Goal: Task Accomplishment & Management: Manage account settings

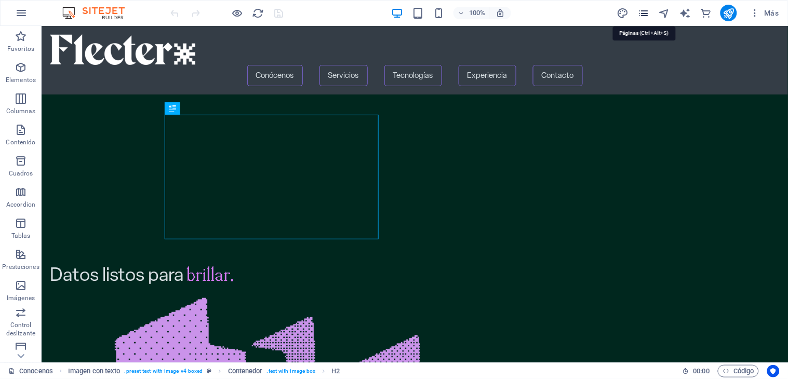
click at [647, 12] on icon "pages" at bounding box center [644, 13] width 12 height 12
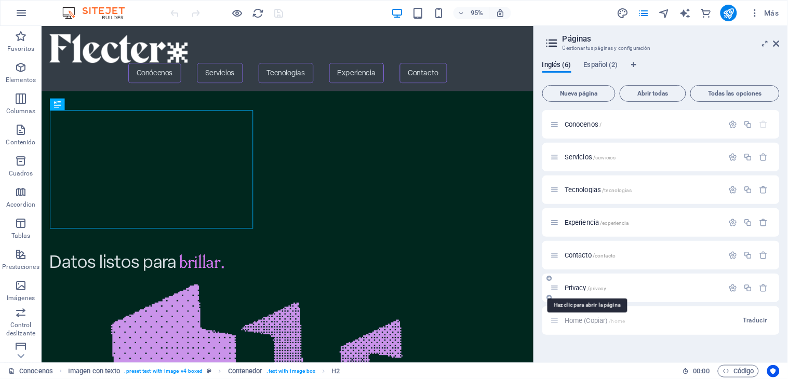
click at [580, 287] on span "Privacy /privacy" at bounding box center [586, 288] width 42 height 8
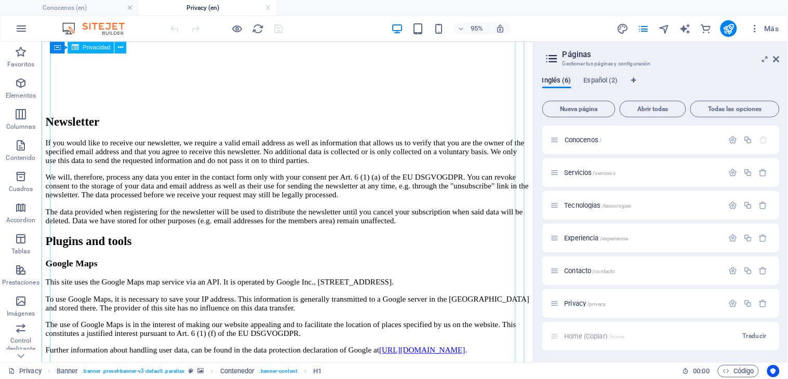
scroll to position [2672, 0]
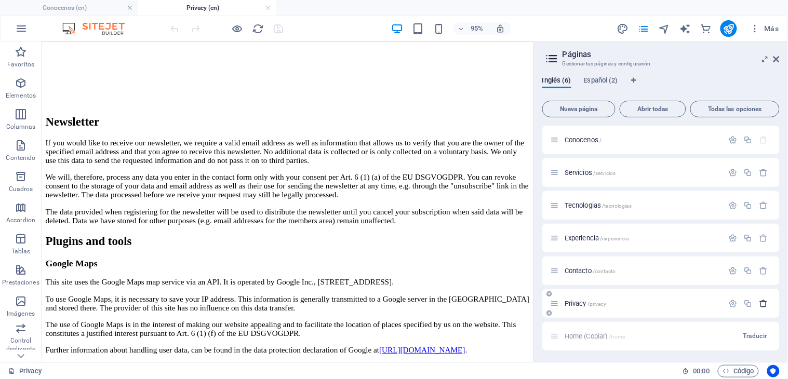
click at [763, 302] on icon "button" at bounding box center [764, 303] width 9 height 9
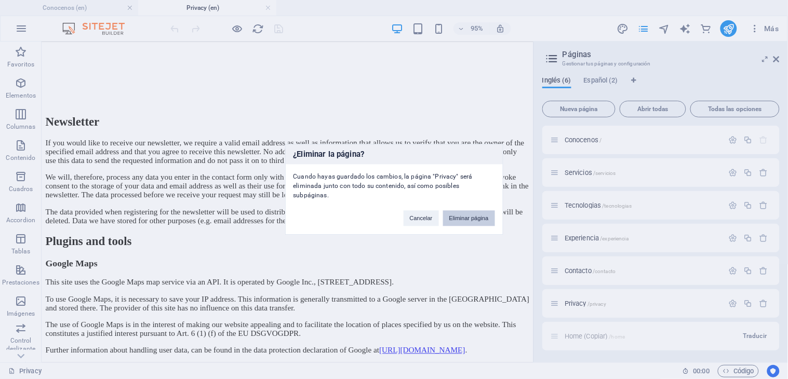
click at [474, 216] on button "Eliminar página" at bounding box center [469, 219] width 52 height 16
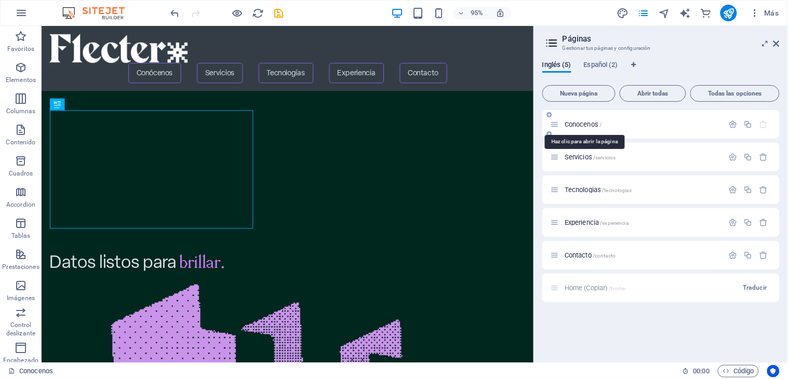
click at [584, 122] on span "Conocenos /" at bounding box center [583, 125] width 37 height 8
click at [752, 126] on icon "button" at bounding box center [748, 124] width 9 height 9
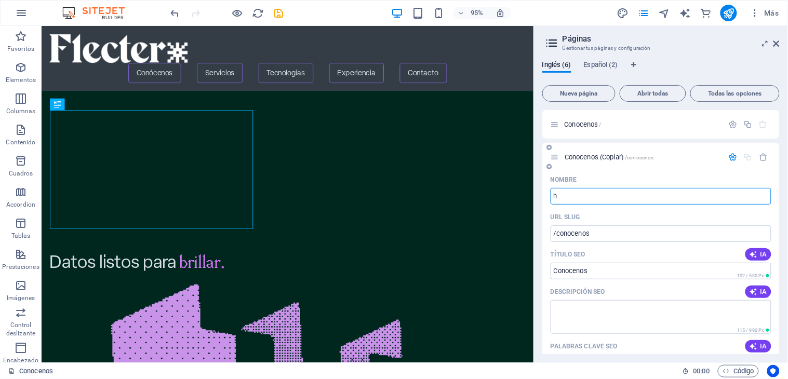
type input "h"
type input "Home"
click at [599, 233] on input "/conocenos" at bounding box center [661, 234] width 221 height 17
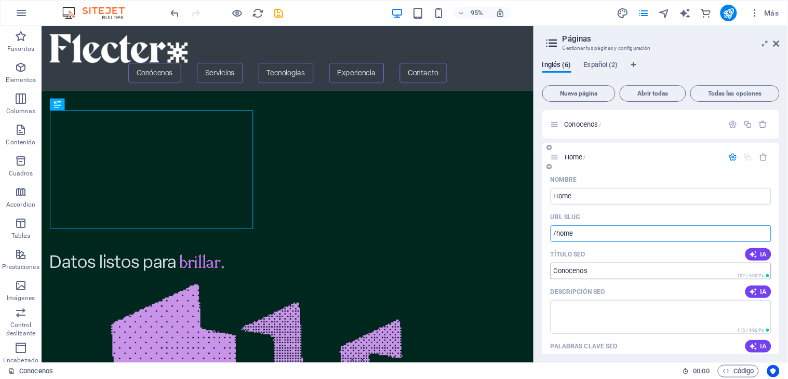
click at [595, 276] on input "Conocenos" at bounding box center [661, 271] width 221 height 17
type input "/home"
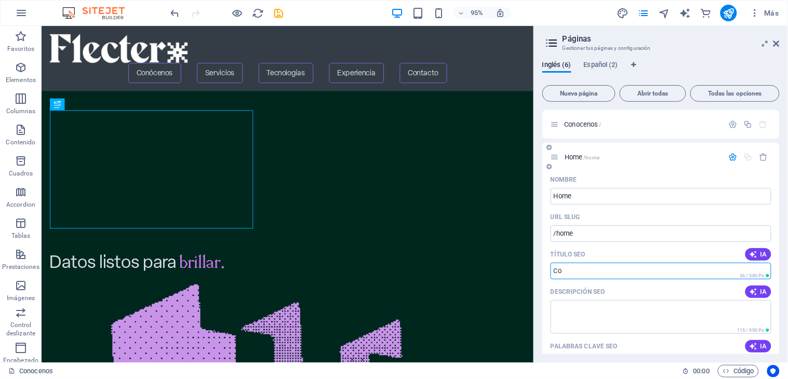
type input "C"
click at [544, 308] on div "Nombre Home ​ URL SLUG /home ​ Título SEO IA ​ 329 / 580 Px Descripción SEO IA …" at bounding box center [662, 380] width 238 height 416
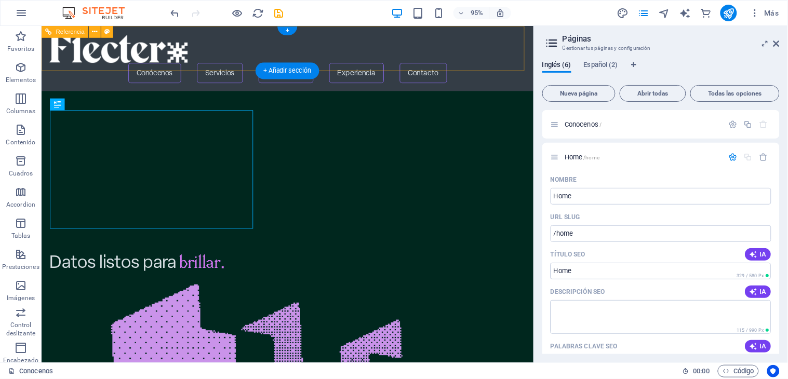
click at [122, 51] on div at bounding box center [300, 49] width 502 height 31
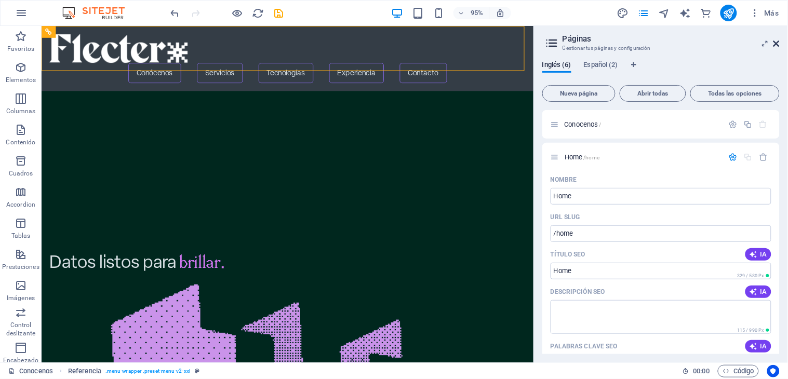
click at [776, 44] on icon at bounding box center [777, 43] width 6 height 8
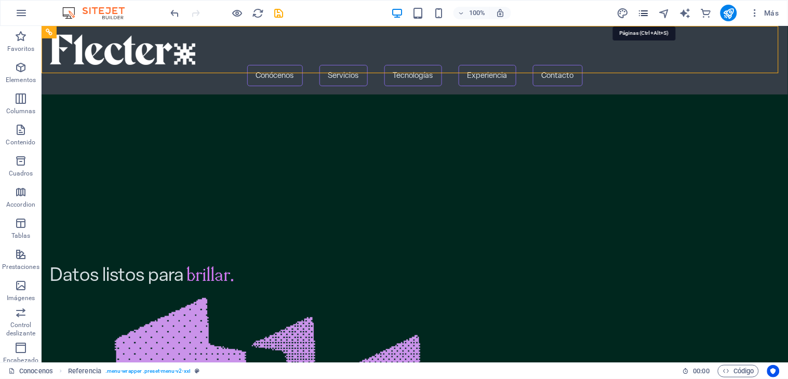
click at [647, 9] on icon "pages" at bounding box center [644, 13] width 12 height 12
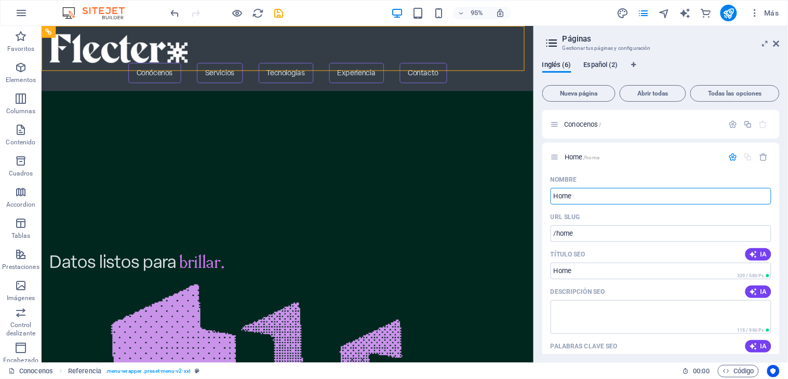
click at [611, 63] on span "Español (2)" at bounding box center [601, 66] width 34 height 15
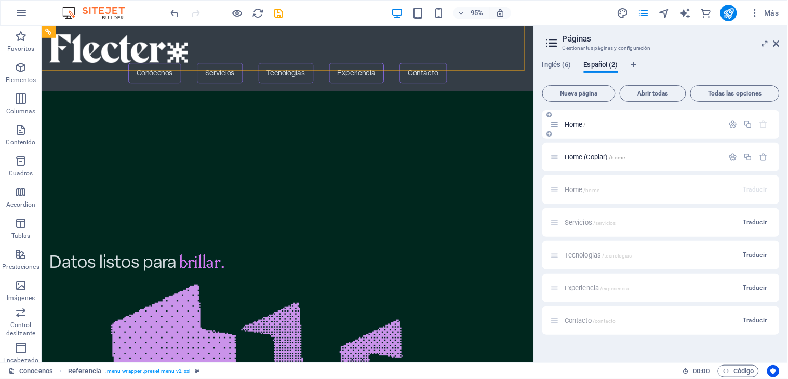
click at [583, 124] on span "Home /" at bounding box center [575, 125] width 21 height 8
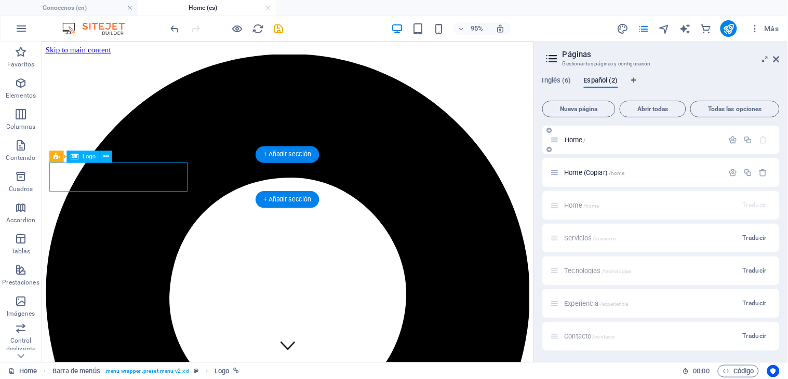
scroll to position [231, 0]
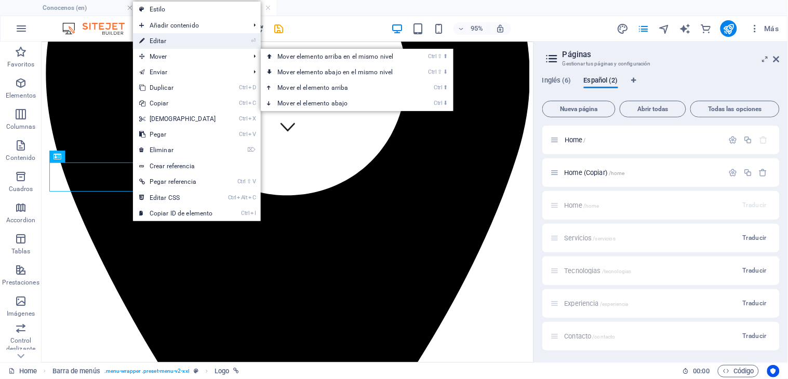
click at [162, 39] on link "⏎ Editar" at bounding box center [177, 41] width 89 height 16
select select "px"
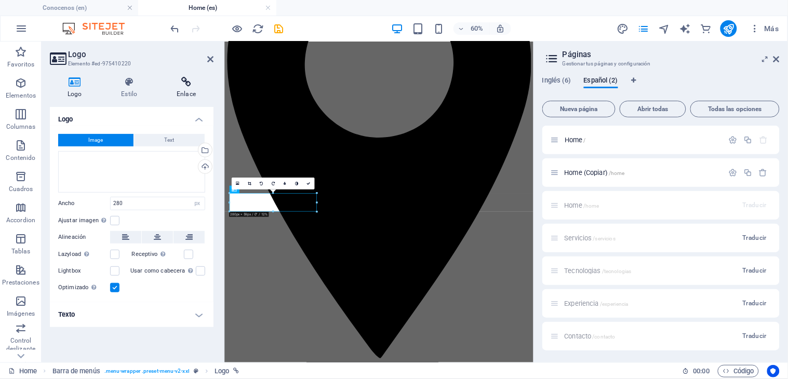
click at [186, 83] on icon at bounding box center [186, 82] width 55 height 10
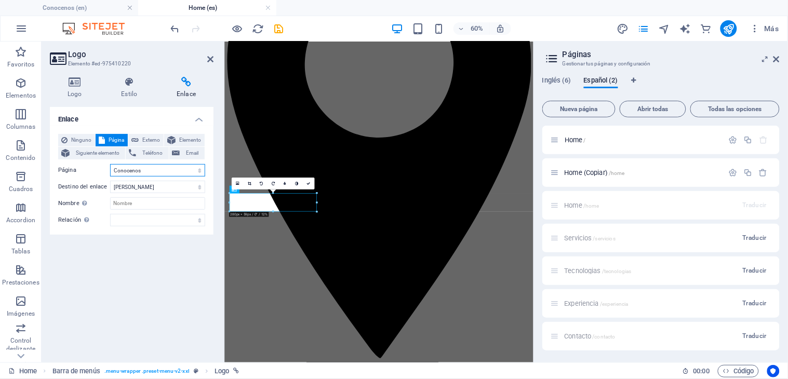
click at [196, 170] on select "Conocenos Home Servicios Tecnologias Experiencia Contacto Home Home (Copiar)" at bounding box center [157, 170] width 95 height 12
select select "1"
click at [110, 164] on select "Conocenos Home Servicios Tecnologias Experiencia Contacto Home Home (Copiar)" at bounding box center [157, 170] width 95 height 12
click at [160, 242] on div "Enlace Ninguno Página Externo Elemento Siguiente elemento Teléfono Email Página…" at bounding box center [132, 230] width 164 height 247
click at [210, 60] on icon at bounding box center [210, 59] width 6 height 8
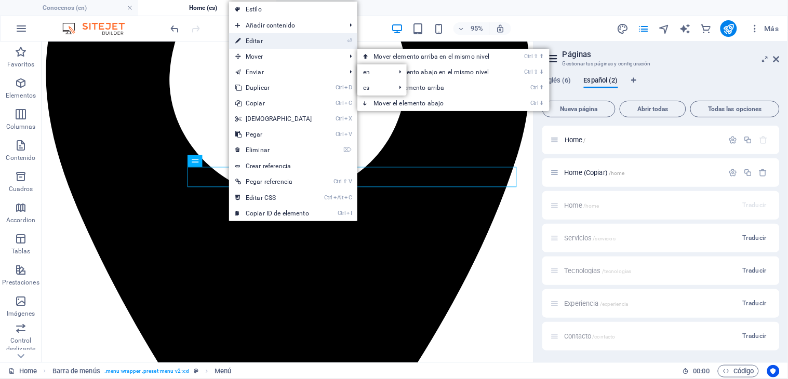
click at [271, 39] on link "⏎ Editar" at bounding box center [273, 41] width 89 height 16
select select
select select "primary"
select select "2"
select select
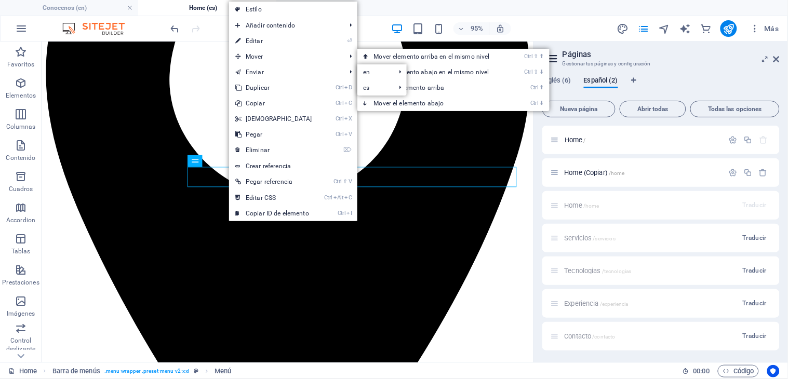
select select "primary"
select select "3"
select select
select select "primary"
select select "4"
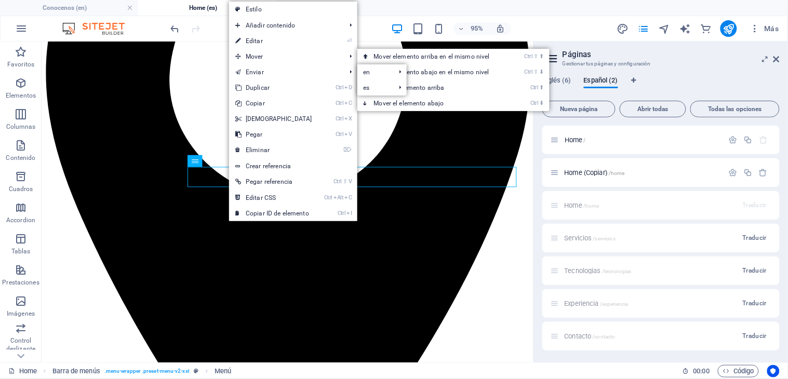
select select
select select "primary"
select select "5"
select select
select select "primary"
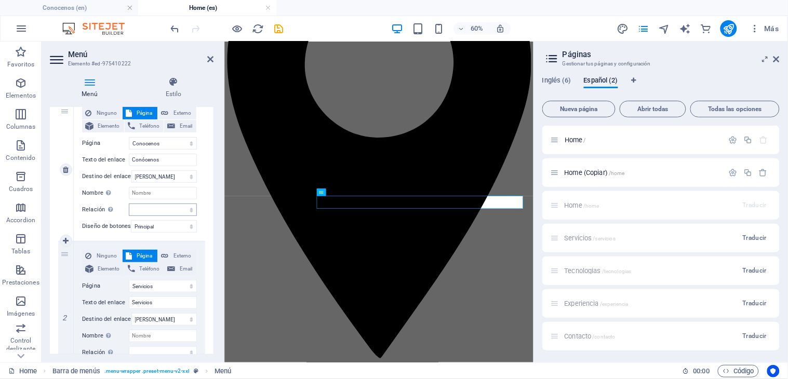
scroll to position [58, 0]
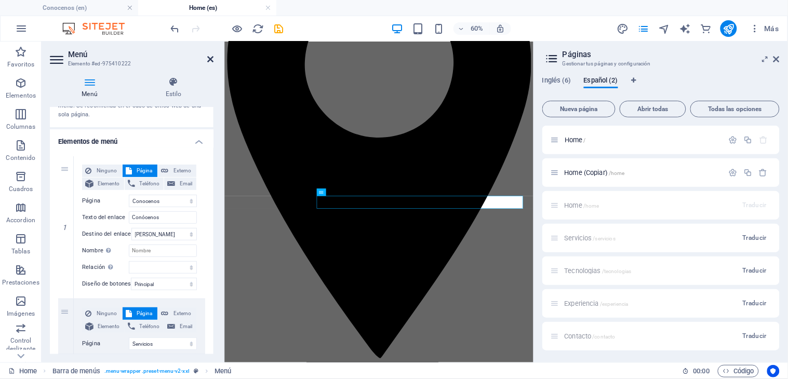
click at [211, 57] on icon at bounding box center [210, 59] width 6 height 8
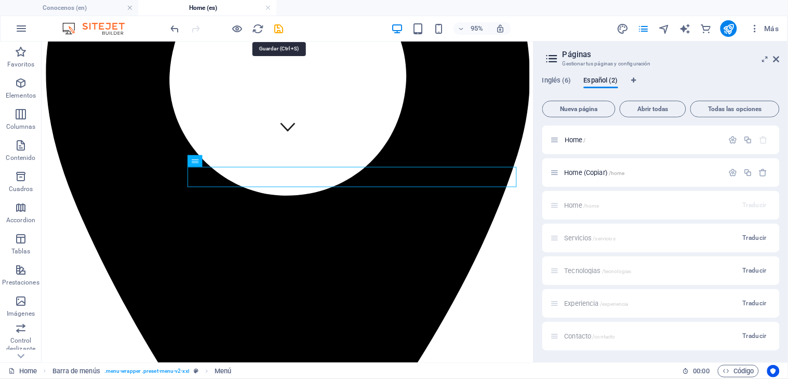
click at [276, 30] on icon "save" at bounding box center [279, 29] width 12 height 12
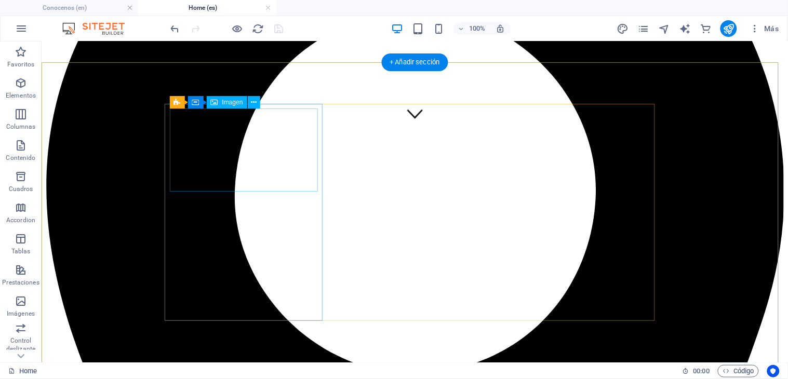
scroll to position [0, 0]
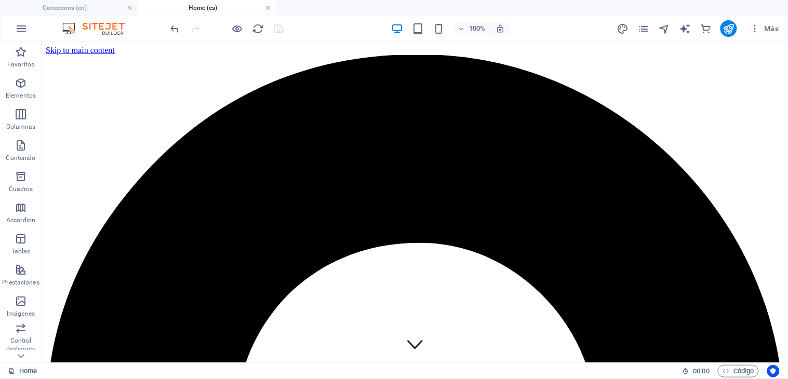
click at [266, 6] on link at bounding box center [268, 8] width 6 height 10
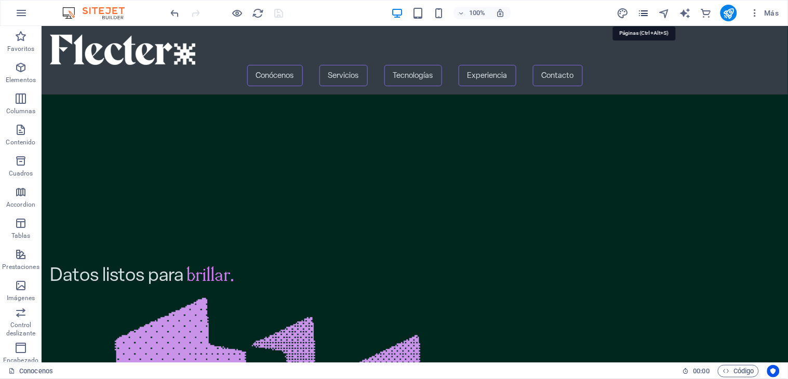
click at [649, 12] on icon "pages" at bounding box center [644, 13] width 12 height 12
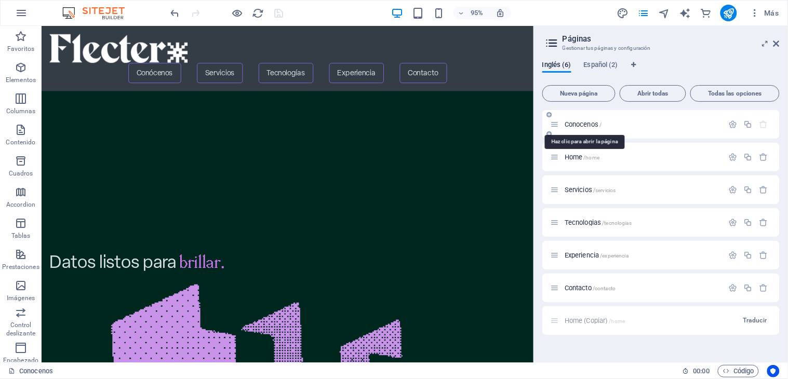
click at [581, 123] on span "Conocenos /" at bounding box center [583, 125] width 37 height 8
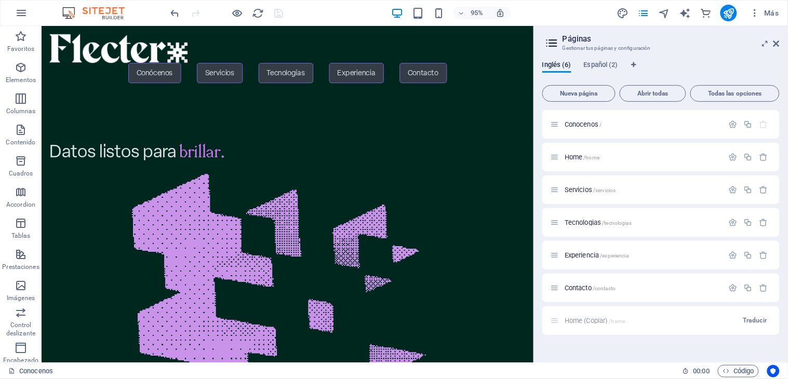
scroll to position [76, 0]
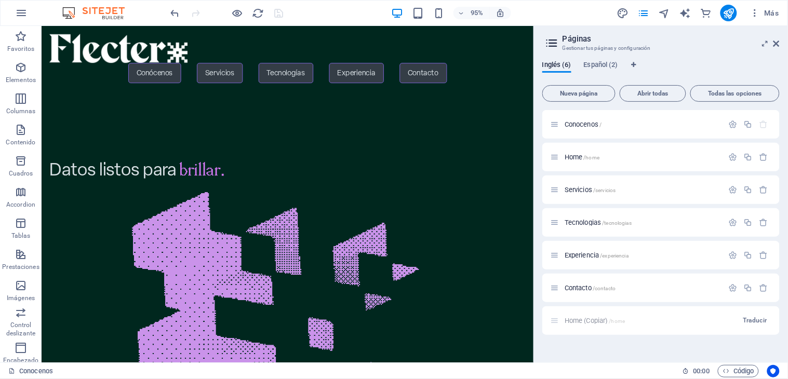
click at [376, 201] on figure at bounding box center [294, 369] width 491 height 337
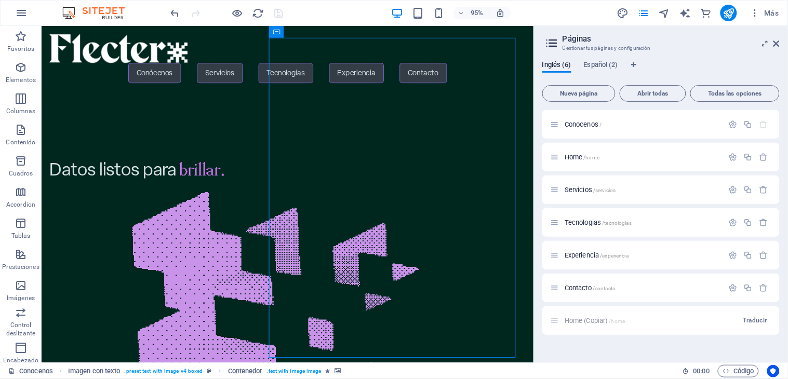
click at [376, 201] on figure at bounding box center [294, 369] width 491 height 337
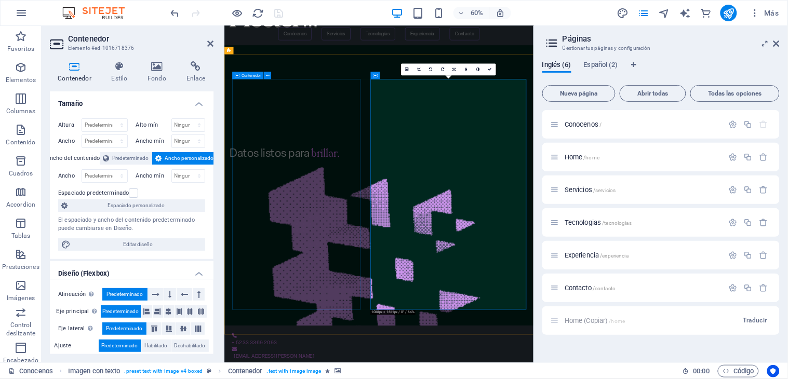
scroll to position [0, 0]
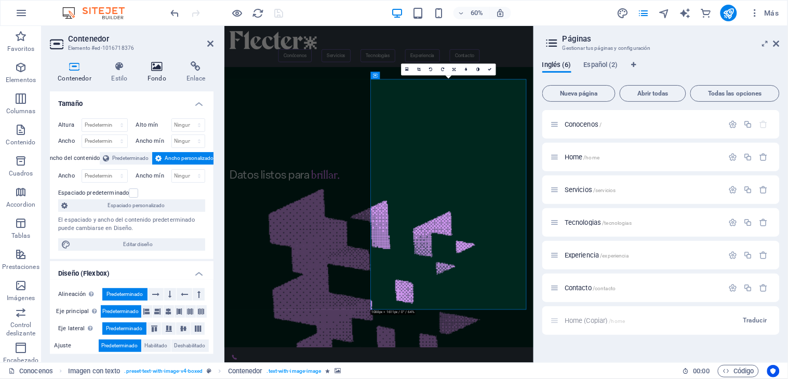
click at [156, 73] on h4 "Fondo" at bounding box center [159, 72] width 39 height 22
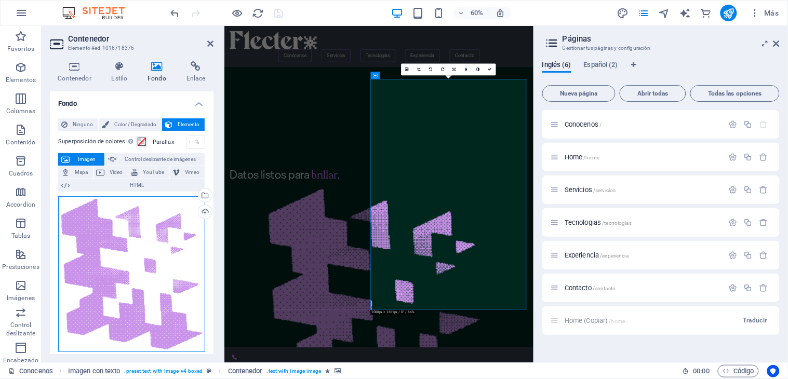
click at [116, 242] on div "Arrastra archivos aquí, haz clic para escoger archivos o selecciona archivos de…" at bounding box center [131, 274] width 147 height 156
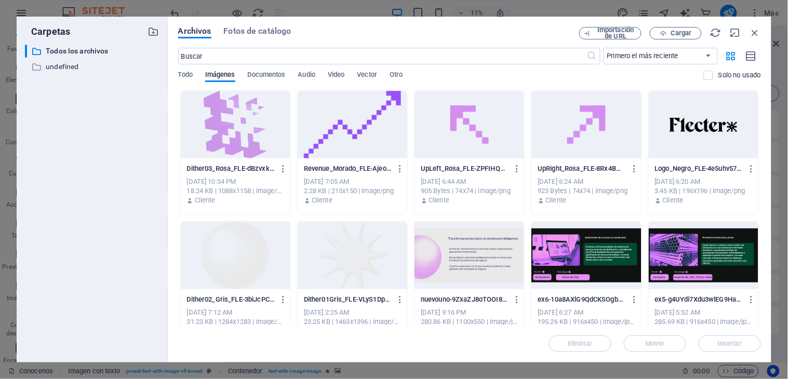
click at [371, 139] on div at bounding box center [353, 125] width 110 height 68
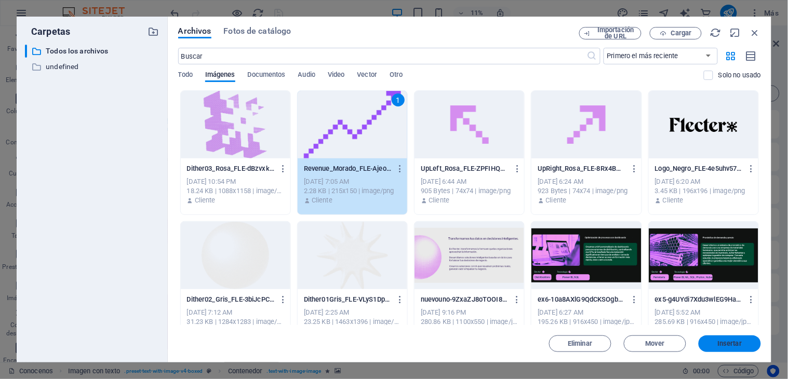
click at [730, 347] on button "Insertar" at bounding box center [730, 344] width 62 height 17
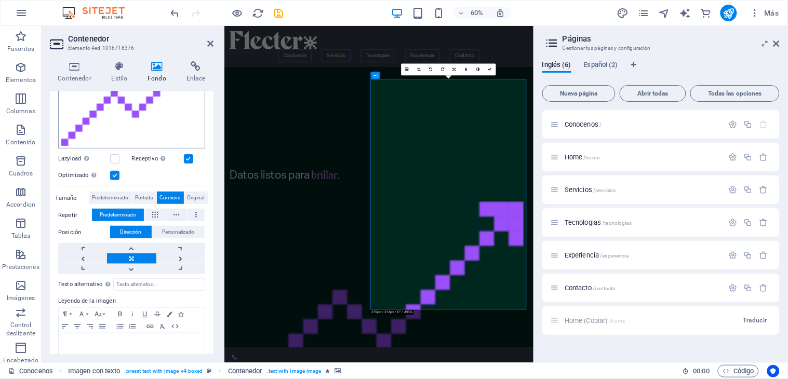
scroll to position [170, 0]
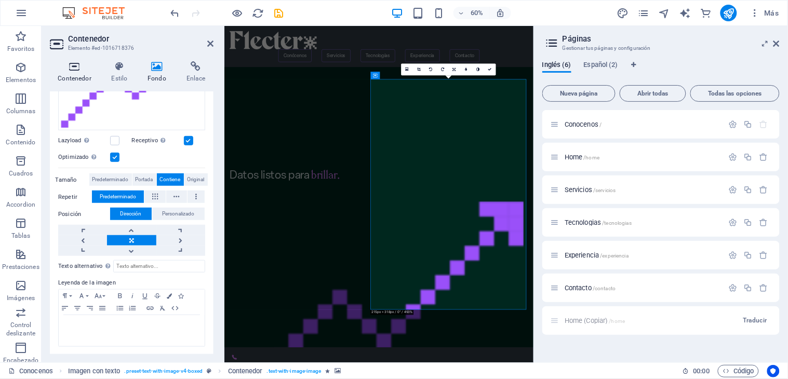
click at [83, 78] on h4 "Contenedor" at bounding box center [77, 72] width 54 height 22
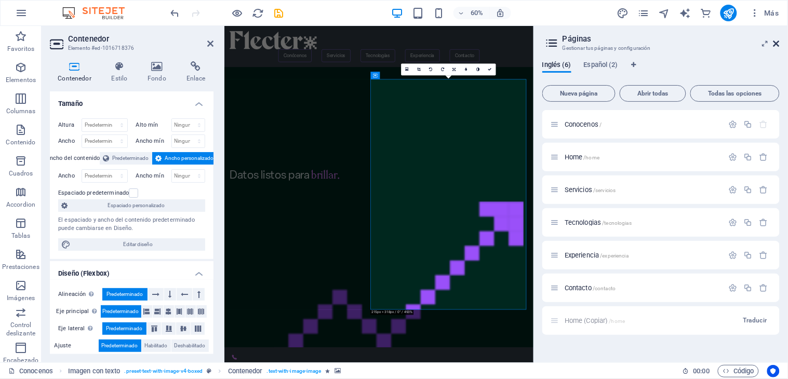
click at [775, 42] on icon at bounding box center [777, 43] width 6 height 8
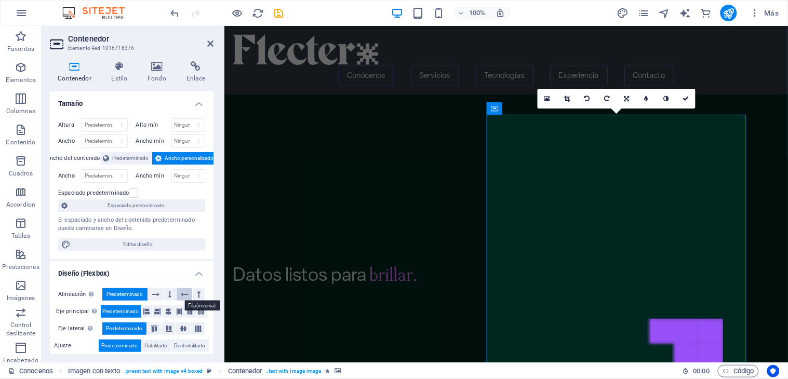
click at [182, 295] on icon at bounding box center [184, 294] width 7 height 12
click at [154, 294] on icon at bounding box center [155, 294] width 7 height 12
click at [197, 294] on icon at bounding box center [198, 294] width 3 height 12
click at [179, 296] on button at bounding box center [185, 294] width 16 height 12
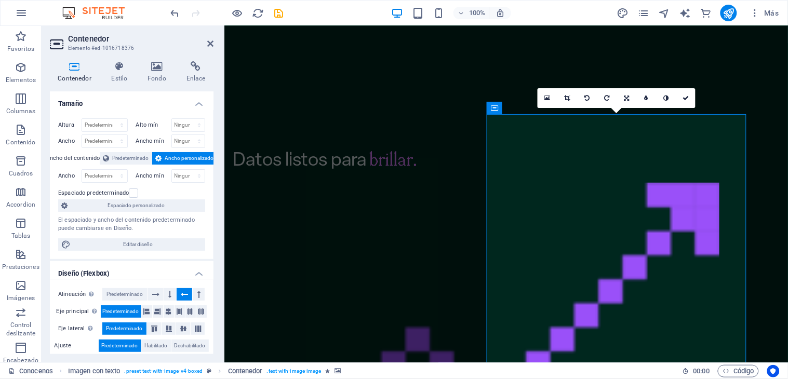
scroll to position [0, 0]
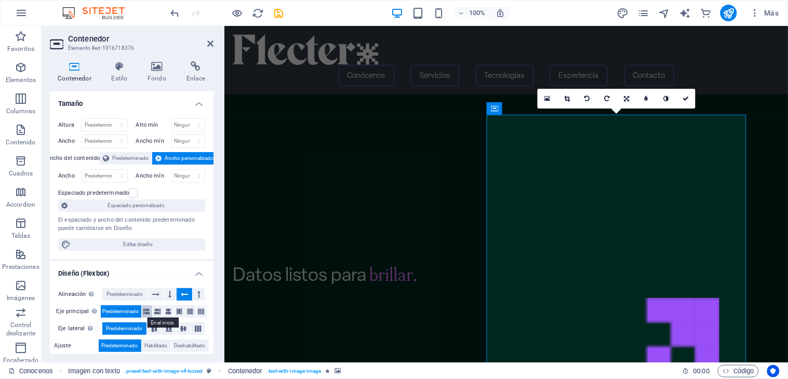
click at [144, 312] on icon at bounding box center [147, 312] width 6 height 12
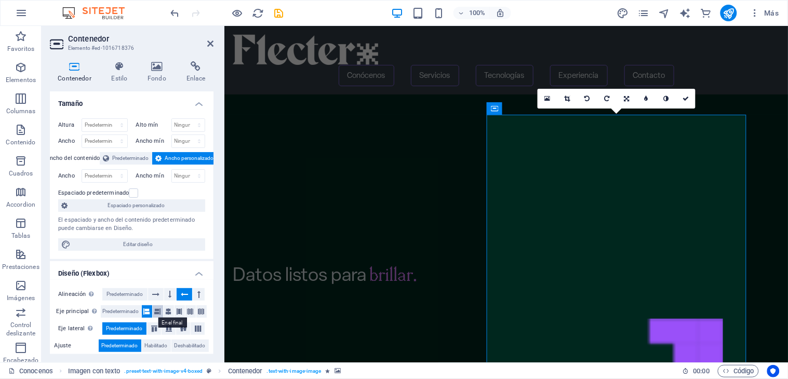
click at [155, 312] on icon at bounding box center [158, 312] width 6 height 12
click at [166, 312] on icon at bounding box center [169, 312] width 6 height 12
click at [178, 312] on icon at bounding box center [180, 312] width 6 height 12
click at [186, 312] on button at bounding box center [191, 312] width 10 height 12
click at [202, 312] on icon at bounding box center [202, 312] width 6 height 12
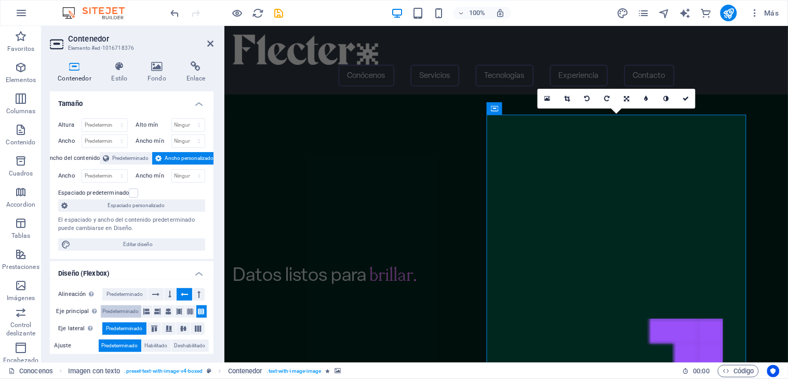
click at [121, 310] on span "Predeterminado" at bounding box center [121, 312] width 36 height 12
click at [148, 314] on icon at bounding box center [147, 312] width 6 height 12
click at [118, 305] on div "Alineación Determina flex-direction. Predeterminado Eje principal Determina la …" at bounding box center [132, 329] width 164 height 98
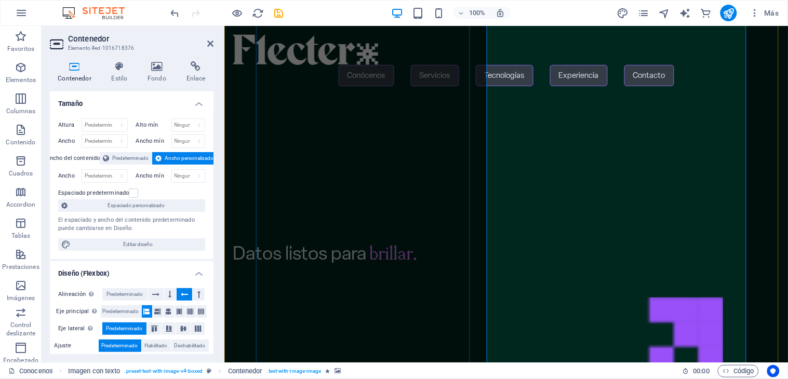
scroll to position [131, 0]
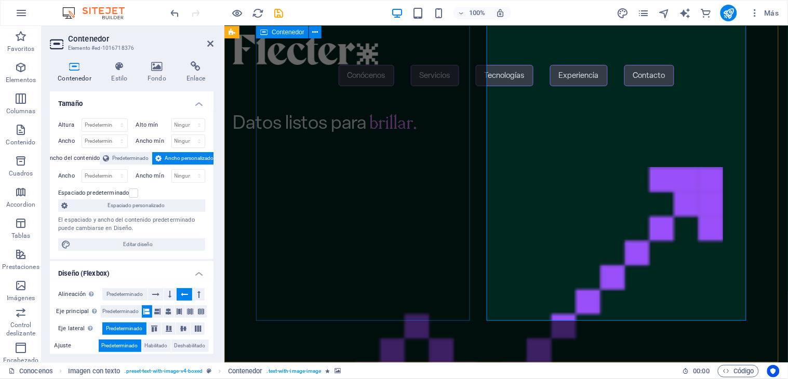
drag, startPoint x: 551, startPoint y: 207, endPoint x: 318, endPoint y: 186, distance: 234.4
click at [318, 186] on div "Datos listos para b rillar . Suelta el contenido aquí o Añadir elementos Pegar …" at bounding box center [478, 293] width 524 height 720
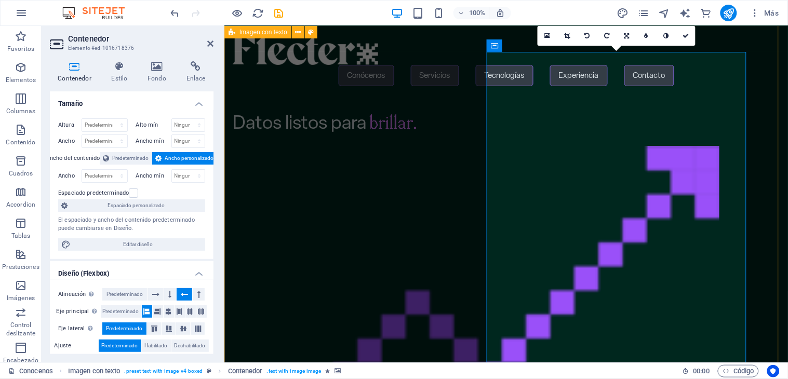
scroll to position [16, 0]
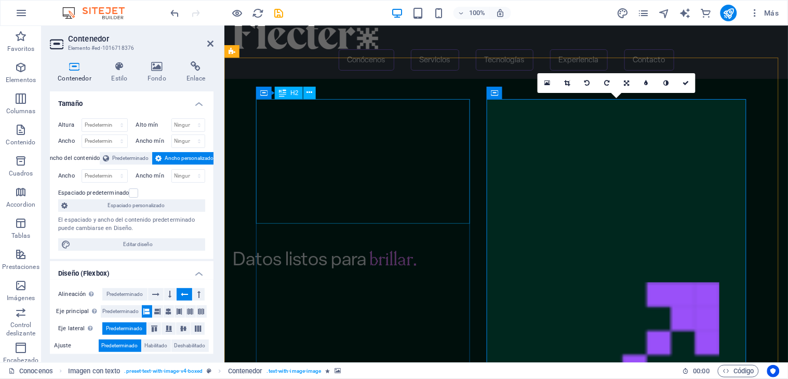
drag, startPoint x: 618, startPoint y: 199, endPoint x: 341, endPoint y: 200, distance: 277.0
drag, startPoint x: 564, startPoint y: 232, endPoint x: 297, endPoint y: 251, distance: 267.3
drag, startPoint x: 608, startPoint y: 268, endPoint x: 347, endPoint y: 272, distance: 261.5
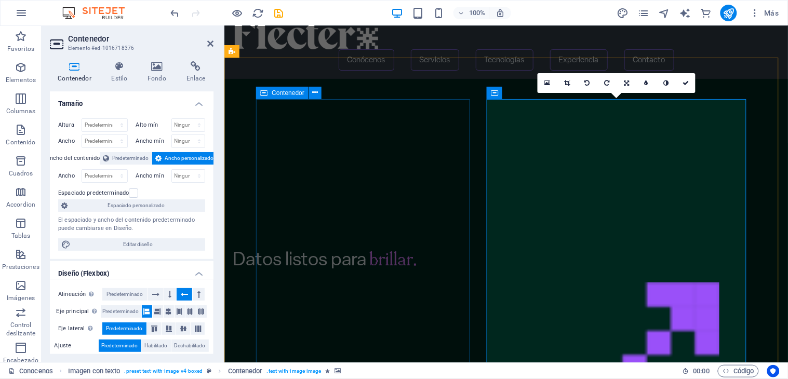
click at [350, 274] on div "Datos listos para b rillar ." at bounding box center [477, 197] width 491 height 154
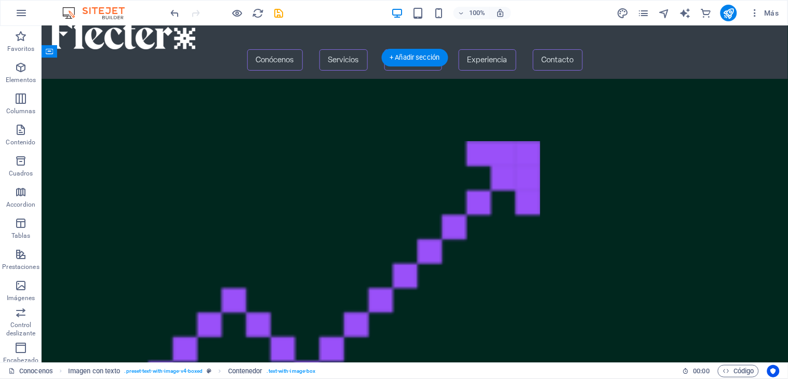
drag, startPoint x: 326, startPoint y: 294, endPoint x: 664, endPoint y: 294, distance: 337.8
click at [664, 294] on div "Datos listos para b rillar . Suelta el contenido aquí o Añadir elementos Pegar …" at bounding box center [414, 312] width 747 height 468
drag, startPoint x: 334, startPoint y: 283, endPoint x: 614, endPoint y: 279, distance: 280.2
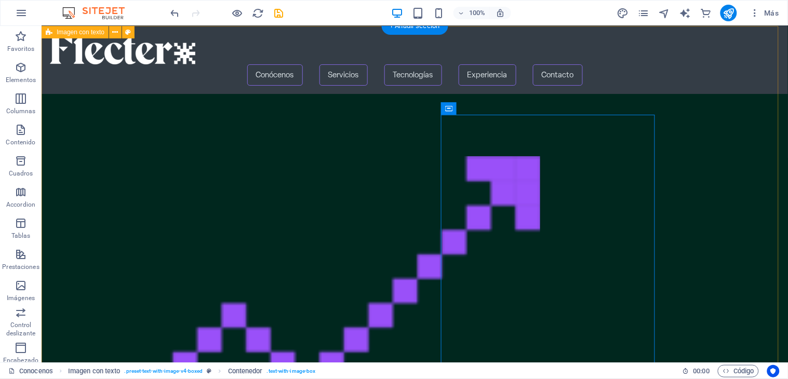
scroll to position [0, 0]
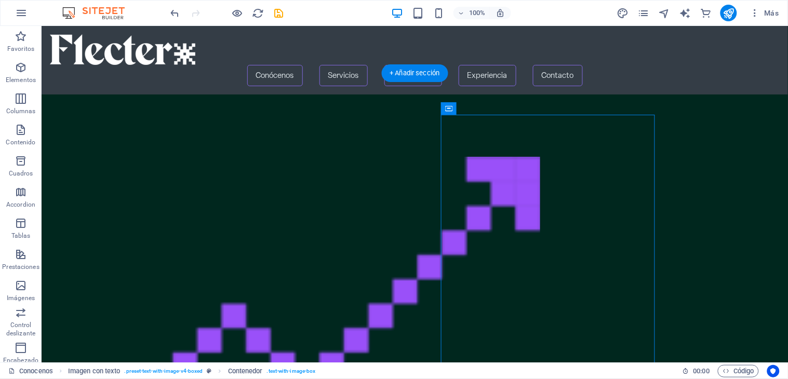
click at [379, 258] on figure at bounding box center [294, 328] width 491 height 385
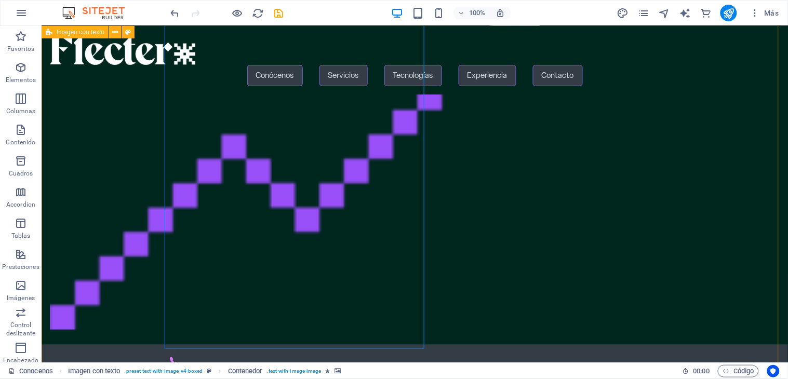
scroll to position [33, 0]
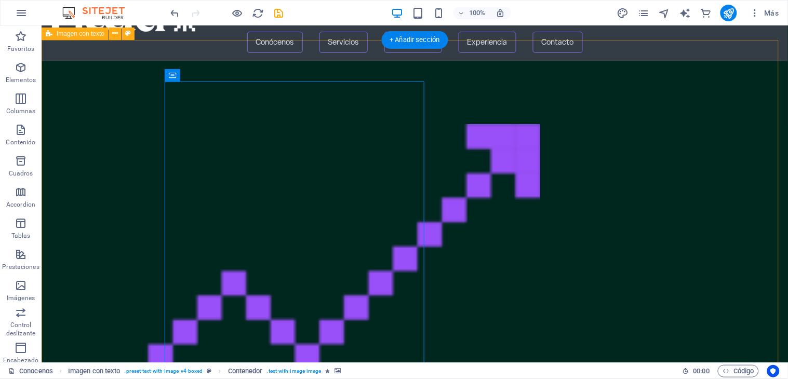
click at [341, 238] on figure at bounding box center [294, 294] width 491 height 385
click at [272, 199] on figure at bounding box center [294, 294] width 491 height 385
select select "px"
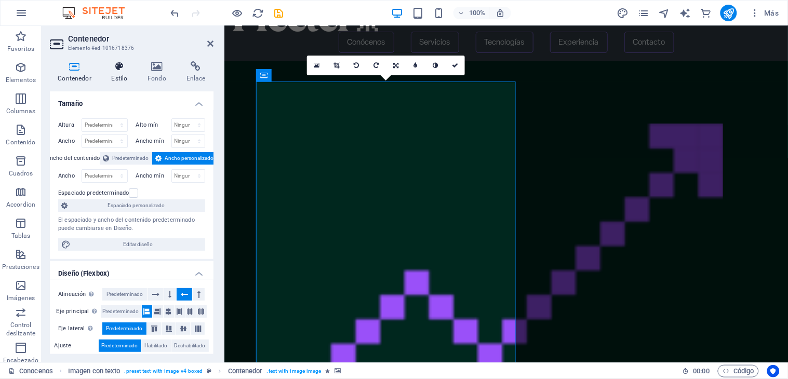
click at [116, 73] on h4 "Estilo" at bounding box center [121, 72] width 36 height 22
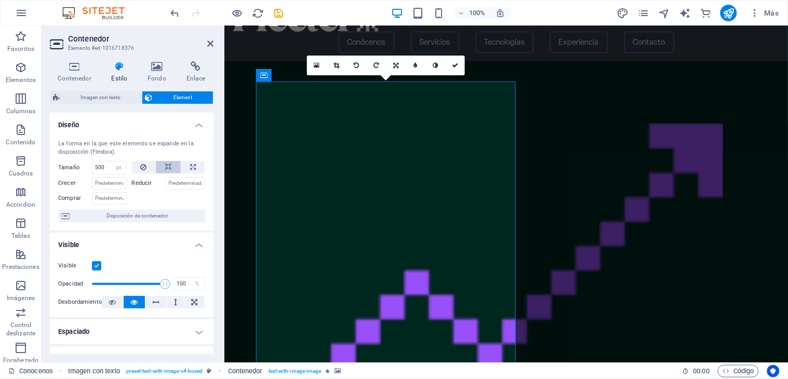
click at [162, 168] on button at bounding box center [168, 167] width 25 height 12
select select "DISABLED_OPTION_VALUE"
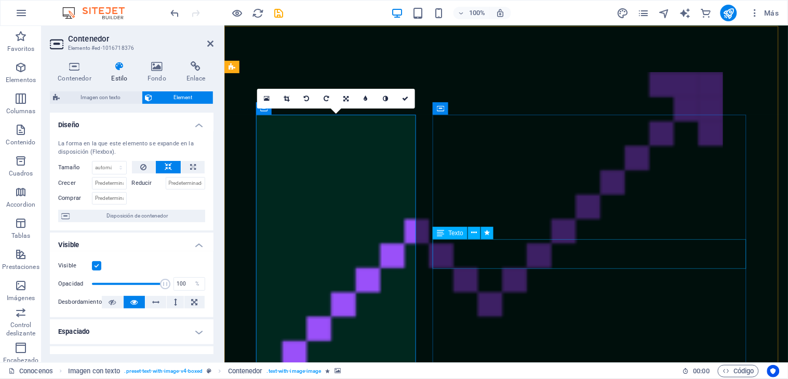
scroll to position [0, 0]
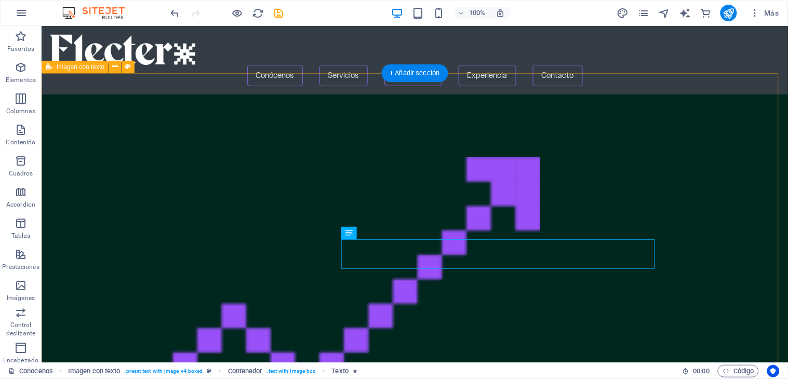
click at [251, 302] on figure at bounding box center [294, 328] width 491 height 385
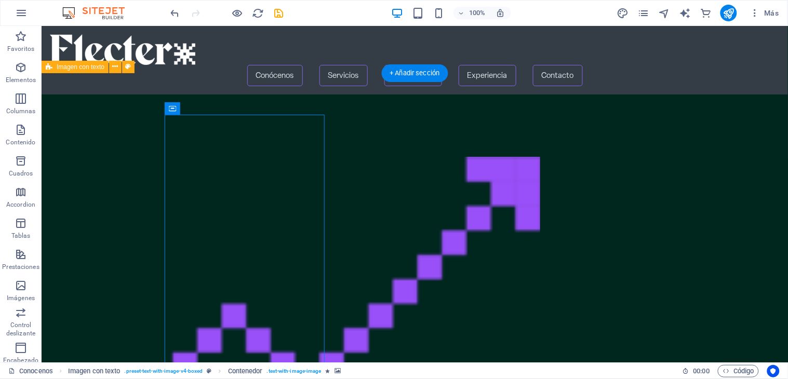
click at [251, 302] on figure at bounding box center [294, 328] width 491 height 385
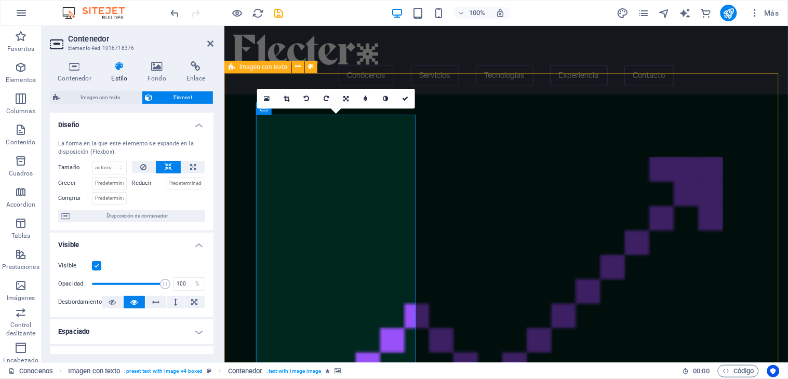
click at [251, 302] on div "Suelta el contenido aquí o Añadir elementos Pegar portapapeles Datos listos par…" at bounding box center [506, 328] width 564 height 468
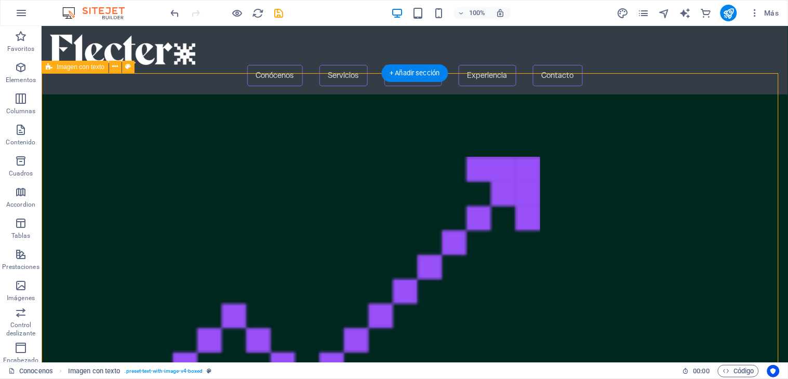
click at [261, 273] on figure at bounding box center [294, 328] width 491 height 385
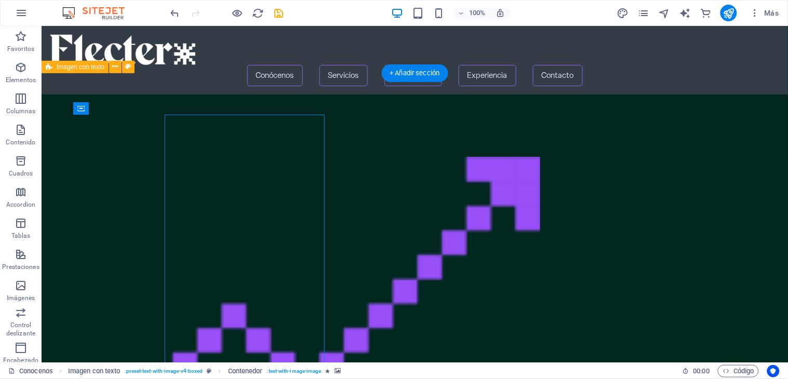
click at [261, 273] on figure at bounding box center [294, 328] width 491 height 385
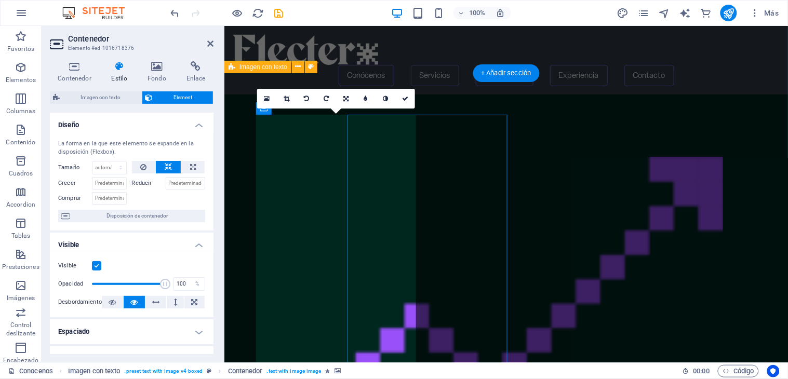
click at [261, 273] on figure at bounding box center [477, 328] width 491 height 385
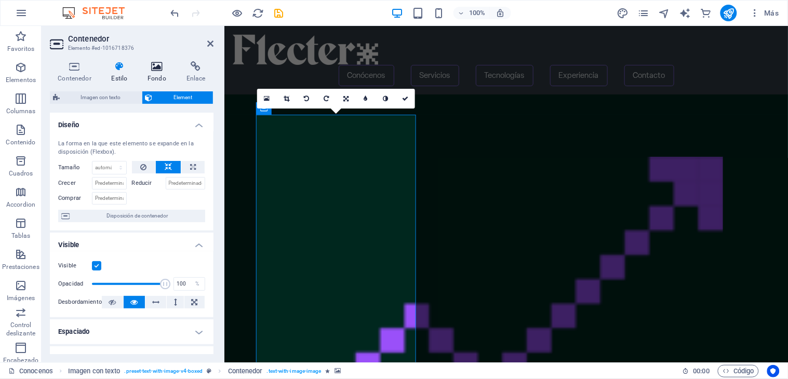
click at [155, 63] on icon at bounding box center [157, 66] width 35 height 10
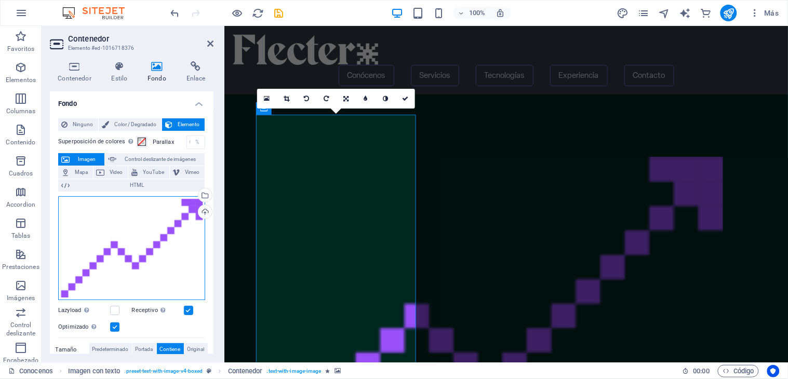
click at [128, 232] on div "Arrastra archivos aquí, haz clic para escoger archivos o selecciona archivos de…" at bounding box center [131, 248] width 147 height 104
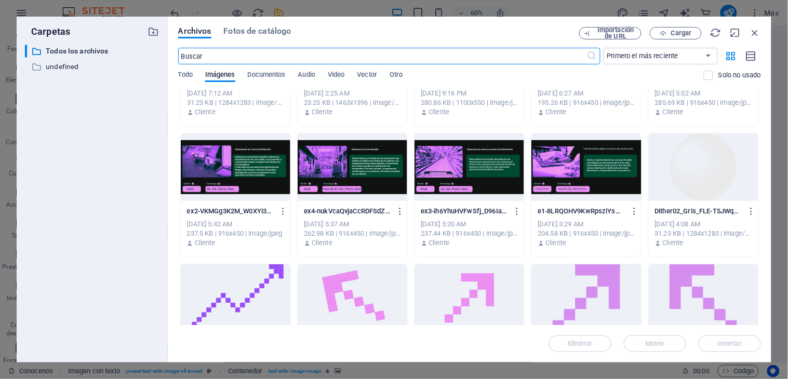
scroll to position [98, 0]
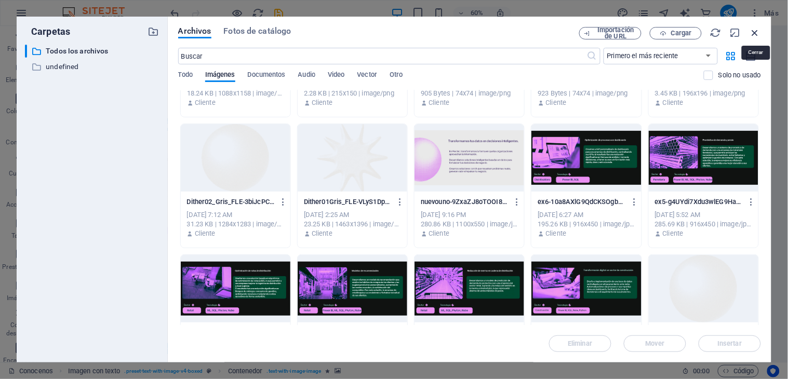
drag, startPoint x: 756, startPoint y: 29, endPoint x: 21, endPoint y: 213, distance: 757.1
click at [756, 29] on icon "button" at bounding box center [755, 32] width 11 height 11
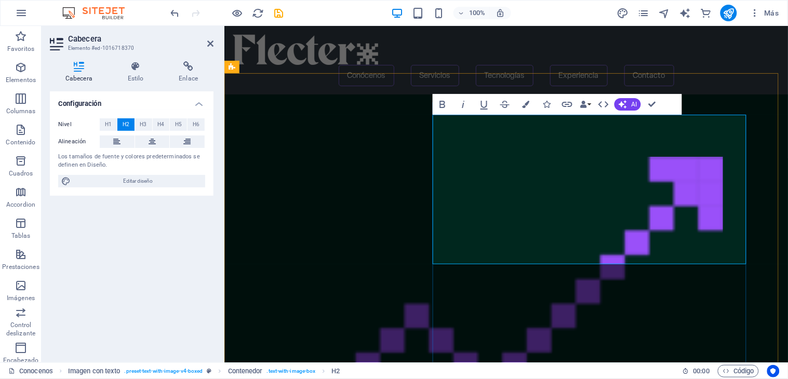
scroll to position [164, 1]
drag, startPoint x: 648, startPoint y: 182, endPoint x: 447, endPoint y: 143, distance: 204.5
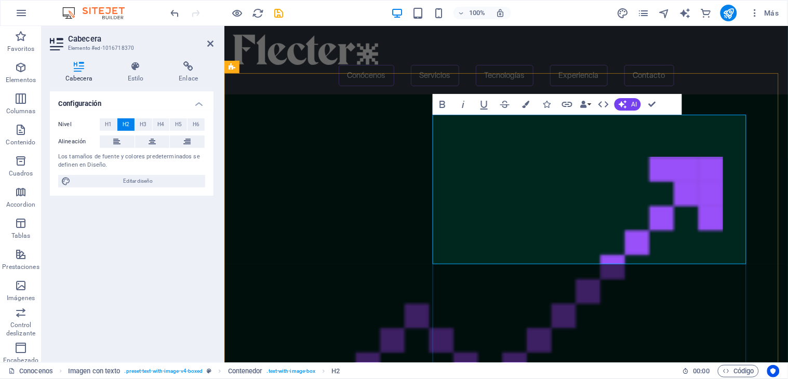
drag, startPoint x: 639, startPoint y: 181, endPoint x: 451, endPoint y: 144, distance: 191.8
drag, startPoint x: 645, startPoint y: 184, endPoint x: 438, endPoint y: 133, distance: 214.3
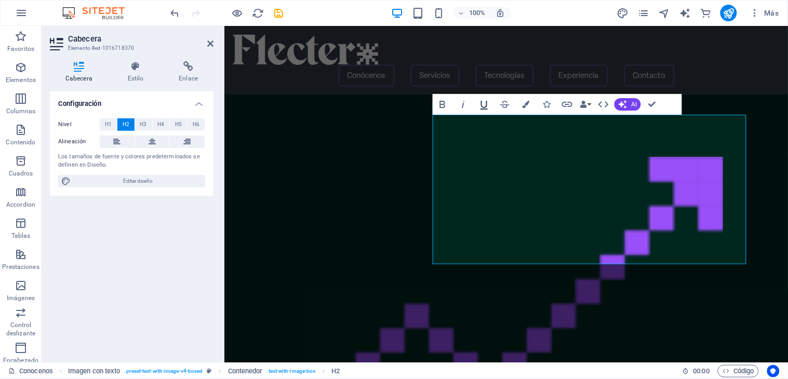
click at [484, 108] on icon "button" at bounding box center [484, 104] width 12 height 12
click at [443, 109] on icon "button" at bounding box center [443, 104] width 12 height 12
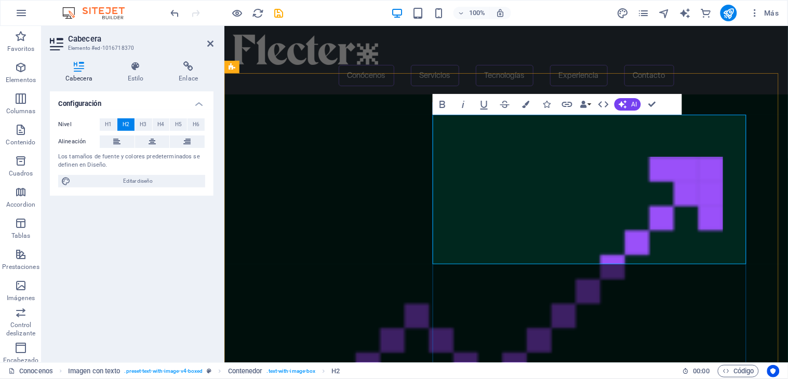
drag, startPoint x: 644, startPoint y: 178, endPoint x: 444, endPoint y: 153, distance: 201.6
drag, startPoint x: 648, startPoint y: 179, endPoint x: 437, endPoint y: 140, distance: 214.0
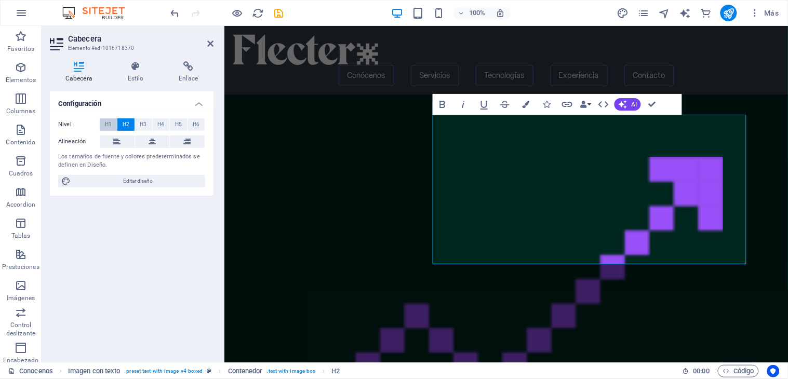
click at [110, 123] on span "H1" at bounding box center [108, 124] width 7 height 12
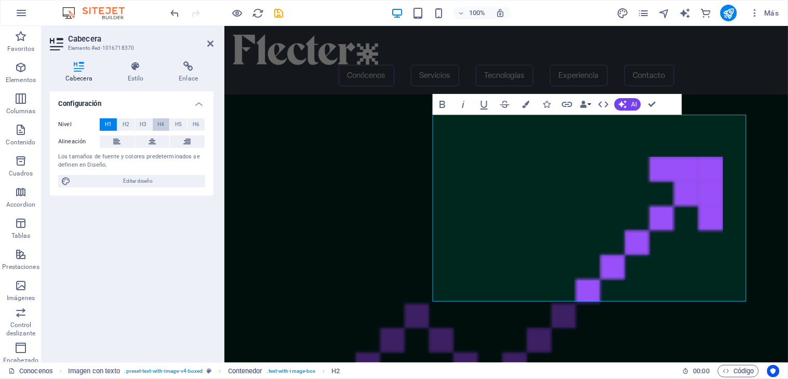
click at [163, 121] on span "H4" at bounding box center [160, 124] width 7 height 12
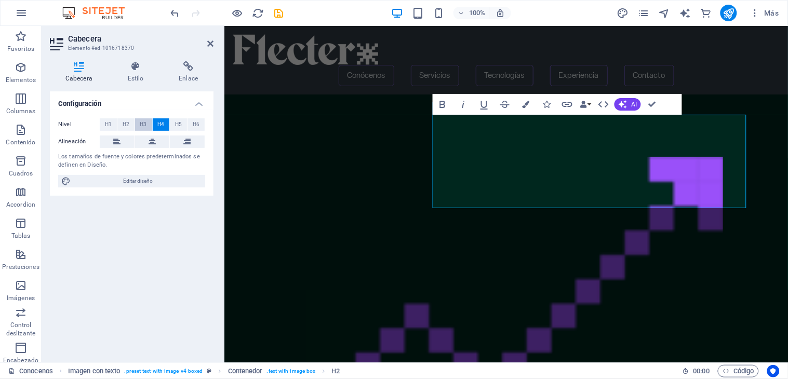
click at [146, 122] on span "H3" at bounding box center [143, 124] width 7 height 12
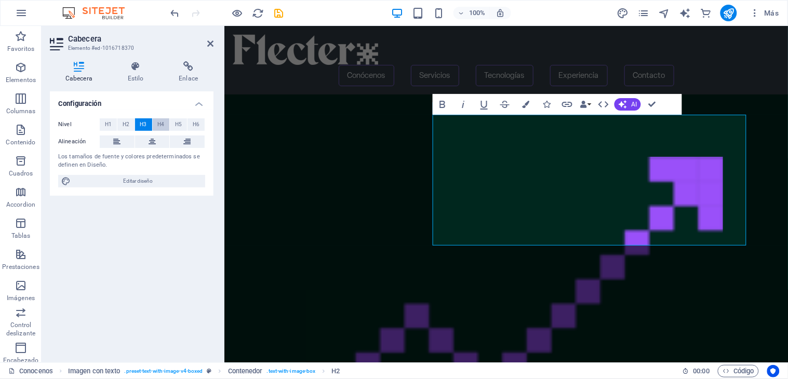
click at [162, 123] on span "H4" at bounding box center [160, 124] width 7 height 12
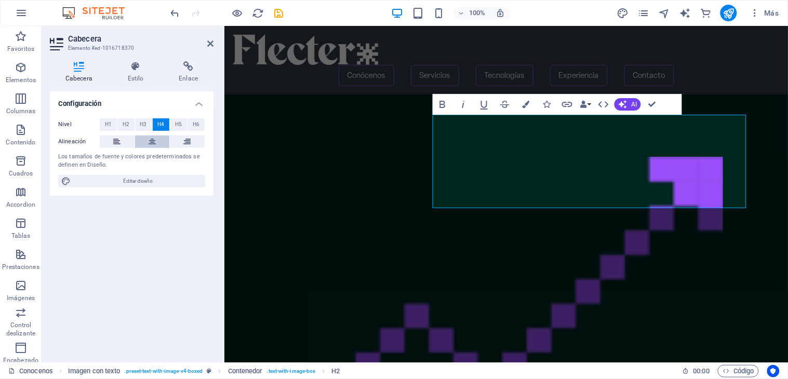
click at [148, 136] on button at bounding box center [152, 142] width 35 height 12
click at [141, 72] on h4 "Estilo" at bounding box center [137, 72] width 51 height 22
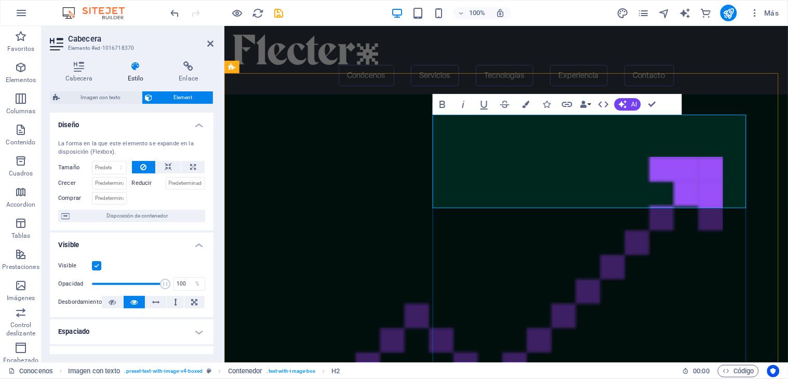
drag, startPoint x: 734, startPoint y: 142, endPoint x: 431, endPoint y: 138, distance: 303.0
click at [431, 138] on div "Suelta el contenido aquí o Añadir elementos Pegar portapapeles Transformamos tu…" at bounding box center [506, 328] width 564 height 468
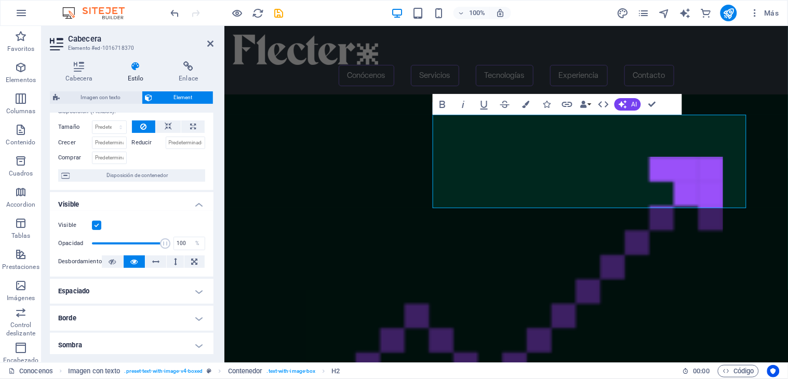
scroll to position [0, 0]
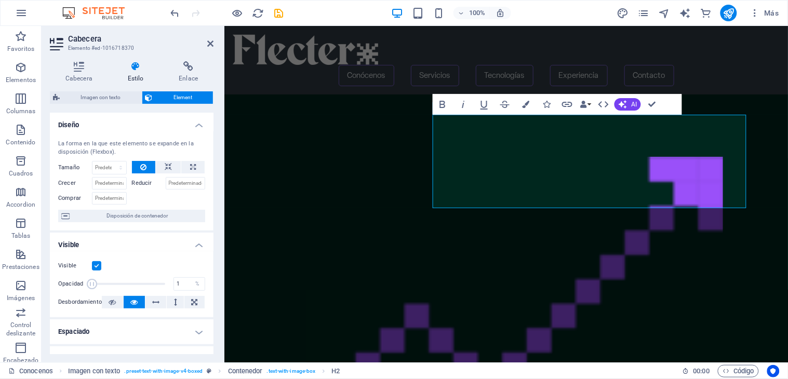
drag, startPoint x: 158, startPoint y: 283, endPoint x: 75, endPoint y: 288, distance: 82.8
click at [75, 288] on div "Opacidad 1 %" at bounding box center [131, 284] width 147 height 16
type input "100"
drag, startPoint x: 92, startPoint y: 284, endPoint x: 183, endPoint y: 286, distance: 91.0
click at [183, 286] on div "Opacidad 100 %" at bounding box center [131, 284] width 147 height 16
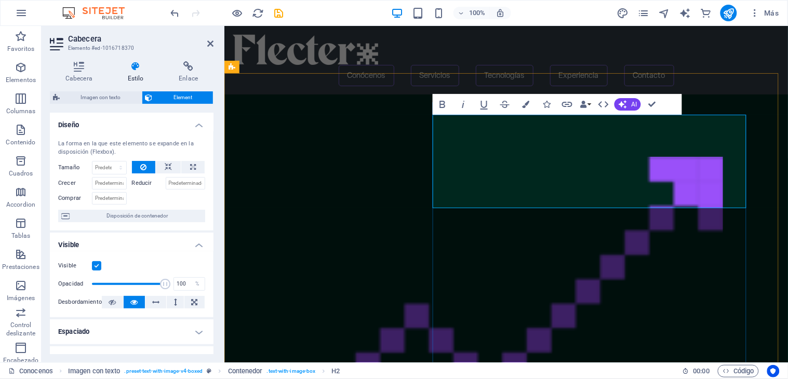
drag, startPoint x: 446, startPoint y: 142, endPoint x: 739, endPoint y: 140, distance: 292.1
click at [526, 104] on icon "button" at bounding box center [525, 104] width 7 height 7
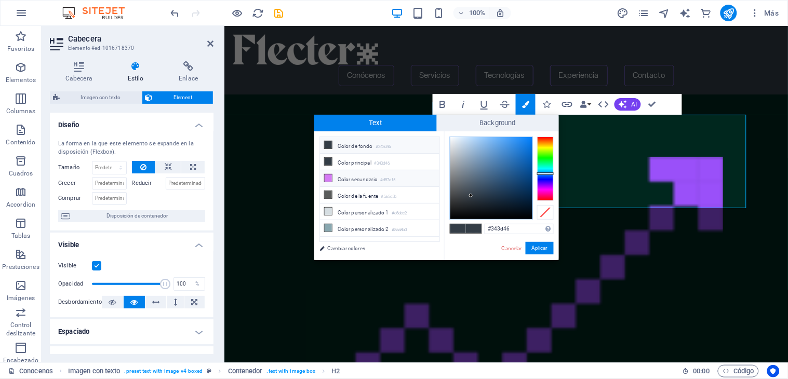
click at [365, 181] on li "Color secundario #d57af5" at bounding box center [380, 178] width 120 height 17
type input "#d57af5"
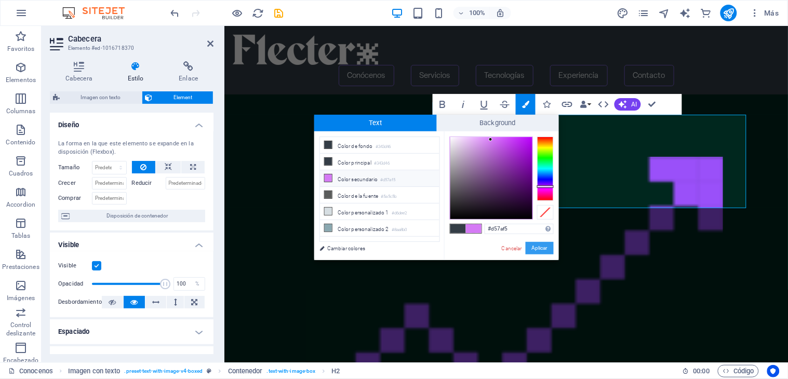
click at [539, 247] on button "Aplicar" at bounding box center [540, 248] width 28 height 12
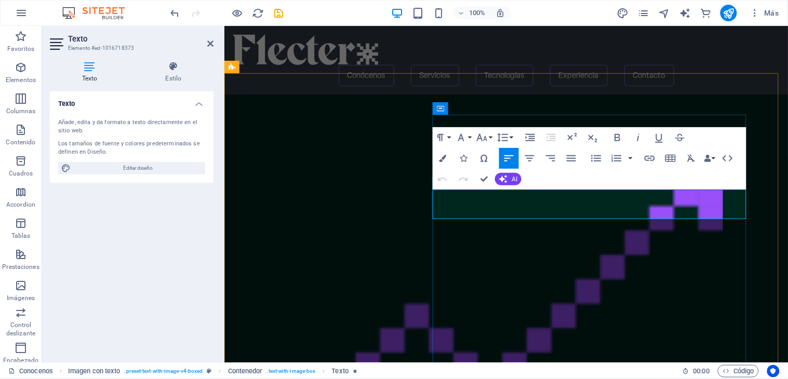
drag, startPoint x: 624, startPoint y: 204, endPoint x: 433, endPoint y: 205, distance: 191.3
click at [469, 138] on button "Font Family" at bounding box center [464, 137] width 20 height 21
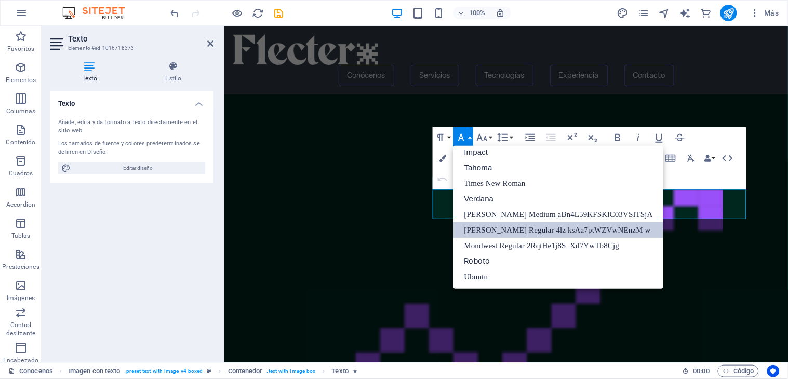
scroll to position [37, 0]
click at [505, 226] on link "[PERSON_NAME] Regular 4lz ksAa7ptWZVwNEnzM w" at bounding box center [559, 230] width 210 height 16
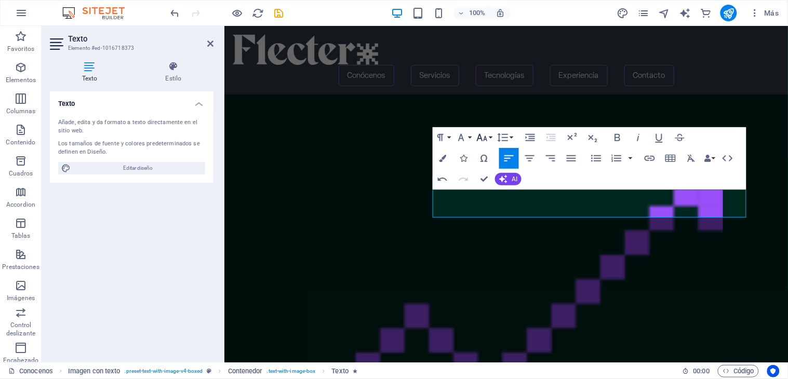
click at [492, 139] on button "Font Size" at bounding box center [485, 137] width 20 height 21
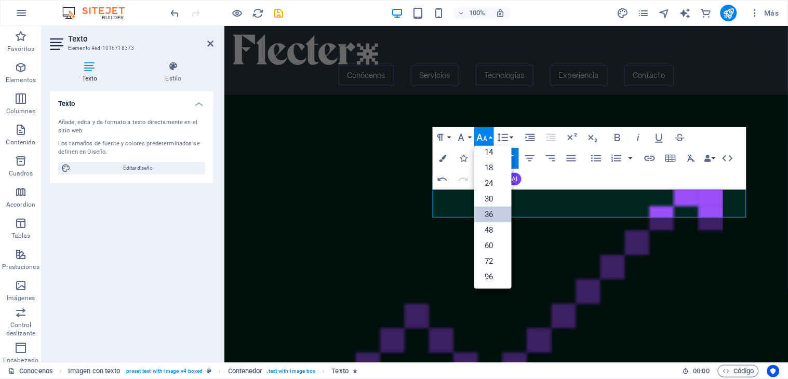
scroll to position [84, 0]
click at [495, 179] on link "24" at bounding box center [493, 184] width 37 height 16
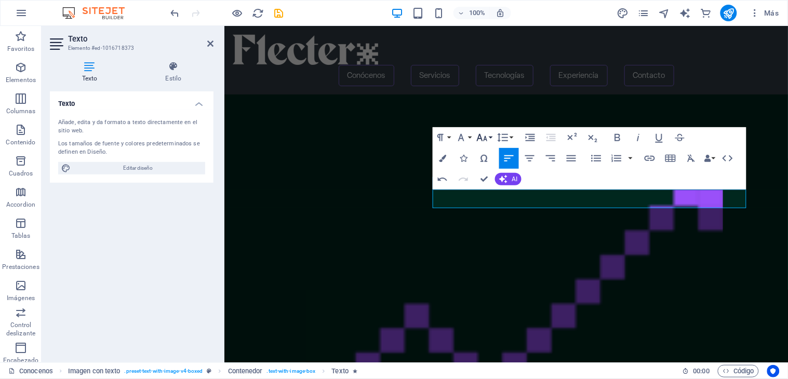
click at [485, 137] on icon "button" at bounding box center [482, 137] width 11 height 7
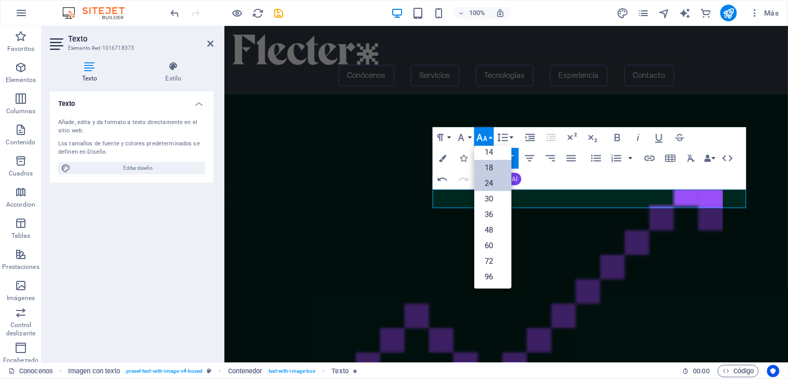
click at [487, 163] on link "18" at bounding box center [493, 168] width 37 height 16
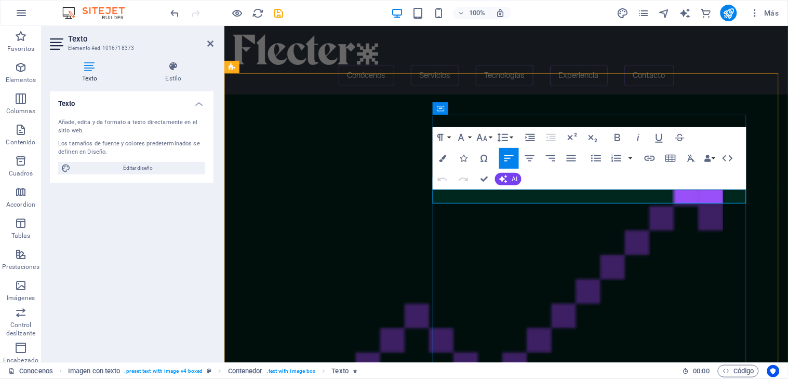
drag, startPoint x: 544, startPoint y: 195, endPoint x: 434, endPoint y: 194, distance: 110.2
drag, startPoint x: 532, startPoint y: 197, endPoint x: 434, endPoint y: 195, distance: 98.3
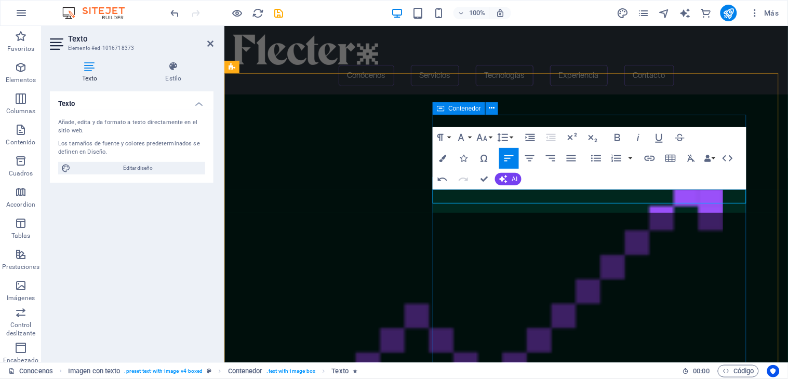
scroll to position [480, 3]
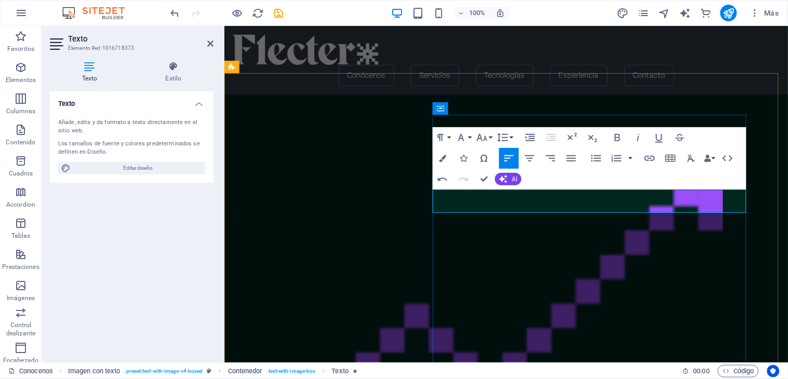
drag, startPoint x: 528, startPoint y: 208, endPoint x: 434, endPoint y: 195, distance: 94.0
click at [445, 158] on icon "button" at bounding box center [442, 158] width 7 height 7
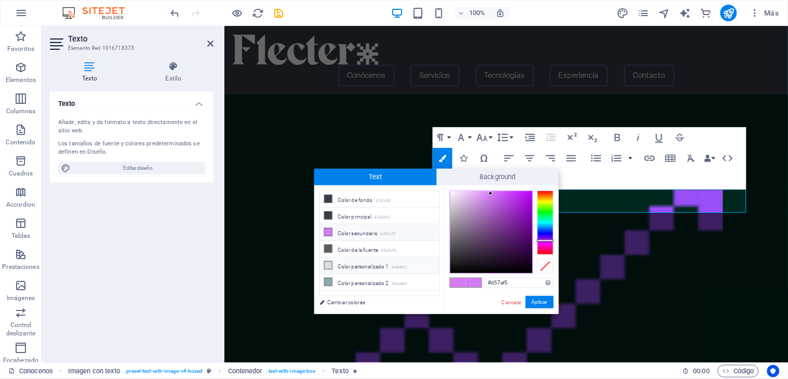
click at [372, 271] on li "Color personalizado 1 #d6dee2" at bounding box center [380, 266] width 120 height 17
type input "#d6dee2"
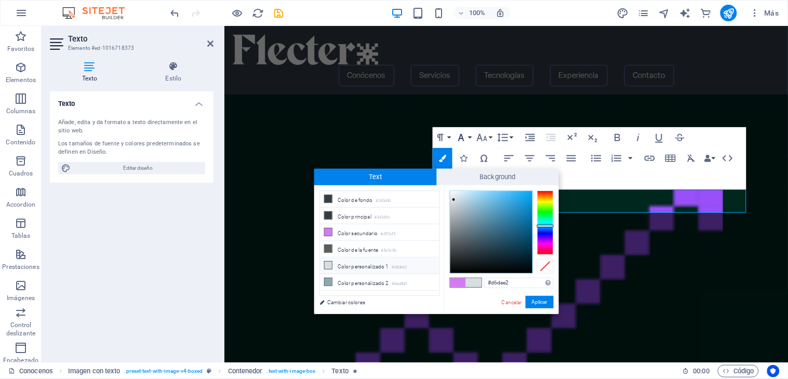
click at [470, 136] on button "Font Family" at bounding box center [464, 137] width 20 height 21
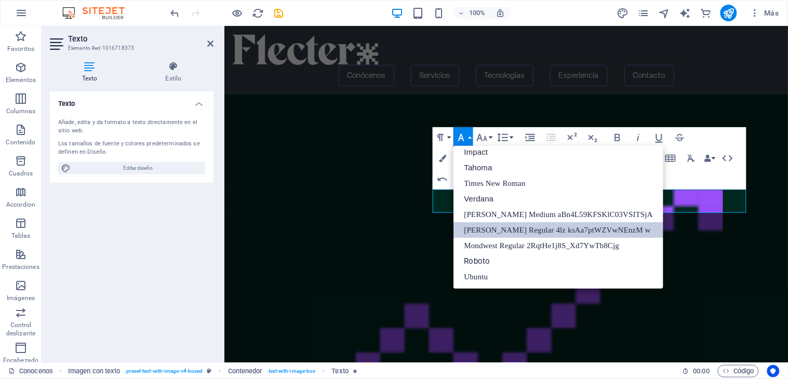
scroll to position [37, 0]
click at [470, 136] on button "Font Family" at bounding box center [464, 137] width 20 height 21
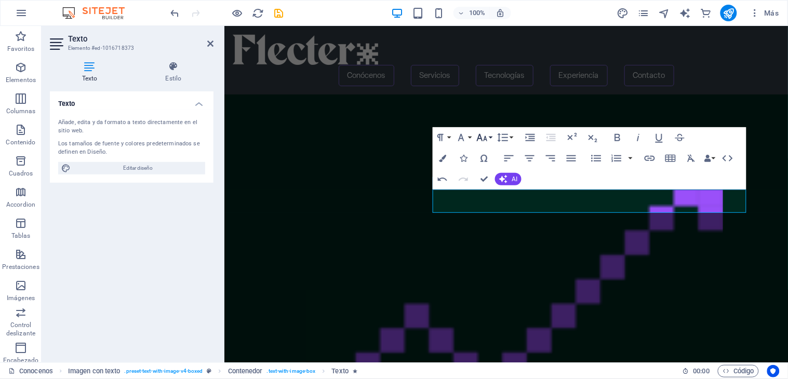
click at [491, 138] on button "Font Size" at bounding box center [485, 137] width 20 height 21
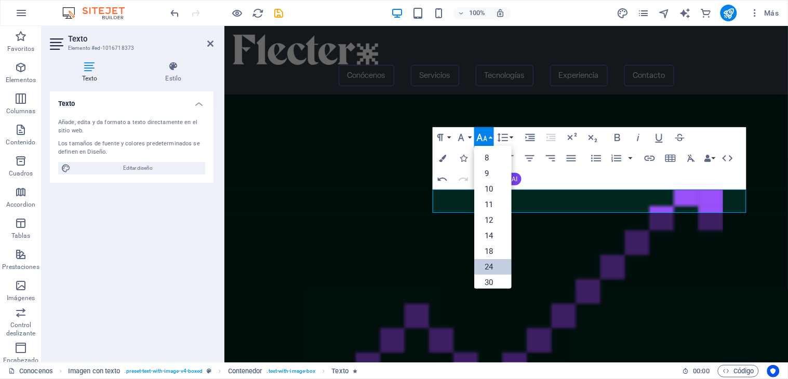
click at [487, 262] on link "24" at bounding box center [493, 267] width 37 height 16
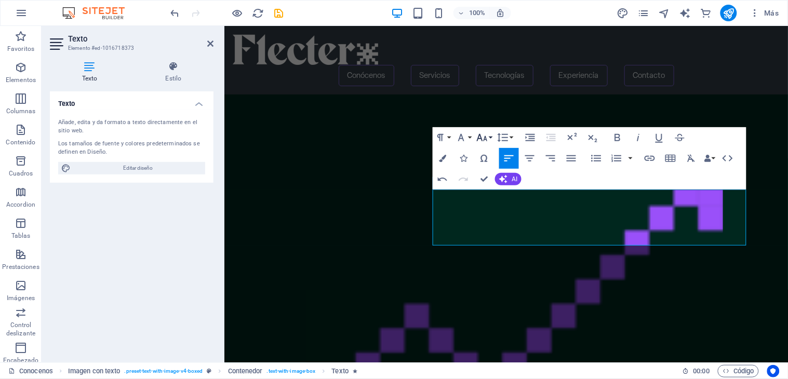
click at [485, 137] on icon "button" at bounding box center [482, 137] width 11 height 7
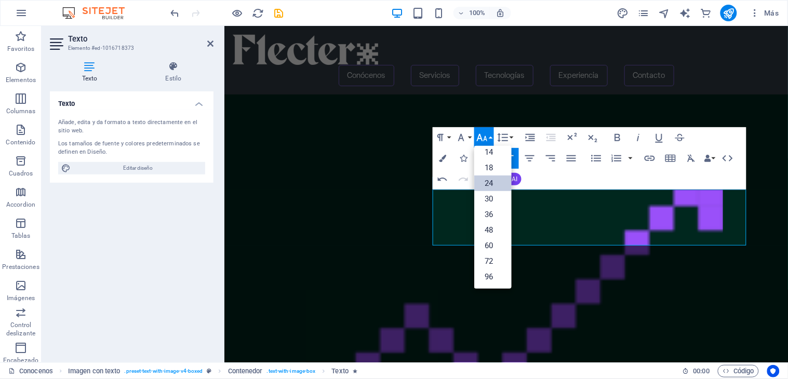
scroll to position [84, 0]
click at [496, 170] on link "18" at bounding box center [493, 168] width 37 height 16
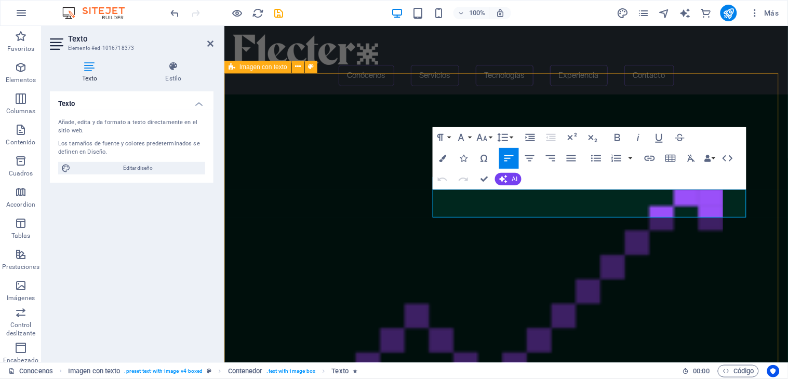
drag, startPoint x: 550, startPoint y: 209, endPoint x: 431, endPoint y: 199, distance: 120.0
click at [431, 199] on div "Suelta el contenido aquí o Añadir elementos Pegar portapapeles Transformamos tu…" at bounding box center [506, 328] width 564 height 468
click at [444, 159] on icon "button" at bounding box center [442, 158] width 7 height 7
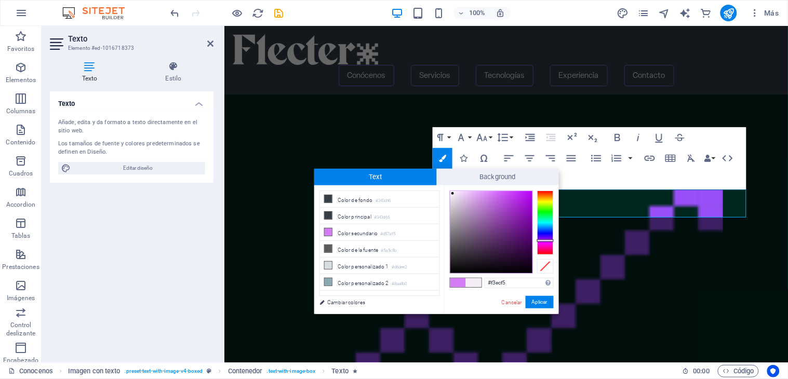
click at [453, 194] on div at bounding box center [492, 232] width 82 height 82
click at [454, 195] on div at bounding box center [492, 232] width 82 height 82
type input "#f4eef7"
click at [453, 193] on div at bounding box center [454, 195] width 4 height 4
drag, startPoint x: 513, startPoint y: 281, endPoint x: 472, endPoint y: 272, distance: 42.1
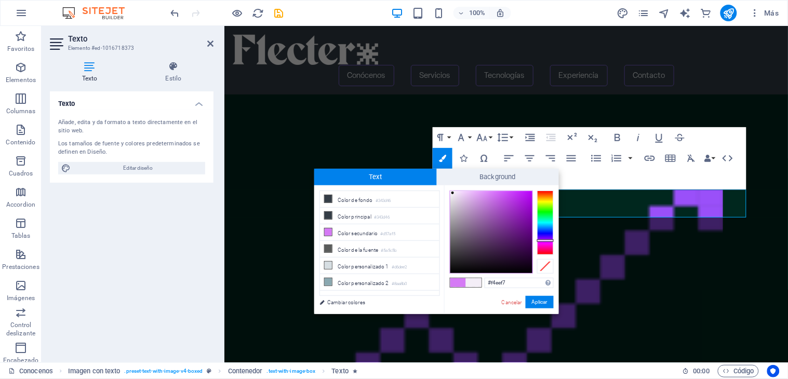
click at [472, 272] on div "#f4eef7 Formatos soportados #0852ed rgb(8, 82, 237) rgba(8, 82, 237, 90%) hsv(2…" at bounding box center [501, 326] width 115 height 280
click at [532, 307] on button "Aplicar" at bounding box center [540, 302] width 28 height 12
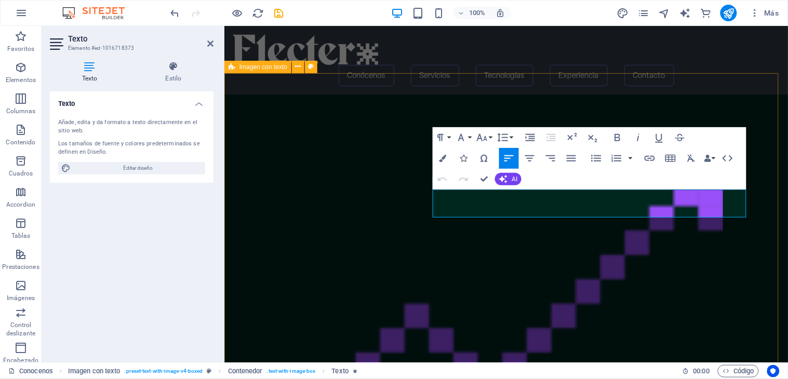
drag, startPoint x: 545, startPoint y: 210, endPoint x: 428, endPoint y: 188, distance: 119.0
click at [428, 188] on div "Suelta el contenido aquí o Añadir elementos Pegar portapapeles Transformamos tu…" at bounding box center [506, 328] width 564 height 468
click at [568, 162] on icon "button" at bounding box center [571, 158] width 12 height 12
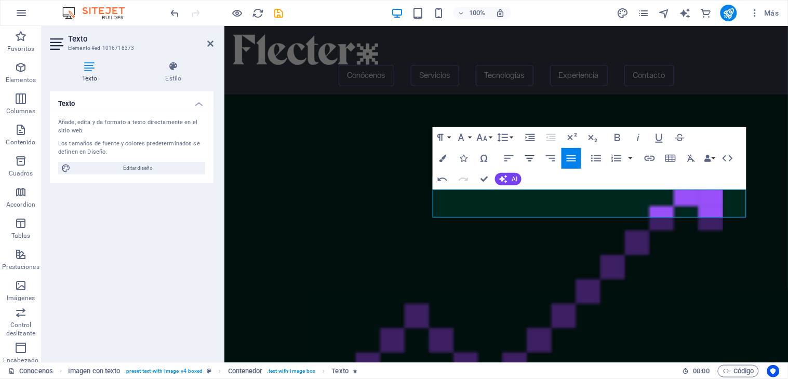
click at [528, 163] on icon "button" at bounding box center [530, 158] width 12 height 12
click at [509, 156] on icon "button" at bounding box center [509, 158] width 9 height 6
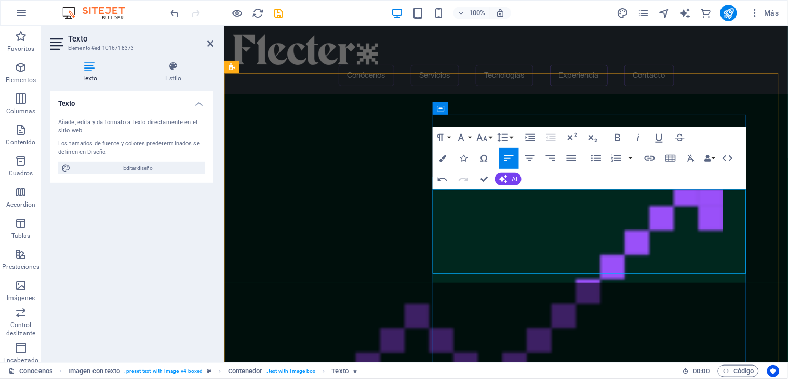
scroll to position [600, 1]
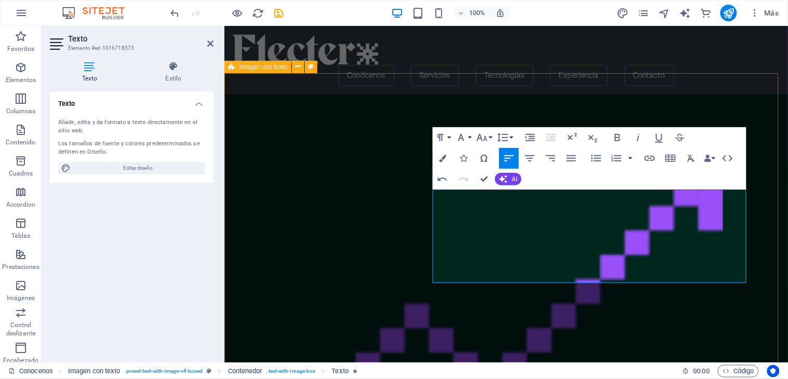
drag, startPoint x: 563, startPoint y: 250, endPoint x: 429, endPoint y: 234, distance: 134.5
click at [429, 234] on div "Suelta el contenido aquí o Añadir elementos Pegar portapapeles Transformamos tu…" at bounding box center [506, 328] width 564 height 468
click at [484, 139] on icon "button" at bounding box center [482, 137] width 12 height 12
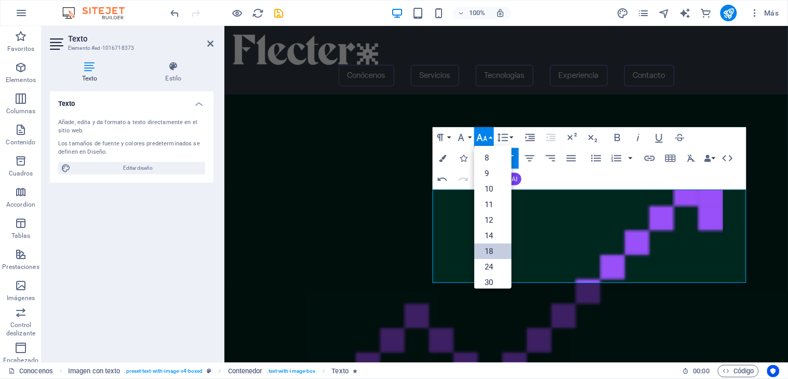
click at [491, 255] on link "18" at bounding box center [493, 252] width 37 height 16
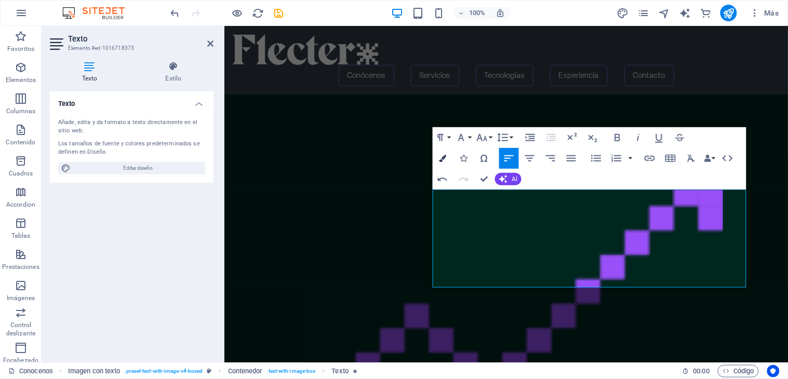
click at [442, 159] on icon "button" at bounding box center [442, 158] width 7 height 7
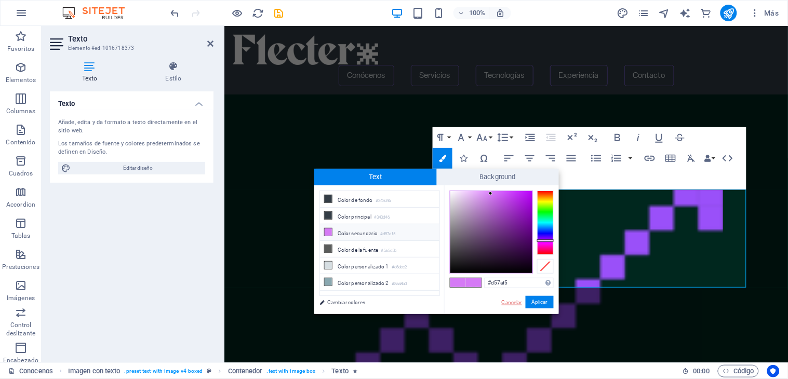
drag, startPoint x: 512, startPoint y: 300, endPoint x: 299, endPoint y: 253, distance: 218.2
click at [512, 300] on link "Cancelar" at bounding box center [512, 303] width 22 height 8
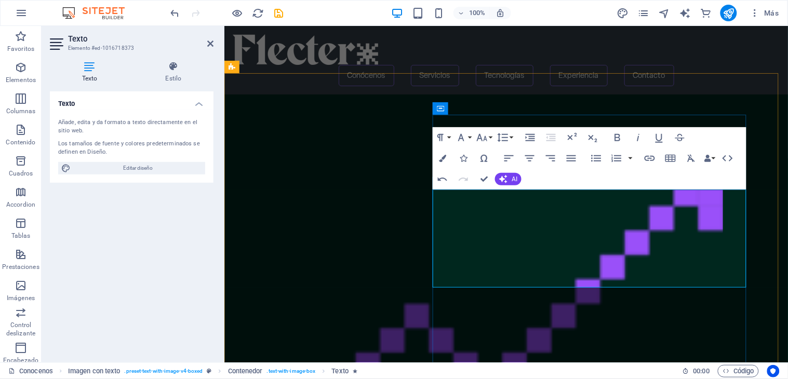
drag, startPoint x: 546, startPoint y: 210, endPoint x: 432, endPoint y: 194, distance: 114.5
copy div "E n Flecter, transformamos la forma en que las organizaciones aprovechan la inf…"
drag, startPoint x: 530, startPoint y: 257, endPoint x: 426, endPoint y: 234, distance: 106.3
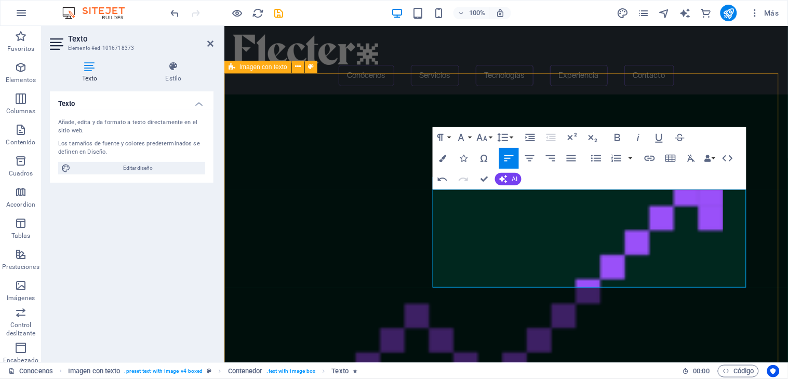
click at [426, 234] on div "Suelta el contenido aquí o Añadir elementos Pegar portapapeles Transformamos tu…" at bounding box center [506, 328] width 564 height 468
drag, startPoint x: 479, startPoint y: 242, endPoint x: 479, endPoint y: 253, distance: 11.4
drag, startPoint x: 588, startPoint y: 255, endPoint x: 431, endPoint y: 240, distance: 157.6
click at [431, 240] on div "Suelta el contenido aquí o Añadir elementos Pegar portapapeles Transformamos tu…" at bounding box center [506, 328] width 564 height 468
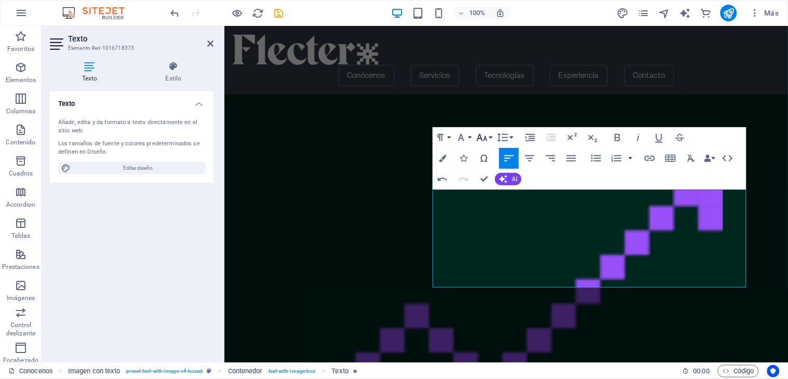
click at [487, 137] on icon "button" at bounding box center [482, 137] width 12 height 12
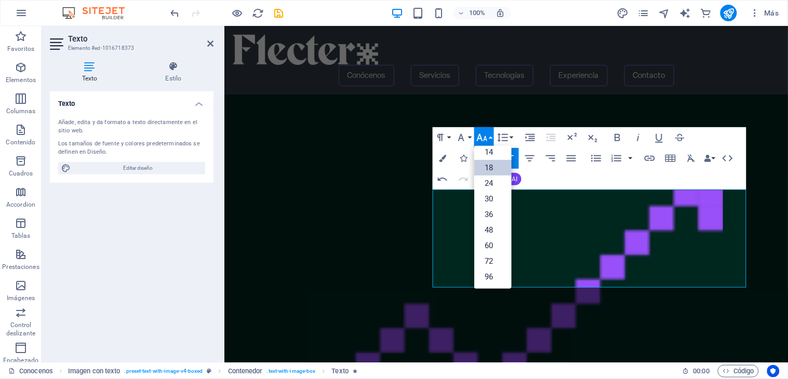
scroll to position [84, 0]
click at [487, 137] on icon "button" at bounding box center [482, 137] width 12 height 12
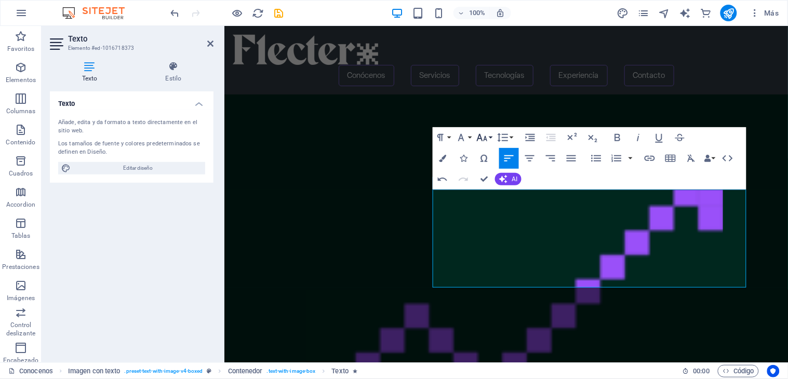
click at [475, 137] on button "Font Size" at bounding box center [485, 137] width 20 height 21
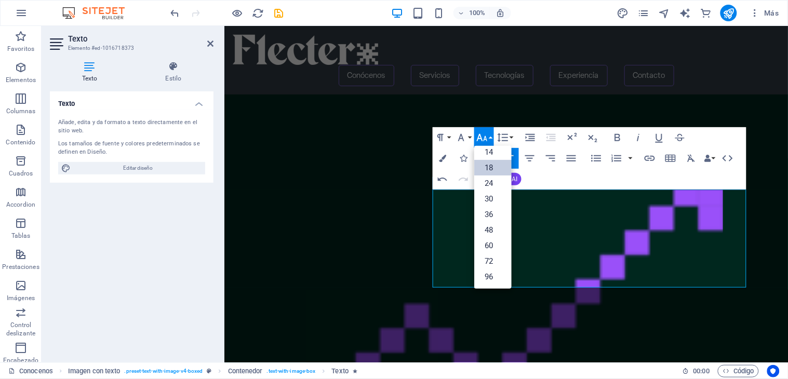
click at [475, 137] on button "Font Size" at bounding box center [485, 137] width 20 height 21
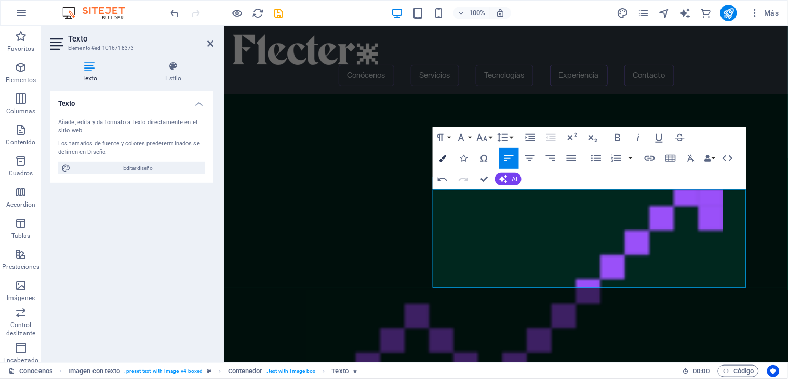
click at [448, 159] on button "Colors" at bounding box center [443, 158] width 20 height 21
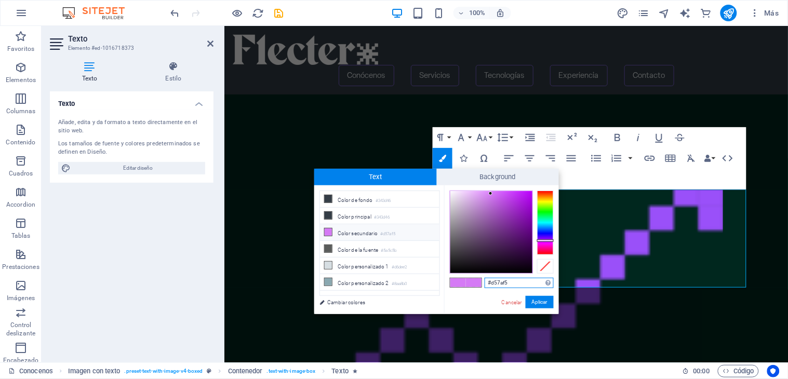
drag, startPoint x: 524, startPoint y: 288, endPoint x: 449, endPoint y: 286, distance: 75.4
click at [449, 286] on div "#d57af5 Formatos soportados #0852ed rgb(8, 82, 237) rgba(8, 82, 237, 90%) hsv(2…" at bounding box center [501, 326] width 115 height 280
paste input "En Flecter, transformamos la forma en que las organizaciones aprovechan la info…"
type input "E"
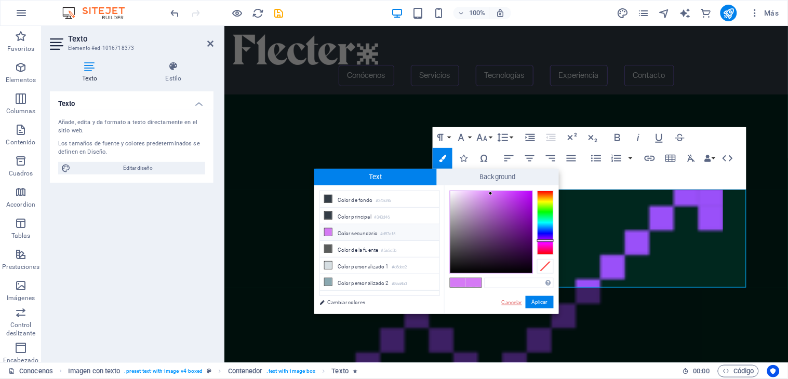
click at [506, 304] on link "Cancelar" at bounding box center [512, 303] width 22 height 8
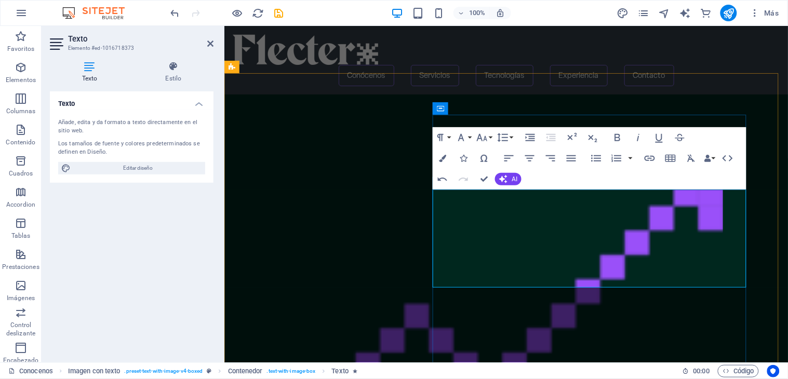
drag, startPoint x: 551, startPoint y: 207, endPoint x: 437, endPoint y: 189, distance: 115.3
click at [444, 155] on icon "button" at bounding box center [442, 158] width 7 height 7
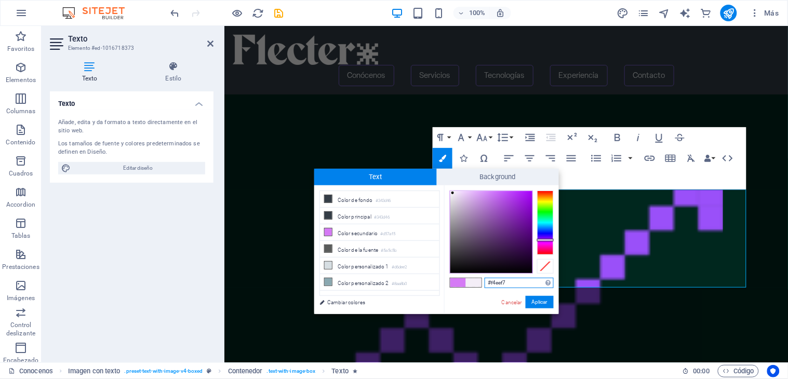
drag, startPoint x: 496, startPoint y: 284, endPoint x: 471, endPoint y: 283, distance: 24.4
click at [471, 283] on div "#f4eef7 Formatos soportados #0852ed rgb(8, 82, 237) rgba(8, 82, 237, 90%) hsv(2…" at bounding box center [501, 326] width 115 height 280
click at [510, 300] on link "Cancelar" at bounding box center [512, 303] width 22 height 8
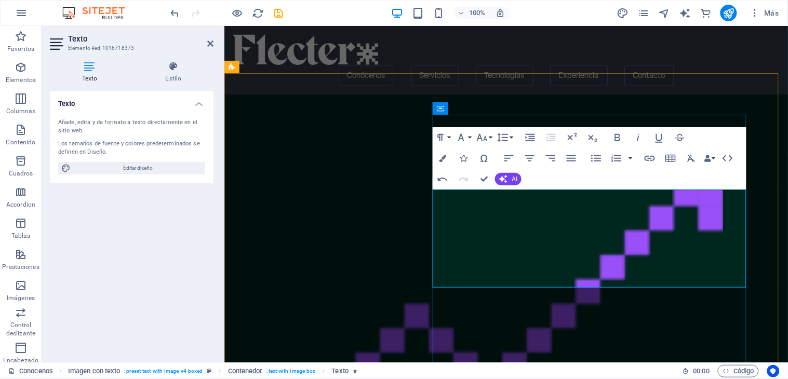
drag, startPoint x: 591, startPoint y: 254, endPoint x: 433, endPoint y: 230, distance: 159.8
click at [445, 156] on icon "button" at bounding box center [442, 158] width 7 height 7
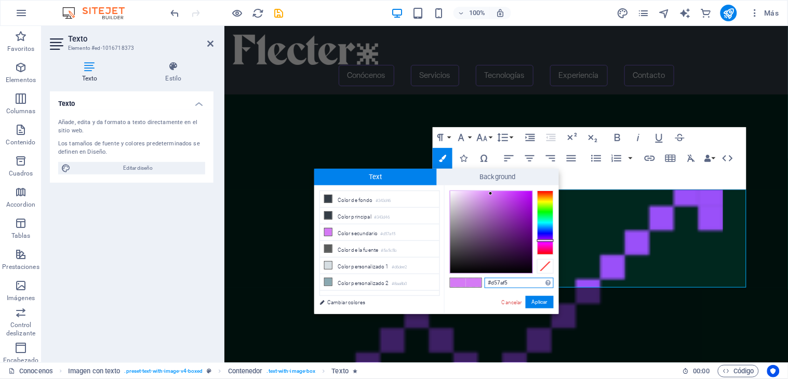
drag, startPoint x: 516, startPoint y: 283, endPoint x: 450, endPoint y: 283, distance: 65.5
click at [450, 283] on div "#d57af5 Formatos soportados #0852ed rgb(8, 82, 237) rgba(8, 82, 237, 90%) hsv(2…" at bounding box center [501, 326] width 115 height 280
paste input "f4eef7"
drag, startPoint x: 539, startPoint y: 302, endPoint x: 316, endPoint y: 276, distance: 224.9
click at [539, 302] on button "Aplicar" at bounding box center [540, 302] width 28 height 12
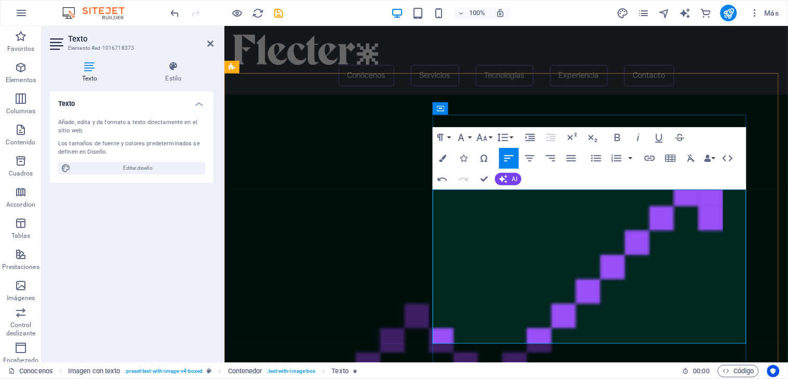
scroll to position [546, 1]
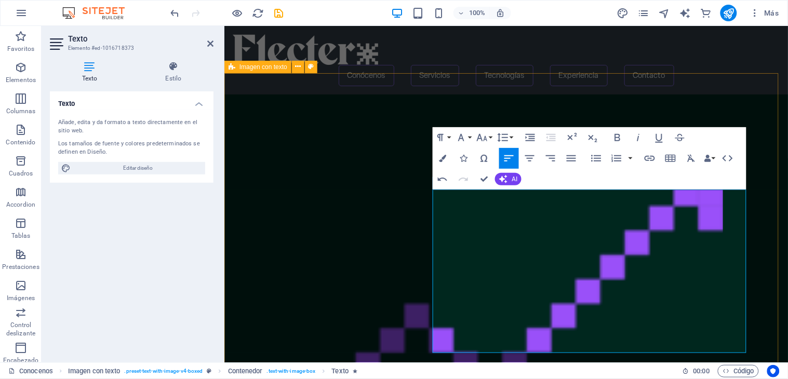
drag, startPoint x: 568, startPoint y: 294, endPoint x: 431, endPoint y: 276, distance: 137.4
click at [431, 276] on div "Suelta el contenido aquí o Añadir elementos Pegar portapapeles Transformamos tu…" at bounding box center [506, 328] width 564 height 468
click at [473, 136] on button "Font Family" at bounding box center [464, 137] width 20 height 21
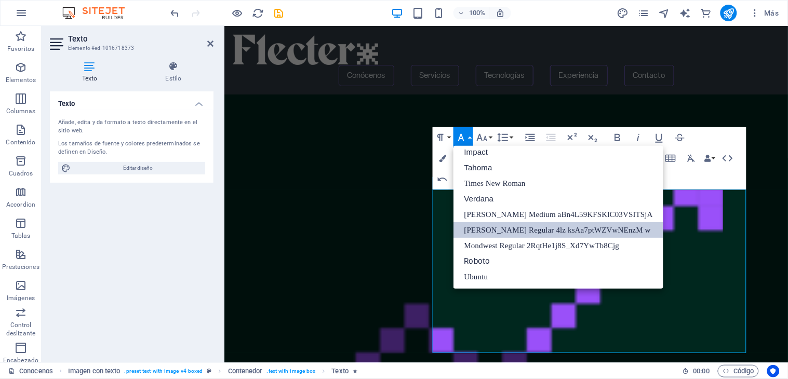
scroll to position [37, 0]
click at [490, 136] on button "Font Size" at bounding box center [485, 137] width 20 height 21
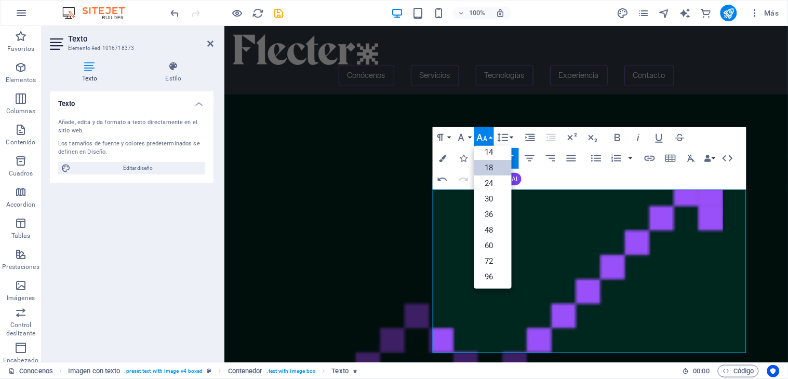
click at [492, 168] on link "18" at bounding box center [493, 168] width 37 height 16
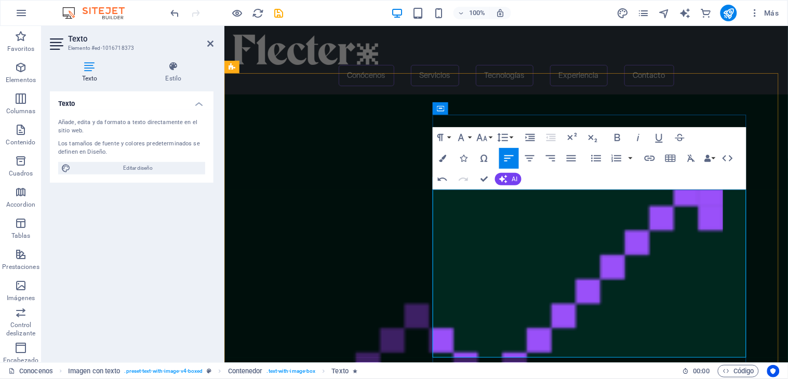
drag, startPoint x: 586, startPoint y: 252, endPoint x: 441, endPoint y: 229, distance: 146.2
drag, startPoint x: 485, startPoint y: 247, endPoint x: 607, endPoint y: 262, distance: 122.5
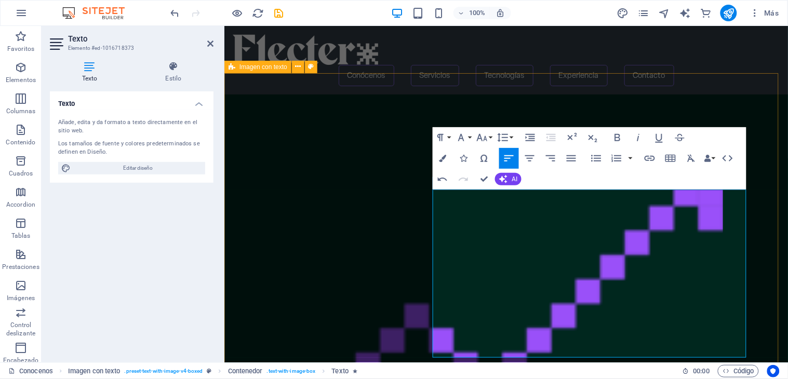
drag, startPoint x: 590, startPoint y: 252, endPoint x: 432, endPoint y: 241, distance: 158.3
click at [432, 241] on div "Suelta el contenido aquí o Añadir elementos Pegar portapapeles Transformamos tu…" at bounding box center [506, 328] width 564 height 468
click at [444, 159] on icon "button" at bounding box center [442, 158] width 7 height 7
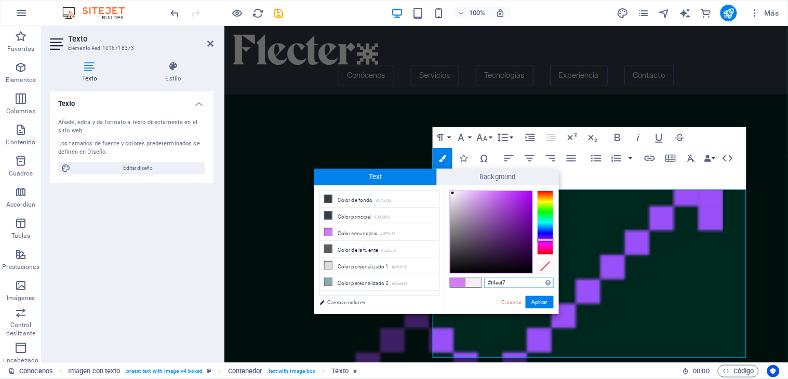
drag, startPoint x: 516, startPoint y: 287, endPoint x: 471, endPoint y: 284, distance: 44.3
click at [471, 284] on div "#f4eef7 Formatos soportados #0852ed rgb(8, 82, 237) rgba(8, 82, 237, 90%) hsv(2…" at bounding box center [501, 326] width 115 height 280
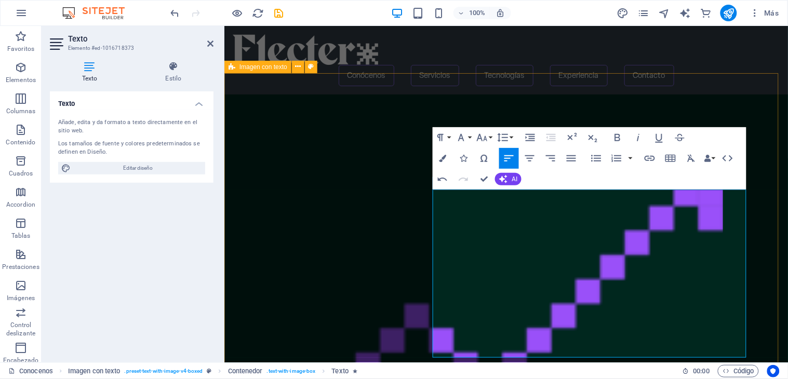
drag, startPoint x: 590, startPoint y: 298, endPoint x: 431, endPoint y: 279, distance: 160.2
click at [431, 279] on div "Suelta el contenido aquí o Añadir elementos Pegar portapapeles Transformamos tu…" at bounding box center [506, 328] width 564 height 468
click at [440, 155] on icon "button" at bounding box center [442, 158] width 7 height 7
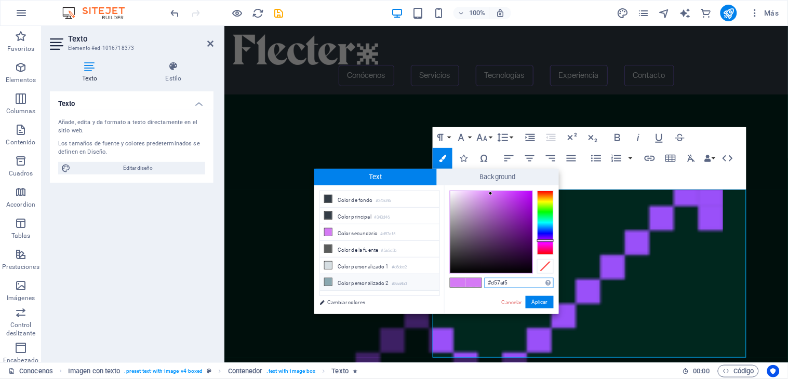
drag, startPoint x: 511, startPoint y: 284, endPoint x: 429, endPoint y: 289, distance: 82.3
click at [429, 289] on div "less Color de fondo #343d46 Color principal #343d46 Color secundario #d57af5 Co…" at bounding box center [436, 250] width 245 height 129
paste input "f4eef7"
type input "#f4eef7"
drag, startPoint x: 541, startPoint y: 303, endPoint x: 316, endPoint y: 277, distance: 226.0
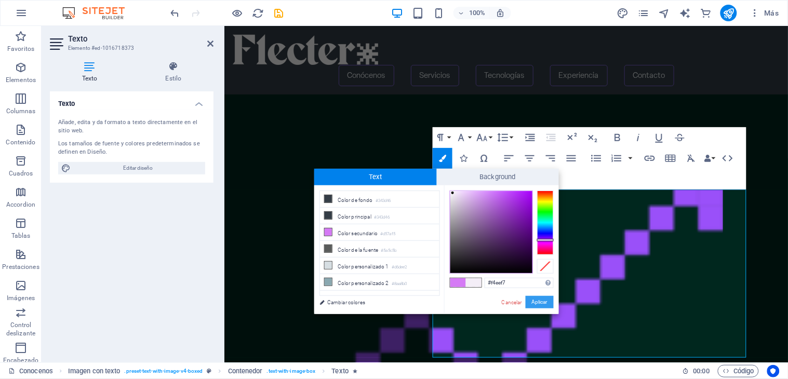
click at [541, 303] on button "Aplicar" at bounding box center [540, 302] width 28 height 12
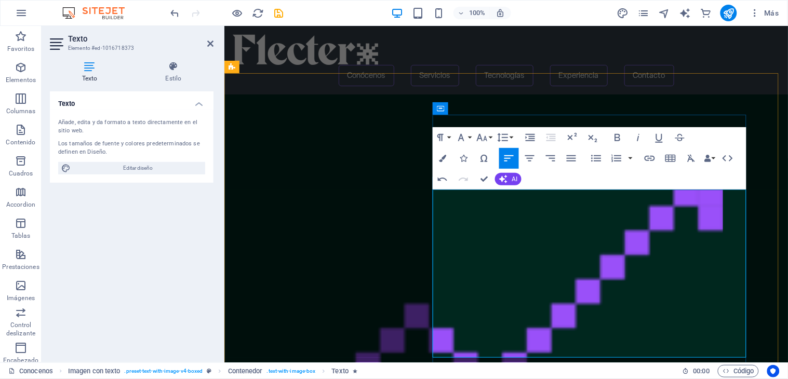
drag, startPoint x: 206, startPoint y: 44, endPoint x: 164, endPoint y: 18, distance: 49.5
click at [207, 44] on icon at bounding box center [210, 43] width 6 height 8
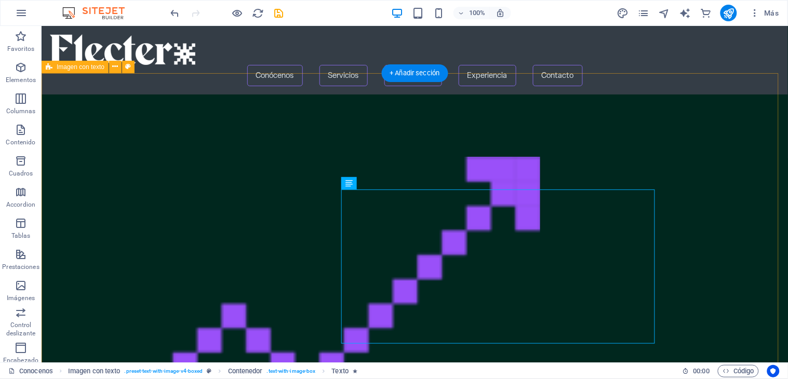
click at [698, 255] on div "Suelta el contenido aquí o Añadir elementos Pegar portapapeles Transformamos tu…" at bounding box center [414, 328] width 747 height 468
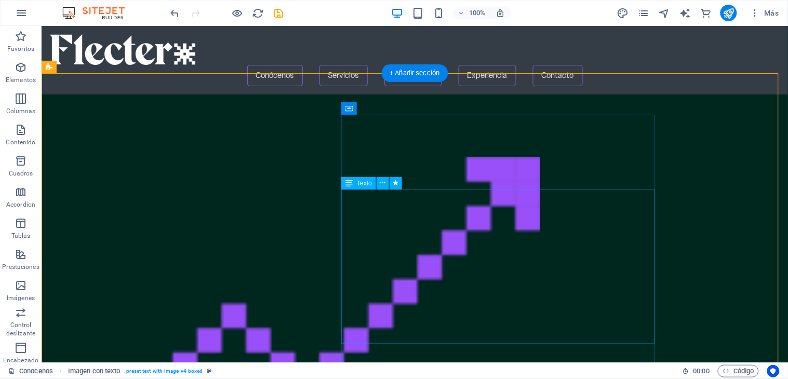
drag, startPoint x: 595, startPoint y: 287, endPoint x: 584, endPoint y: 288, distance: 11.0
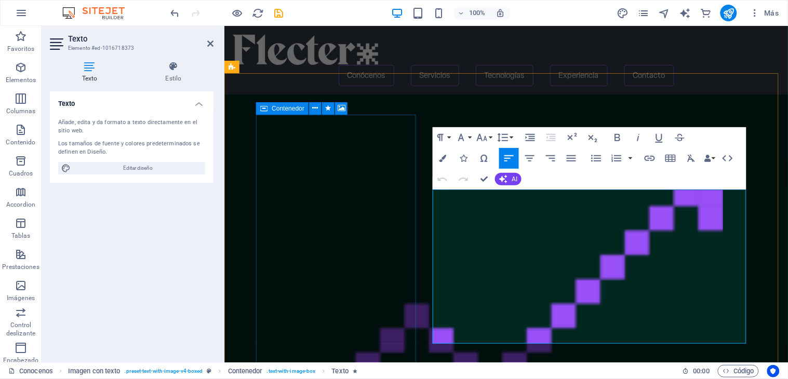
drag, startPoint x: 595, startPoint y: 292, endPoint x: 402, endPoint y: 200, distance: 213.6
click at [569, 163] on icon "button" at bounding box center [571, 158] width 12 height 12
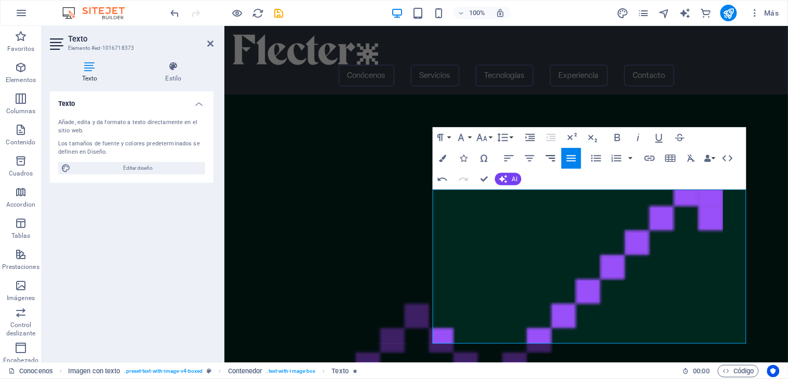
click at [555, 160] on icon "button" at bounding box center [551, 158] width 12 height 12
click at [505, 156] on icon "button" at bounding box center [509, 158] width 12 height 12
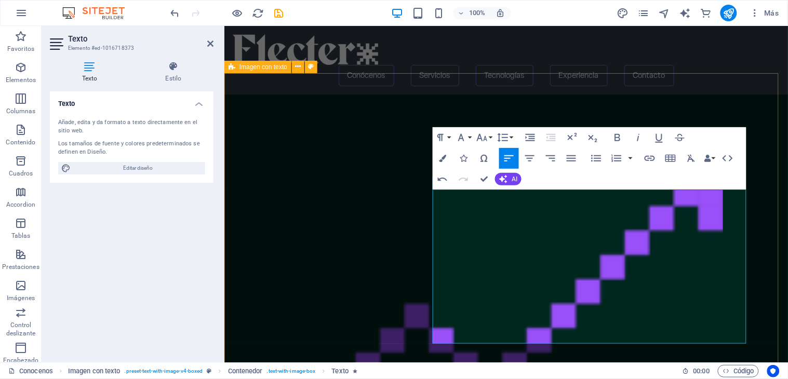
click at [754, 122] on div "Suelta el contenido aquí o Añadir elementos Pegar portapapeles Transformamos tu…" at bounding box center [506, 328] width 564 height 468
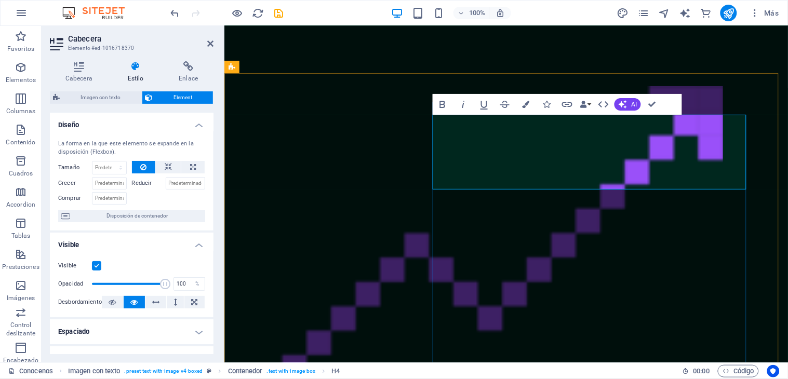
scroll to position [0, 0]
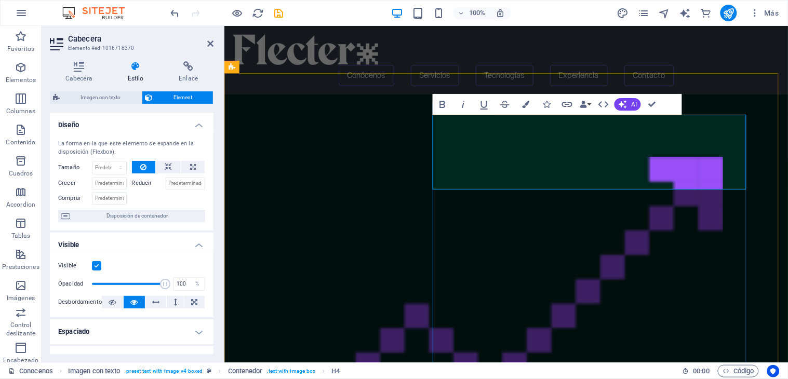
drag, startPoint x: 443, startPoint y: 141, endPoint x: 734, endPoint y: 141, distance: 291.0
click at [165, 163] on icon at bounding box center [168, 167] width 7 height 12
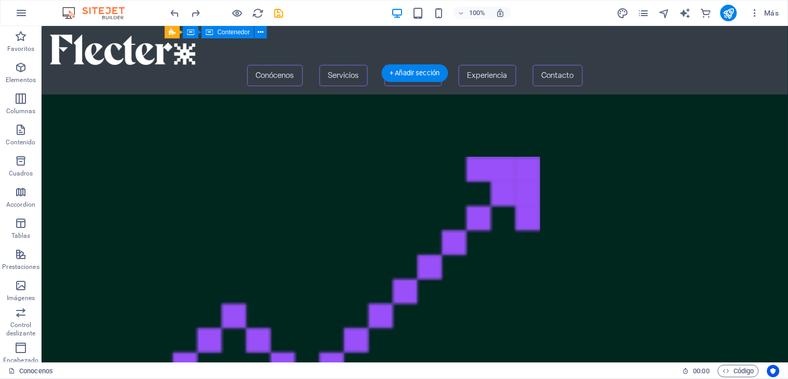
click at [202, 230] on figure at bounding box center [294, 328] width 491 height 385
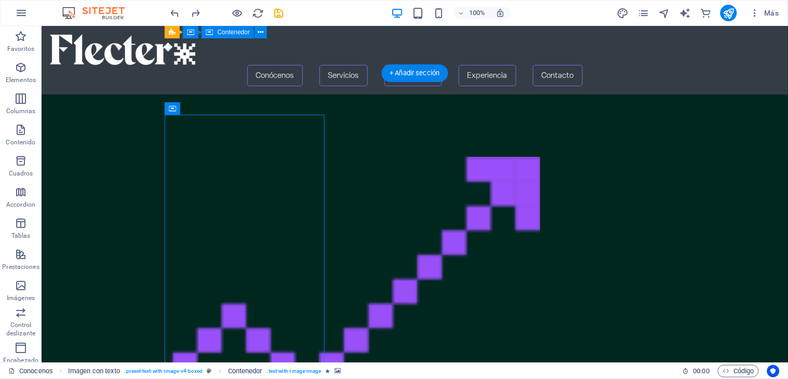
click at [202, 230] on figure at bounding box center [294, 328] width 491 height 385
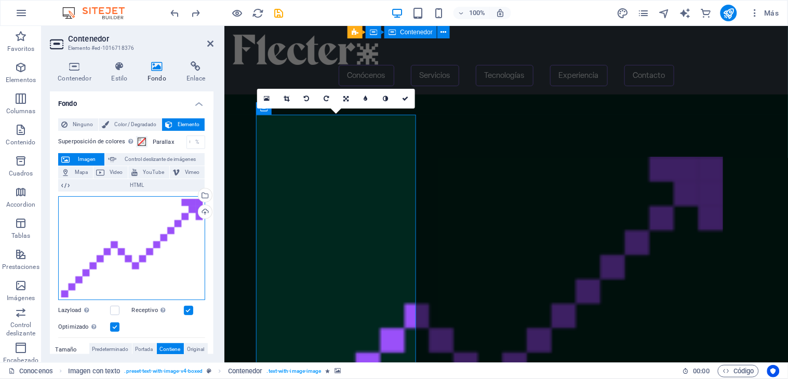
click at [203, 231] on div "Arrastra archivos aquí, haz clic para escoger archivos o selecciona archivos de…" at bounding box center [131, 248] width 147 height 104
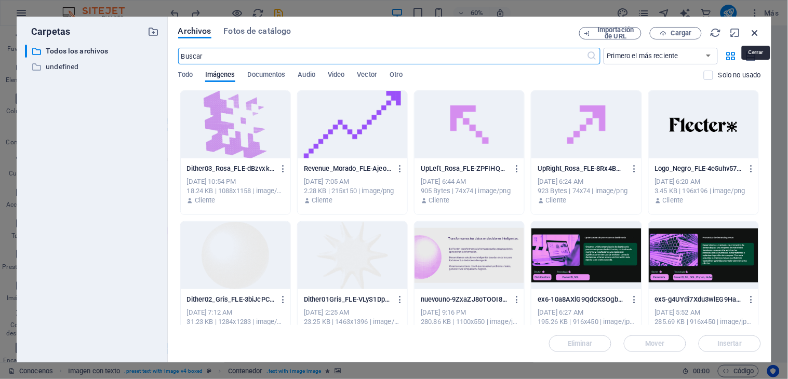
click at [752, 30] on icon "button" at bounding box center [755, 32] width 11 height 11
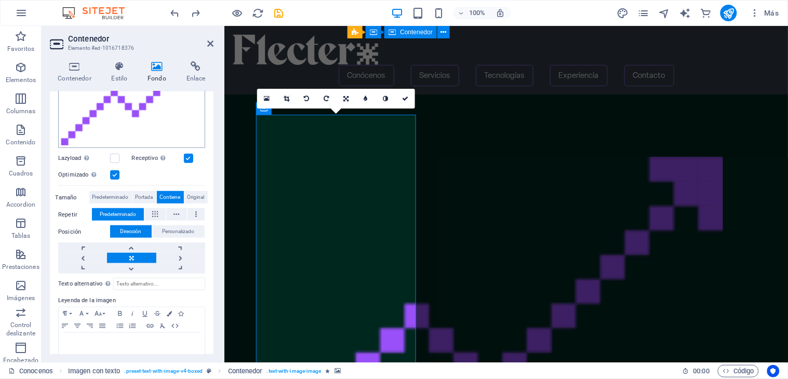
scroll to position [170, 0]
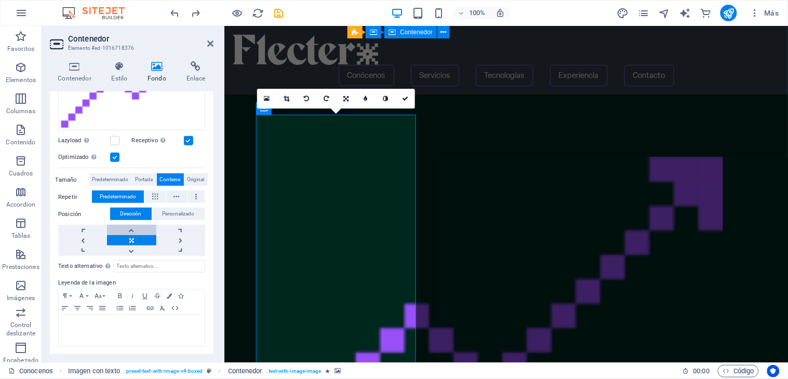
click at [131, 228] on link at bounding box center [131, 230] width 49 height 10
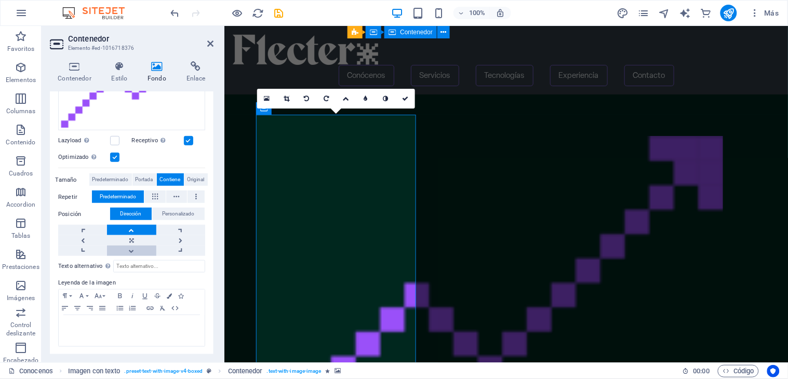
click at [133, 251] on link at bounding box center [131, 251] width 49 height 10
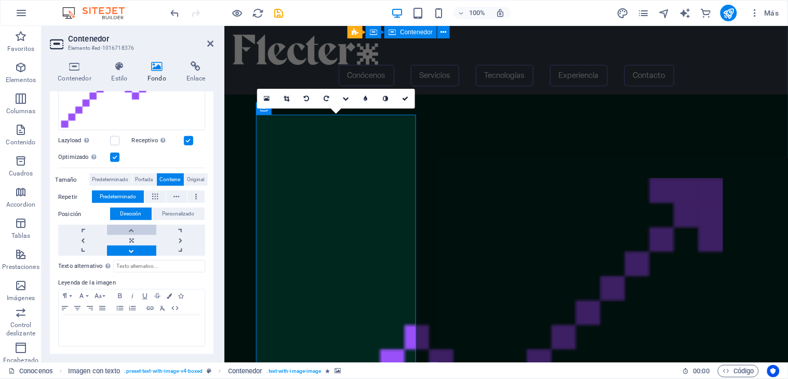
click at [133, 230] on link at bounding box center [131, 230] width 49 height 10
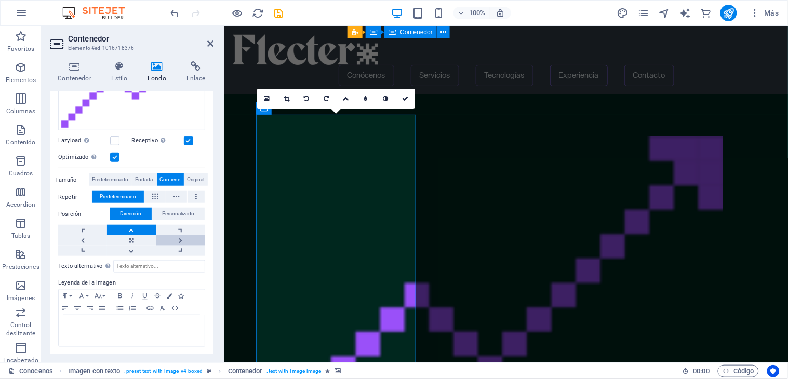
click at [182, 240] on link at bounding box center [180, 240] width 49 height 10
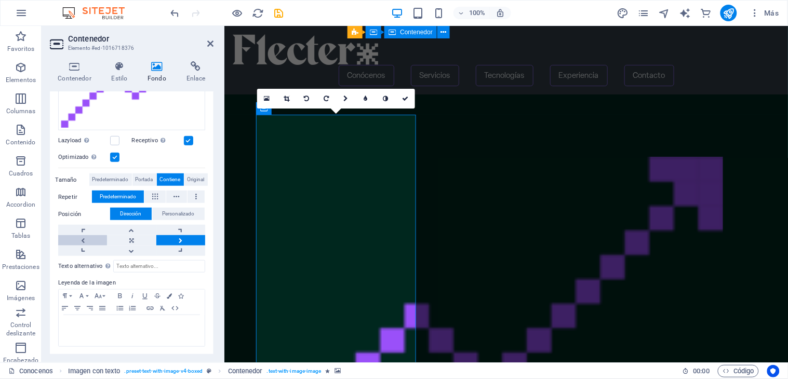
click at [78, 235] on link at bounding box center [82, 240] width 49 height 10
click at [128, 225] on link at bounding box center [131, 230] width 49 height 10
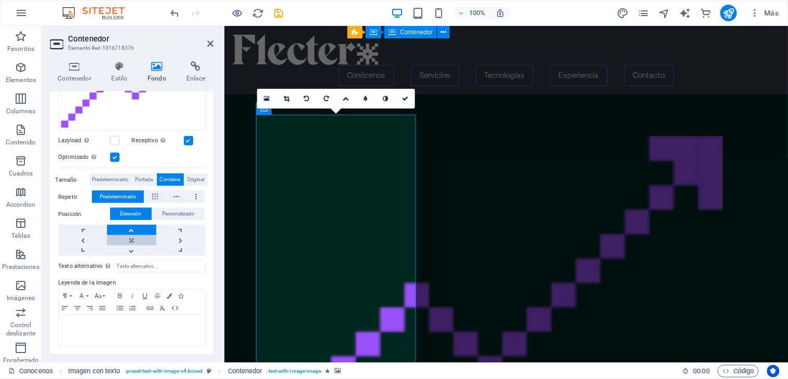
click at [128, 240] on link at bounding box center [131, 240] width 49 height 10
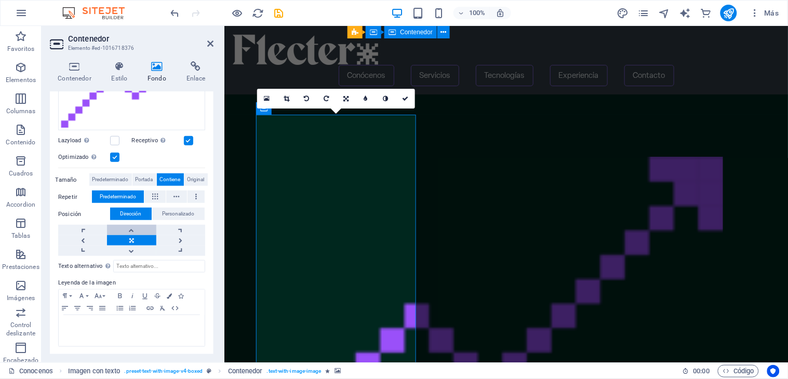
click at [128, 228] on link at bounding box center [131, 230] width 49 height 10
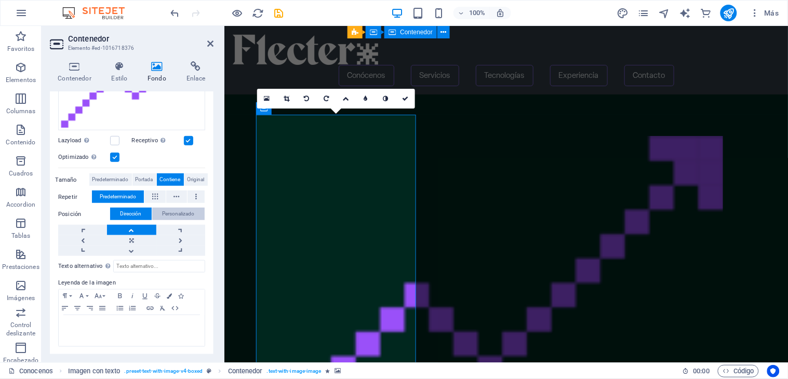
click at [167, 213] on span "Personalizado" at bounding box center [179, 214] width 32 height 12
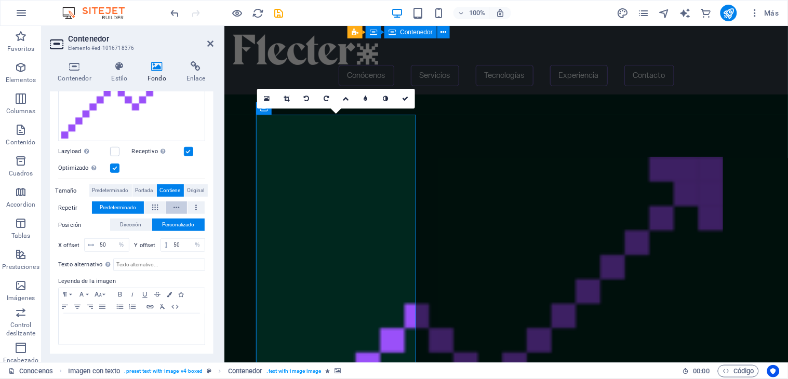
scroll to position [157, 0]
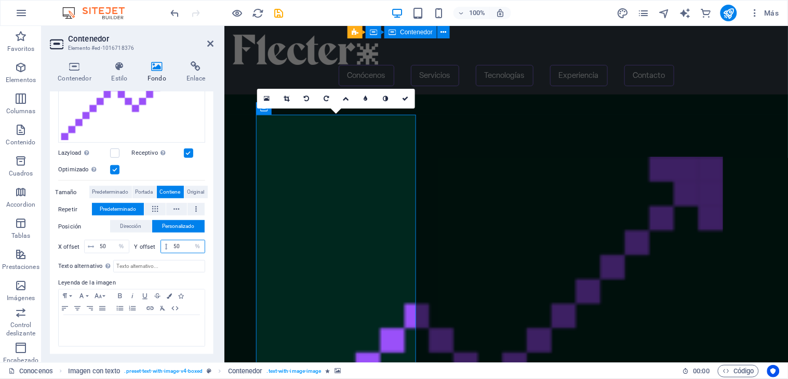
click at [174, 245] on input "50" at bounding box center [188, 247] width 34 height 12
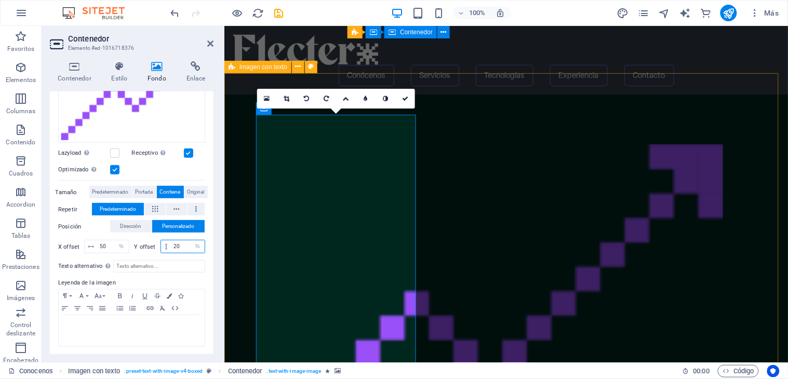
type input "20"
click at [756, 167] on div "Suelta el contenido aquí o Añadir elementos Pegar portapapeles ‌ Transformamos …" at bounding box center [506, 328] width 564 height 468
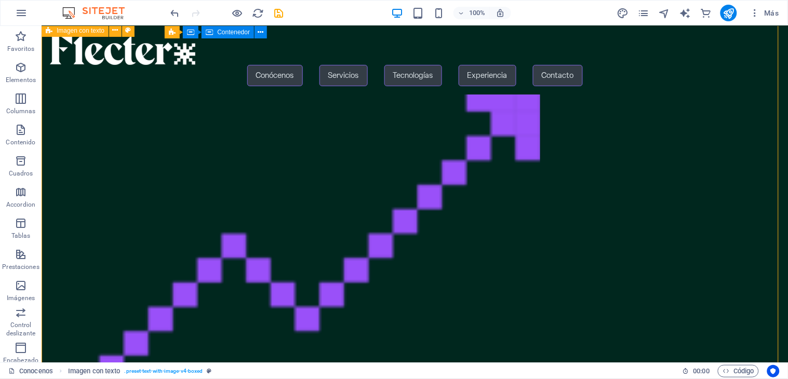
scroll to position [152, 0]
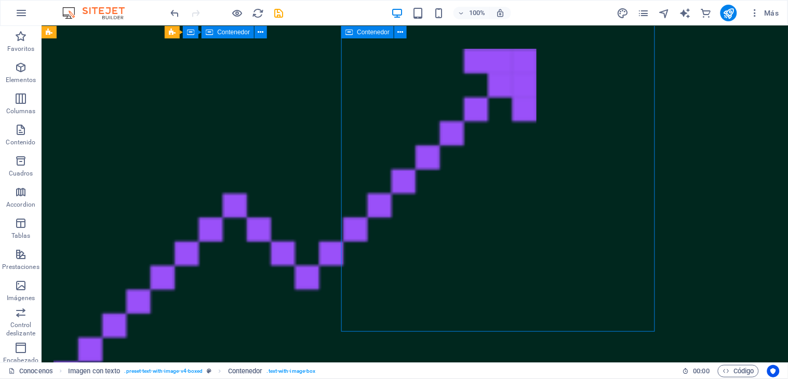
scroll to position [36, 0]
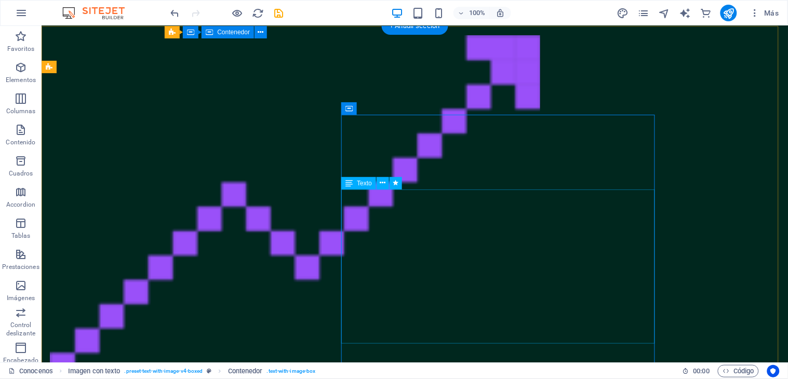
scroll to position [0, 0]
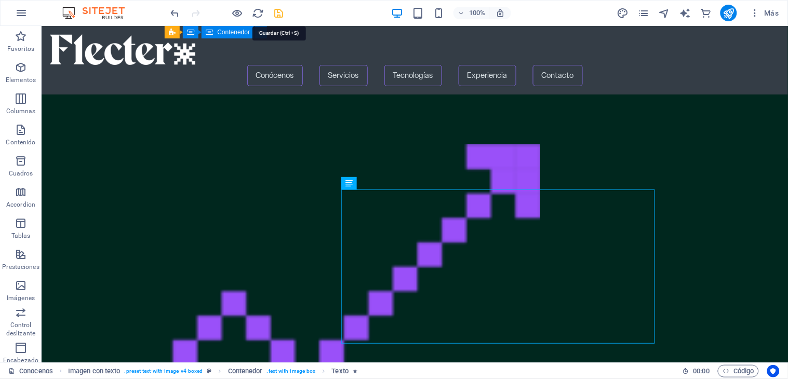
click at [281, 15] on icon "save" at bounding box center [279, 13] width 12 height 12
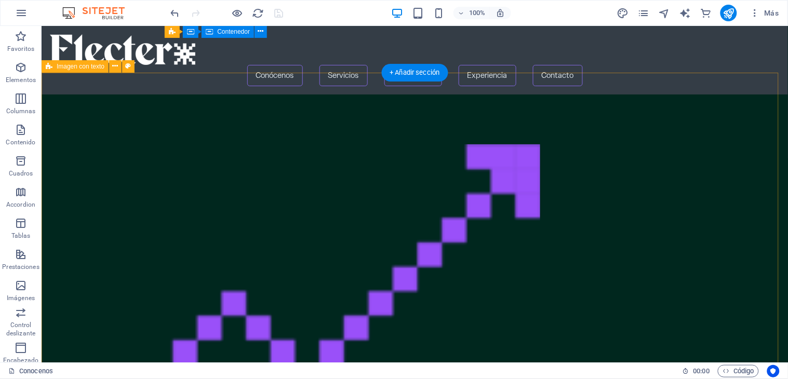
scroll to position [152, 0]
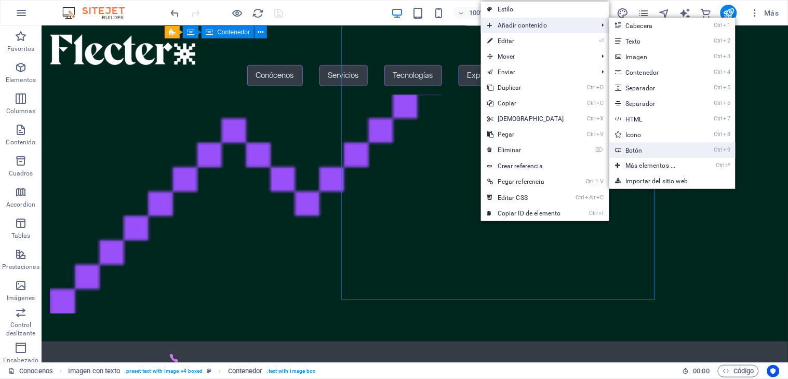
click at [638, 149] on link "Ctrl 9 Botón" at bounding box center [653, 150] width 87 height 16
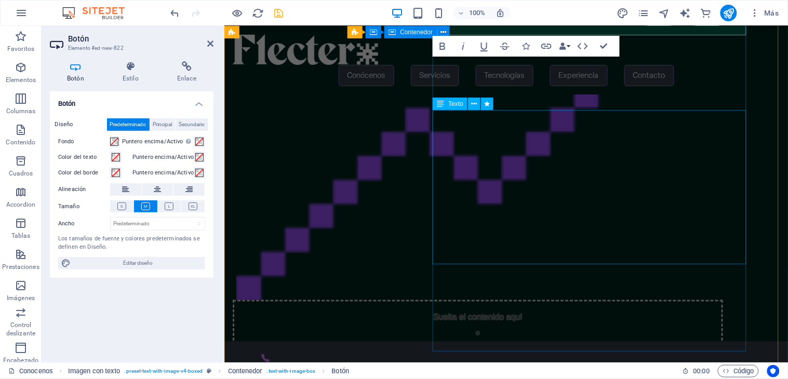
scroll to position [0, 0]
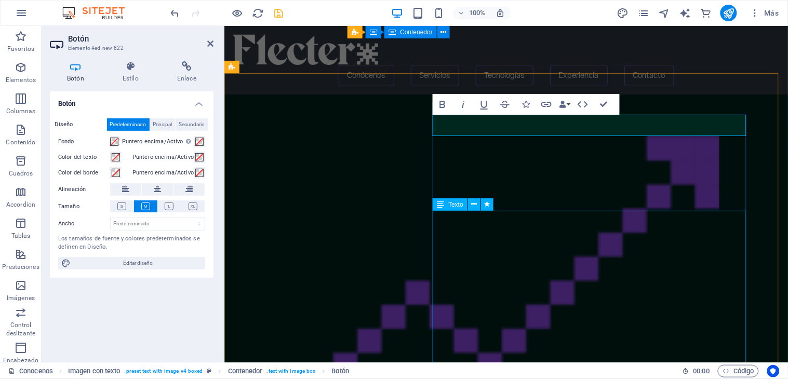
drag, startPoint x: 533, startPoint y: 127, endPoint x: 572, endPoint y: 323, distance: 199.3
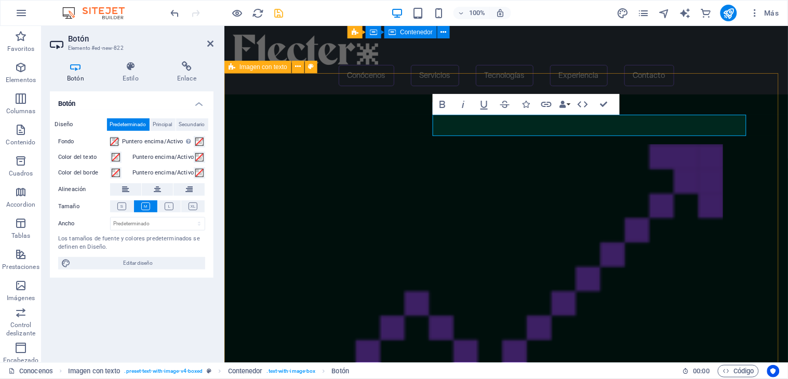
click at [752, 101] on div "Suelta el contenido aquí o Añadir elementos Pegar portapapeles Etiqueta del bot…" at bounding box center [506, 328] width 564 height 468
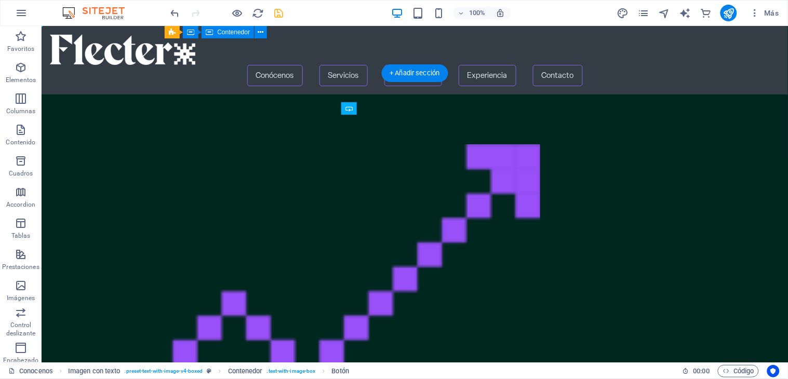
drag, startPoint x: 452, startPoint y: 130, endPoint x: 480, endPoint y: 267, distance: 139.1
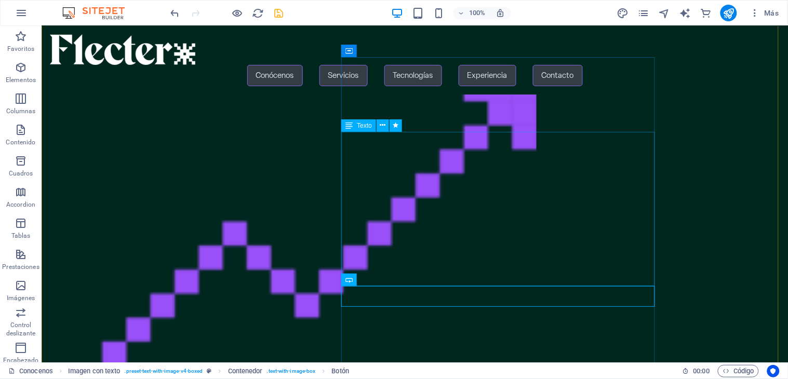
scroll to position [58, 0]
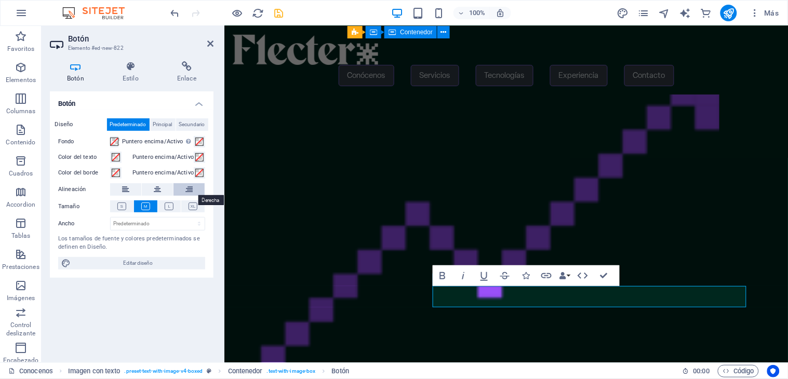
click at [189, 189] on icon at bounding box center [189, 189] width 7 height 12
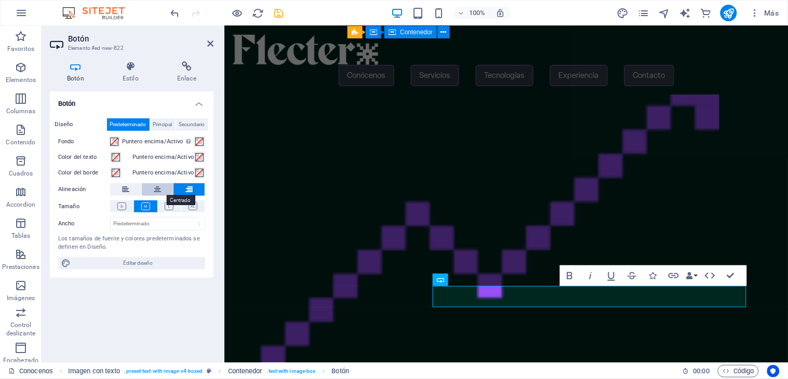
click at [153, 188] on button at bounding box center [157, 189] width 31 height 12
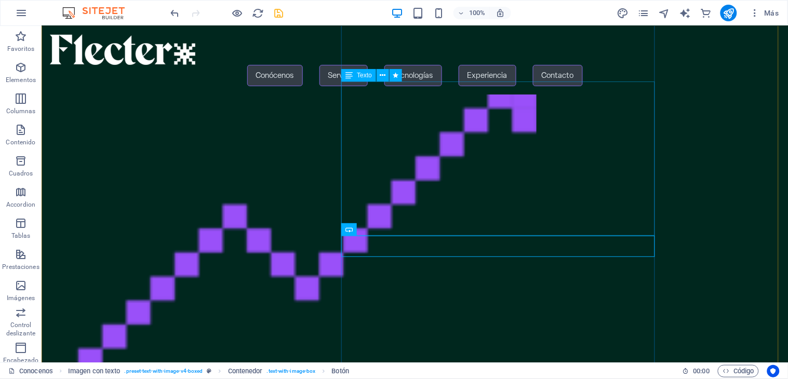
scroll to position [115, 0]
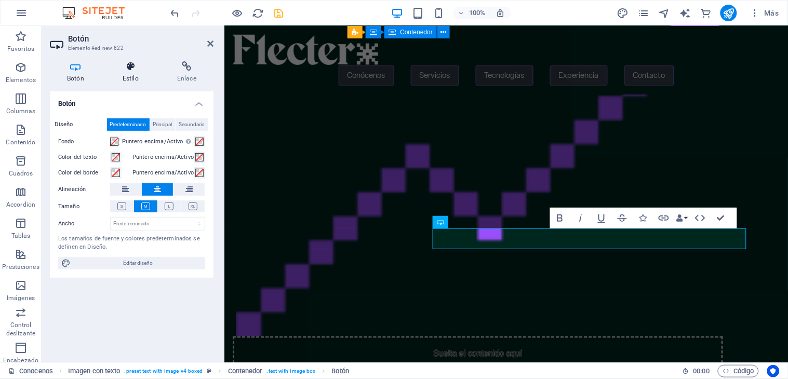
click at [133, 64] on icon at bounding box center [131, 66] width 50 height 10
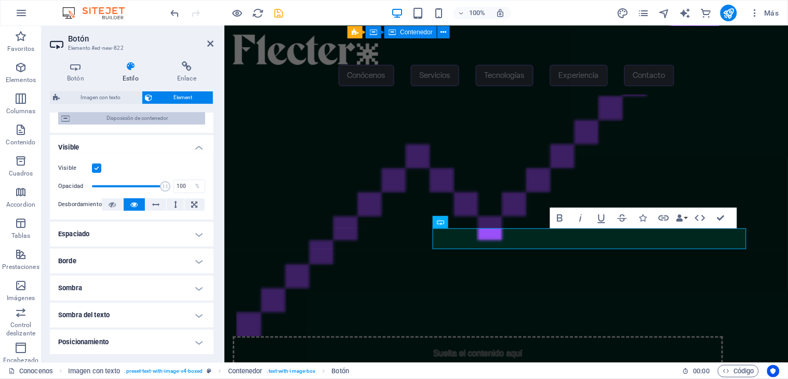
scroll to position [0, 0]
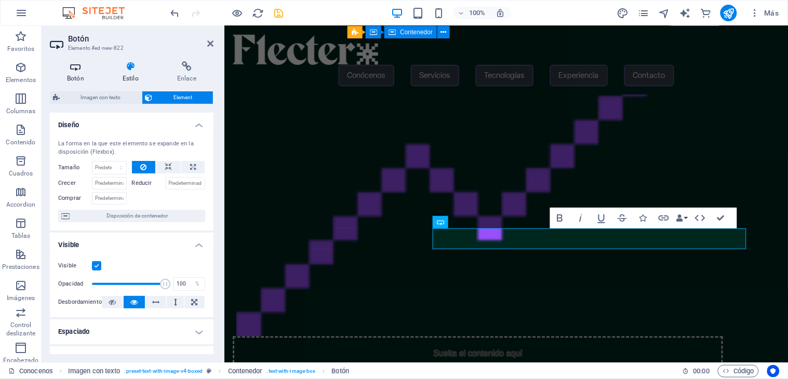
click at [80, 76] on h4 "Botón" at bounding box center [78, 72] width 56 height 22
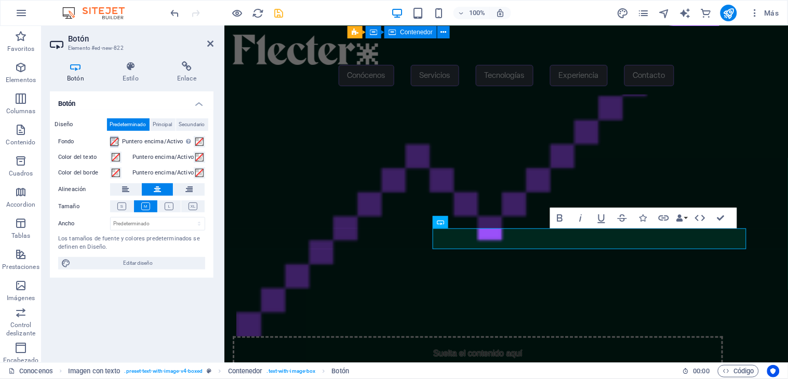
click at [111, 144] on span at bounding box center [114, 142] width 8 height 8
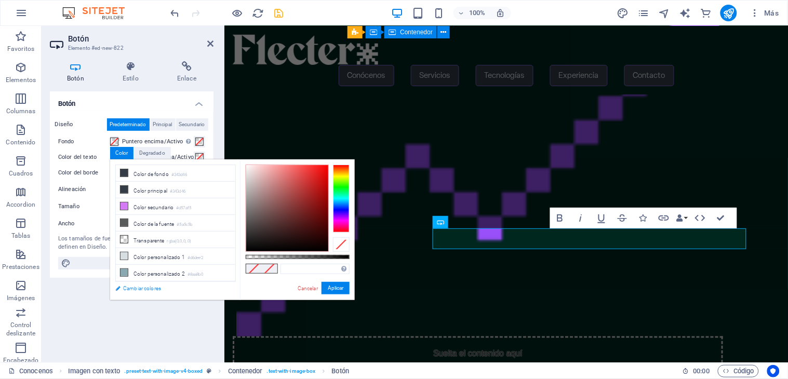
click at [147, 287] on link "Cambiar colores" at bounding box center [170, 288] width 121 height 13
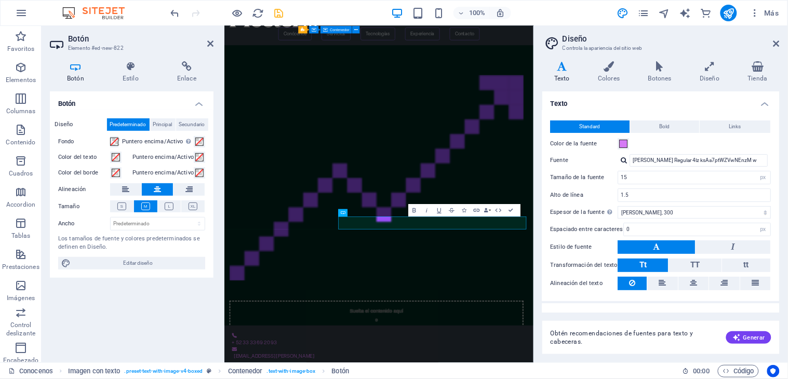
click at [777, 45] on icon at bounding box center [777, 43] width 6 height 8
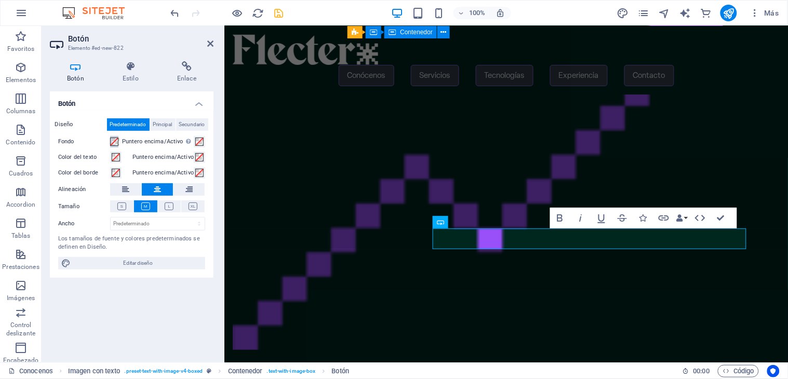
click at [111, 142] on span at bounding box center [114, 142] width 8 height 8
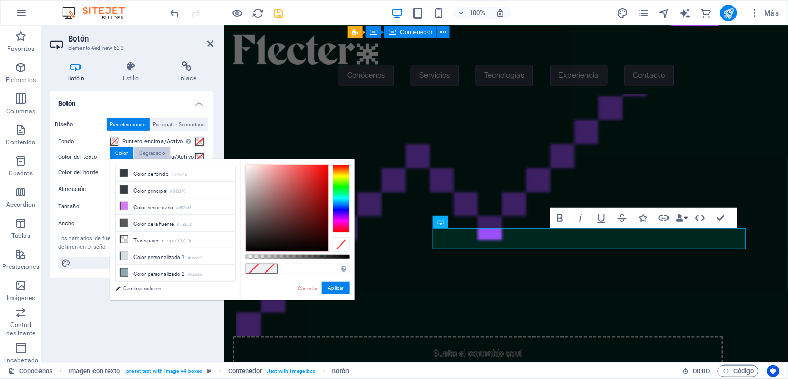
click at [147, 149] on div "Degradado" at bounding box center [152, 153] width 36 height 12
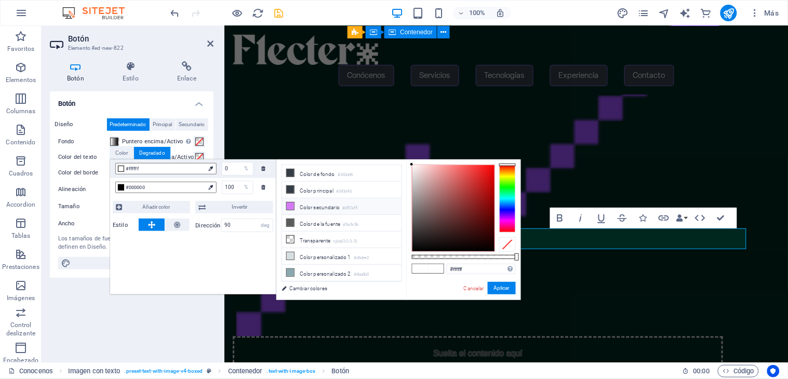
click at [291, 206] on icon at bounding box center [290, 206] width 7 height 7
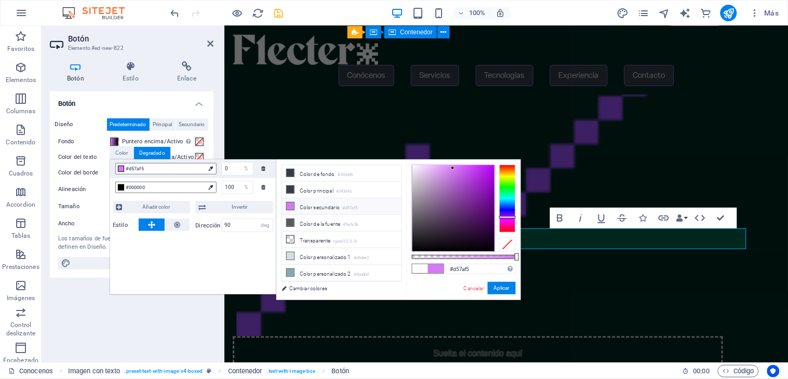
click at [416, 269] on span at bounding box center [421, 269] width 16 height 9
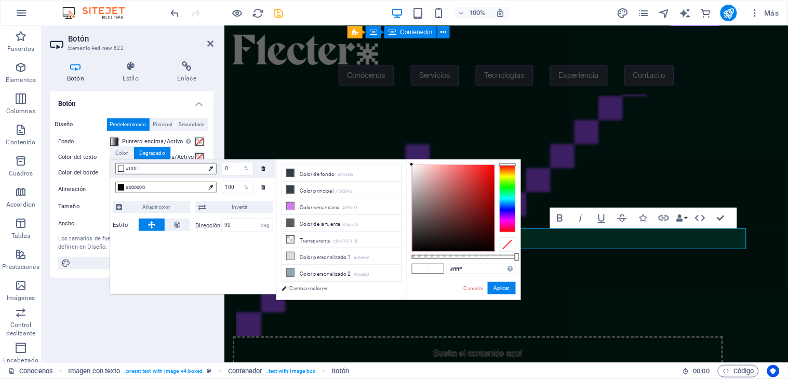
click at [416, 269] on span at bounding box center [421, 269] width 16 height 9
click at [330, 206] on li "Color secundario #d57af5" at bounding box center [342, 207] width 120 height 17
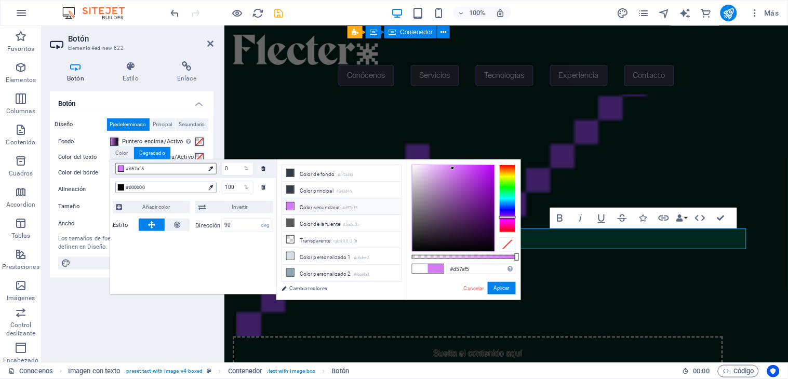
click at [209, 185] on icon at bounding box center [210, 187] width 5 height 5
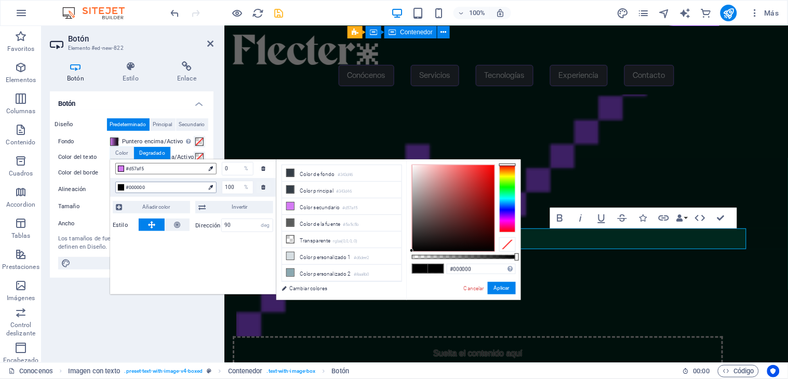
click at [209, 185] on icon at bounding box center [210, 187] width 5 height 5
click at [212, 170] on icon at bounding box center [210, 168] width 5 height 5
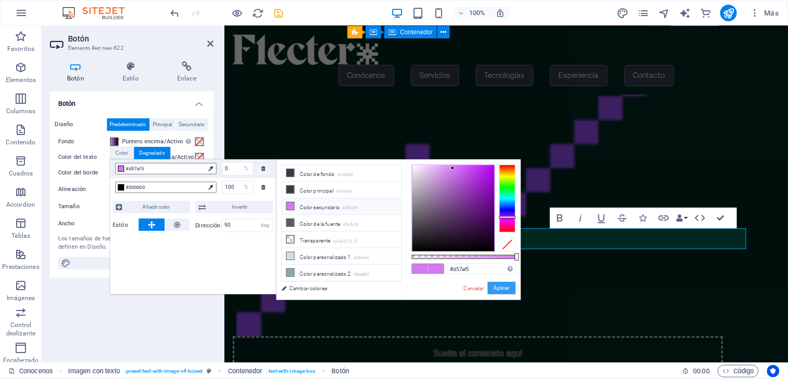
click at [499, 286] on button "Aplicar" at bounding box center [502, 288] width 28 height 12
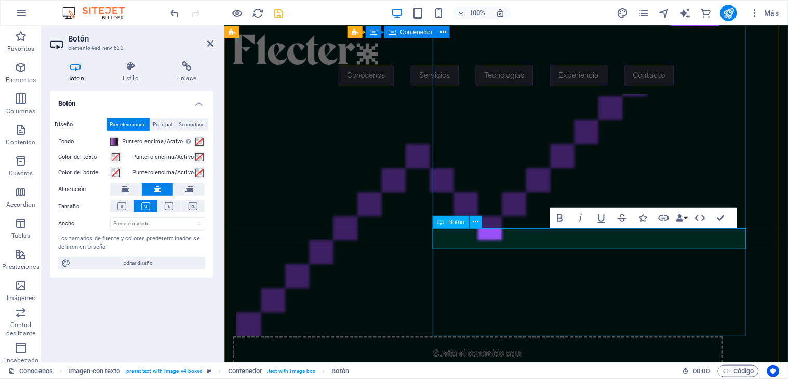
click at [113, 140] on span at bounding box center [114, 142] width 8 height 8
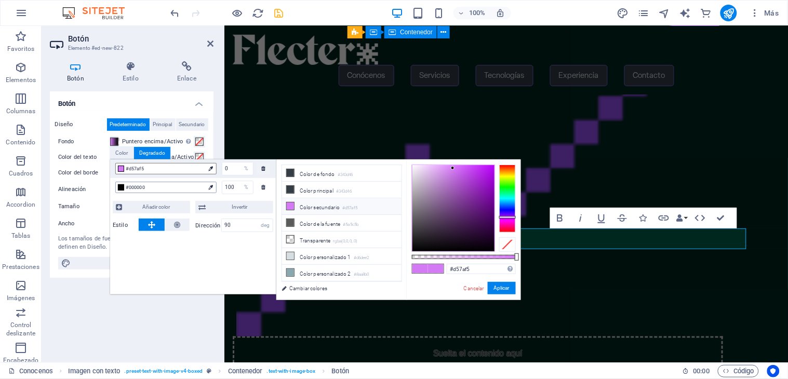
click at [211, 190] on div at bounding box center [211, 187] width 10 height 11
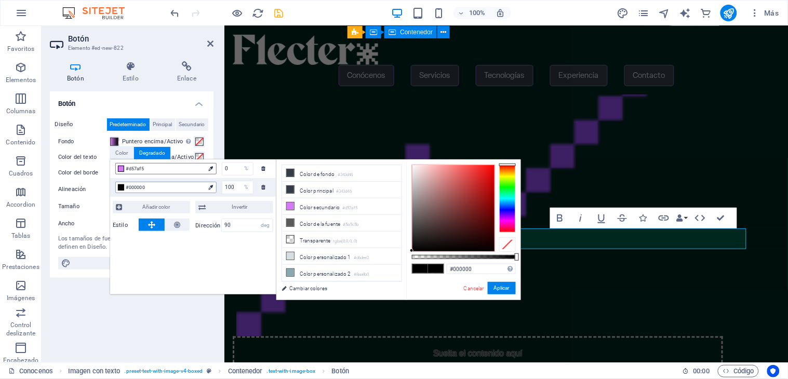
click at [121, 186] on div at bounding box center [121, 187] width 6 height 6
click at [212, 186] on icon at bounding box center [210, 187] width 5 height 5
click at [431, 271] on span at bounding box center [436, 269] width 16 height 9
click at [314, 258] on li "Color personalizado 1 #d6dee2" at bounding box center [342, 256] width 120 height 17
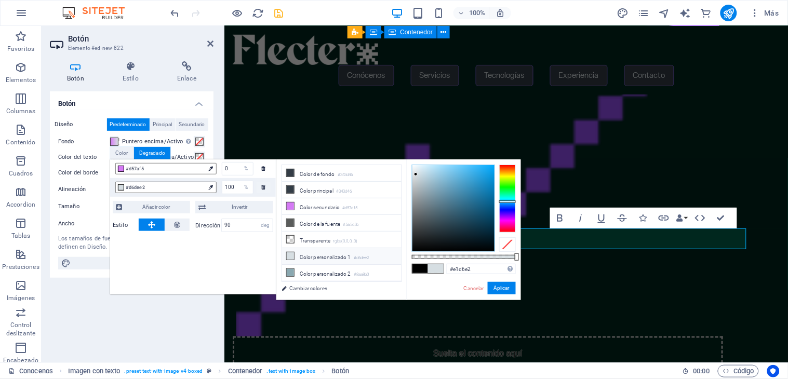
click at [506, 219] on div at bounding box center [507, 199] width 17 height 68
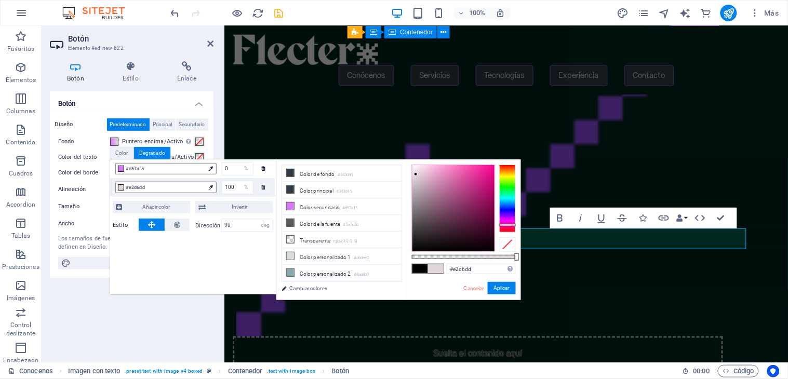
click at [506, 225] on div at bounding box center [507, 199] width 17 height 68
type input "#e54ea6"
click at [466, 174] on div at bounding box center [454, 208] width 82 height 86
click at [499, 287] on button "Aplicar" at bounding box center [502, 288] width 28 height 12
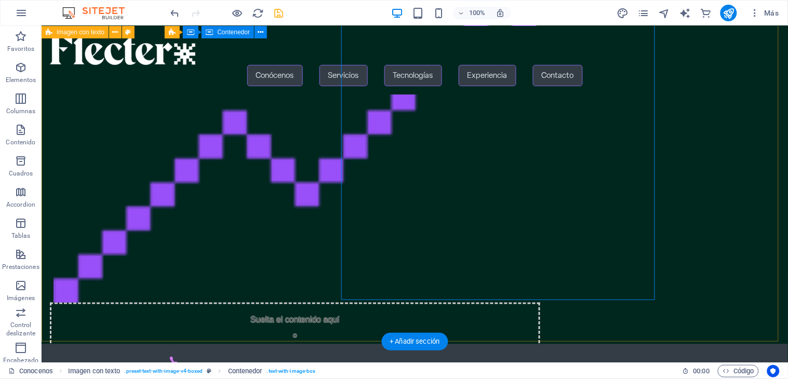
scroll to position [152, 0]
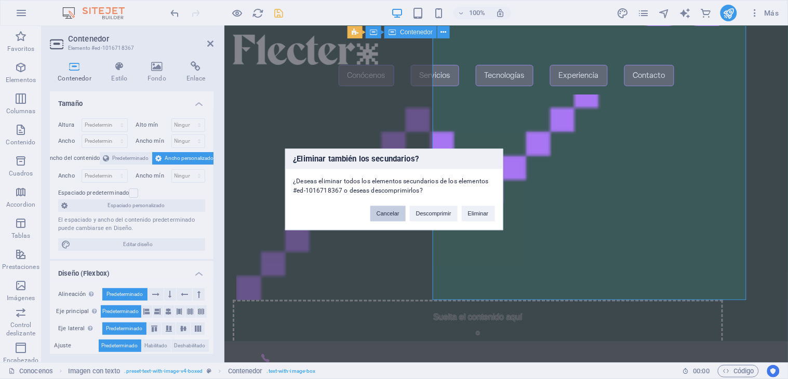
drag, startPoint x: 391, startPoint y: 216, endPoint x: 167, endPoint y: 190, distance: 225.5
click at [391, 216] on button "Cancelar" at bounding box center [388, 214] width 35 height 16
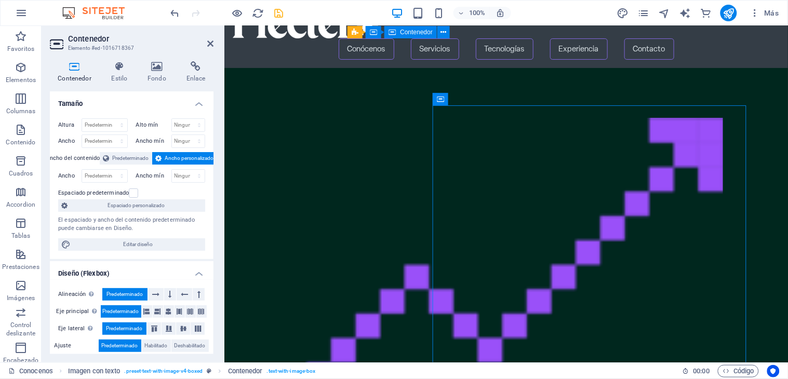
scroll to position [0, 0]
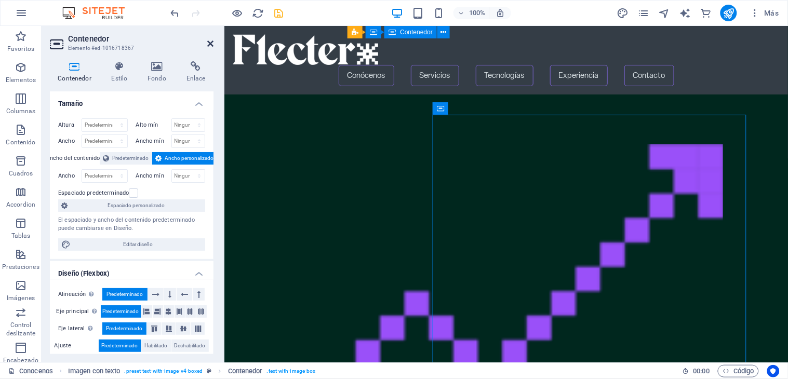
click at [207, 42] on icon at bounding box center [210, 43] width 6 height 8
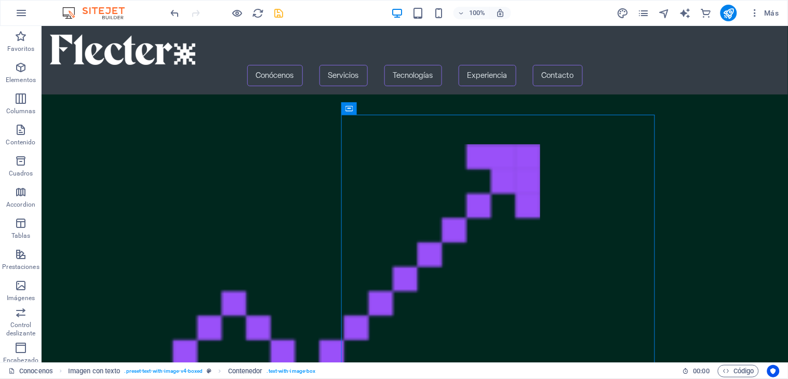
click at [281, 9] on icon "save" at bounding box center [279, 13] width 12 height 12
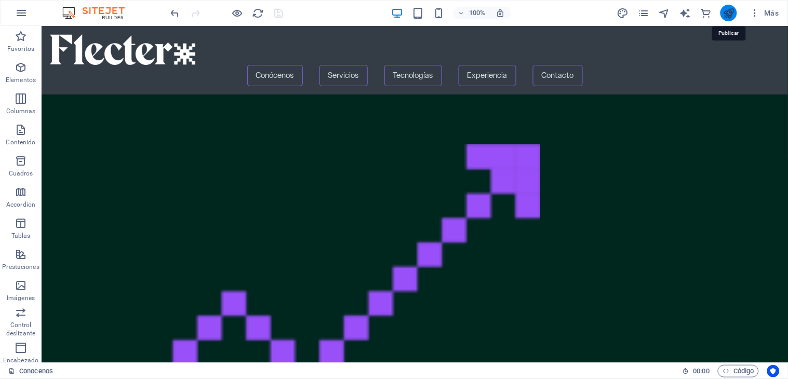
click at [724, 11] on icon "publish" at bounding box center [729, 13] width 12 height 12
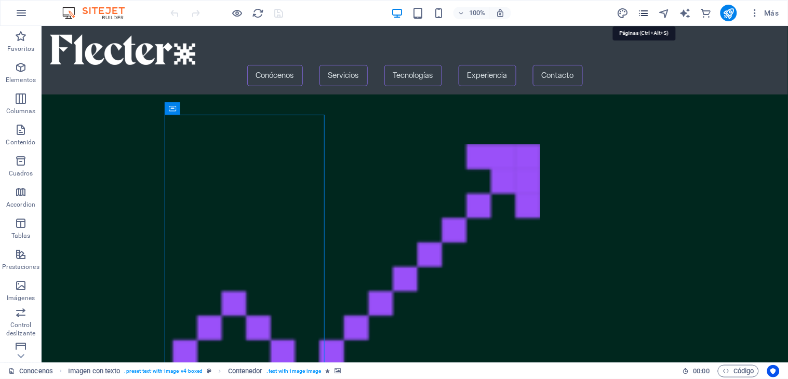
click at [645, 12] on icon "pages" at bounding box center [644, 13] width 12 height 12
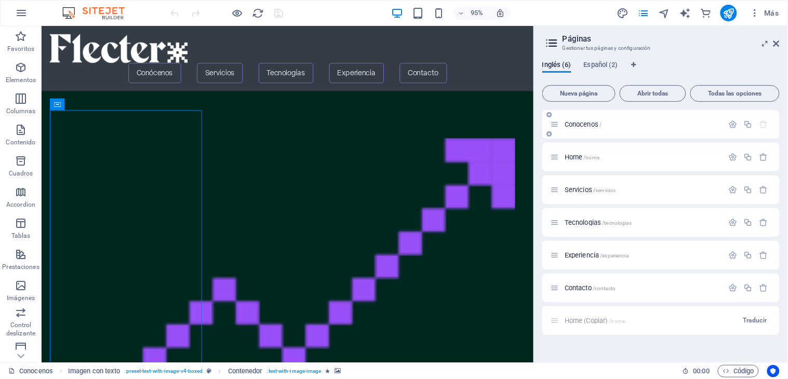
click at [585, 123] on span "Conocenos /" at bounding box center [583, 125] width 37 height 8
click at [578, 153] on span "Home /home" at bounding box center [582, 157] width 35 height 8
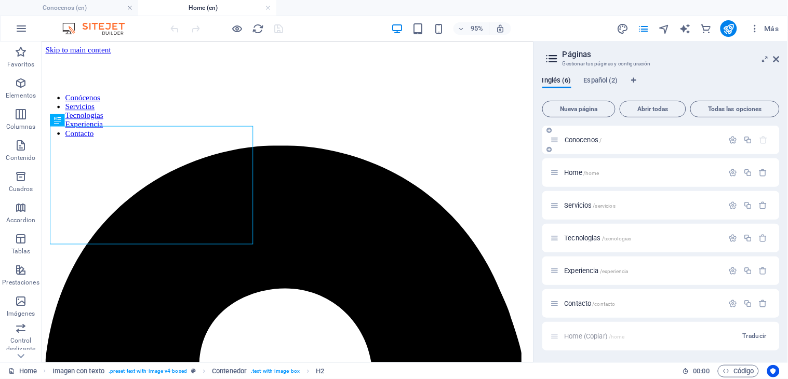
click at [592, 141] on span "Conocenos /" at bounding box center [583, 140] width 37 height 8
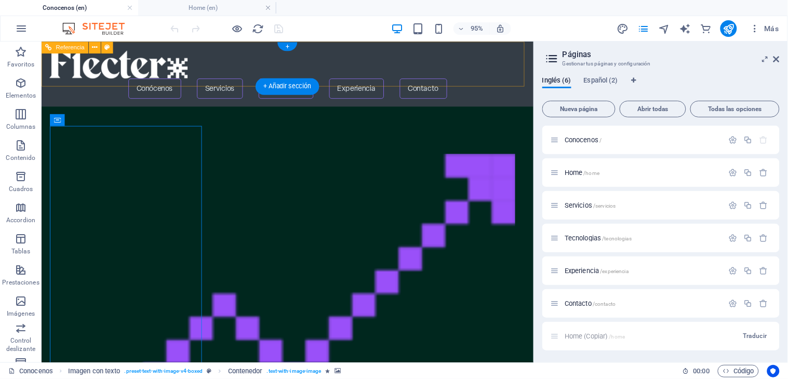
click at [233, 80] on nav "Conócenos Servicios Tecnologías Experiencia Contacto" at bounding box center [300, 90] width 502 height 21
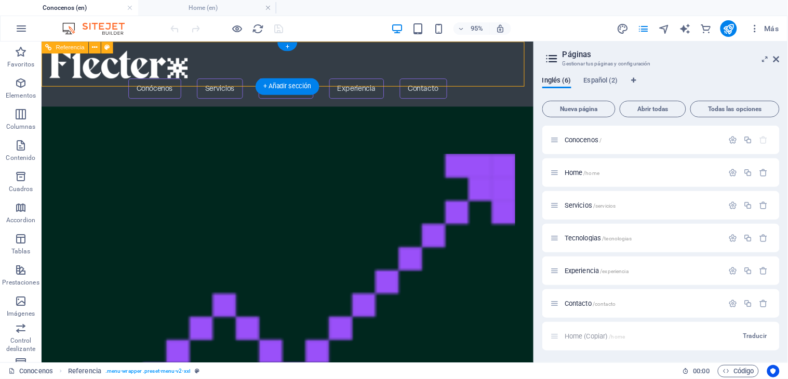
click at [233, 80] on nav "Conócenos Servicios Tecnologías Experiencia Contacto" at bounding box center [300, 90] width 502 height 21
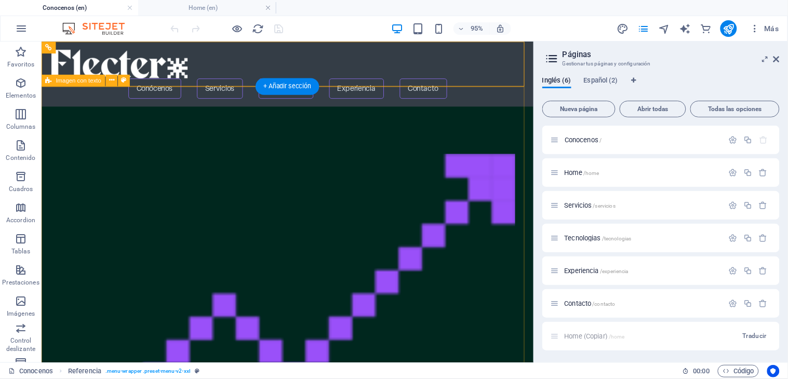
click at [149, 250] on figure at bounding box center [294, 343] width 491 height 385
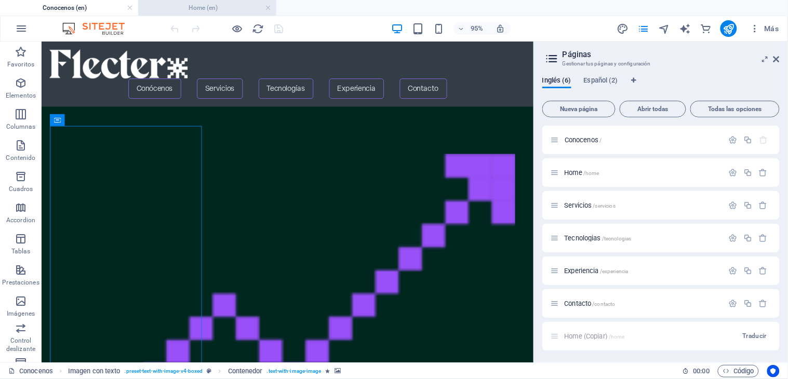
click at [201, 7] on h4 "Home (en)" at bounding box center [207, 7] width 138 height 11
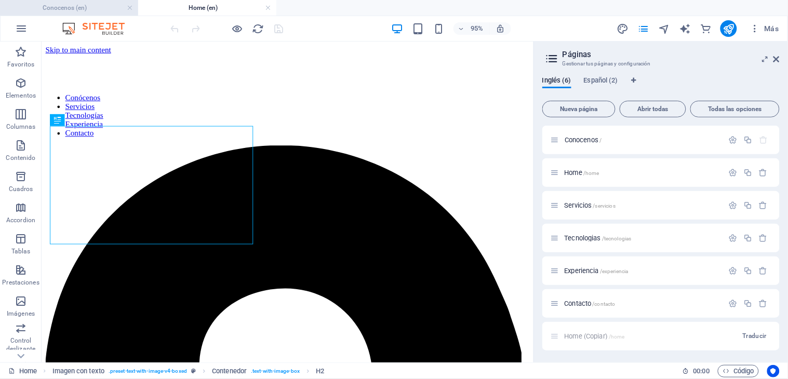
click at [101, 4] on h4 "Conocenos (en)" at bounding box center [69, 7] width 138 height 11
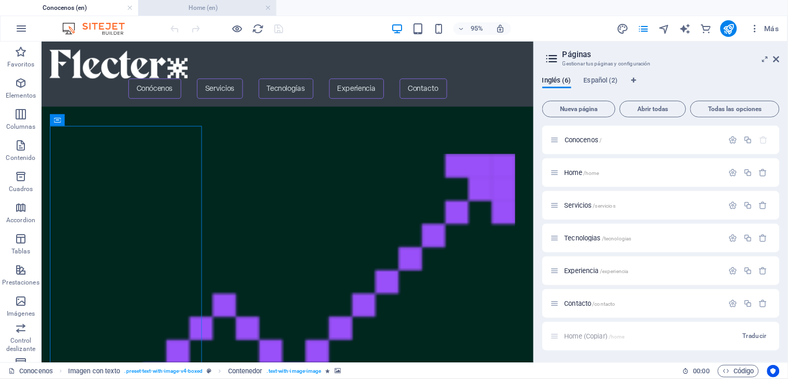
click at [182, 5] on h4 "Home (en)" at bounding box center [207, 7] width 138 height 11
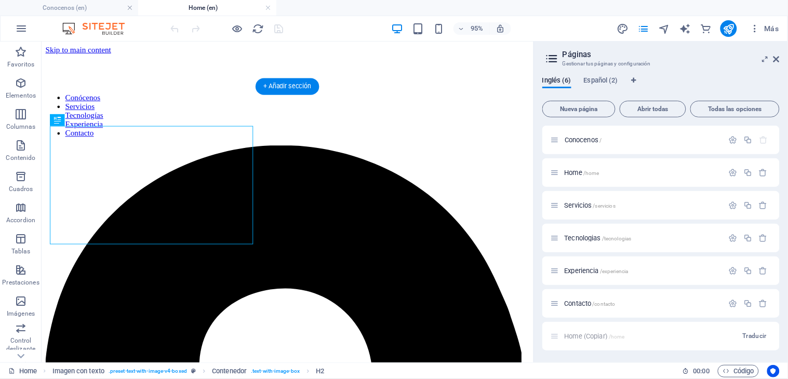
scroll to position [115, 0]
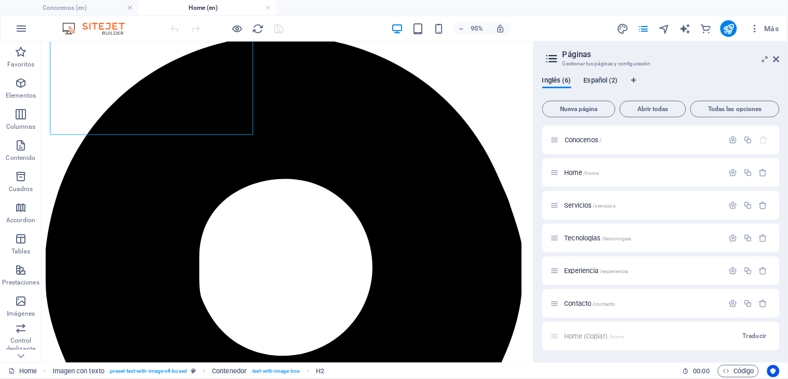
click at [598, 79] on span "Español (2)" at bounding box center [601, 81] width 34 height 15
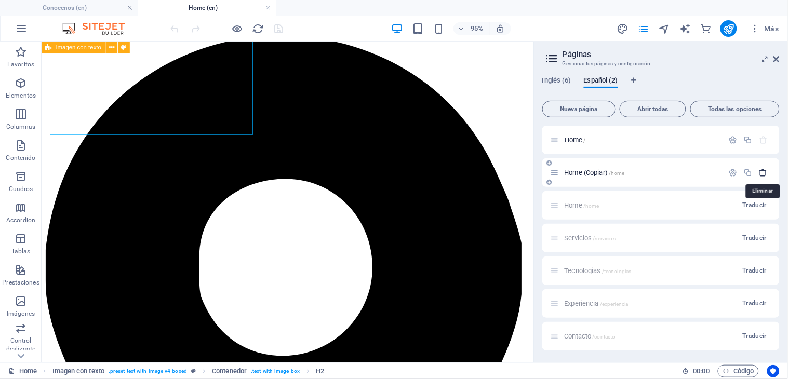
click at [765, 174] on icon "button" at bounding box center [764, 172] width 9 height 9
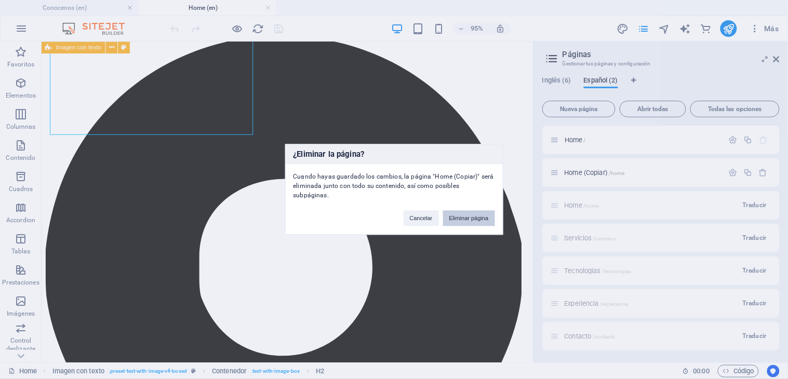
click at [461, 216] on button "Eliminar página" at bounding box center [469, 219] width 52 height 16
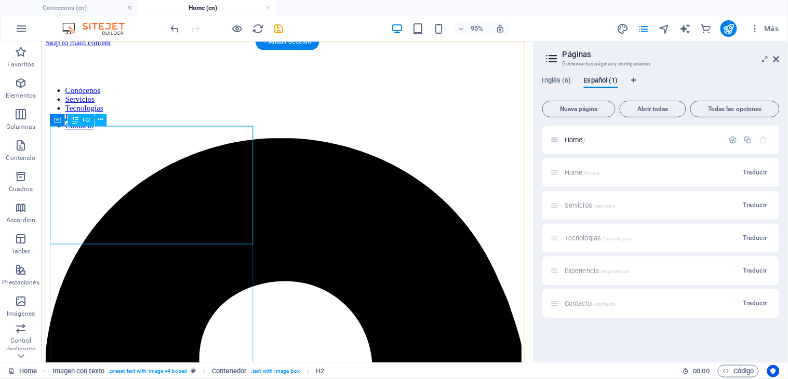
scroll to position [0, 0]
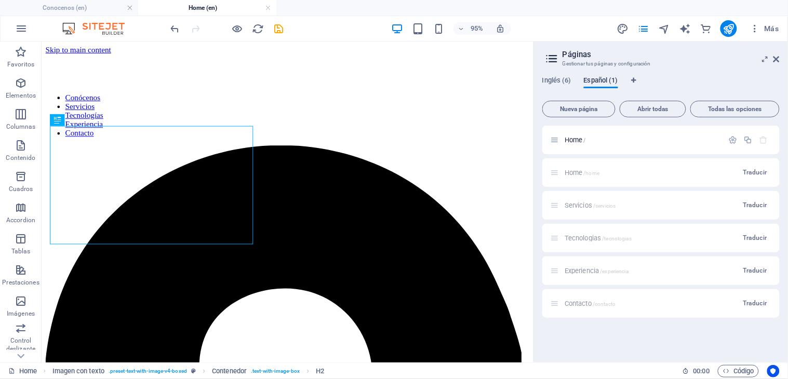
click at [602, 80] on span "Español (1)" at bounding box center [601, 81] width 34 height 15
click at [575, 137] on span "Home /" at bounding box center [575, 140] width 21 height 8
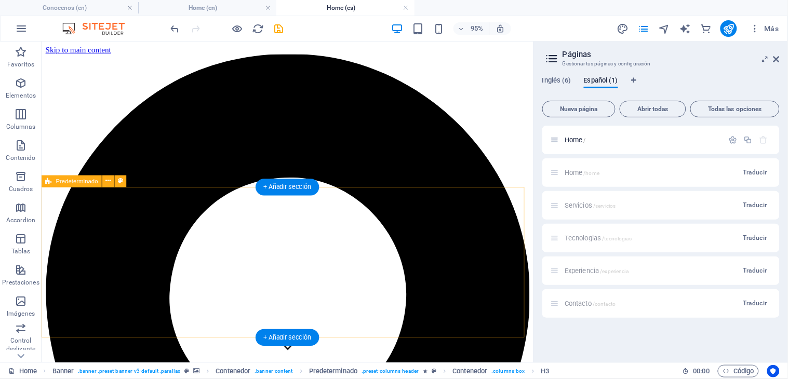
scroll to position [231, 0]
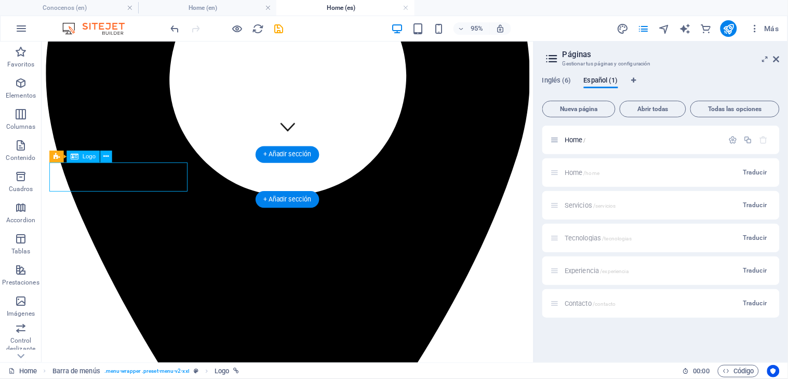
select select "px"
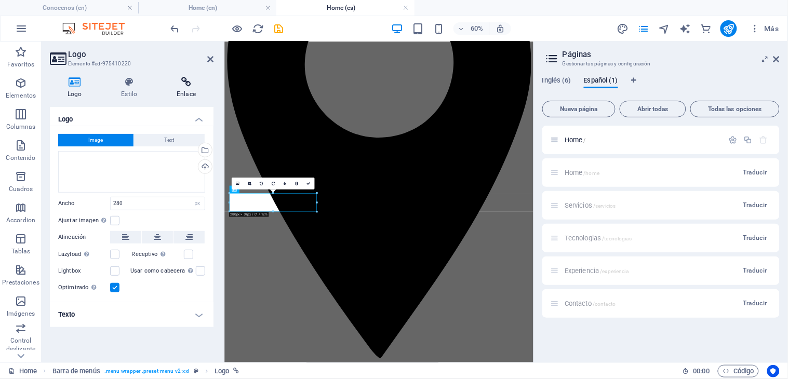
click at [188, 87] on h4 "Enlace" at bounding box center [186, 88] width 55 height 22
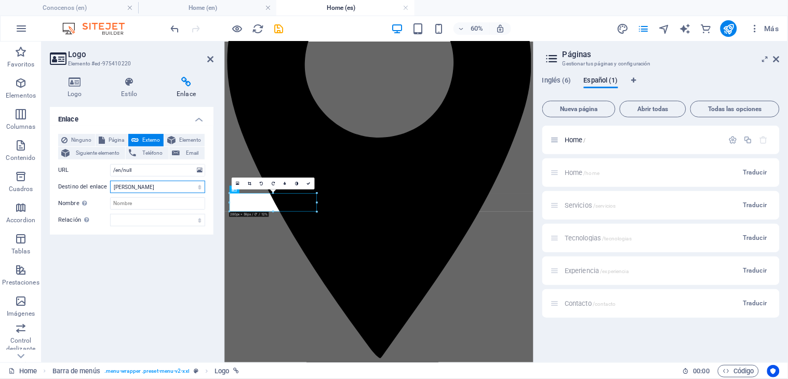
click at [160, 190] on select "Nueva pestaña Misma pestaña Superposición" at bounding box center [157, 187] width 95 height 12
click at [160, 200] on input "Nombre Una descripción adicional del enlace no debería ser igual al texto del e…" at bounding box center [157, 203] width 95 height 12
click at [110, 136] on span "Página" at bounding box center [116, 140] width 17 height 12
click at [143, 169] on select "Conocenos Home Servicios Tecnologias Experiencia Contacto Home" at bounding box center [157, 170] width 95 height 12
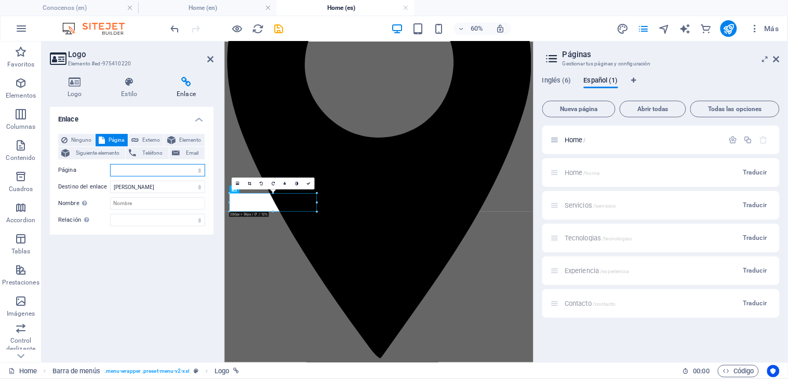
select select "1"
click at [110, 164] on select "Conocenos Home Servicios Tecnologias Experiencia Contacto Home" at bounding box center [157, 170] width 95 height 12
click at [144, 201] on input "Nombre Una descripción adicional del enlace no debería ser igual al texto del e…" at bounding box center [157, 203] width 95 height 12
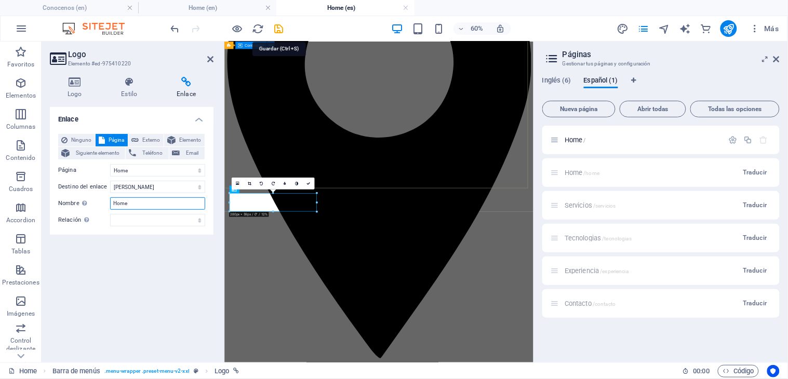
type input "Home"
click at [283, 26] on icon "save" at bounding box center [279, 29] width 12 height 12
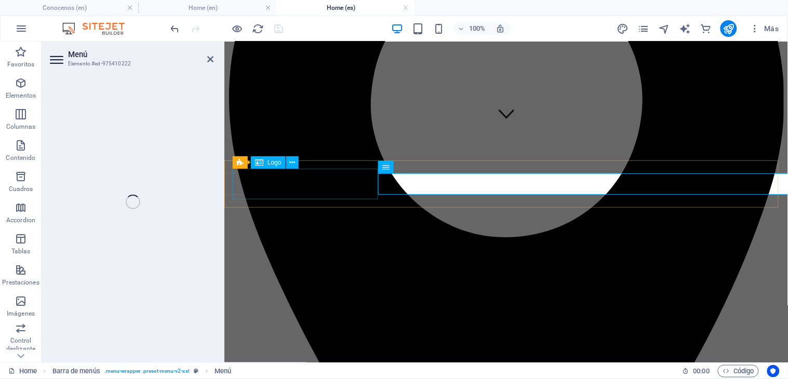
select select
select select "primary"
select select "2"
select select
select select "primary"
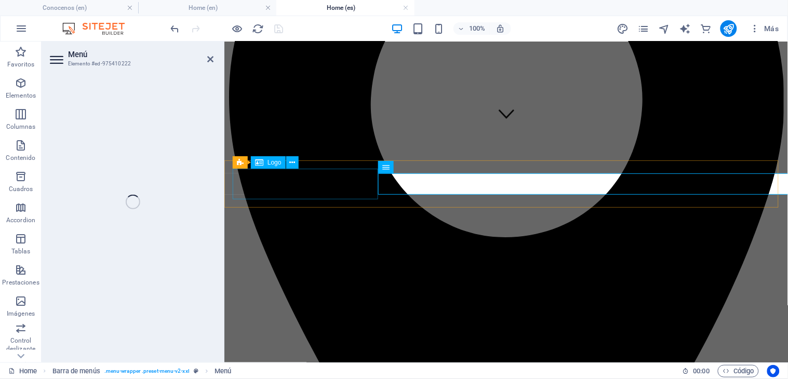
select select "3"
select select
select select "primary"
select select "4"
select select
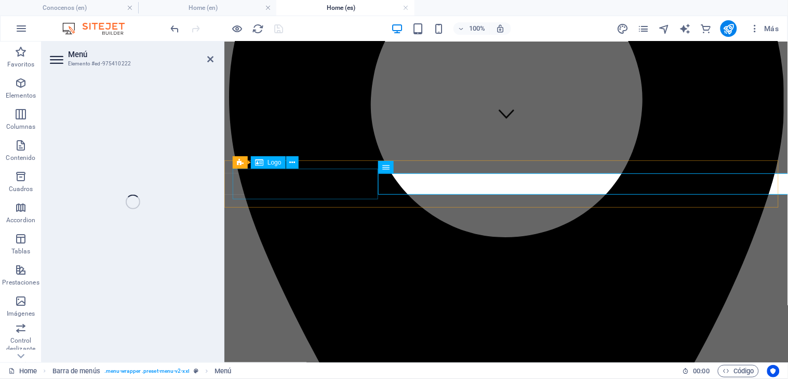
select select "primary"
select select "5"
select select
select select "primary"
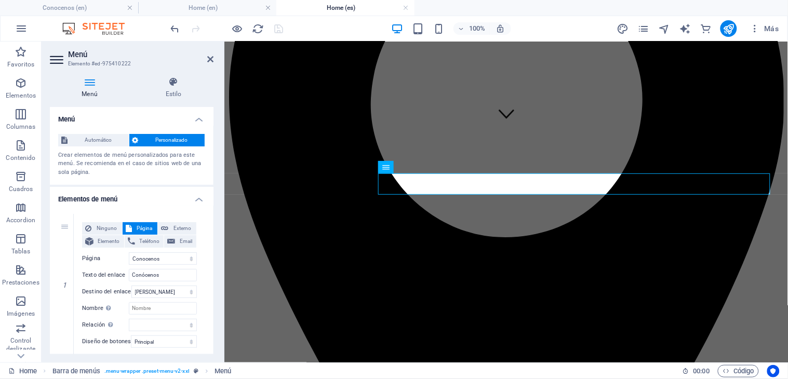
scroll to position [58, 0]
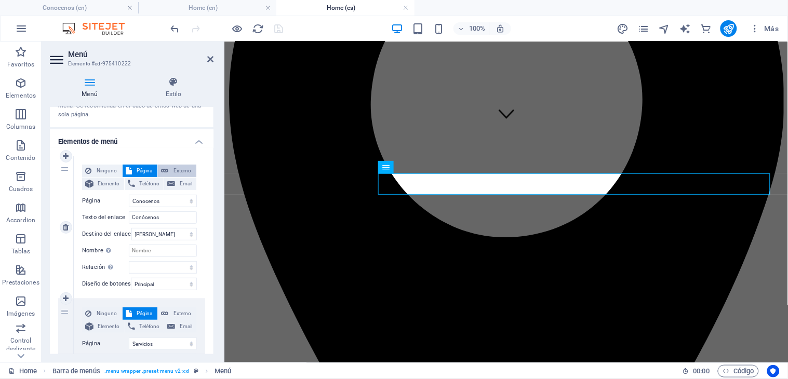
click at [184, 172] on span "Externo" at bounding box center [183, 171] width 22 height 12
select select "blank"
select select
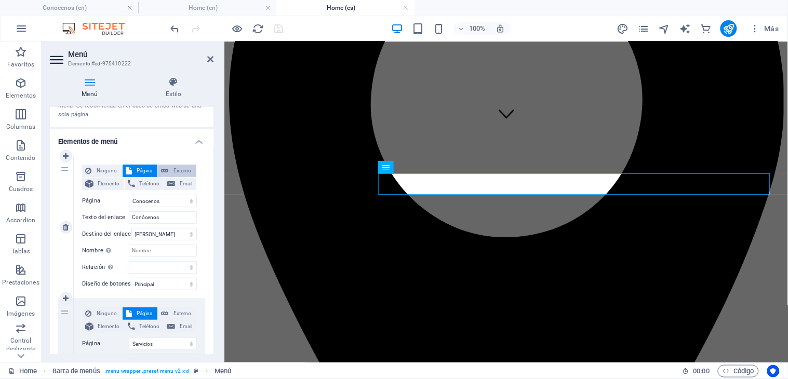
select select
click at [147, 168] on span "Página" at bounding box center [145, 171] width 20 height 12
select select
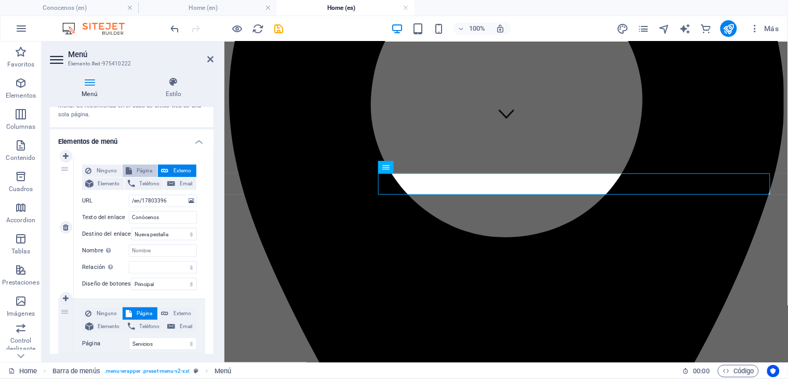
select select
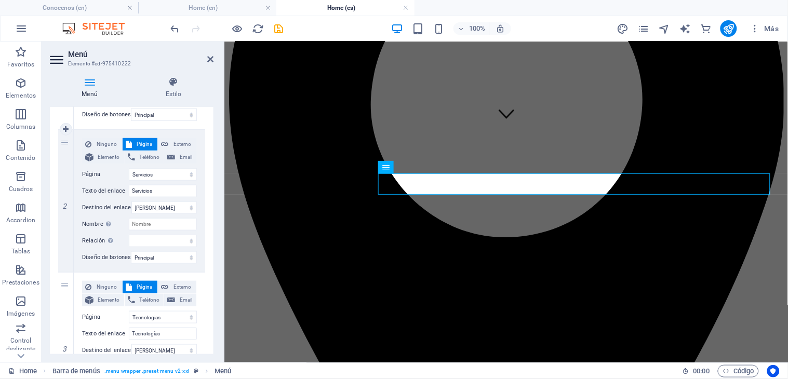
scroll to position [173, 0]
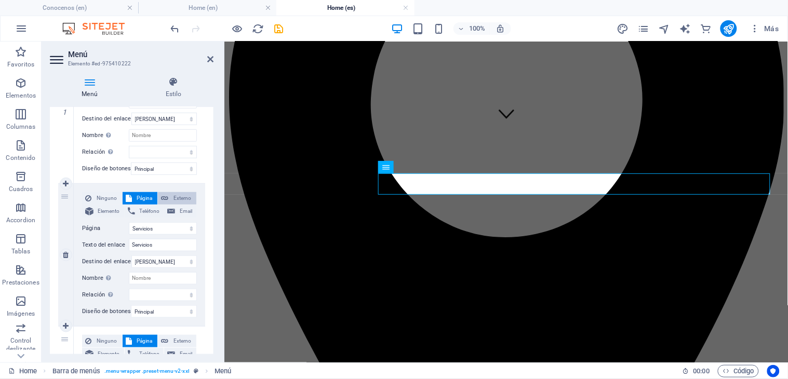
click at [179, 198] on span "Externo" at bounding box center [183, 198] width 22 height 12
select select
select select "blank"
select select
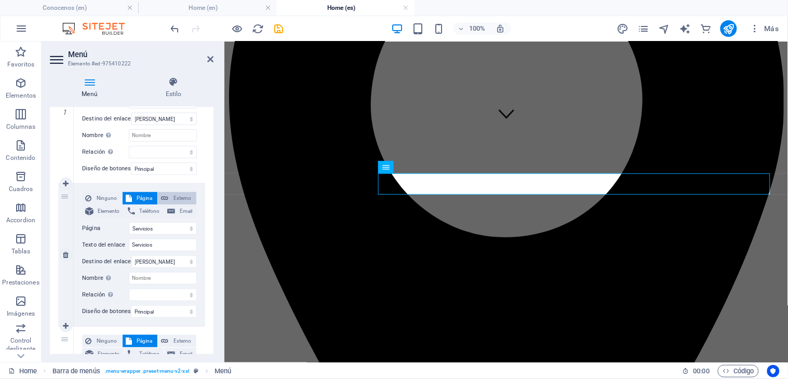
select select
click at [135, 197] on span "Página" at bounding box center [145, 198] width 20 height 12
select select
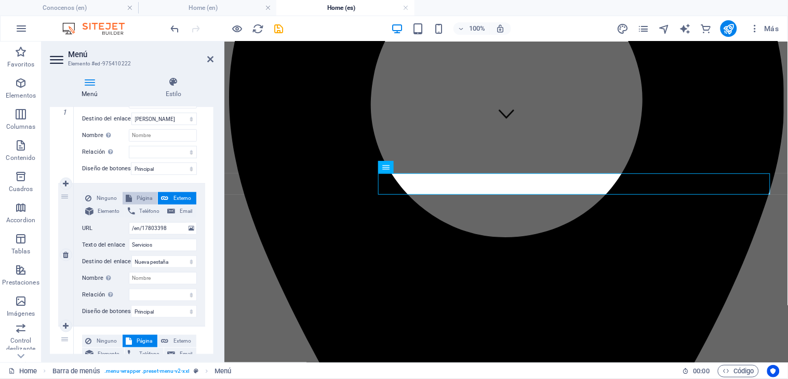
select select
click at [177, 197] on span "Externo" at bounding box center [183, 198] width 22 height 12
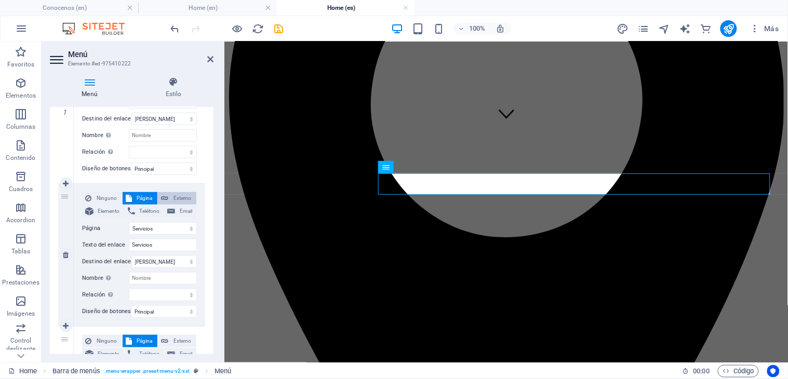
select select
select select "blank"
select select
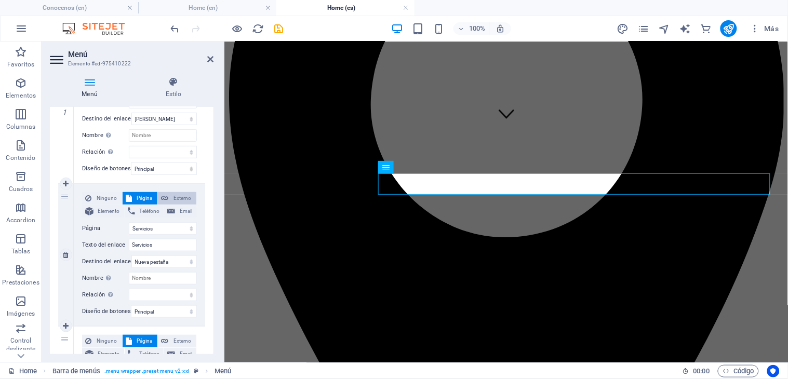
select select
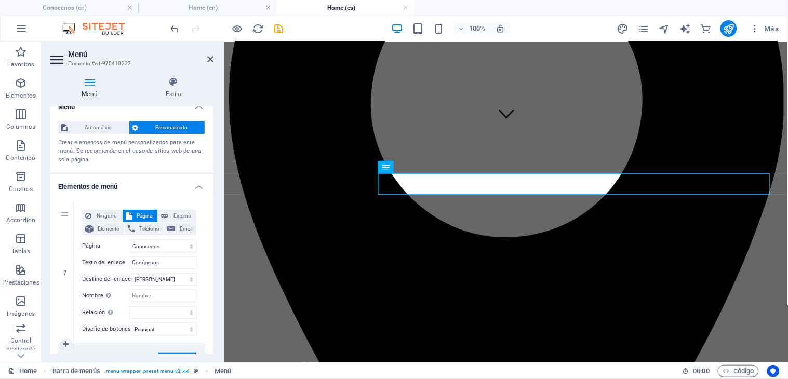
scroll to position [0, 0]
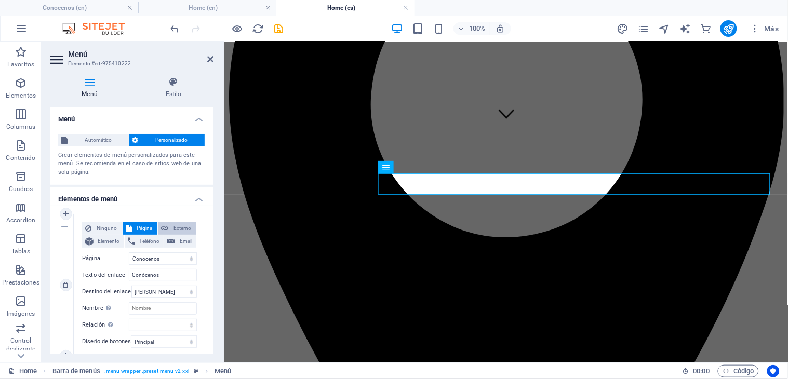
click at [175, 226] on span "Externo" at bounding box center [183, 228] width 22 height 12
select select "blank"
select select
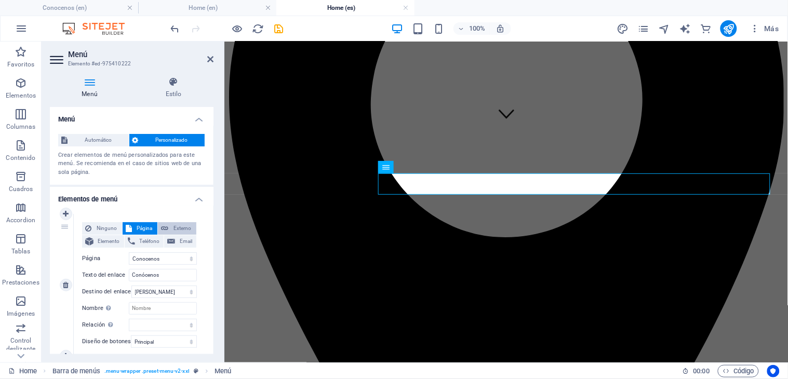
select select
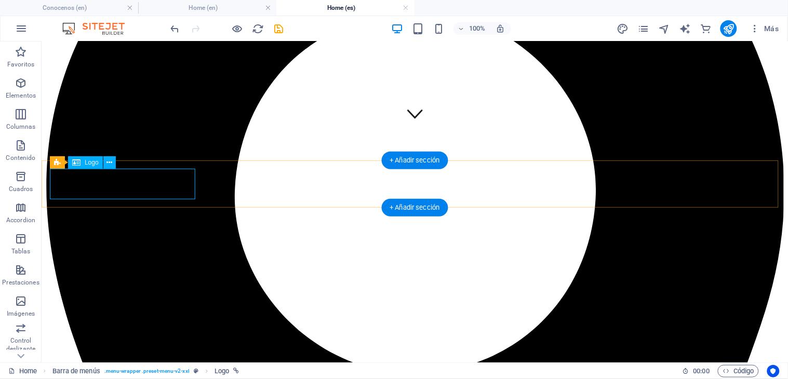
select select "1"
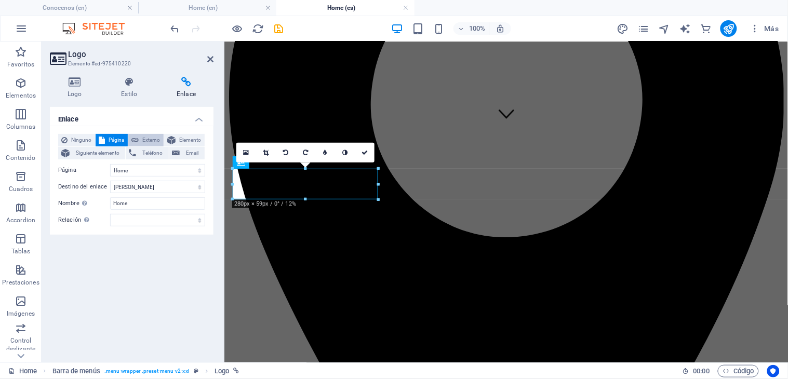
click at [153, 138] on span "Externo" at bounding box center [151, 140] width 19 height 12
select select "blank"
click at [195, 187] on select "Nueva pestaña Misma pestaña Superposición" at bounding box center [157, 187] width 95 height 12
select select
click at [110, 181] on select "Nueva pestaña Misma pestaña Superposición" at bounding box center [157, 187] width 95 height 12
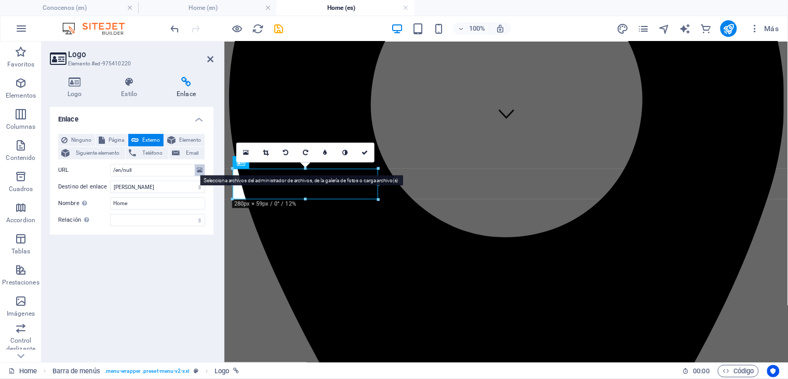
click at [199, 169] on icon at bounding box center [200, 170] width 6 height 11
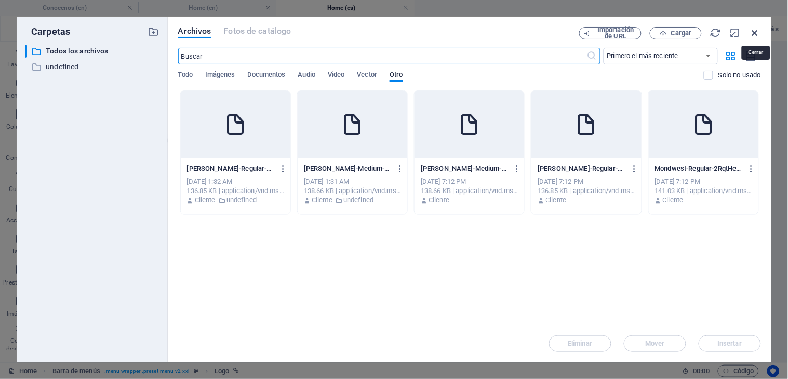
drag, startPoint x: 759, startPoint y: 31, endPoint x: 129, endPoint y: 176, distance: 646.3
click at [759, 31] on icon "button" at bounding box center [755, 32] width 11 height 11
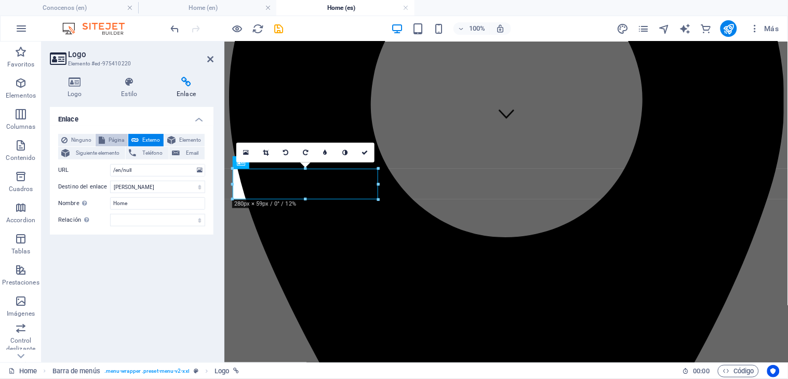
click at [106, 140] on button "Página" at bounding box center [112, 140] width 32 height 12
click at [163, 170] on select "Conocenos Home Servicios Tecnologias Experiencia Contacto Home" at bounding box center [157, 170] width 95 height 12
click at [160, 204] on input "Home" at bounding box center [157, 203] width 95 height 12
click at [204, 59] on h2 "Logo" at bounding box center [141, 54] width 146 height 9
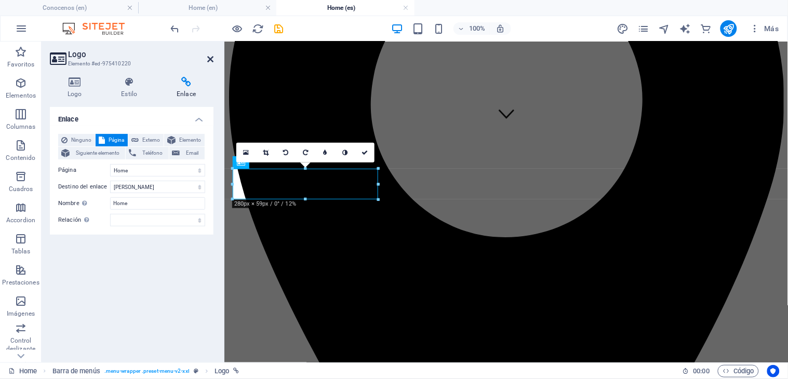
click at [210, 58] on icon at bounding box center [210, 59] width 6 height 8
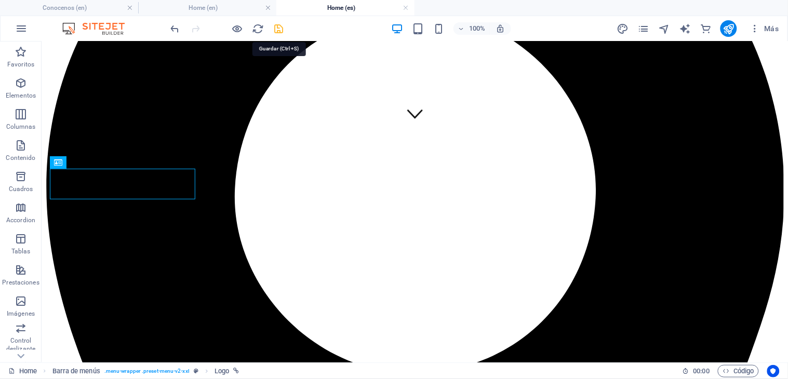
click at [282, 28] on icon "save" at bounding box center [279, 29] width 12 height 12
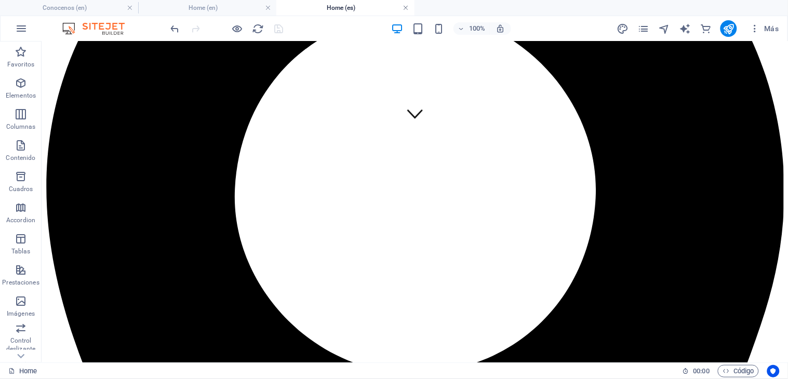
click at [403, 7] on link at bounding box center [406, 8] width 6 height 10
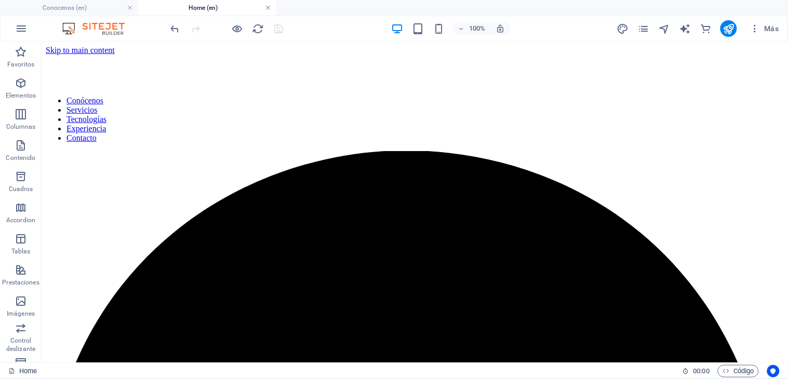
click at [270, 9] on link at bounding box center [268, 8] width 6 height 10
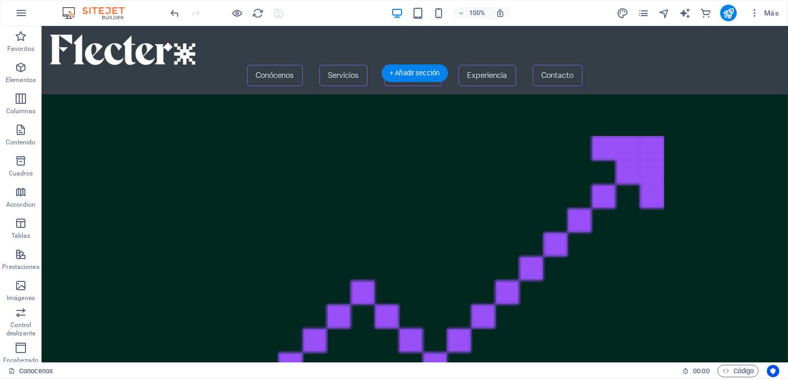
click at [278, 219] on figure at bounding box center [422, 304] width 747 height 337
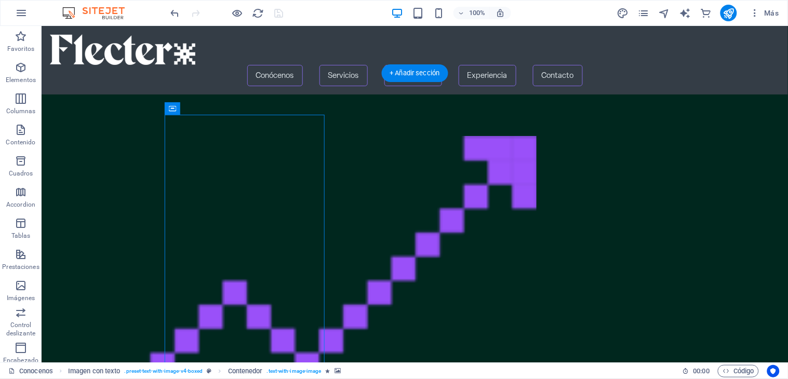
click at [279, 219] on figure at bounding box center [294, 304] width 491 height 337
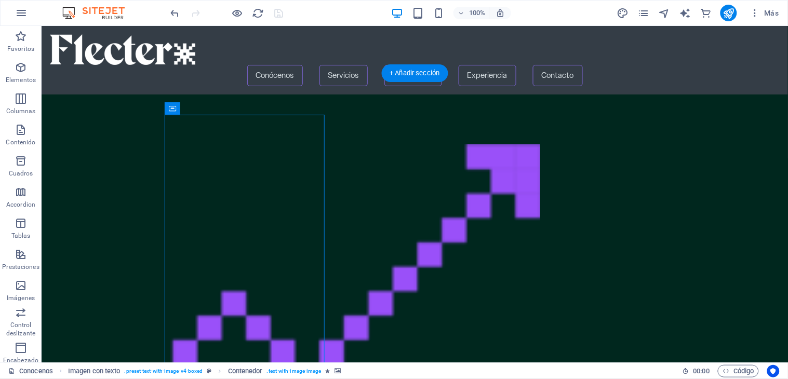
select select "%"
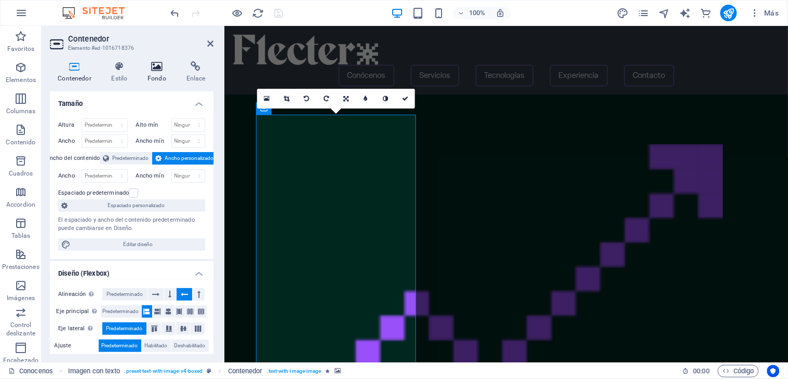
click at [160, 76] on h4 "Fondo" at bounding box center [159, 72] width 39 height 22
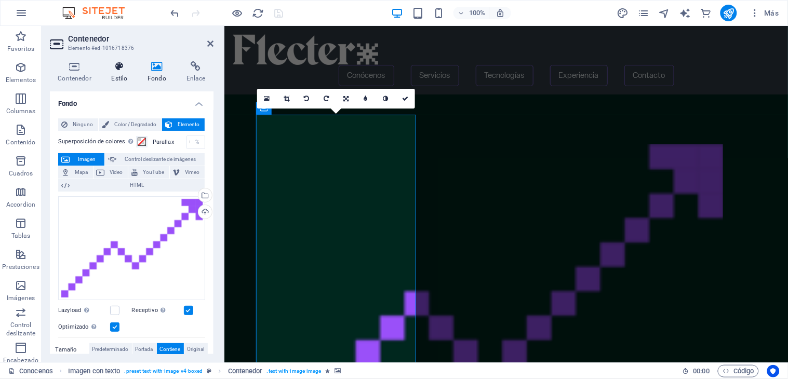
click at [118, 79] on h4 "Estilo" at bounding box center [121, 72] width 36 height 22
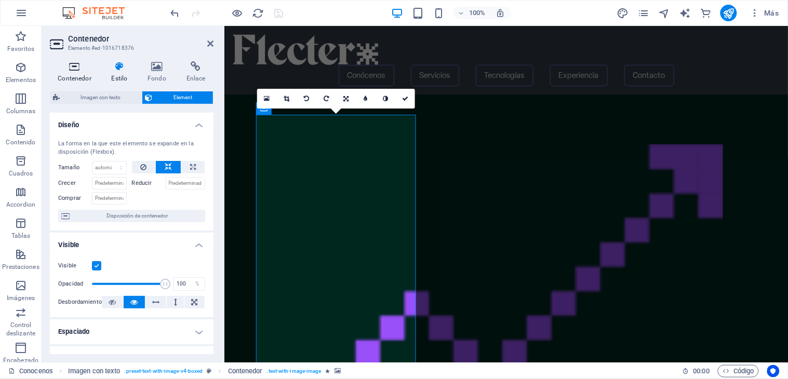
click at [84, 74] on h4 "Contenedor" at bounding box center [77, 72] width 54 height 22
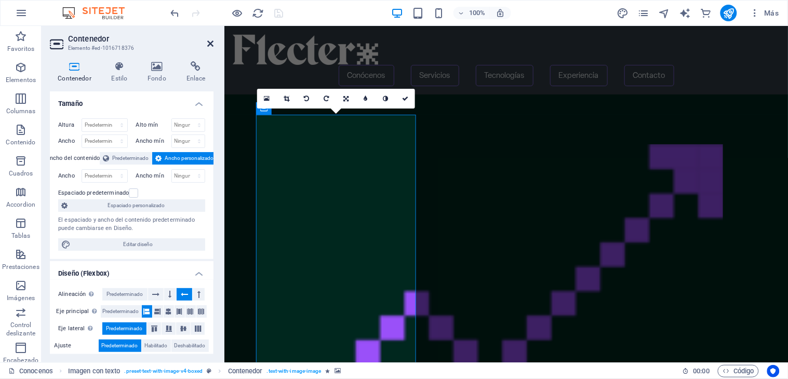
click at [208, 43] on icon at bounding box center [210, 43] width 6 height 8
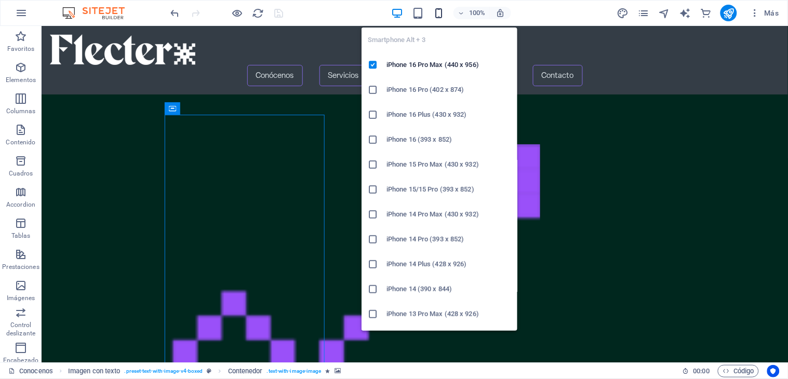
click at [438, 13] on icon "button" at bounding box center [439, 13] width 12 height 12
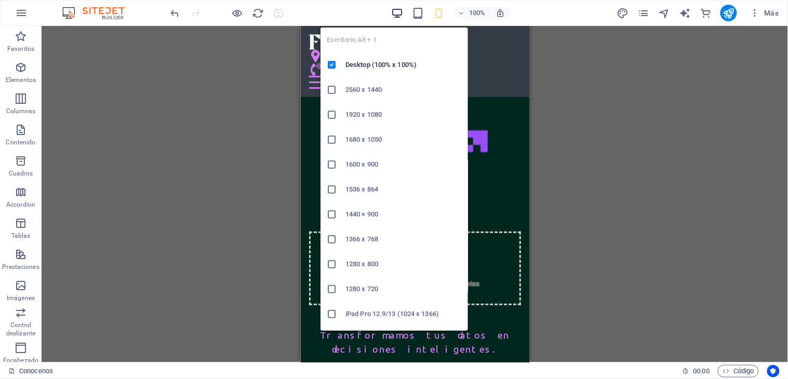
click at [398, 14] on icon "button" at bounding box center [397, 13] width 12 height 12
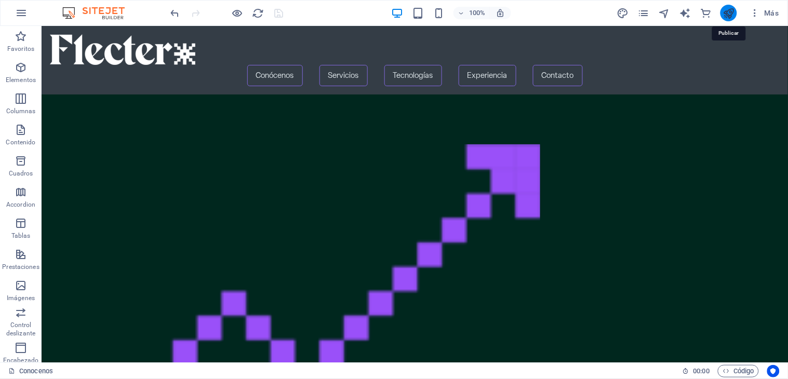
click at [729, 7] on icon "publish" at bounding box center [729, 13] width 12 height 12
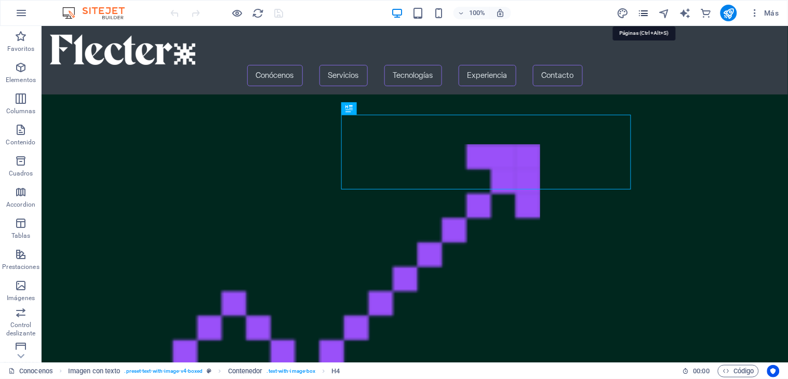
click at [647, 11] on icon "pages" at bounding box center [644, 13] width 12 height 12
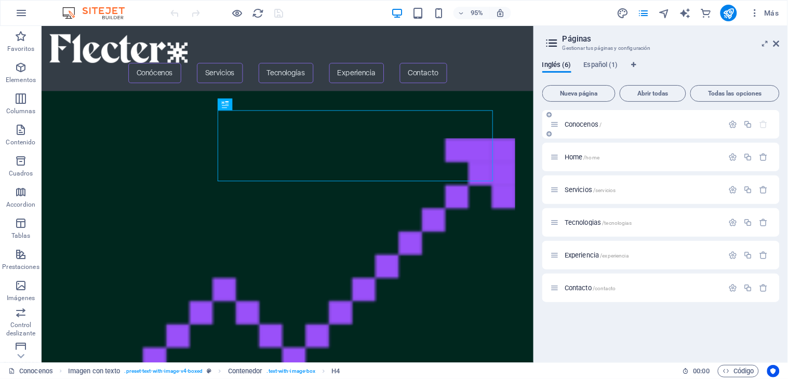
drag, startPoint x: 581, startPoint y: 163, endPoint x: 584, endPoint y: 123, distance: 40.6
click at [584, 123] on div "Conocenos / Home /home Servicios /servicios Tecnologias /tecnologias Experienci…" at bounding box center [662, 206] width 238 height 192
drag, startPoint x: 573, startPoint y: 156, endPoint x: 584, endPoint y: 122, distance: 36.3
click at [584, 122] on div "Conocenos / Home /home Servicios /servicios Tecnologias /tecnologias Experienci…" at bounding box center [662, 206] width 238 height 192
click at [709, 120] on icon "button" at bounding box center [733, 124] width 9 height 9
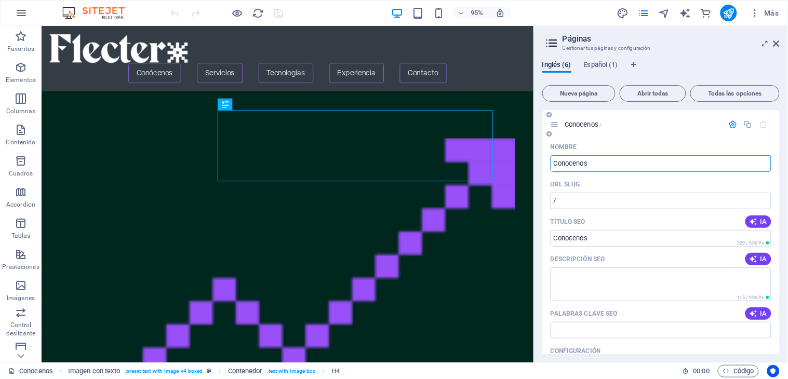
click at [709, 123] on icon "button" at bounding box center [733, 124] width 9 height 9
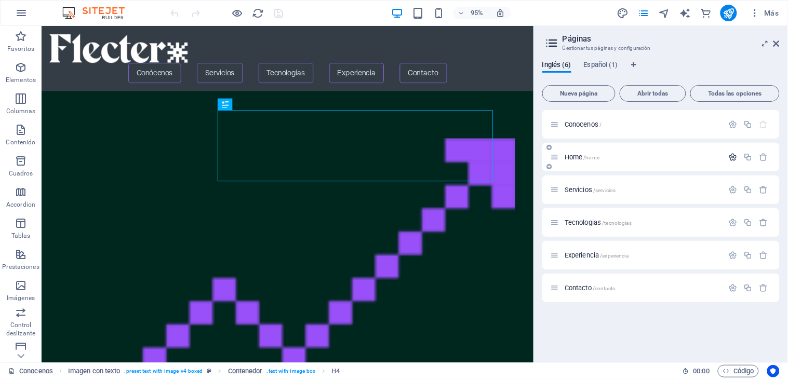
click at [709, 156] on icon "button" at bounding box center [733, 157] width 9 height 9
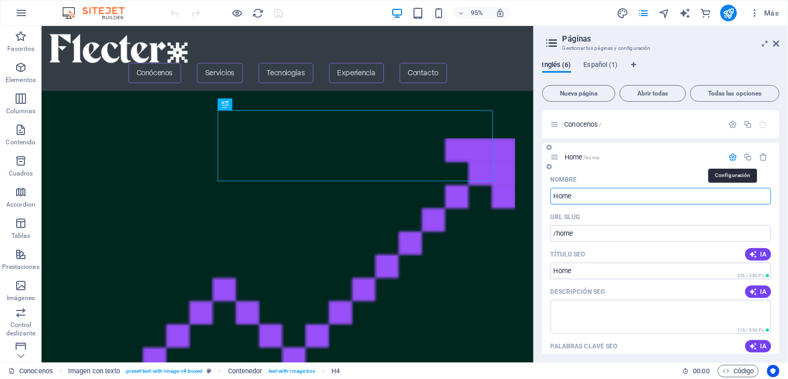
click at [709, 156] on icon "button" at bounding box center [733, 157] width 9 height 9
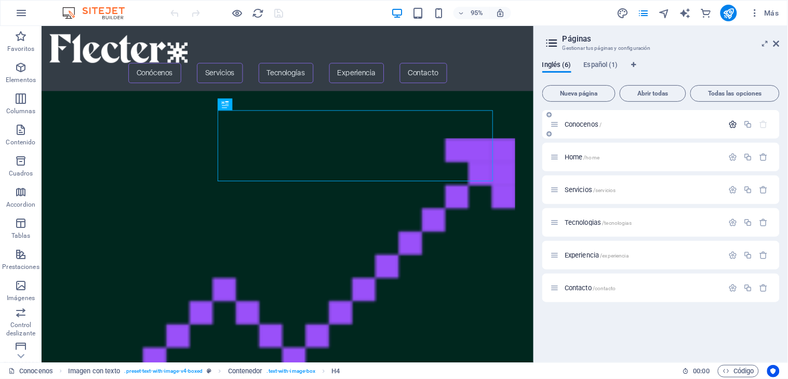
click at [709, 126] on icon "button" at bounding box center [733, 124] width 9 height 9
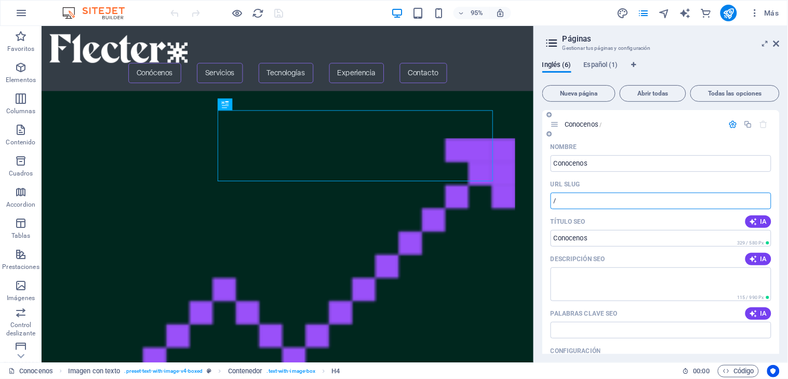
click at [644, 199] on input "/" at bounding box center [661, 201] width 221 height 17
click at [709, 121] on icon "button" at bounding box center [733, 124] width 9 height 9
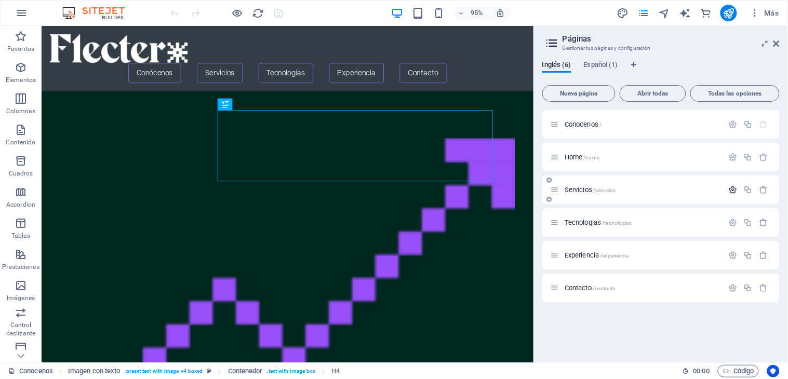
click at [709, 190] on icon "button" at bounding box center [733, 190] width 9 height 9
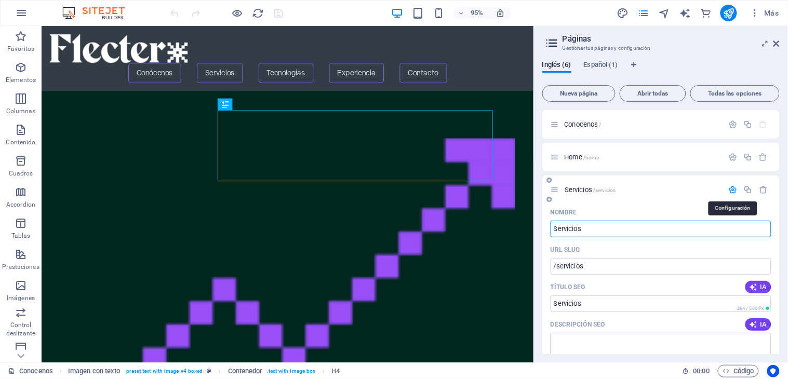
click at [709, 190] on icon "button" at bounding box center [733, 190] width 9 height 9
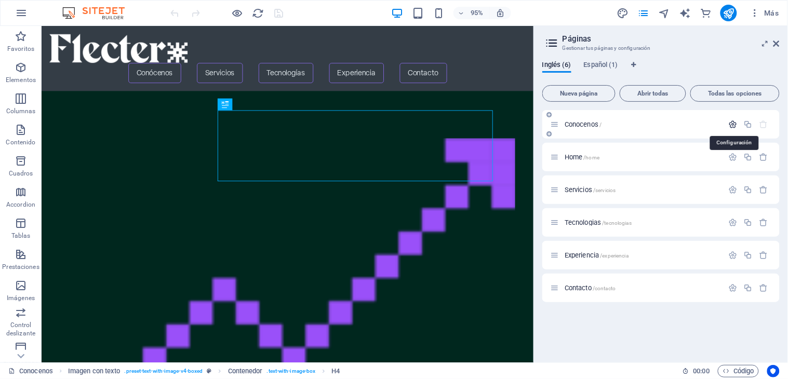
click at [709, 121] on icon "button" at bounding box center [733, 124] width 9 height 9
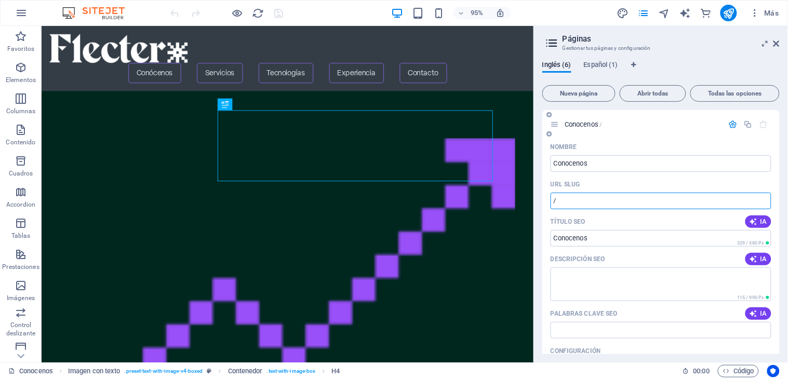
click at [594, 201] on input "/" at bounding box center [661, 201] width 221 height 17
type input "/conocenos"
click at [709, 122] on icon "button" at bounding box center [733, 124] width 9 height 9
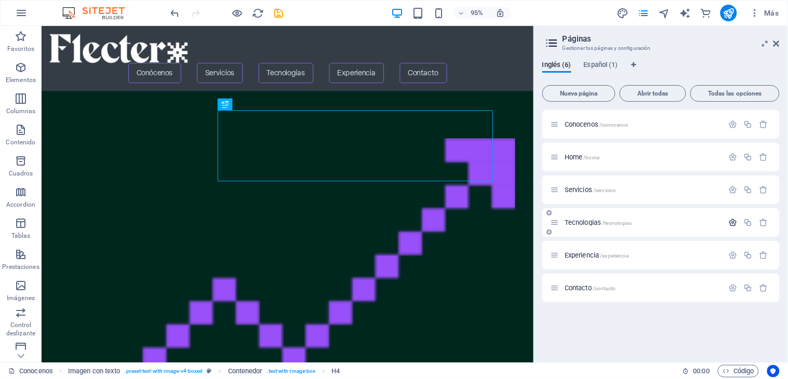
click at [709, 220] on icon "button" at bounding box center [733, 222] width 9 height 9
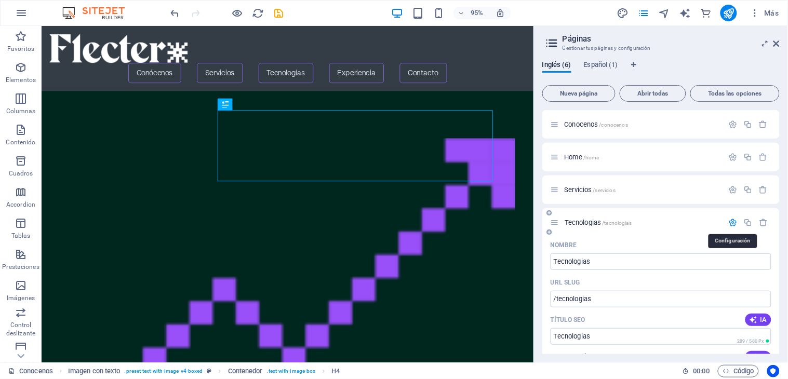
click at [709, 220] on icon "button" at bounding box center [733, 222] width 9 height 9
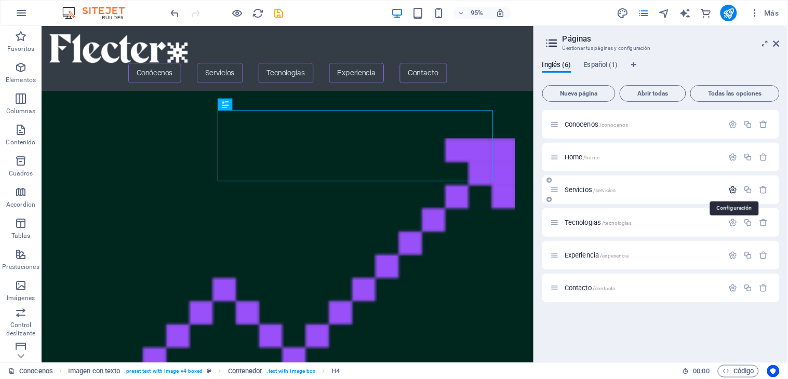
click at [709, 189] on button "button" at bounding box center [733, 190] width 15 height 9
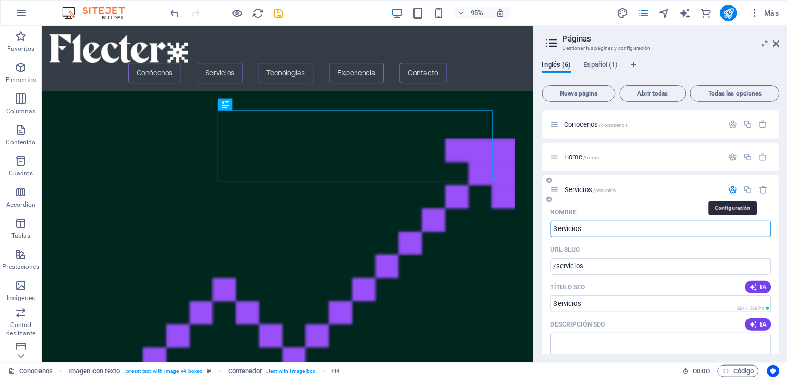
click at [709, 188] on icon "button" at bounding box center [733, 190] width 9 height 9
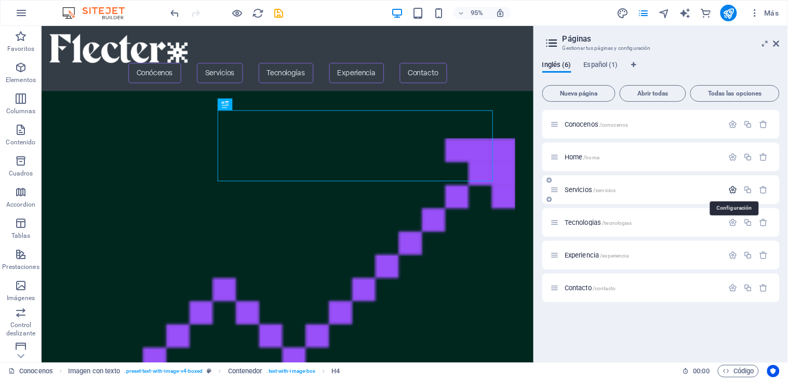
click at [709, 188] on icon "button" at bounding box center [733, 190] width 9 height 9
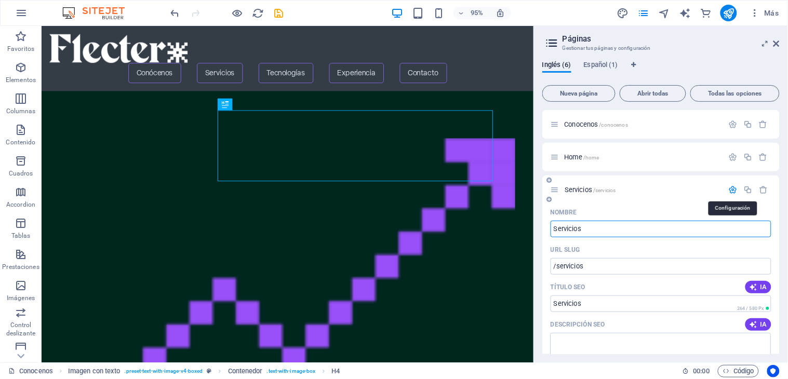
click at [709, 188] on icon "button" at bounding box center [733, 190] width 9 height 9
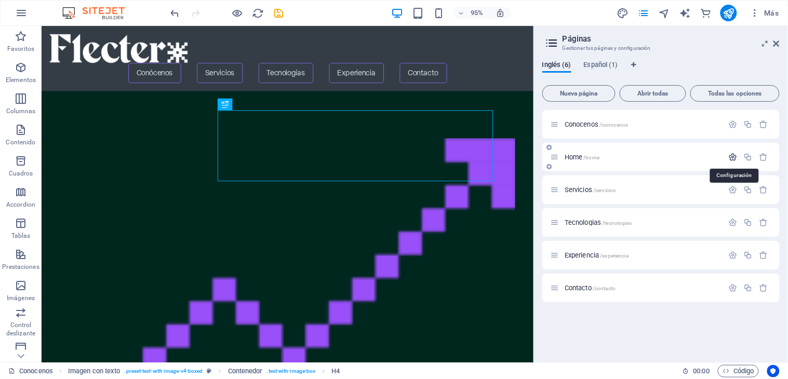
click at [709, 156] on icon "button" at bounding box center [733, 157] width 9 height 9
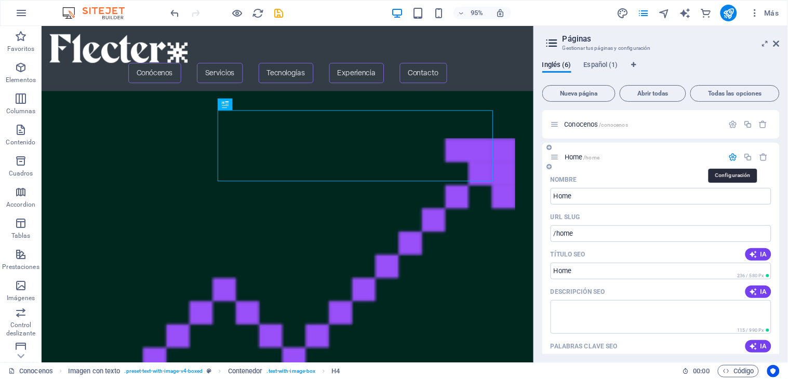
click at [709, 156] on icon "button" at bounding box center [733, 157] width 9 height 9
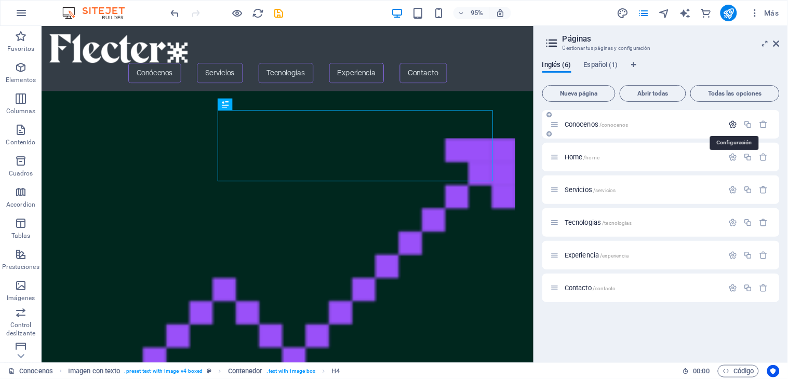
click at [709, 125] on icon "button" at bounding box center [733, 124] width 9 height 9
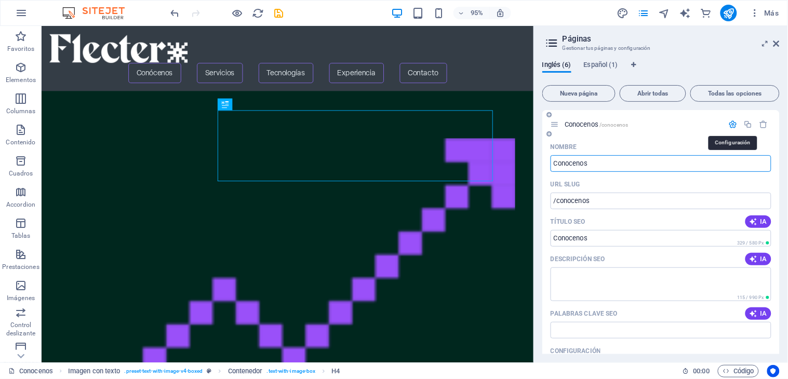
click at [709, 124] on icon "button" at bounding box center [733, 124] width 9 height 9
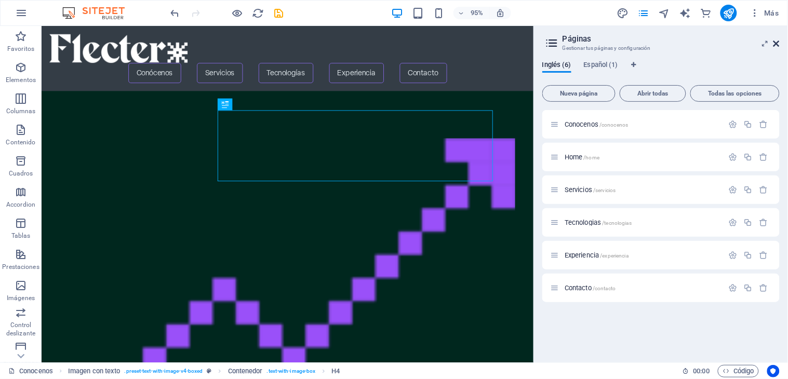
click at [709, 39] on icon at bounding box center [777, 43] width 6 height 8
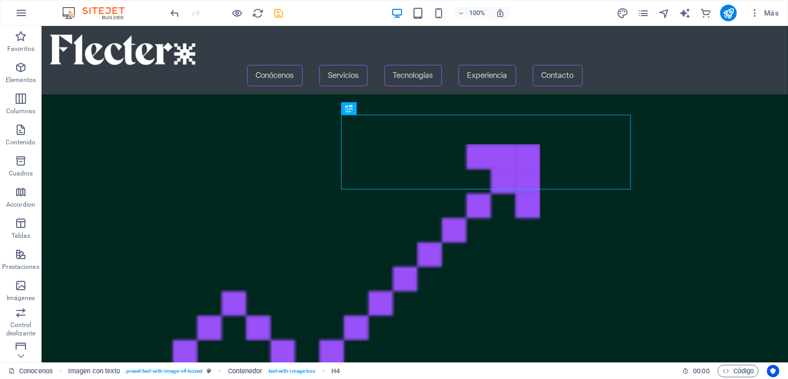
click at [277, 10] on icon "save" at bounding box center [279, 13] width 12 height 12
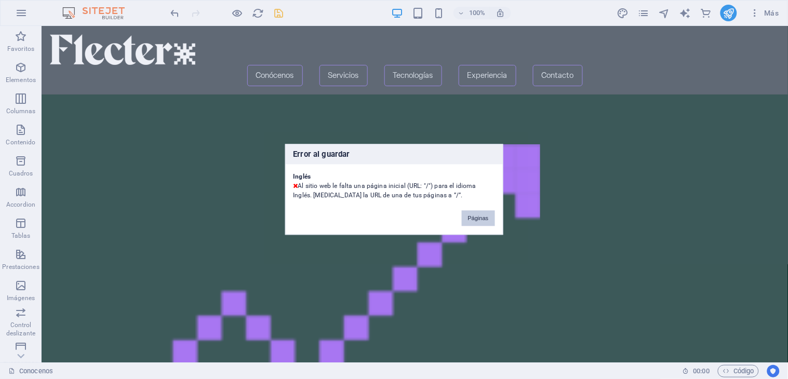
click at [468, 217] on button "Páginas" at bounding box center [478, 219] width 33 height 16
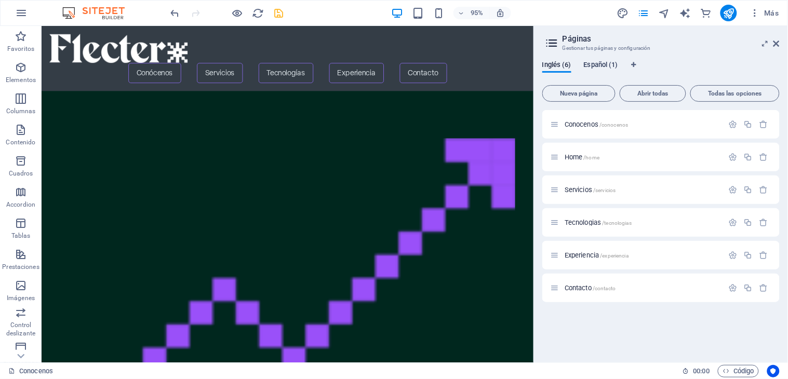
click at [605, 61] on span "Español (1)" at bounding box center [601, 66] width 34 height 15
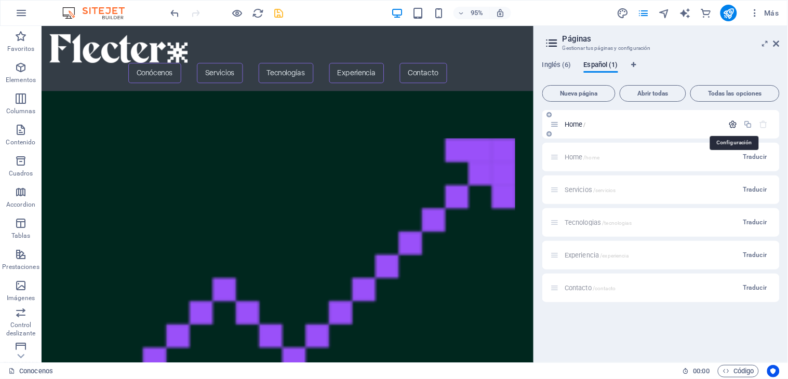
click at [709, 126] on icon "button" at bounding box center [733, 124] width 9 height 9
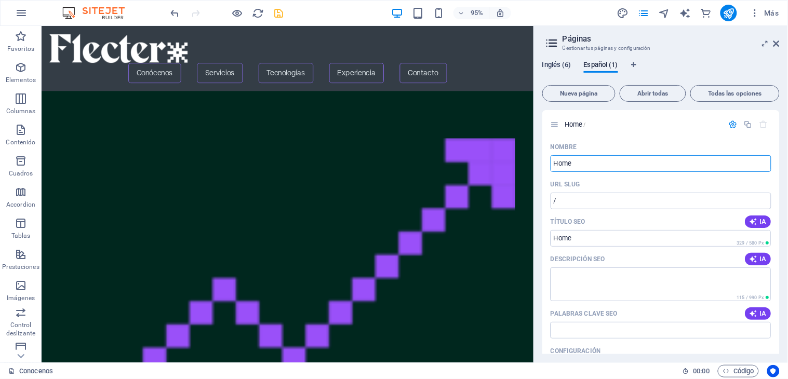
click at [559, 61] on span "Inglés (6)" at bounding box center [557, 66] width 29 height 15
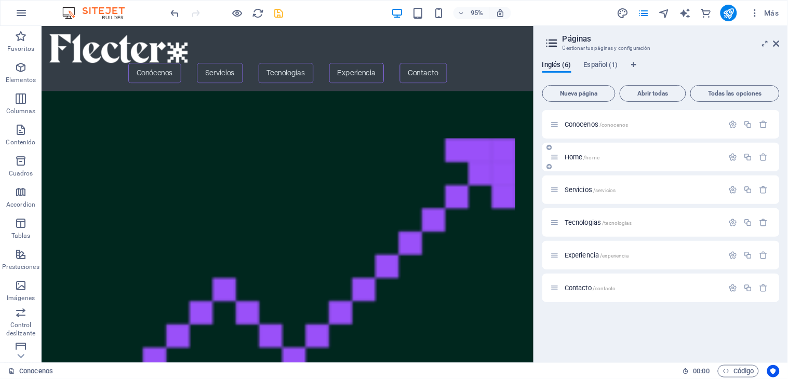
click at [571, 157] on span "Home /home" at bounding box center [582, 157] width 35 height 8
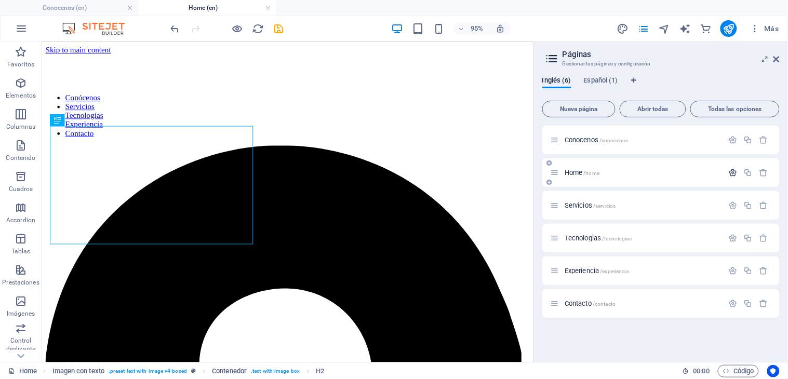
click at [709, 168] on icon "button" at bounding box center [733, 172] width 9 height 9
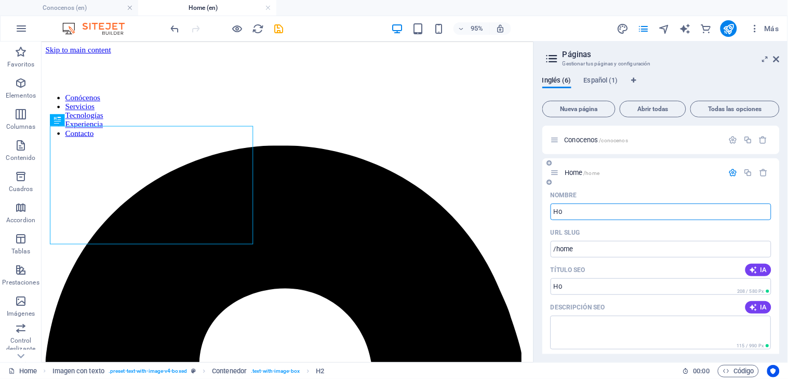
type input "H"
type input "ini"
type input "/"
type input "i"
type input "/ini"
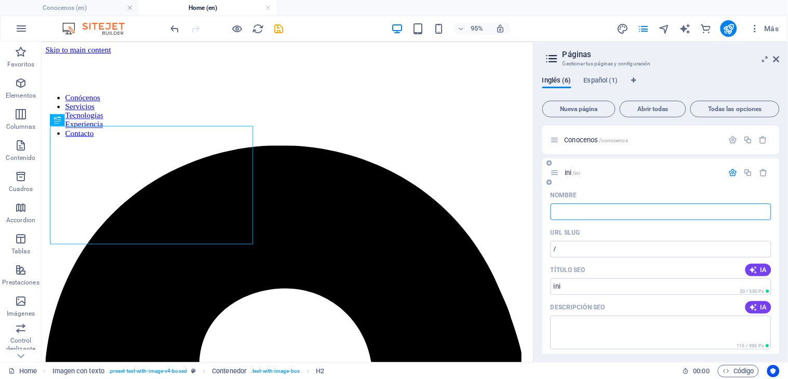
type input "ini"
type input "inicio"
type input "/"
type input "inicio"
type input "/inicio"
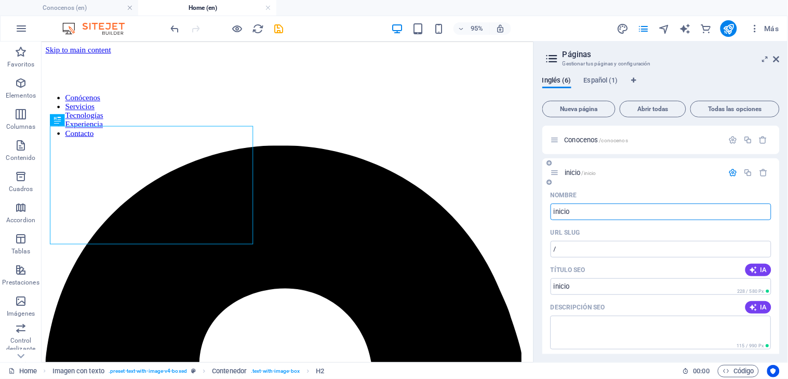
type input "inicio"
click at [556, 215] on input "inicio" at bounding box center [661, 212] width 221 height 17
type input "Inicio"
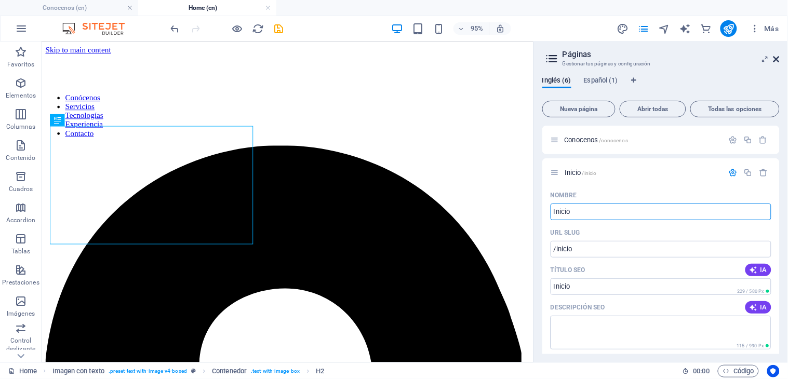
click at [709, 60] on icon at bounding box center [777, 59] width 6 height 8
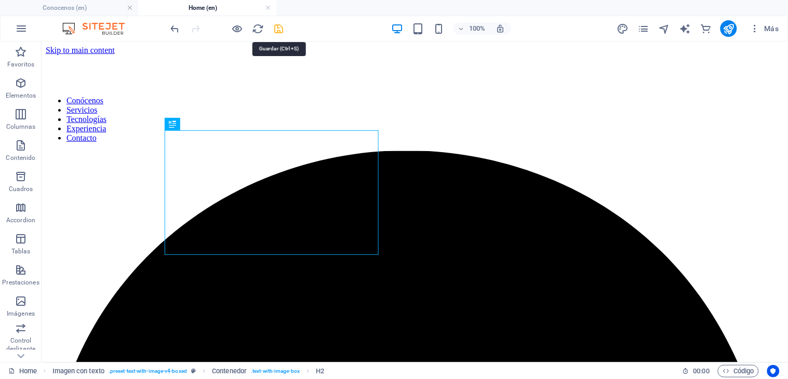
click at [276, 23] on icon "save" at bounding box center [279, 29] width 12 height 12
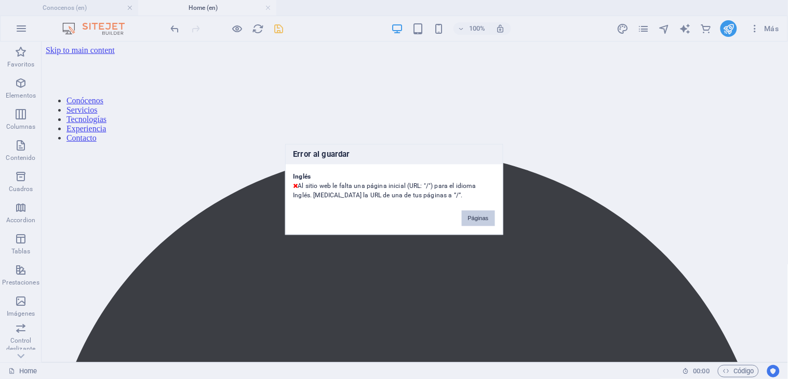
click at [476, 226] on button "Páginas" at bounding box center [478, 219] width 33 height 16
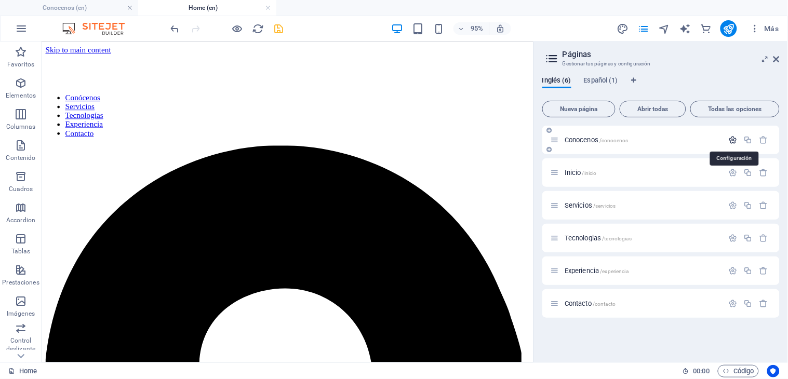
click at [709, 137] on icon "button" at bounding box center [733, 140] width 9 height 9
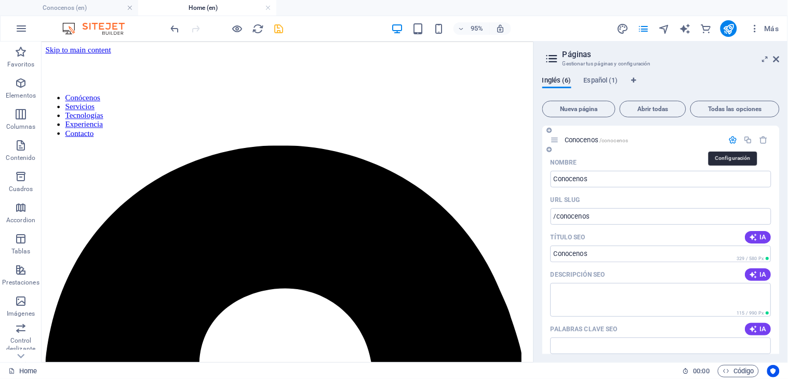
click at [709, 137] on icon "button" at bounding box center [733, 140] width 9 height 9
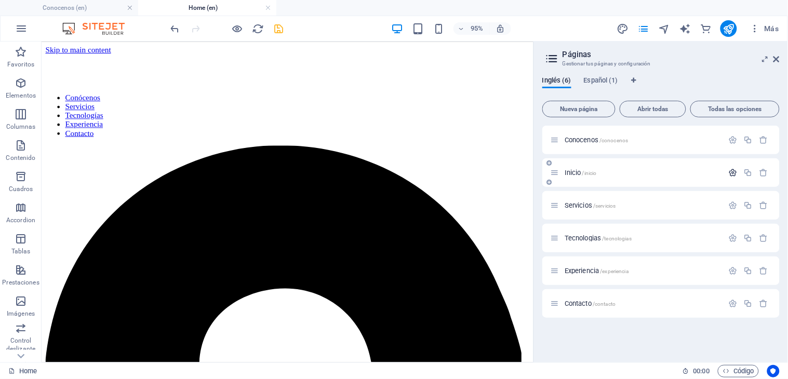
click at [709, 172] on icon "button" at bounding box center [733, 172] width 9 height 9
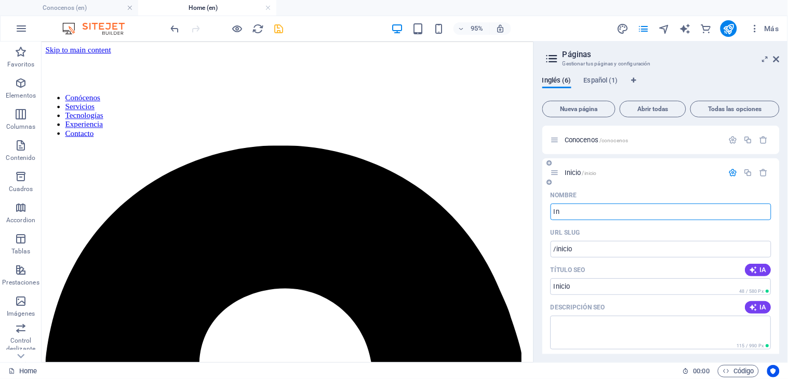
type input "I"
type input "Home"
type input "/i"
type input "I"
type input "Home"
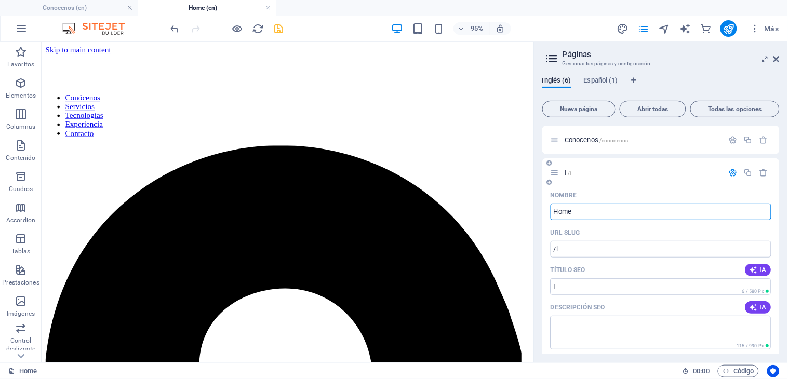
type input "/home"
type input "Home"
type input "Home (Copiar)"
type input "/home-copiar"
type input "Home (Copiar)"
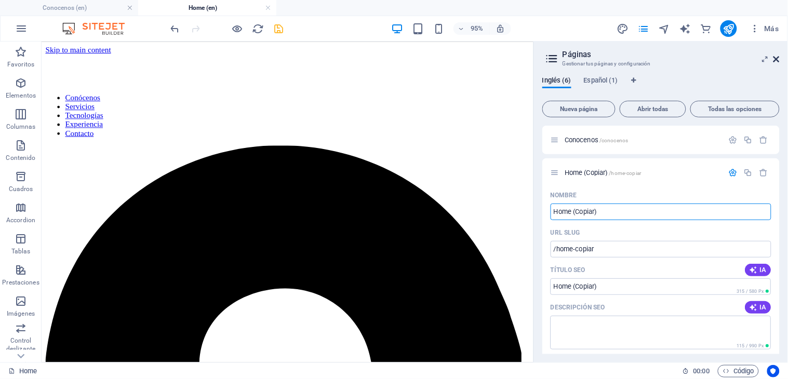
click at [709, 60] on icon at bounding box center [777, 59] width 6 height 8
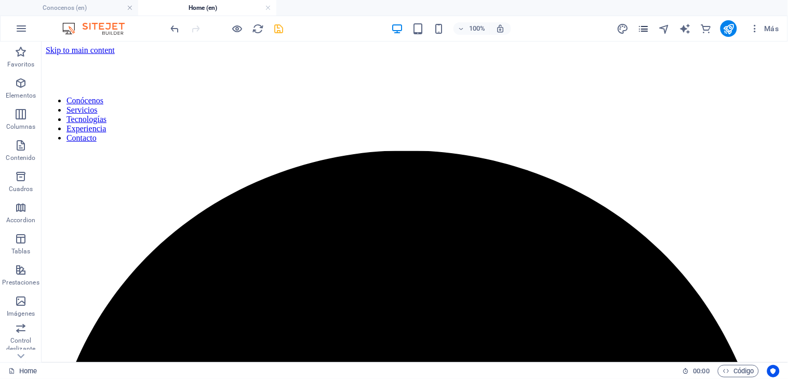
click at [645, 32] on icon "pages" at bounding box center [644, 29] width 12 height 12
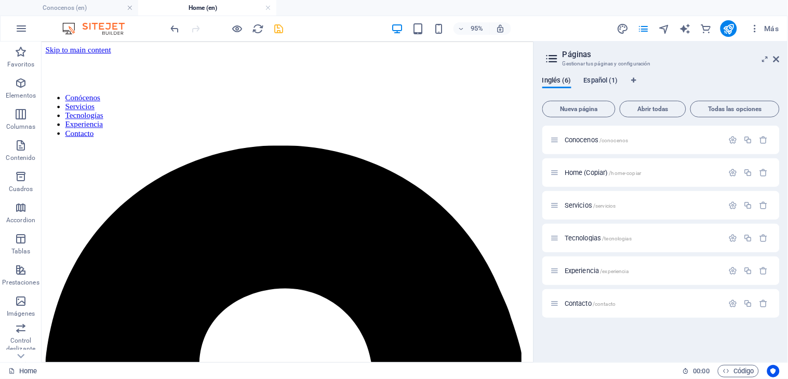
click at [594, 78] on span "Español (1)" at bounding box center [601, 81] width 34 height 15
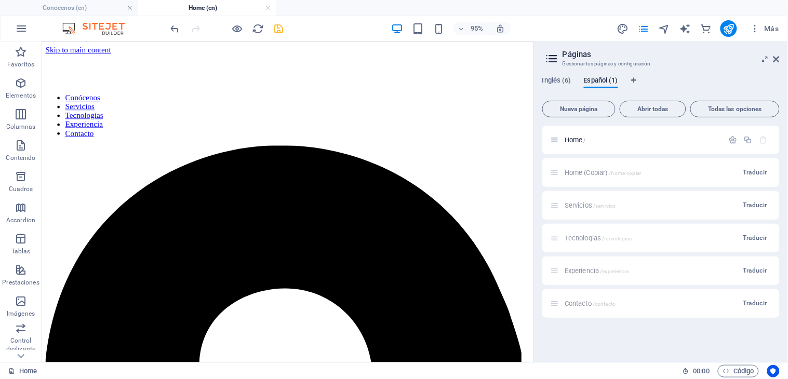
drag, startPoint x: 782, startPoint y: 210, endPoint x: 185, endPoint y: 128, distance: 602.2
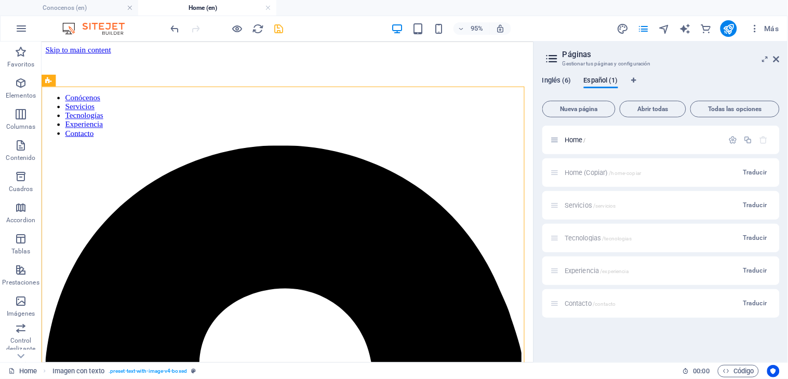
click at [559, 80] on span "Inglés (6)" at bounding box center [557, 81] width 29 height 15
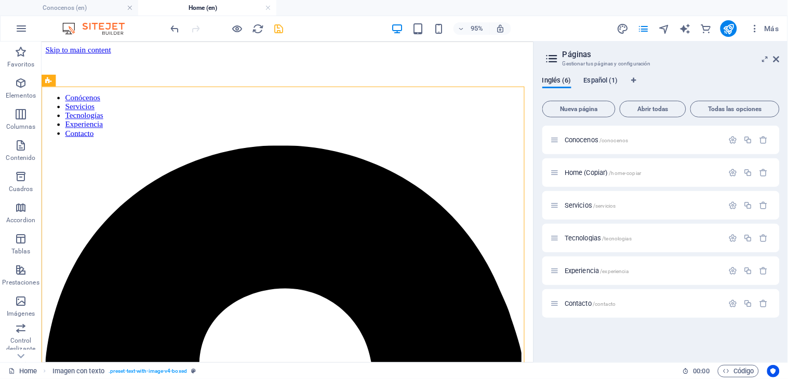
click at [610, 80] on span "Español (1)" at bounding box center [601, 81] width 34 height 15
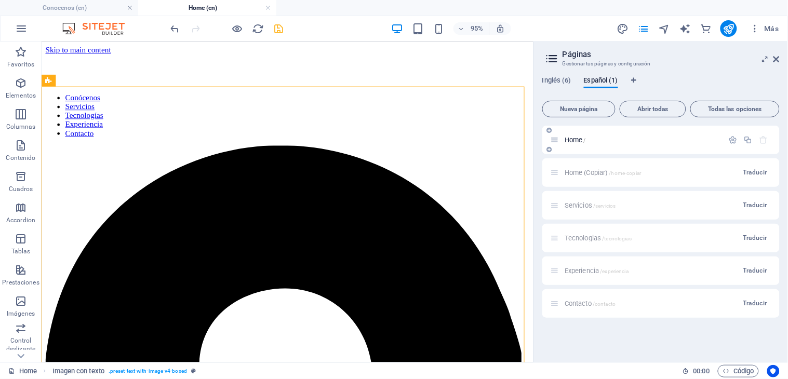
click at [581, 139] on span "Home /" at bounding box center [575, 140] width 21 height 8
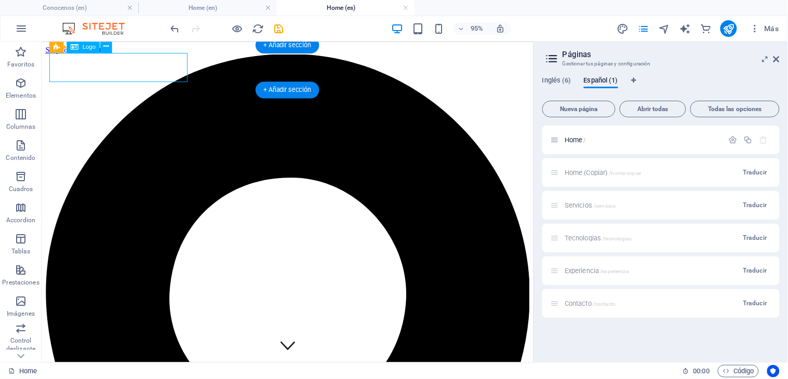
scroll to position [346, 0]
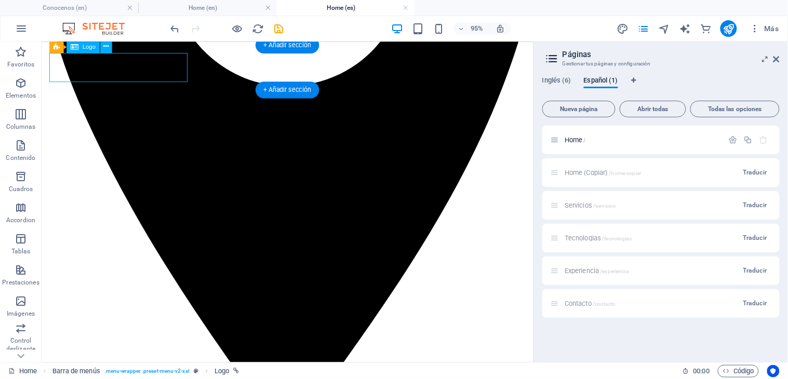
select select "1"
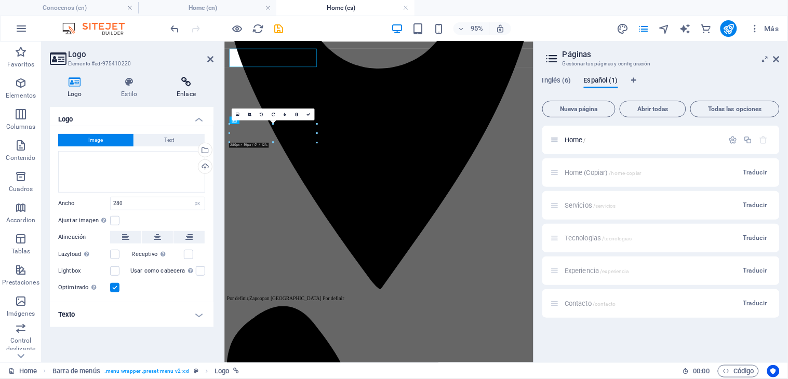
click at [195, 86] on icon at bounding box center [186, 82] width 55 height 10
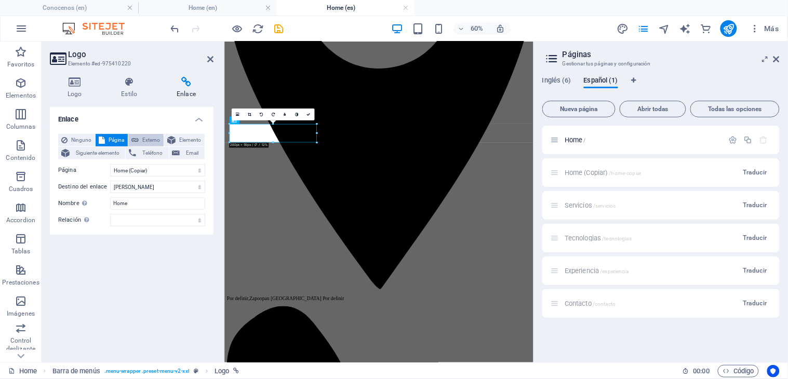
click at [151, 140] on span "Externo" at bounding box center [151, 140] width 19 height 12
select select "blank"
click at [165, 184] on select "Nueva pestaña Misma pestaña Superposición" at bounding box center [157, 187] width 95 height 12
select select
click at [110, 181] on select "Nueva pestaña Misma pestaña Superposición" at bounding box center [157, 187] width 95 height 12
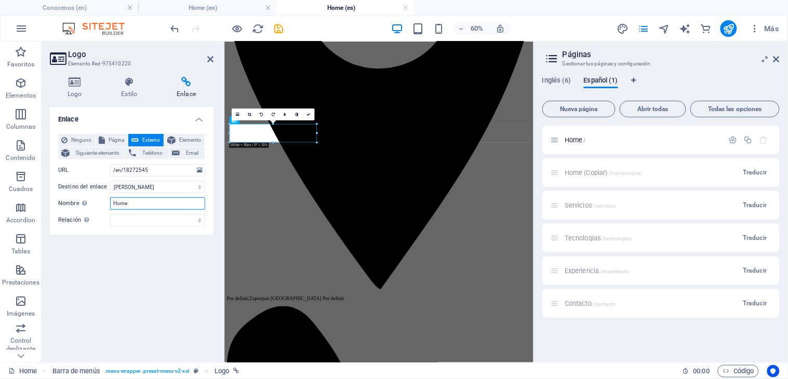
click at [136, 203] on input "Home" at bounding box center [157, 203] width 95 height 12
click at [111, 141] on span "Página" at bounding box center [116, 140] width 17 height 12
click at [210, 61] on icon at bounding box center [210, 59] width 6 height 8
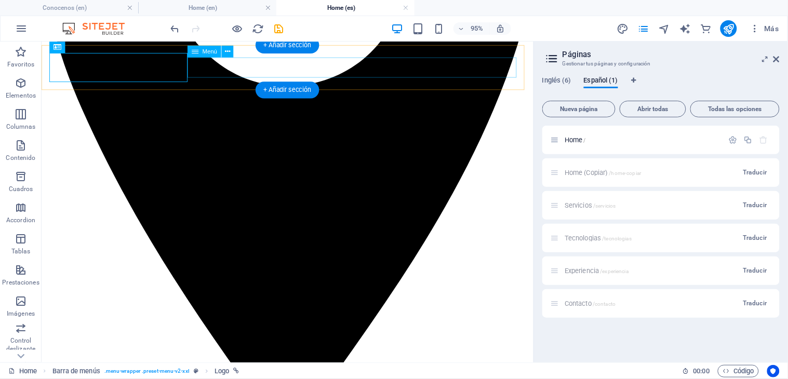
select select "primary"
select select "2"
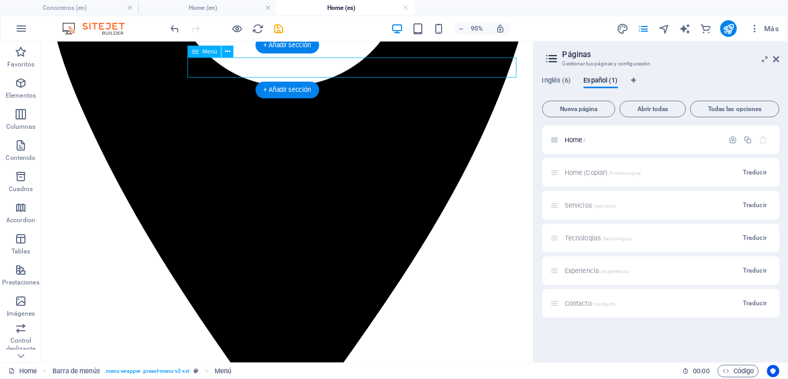
select select "primary"
select select "3"
select select
select select "primary"
select select "4"
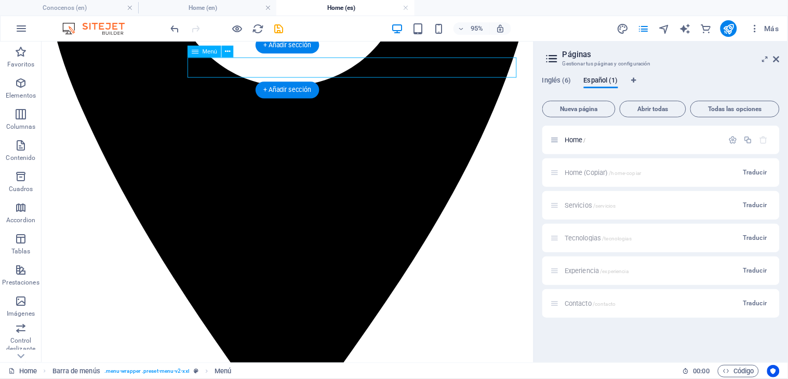
select select
select select "primary"
select select "5"
select select
select select "primary"
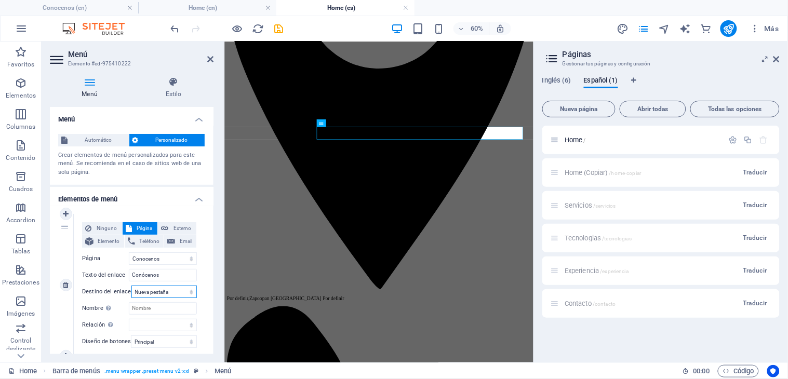
click at [168, 294] on select "Nueva pestaña Misma pestaña Superposición" at bounding box center [163, 292] width 65 height 12
select select
click at [131, 286] on select "Nueva pestaña Misma pestaña Superposición" at bounding box center [163, 292] width 65 height 12
select select
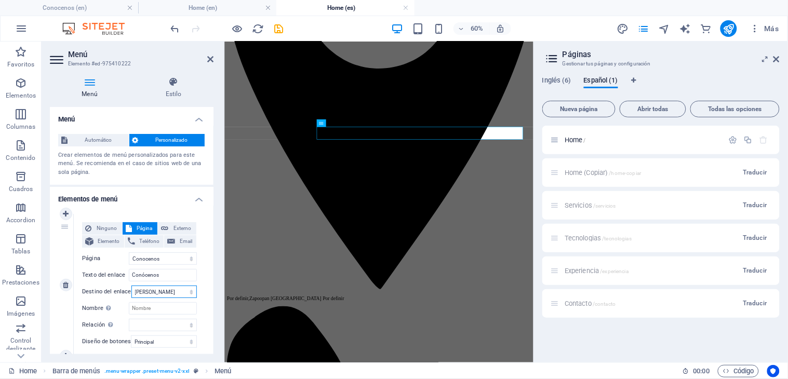
select select
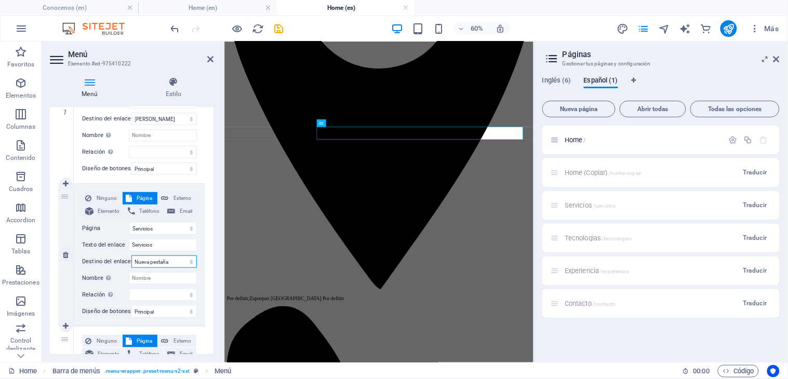
click at [173, 262] on select "Nueva pestaña Misma pestaña Superposición" at bounding box center [163, 262] width 65 height 12
select select
click at [131, 256] on select "Nueva pestaña Misma pestaña Superposición" at bounding box center [163, 262] width 65 height 12
select select
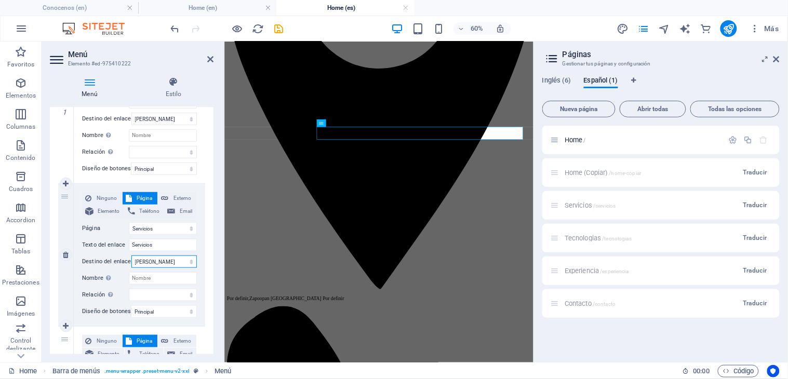
select select
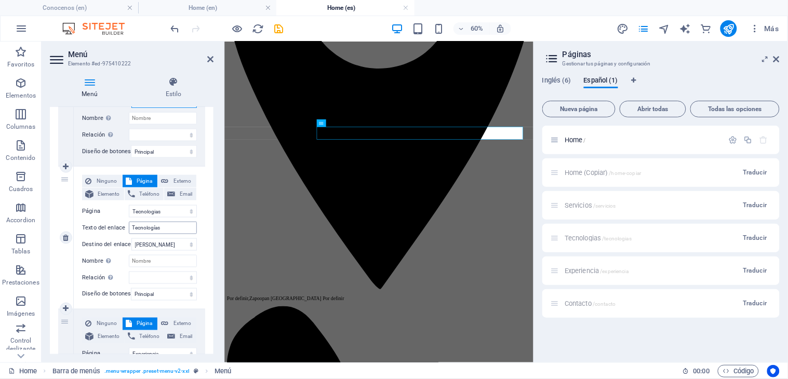
scroll to position [404, 0]
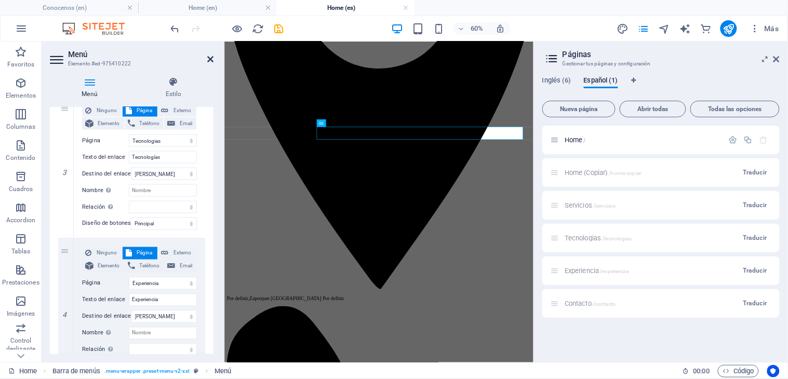
click at [210, 60] on icon at bounding box center [210, 59] width 6 height 8
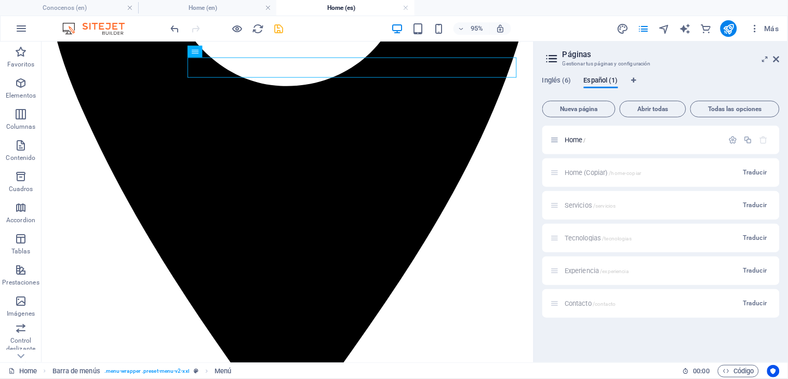
click at [276, 28] on icon "save" at bounding box center [279, 29] width 12 height 12
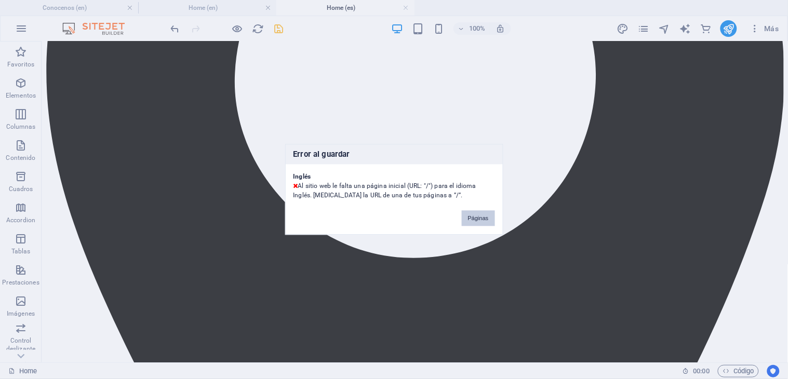
click at [469, 221] on button "Páginas" at bounding box center [478, 219] width 33 height 16
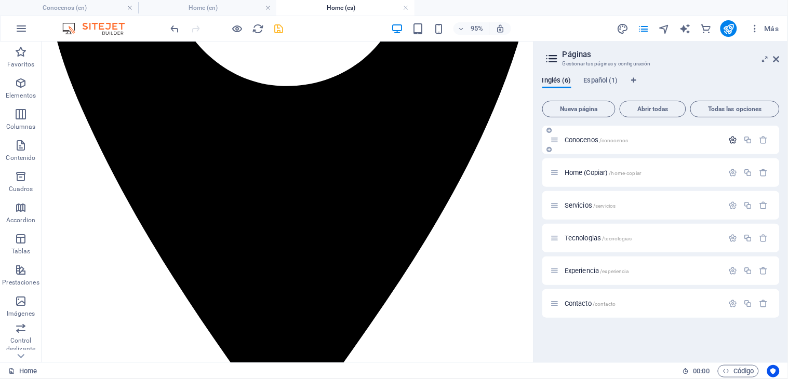
click at [709, 142] on icon "button" at bounding box center [733, 140] width 9 height 9
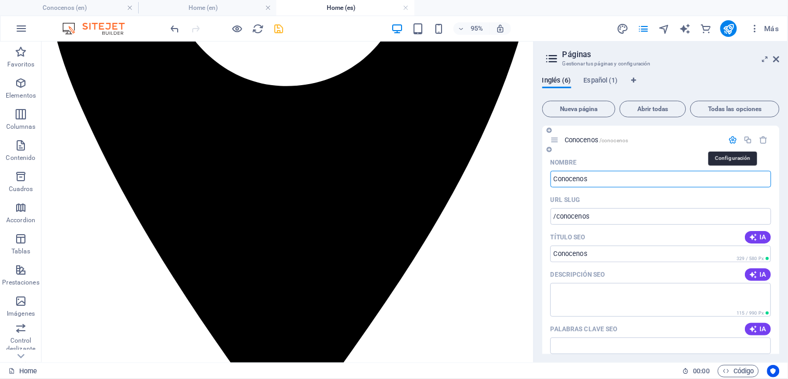
click at [709, 142] on icon "button" at bounding box center [733, 140] width 9 height 9
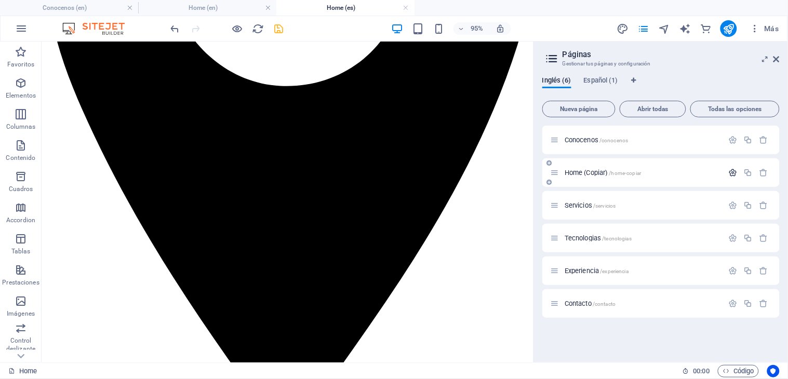
click at [709, 172] on icon "button" at bounding box center [733, 172] width 9 height 9
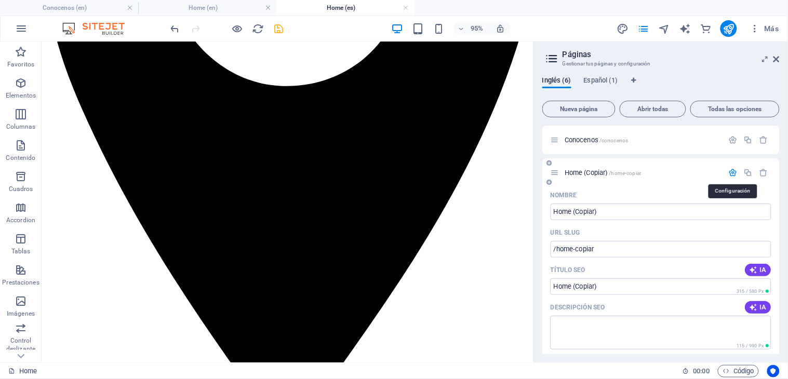
click at [709, 172] on icon "button" at bounding box center [733, 172] width 9 height 9
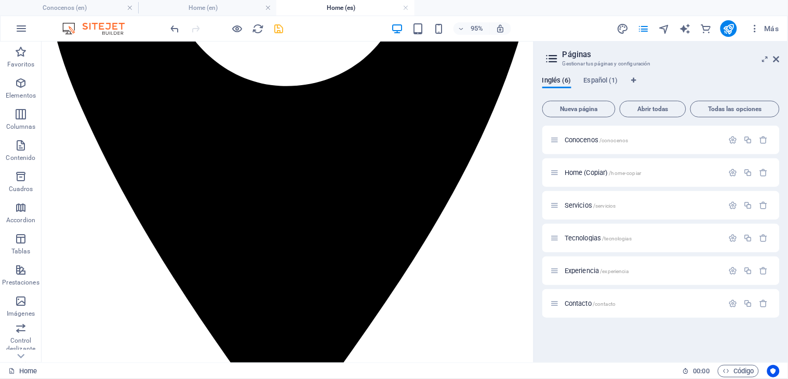
click at [379, 9] on h4 "Home (es)" at bounding box center [345, 7] width 138 height 11
click at [405, 9] on link at bounding box center [406, 8] width 6 height 10
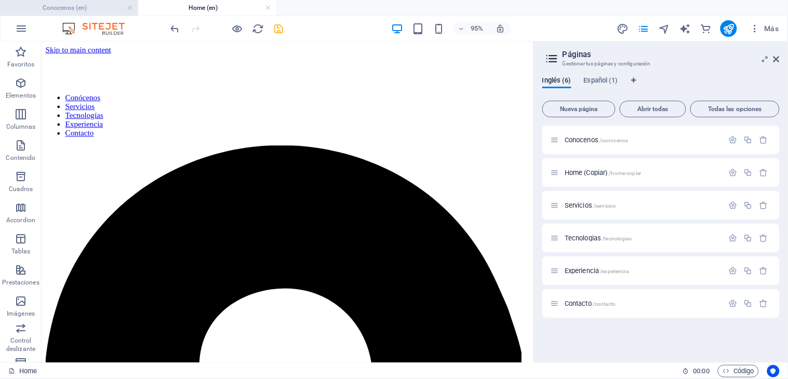
click at [91, 5] on h4 "Conocenos (en)" at bounding box center [69, 7] width 138 height 11
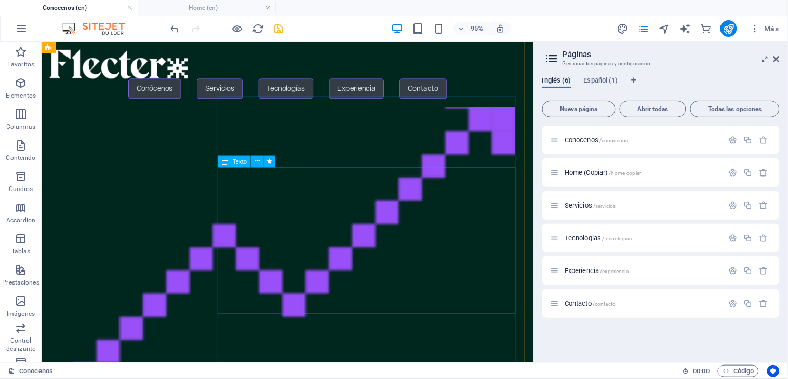
scroll to position [0, 0]
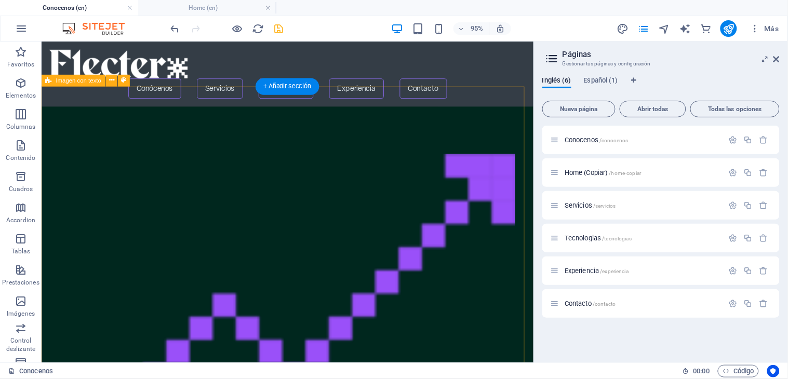
click at [149, 232] on figure at bounding box center [294, 343] width 491 height 385
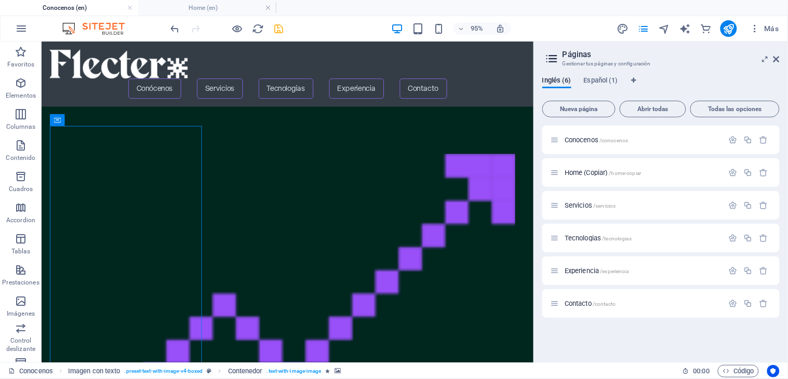
click at [69, 8] on h4 "Conocenos (en)" at bounding box center [69, 7] width 138 height 11
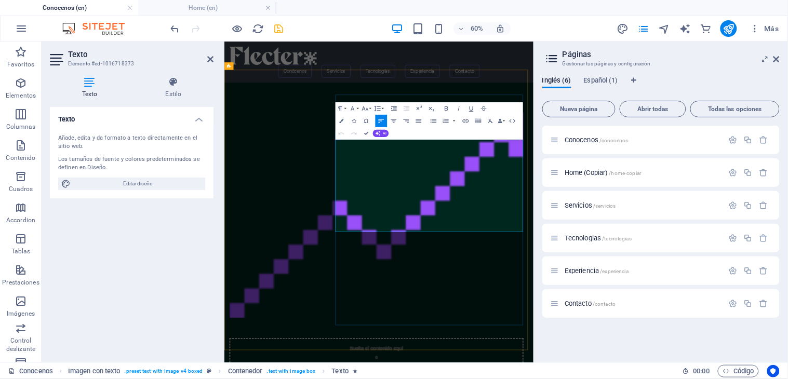
click at [368, 341] on figure at bounding box center [477, 343] width 491 height 385
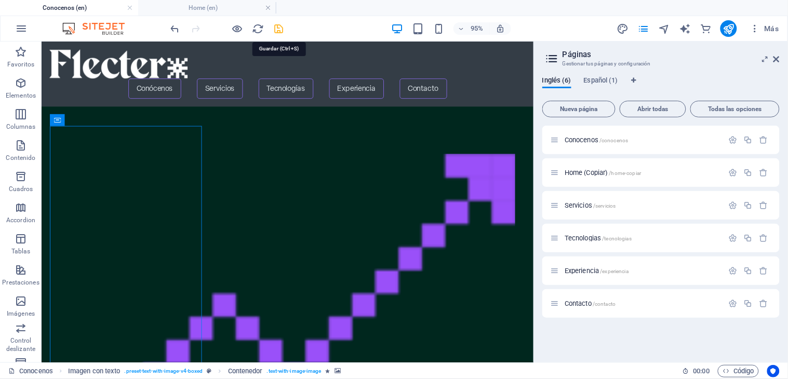
click at [279, 28] on icon "save" at bounding box center [279, 29] width 12 height 12
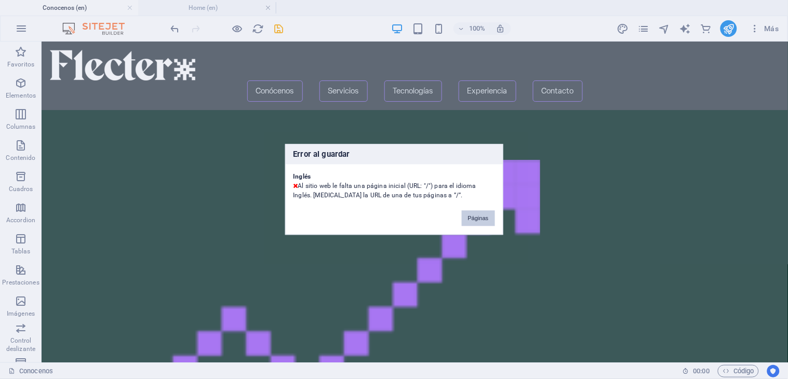
click at [483, 220] on button "Páginas" at bounding box center [478, 219] width 33 height 16
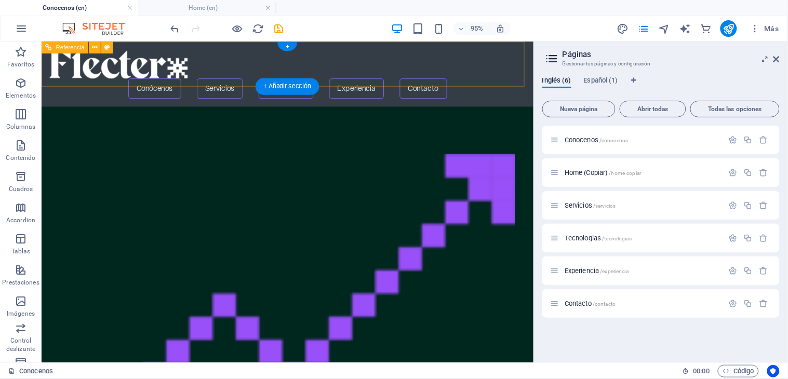
click at [228, 80] on nav "Conócenos Servicios Tecnologías Experiencia Contacto" at bounding box center [300, 90] width 502 height 21
drag, startPoint x: 228, startPoint y: 69, endPoint x: 159, endPoint y: 123, distance: 88.1
click at [228, 80] on nav "Conócenos Servicios Tecnologías Experiencia Contacto" at bounding box center [300, 90] width 502 height 21
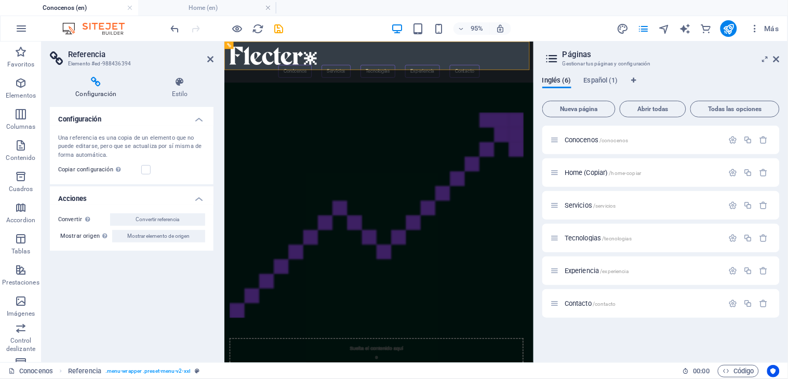
select select "rem"
click at [175, 87] on h4 "Estilo" at bounding box center [180, 88] width 68 height 22
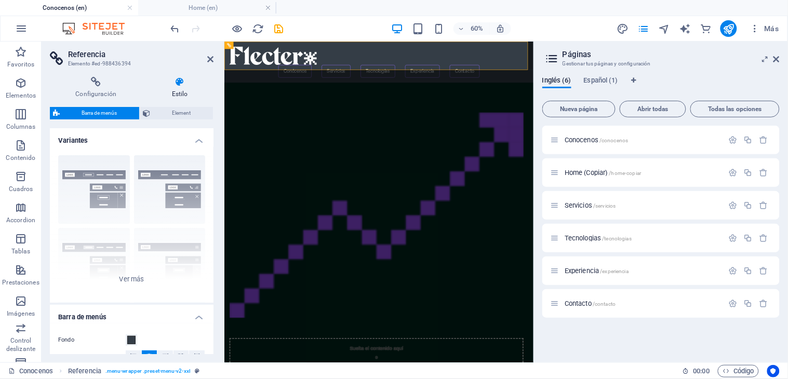
click at [206, 57] on h2 "Referencia" at bounding box center [141, 54] width 146 height 9
click at [211, 59] on icon at bounding box center [210, 59] width 6 height 8
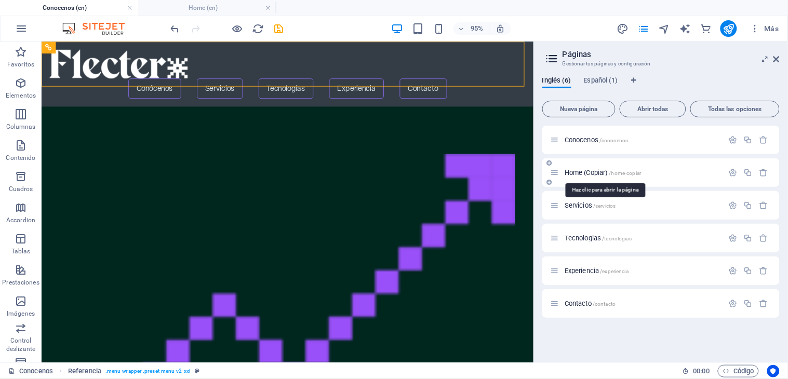
click at [632, 173] on span "/home-copiar" at bounding box center [626, 173] width 32 height 6
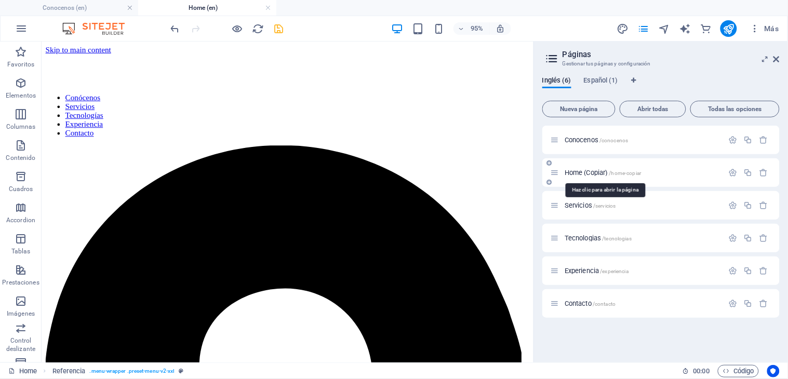
click at [621, 169] on span "Home (Copiar) /home-copiar" at bounding box center [603, 173] width 76 height 8
click at [596, 169] on span "Home (Copiar) /home-copiar" at bounding box center [603, 173] width 76 height 8
click at [709, 169] on icon "button" at bounding box center [733, 172] width 9 height 9
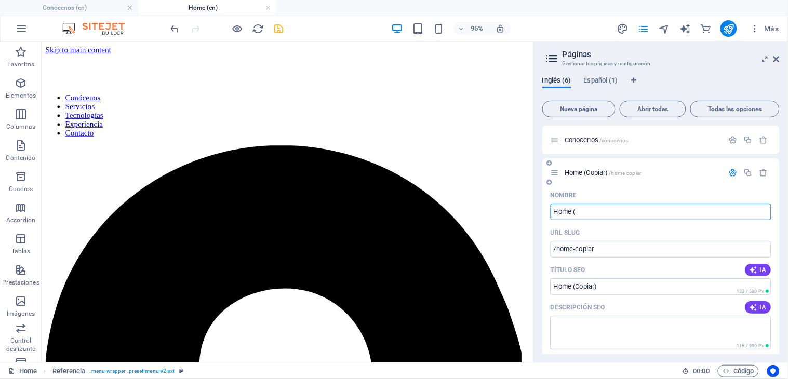
type input "Home"
type input "/home"
type input "Home ("
type input "Home"
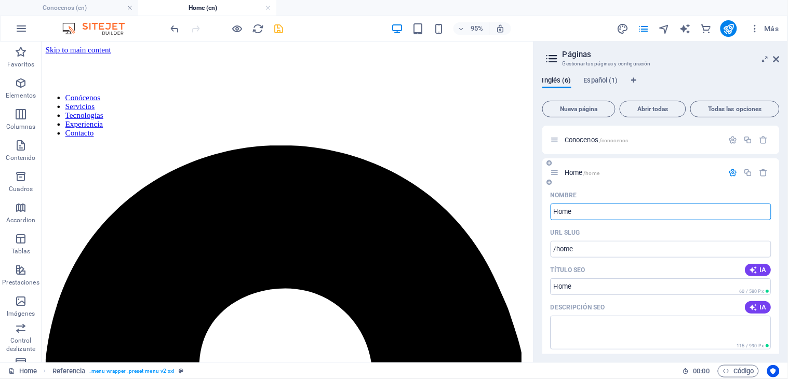
type input "Home2"
type input "Home"
type input "Home2"
type input "/home2"
type input "Home2"
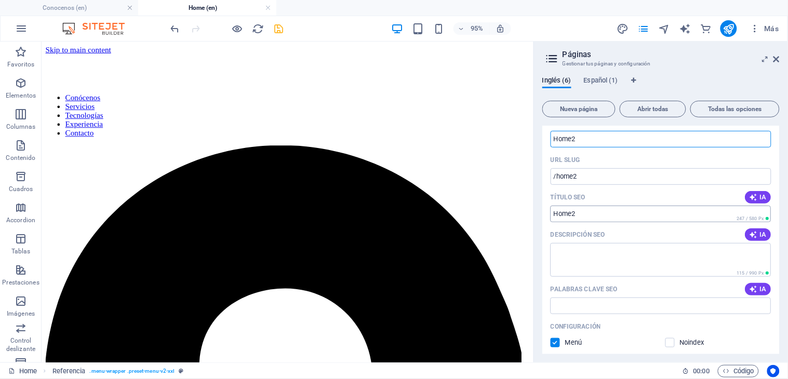
scroll to position [115, 0]
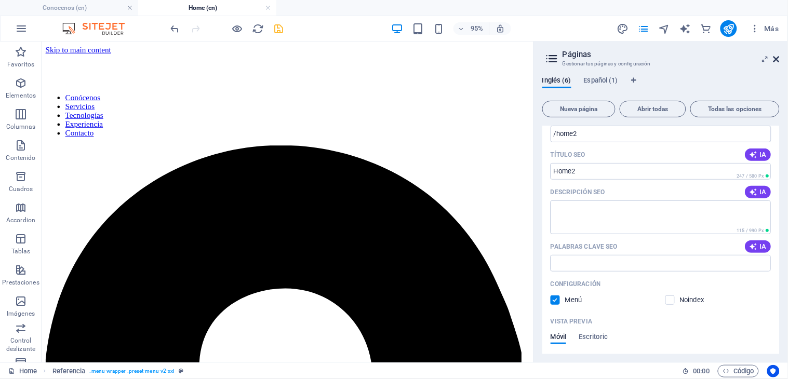
type input "Home2"
click at [709, 61] on icon at bounding box center [777, 59] width 6 height 8
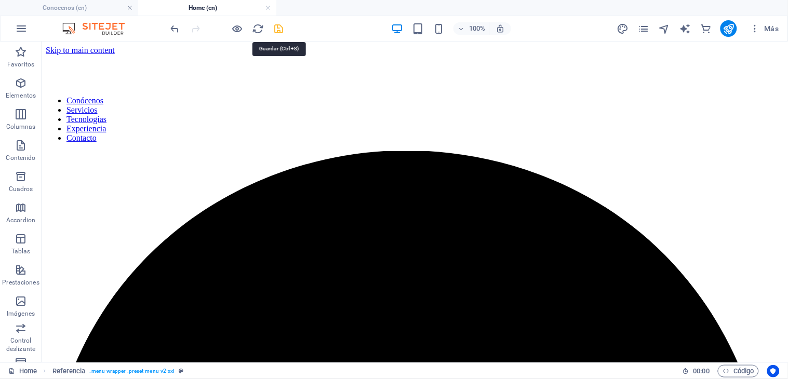
click at [281, 29] on icon "save" at bounding box center [279, 29] width 12 height 12
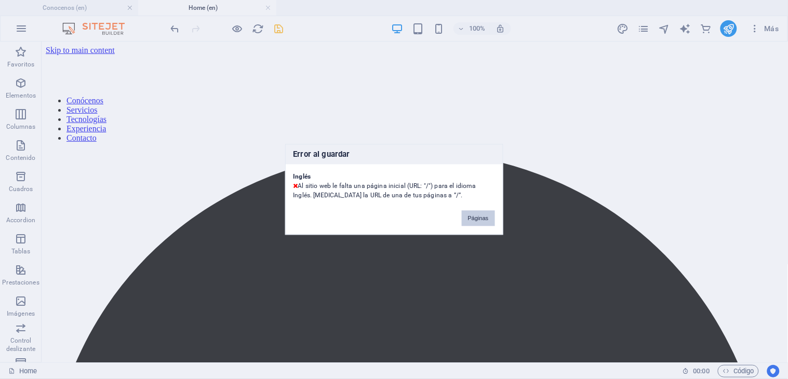
click at [472, 216] on button "Páginas" at bounding box center [478, 219] width 33 height 16
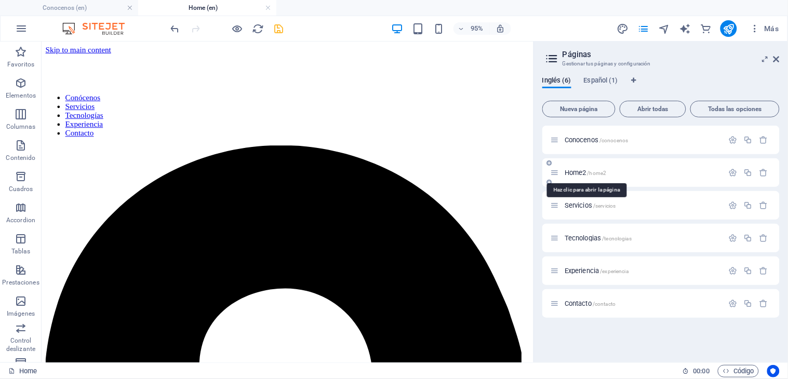
click at [602, 172] on span "/home2" at bounding box center [597, 173] width 19 height 6
click at [709, 173] on icon "button" at bounding box center [733, 172] width 9 height 9
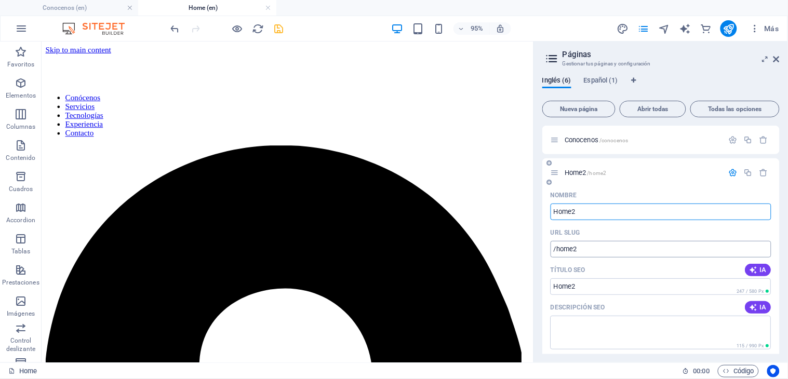
click at [584, 252] on input "/home2" at bounding box center [661, 249] width 221 height 17
click at [542, 298] on div "Inglés (6) Español (1) Nueva página Abrir todas Todas las opciones Conocenos /c…" at bounding box center [661, 216] width 254 height 294
type input "/"
click at [709, 55] on icon at bounding box center [777, 59] width 6 height 8
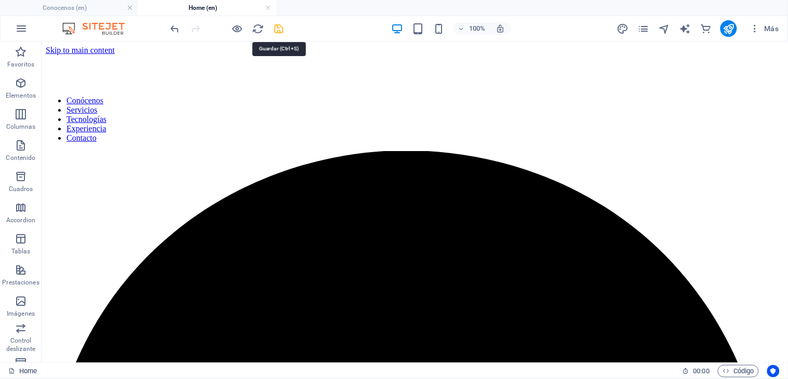
click at [273, 23] on icon "save" at bounding box center [279, 29] width 12 height 12
click at [271, 7] on link at bounding box center [268, 8] width 6 height 10
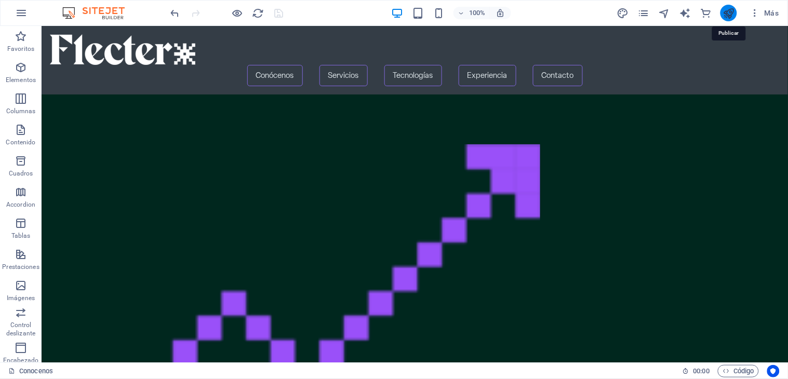
click at [709, 14] on icon "publish" at bounding box center [729, 13] width 12 height 12
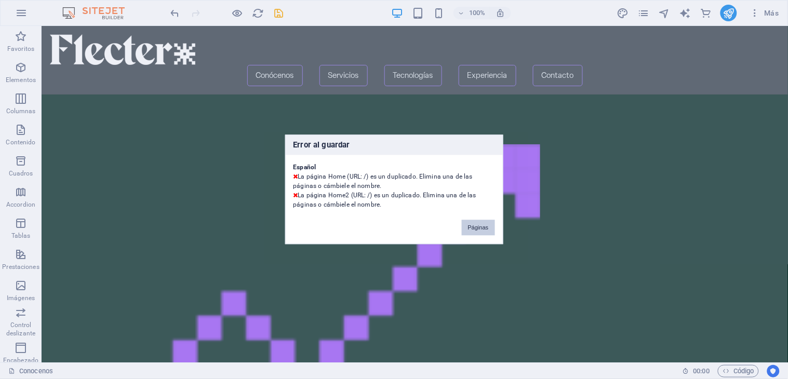
click at [470, 226] on button "Páginas" at bounding box center [478, 228] width 33 height 16
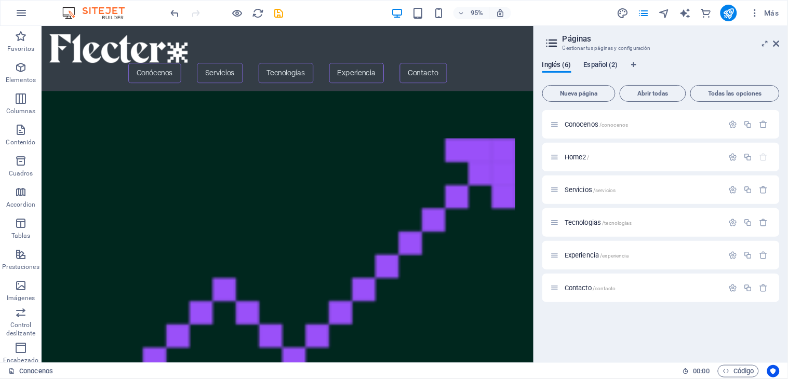
click at [614, 64] on span "Español (2)" at bounding box center [601, 66] width 34 height 15
click at [587, 159] on span "Home2 /" at bounding box center [577, 157] width 25 height 8
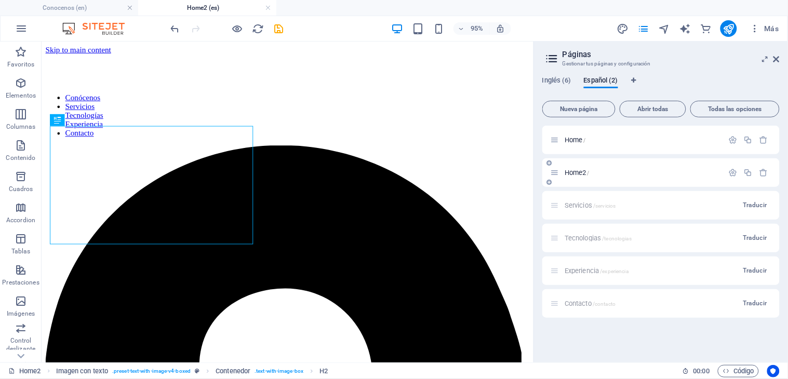
scroll to position [0, 0]
click at [559, 78] on span "Inglés (6)" at bounding box center [557, 81] width 29 height 15
click at [605, 81] on span "Español (2)" at bounding box center [601, 81] width 34 height 15
click at [709, 172] on icon "button" at bounding box center [733, 172] width 9 height 9
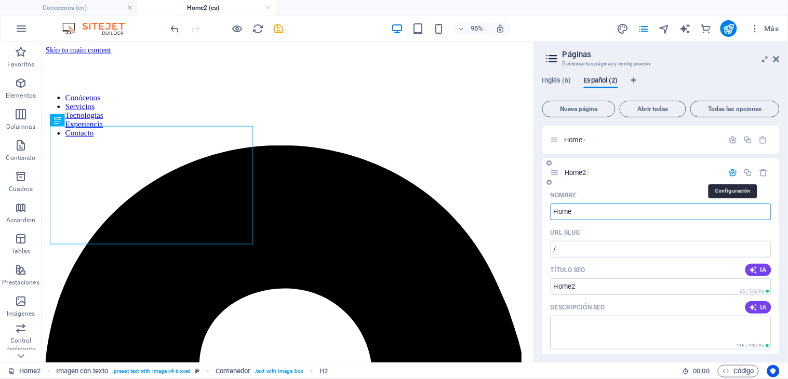
type input "Home3"
type input "Home"
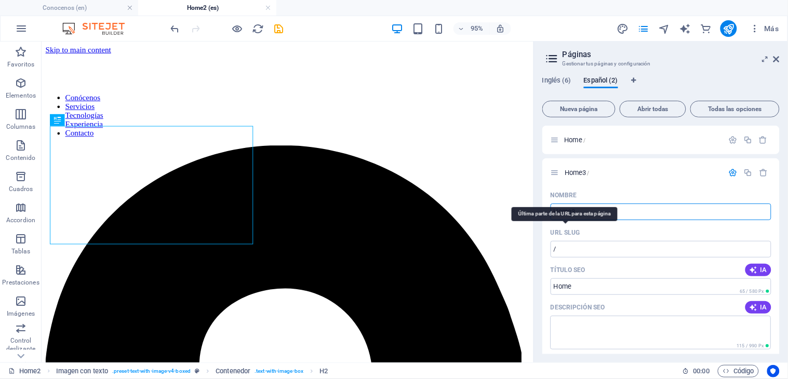
type input "Home3"
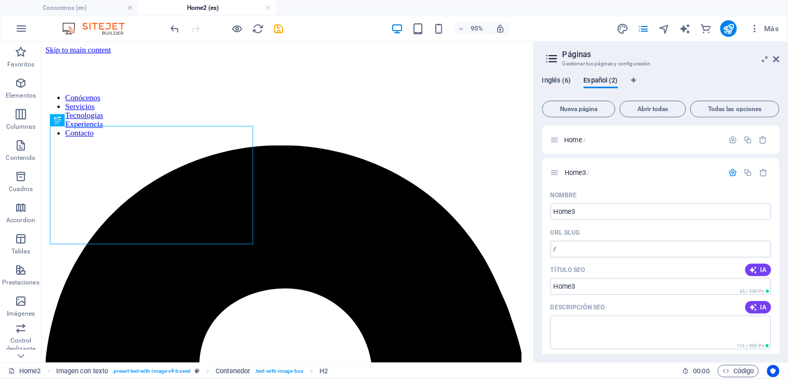
click at [555, 82] on span "Inglés (6)" at bounding box center [557, 81] width 29 height 15
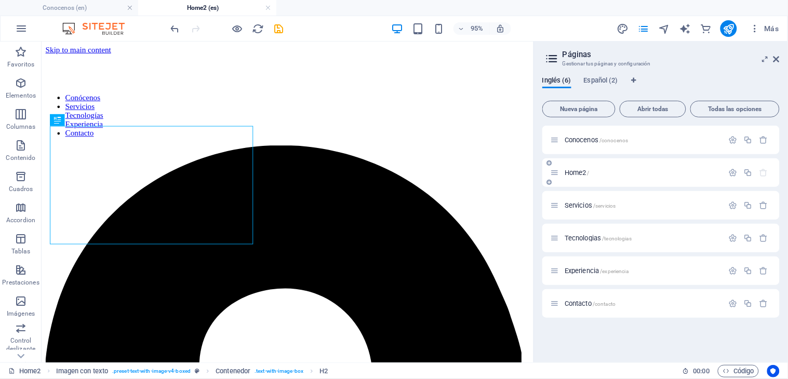
click at [576, 172] on span "Home2 /" at bounding box center [577, 173] width 25 height 8
click at [709, 169] on icon "button" at bounding box center [733, 172] width 9 height 9
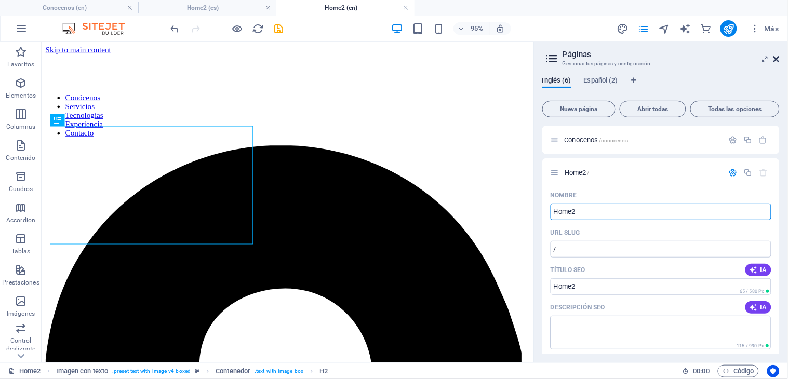
click at [709, 56] on icon at bounding box center [777, 59] width 6 height 8
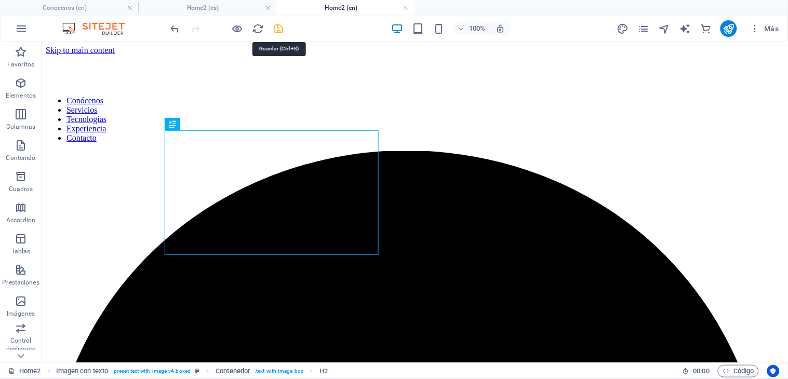
click at [282, 28] on icon "save" at bounding box center [279, 29] width 12 height 12
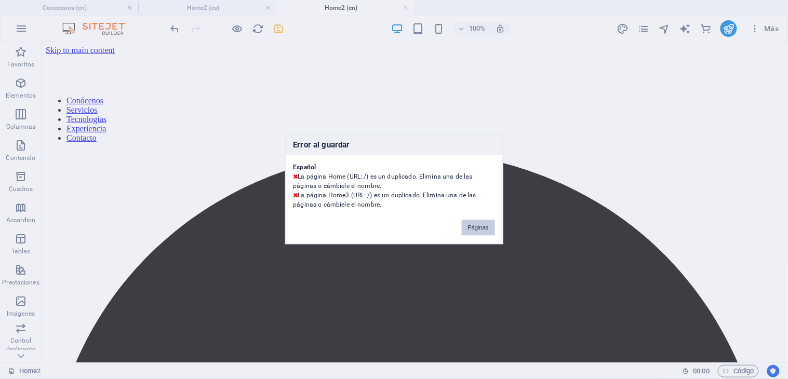
click at [478, 229] on button "Páginas" at bounding box center [478, 228] width 33 height 16
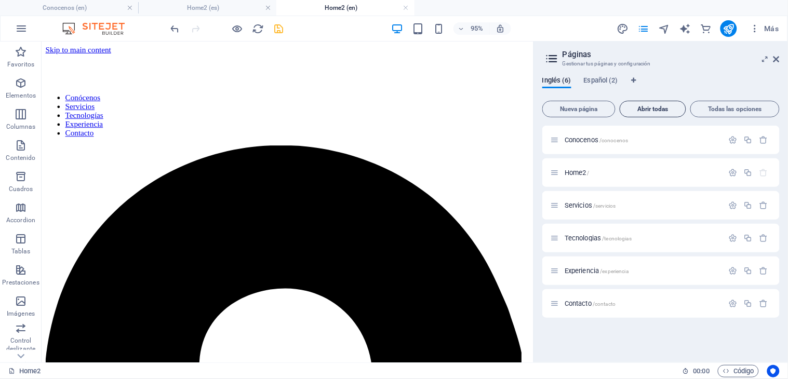
click at [638, 107] on span "Abrir todas" at bounding box center [653, 109] width 57 height 6
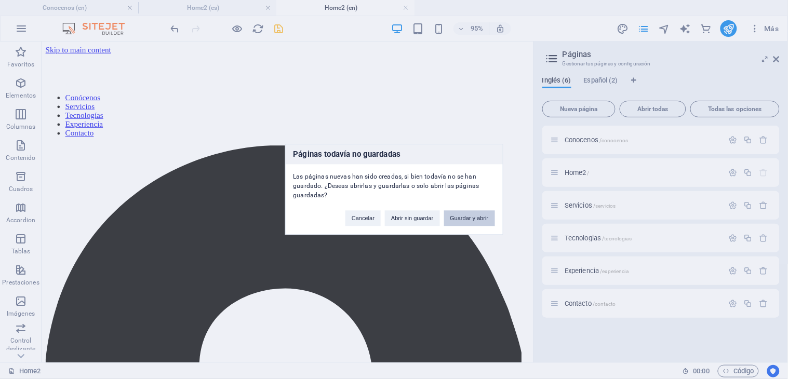
click at [468, 222] on button "Guardar y abrir" at bounding box center [469, 219] width 51 height 16
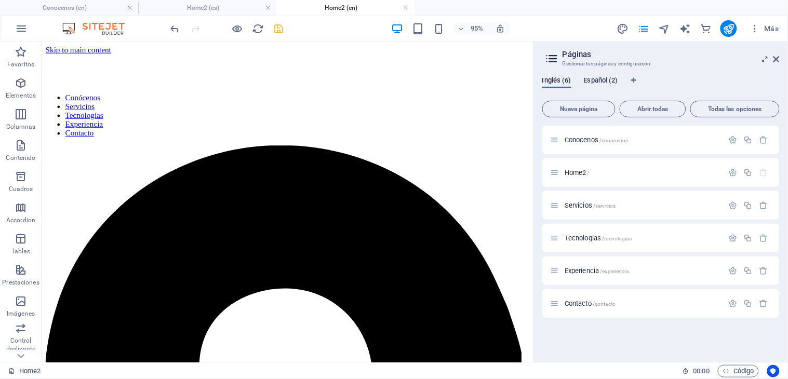
click at [605, 81] on span "Español (2)" at bounding box center [601, 81] width 34 height 15
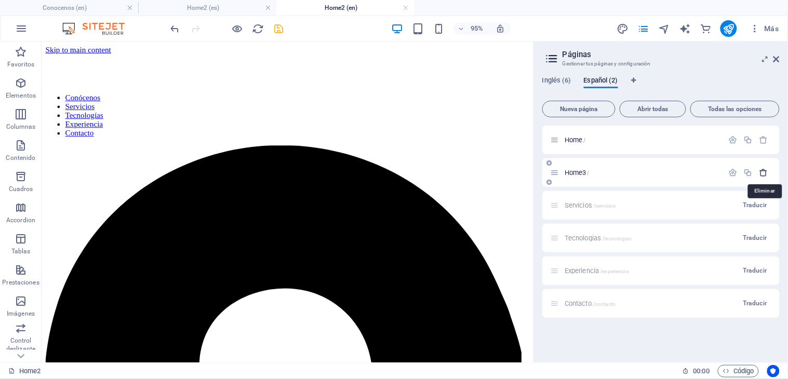
click at [709, 172] on icon "button" at bounding box center [764, 172] width 9 height 9
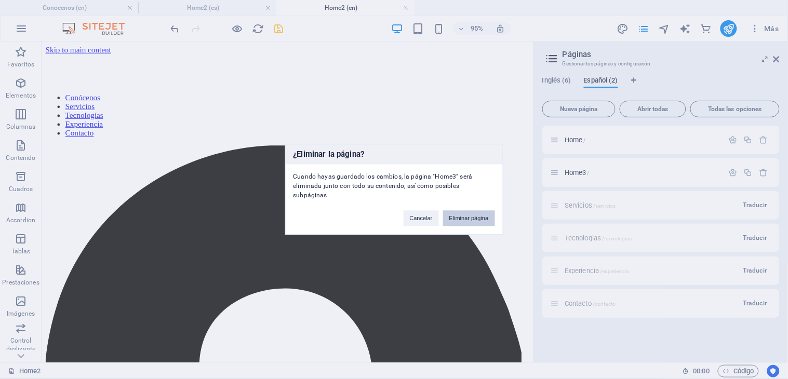
click at [464, 220] on button "Eliminar página" at bounding box center [469, 219] width 52 height 16
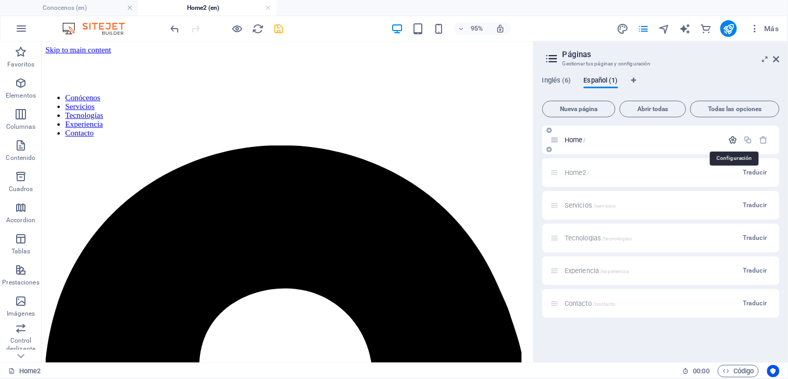
click at [709, 141] on icon "button" at bounding box center [733, 140] width 9 height 9
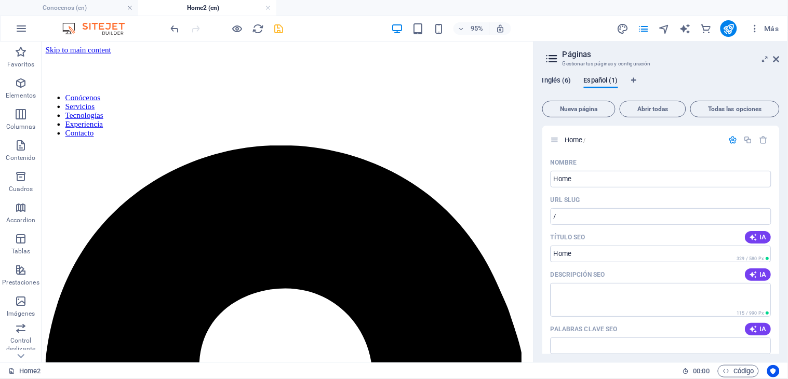
click at [560, 81] on span "Inglés (6)" at bounding box center [557, 81] width 29 height 15
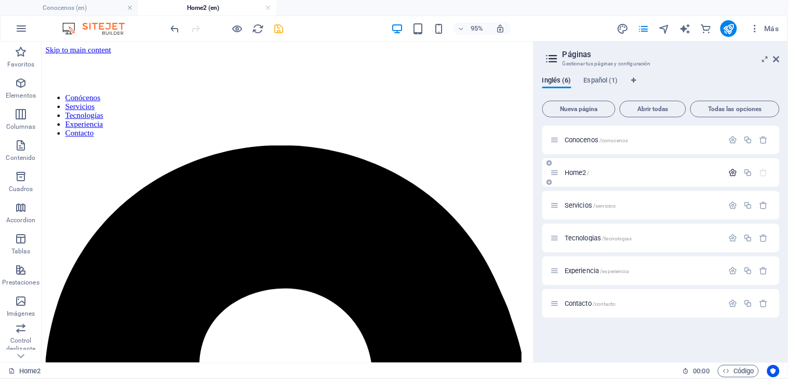
click at [709, 172] on icon "button" at bounding box center [733, 172] width 9 height 9
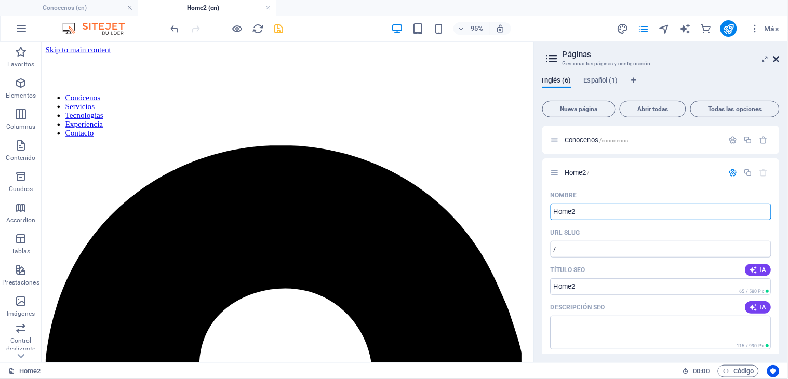
click at [709, 61] on icon at bounding box center [777, 59] width 6 height 8
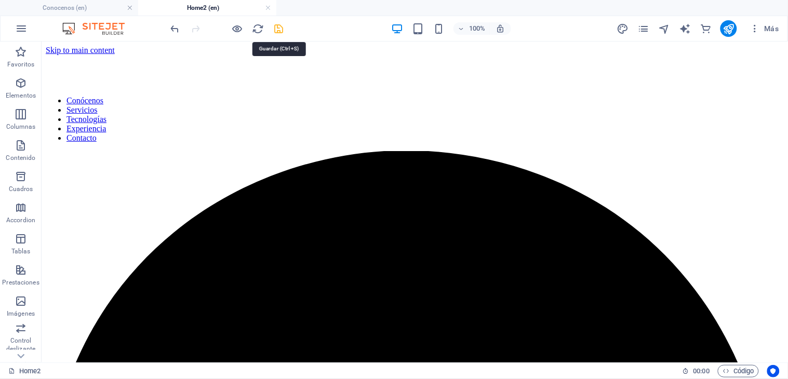
click at [278, 30] on icon "save" at bounding box center [279, 29] width 12 height 12
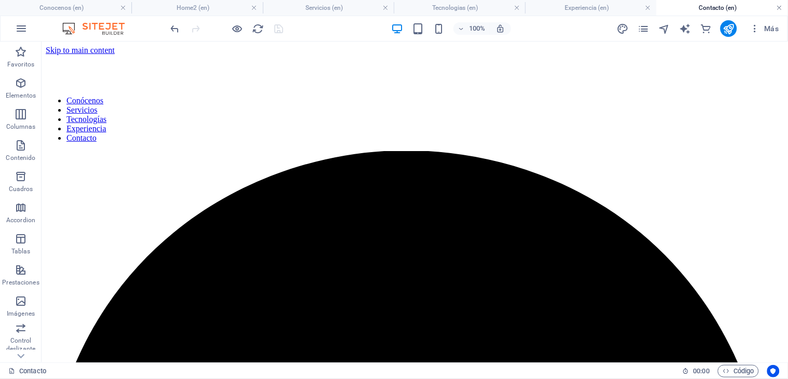
click at [709, 10] on link at bounding box center [780, 8] width 6 height 10
click at [682, 8] on link at bounding box center [683, 8] width 6 height 10
click at [548, 6] on h4 "Tecnologias (en)" at bounding box center [484, 7] width 138 height 11
click at [544, 10] on link at bounding box center [545, 8] width 6 height 10
click at [406, 8] on link at bounding box center [406, 8] width 6 height 10
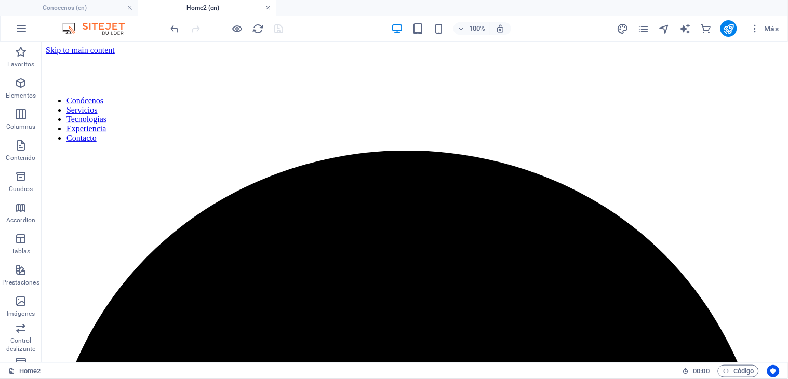
click at [266, 6] on link at bounding box center [268, 8] width 6 height 10
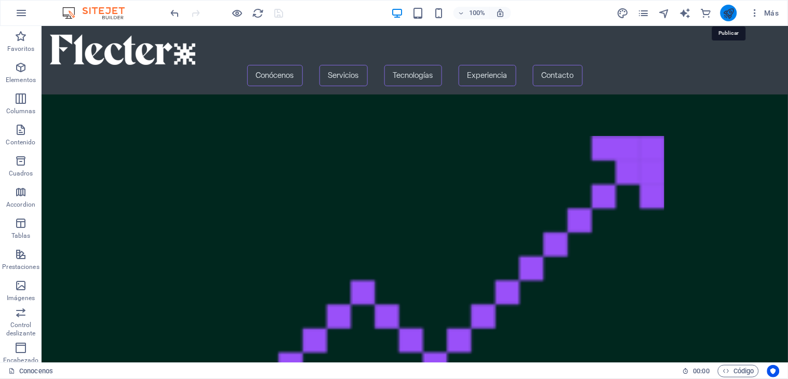
click at [709, 11] on icon "publish" at bounding box center [729, 13] width 12 height 12
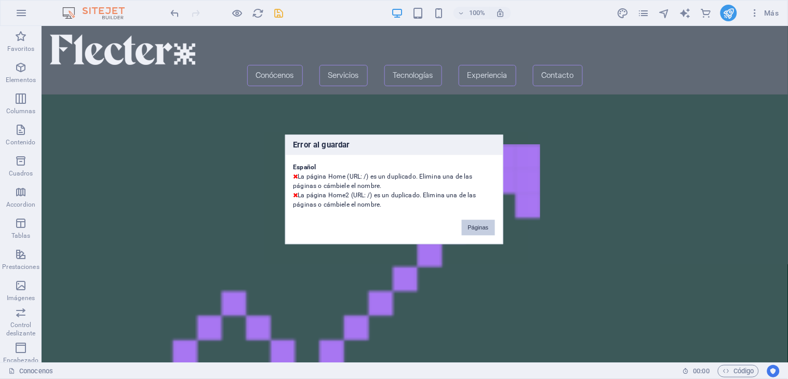
click at [478, 222] on button "Páginas" at bounding box center [478, 228] width 33 height 16
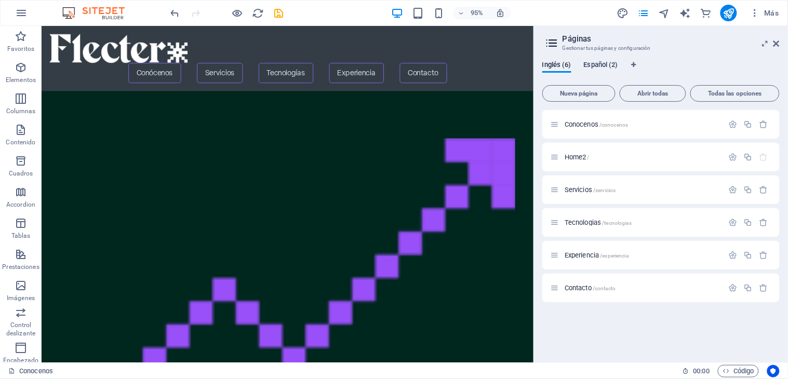
click at [613, 66] on span "Español (2)" at bounding box center [601, 66] width 34 height 15
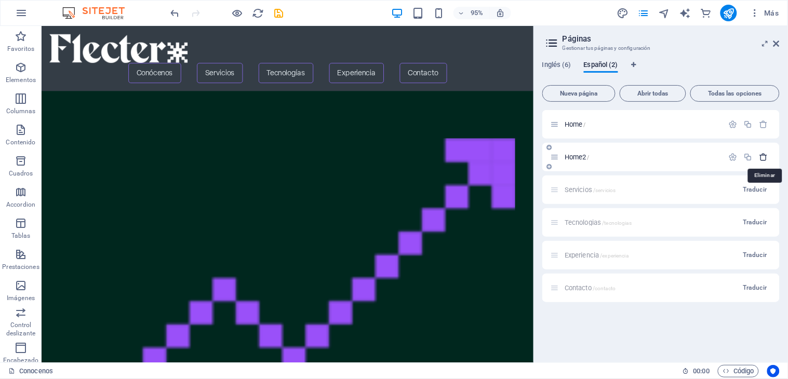
click at [709, 158] on icon "button" at bounding box center [764, 157] width 9 height 9
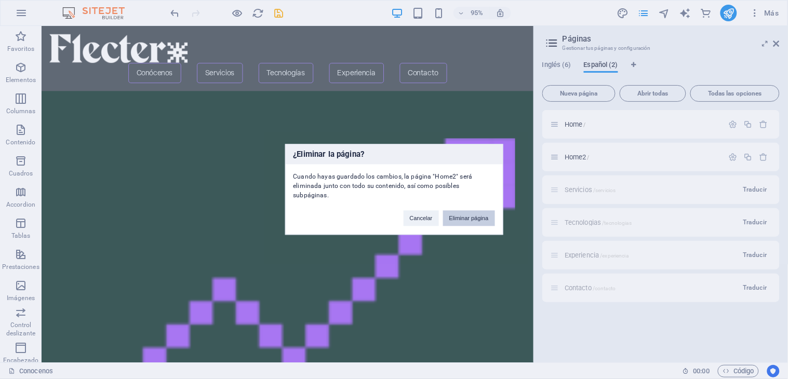
click at [452, 217] on button "Eliminar página" at bounding box center [469, 219] width 52 height 16
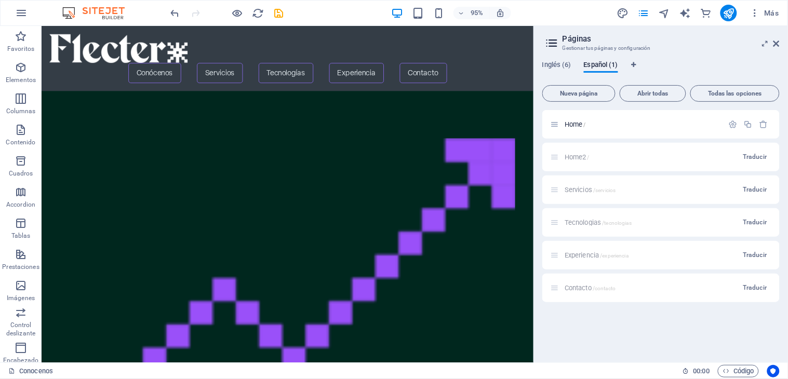
click at [574, 156] on div "Home2 / Traducir" at bounding box center [662, 157] width 238 height 29
click at [568, 66] on span "Inglés (6)" at bounding box center [557, 66] width 29 height 15
click at [709, 153] on icon "button" at bounding box center [733, 157] width 9 height 9
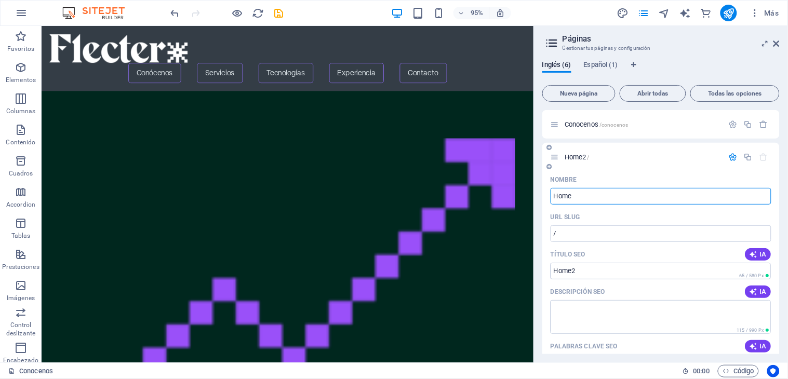
type input "Home"
click at [615, 65] on span "Español (1)" at bounding box center [601, 66] width 34 height 15
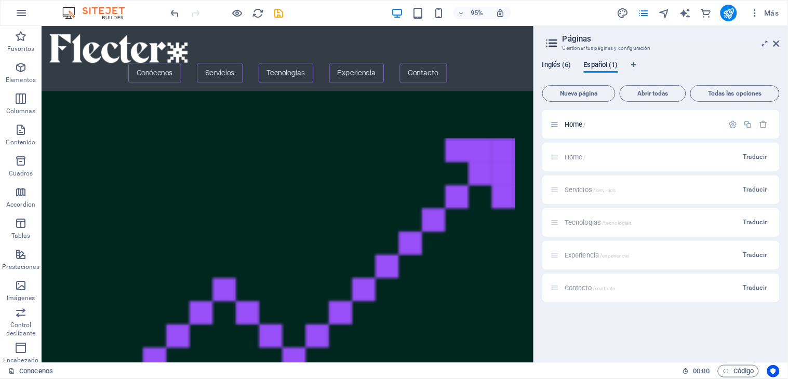
click at [568, 65] on span "Inglés (6)" at bounding box center [557, 66] width 29 height 15
click at [709, 42] on icon at bounding box center [777, 43] width 6 height 8
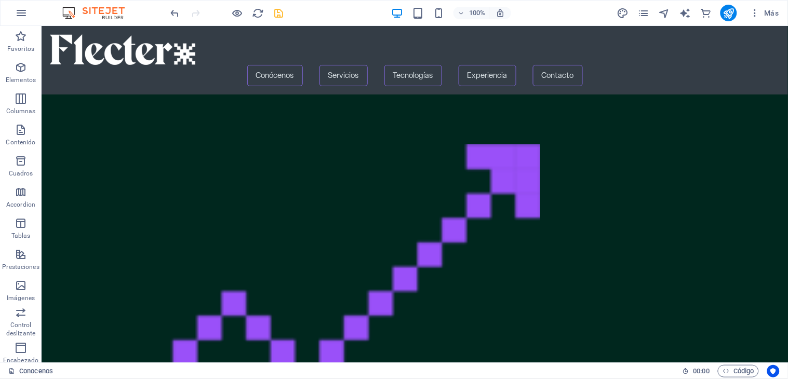
click at [279, 17] on icon "save" at bounding box center [279, 13] width 12 height 12
click at [709, 11] on icon "publish" at bounding box center [729, 13] width 12 height 12
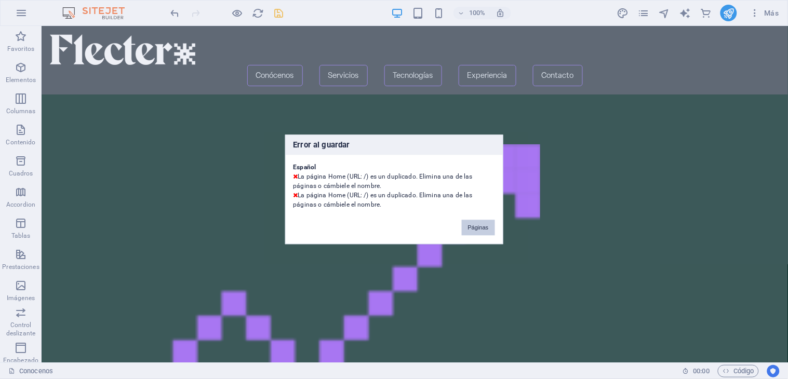
click at [482, 223] on button "Páginas" at bounding box center [478, 228] width 33 height 16
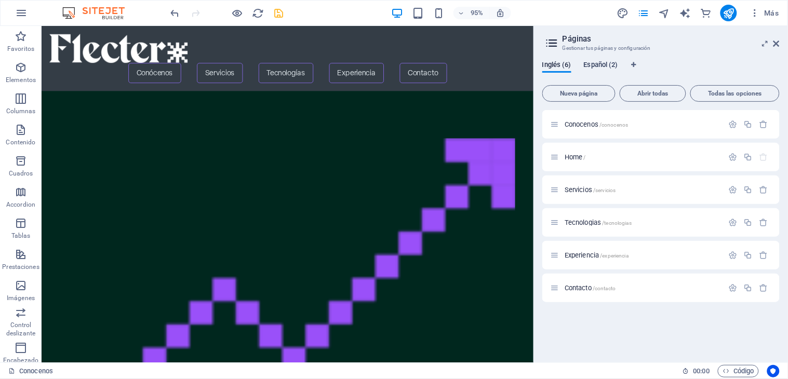
click at [605, 65] on span "Español (2)" at bounding box center [601, 66] width 34 height 15
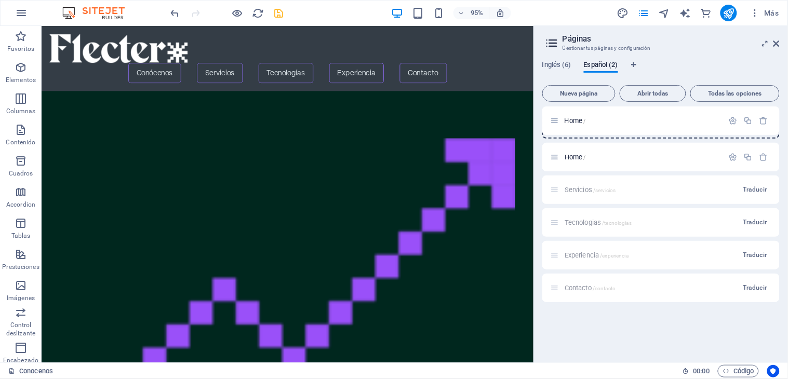
drag, startPoint x: 557, startPoint y: 156, endPoint x: 559, endPoint y: 117, distance: 39.6
click at [559, 117] on div "Home / Home / Servicios /servicios Traducir Tecnologias /tecnologias Traducir E…" at bounding box center [662, 206] width 238 height 192
click at [563, 64] on span "Inglés (6)" at bounding box center [557, 66] width 29 height 15
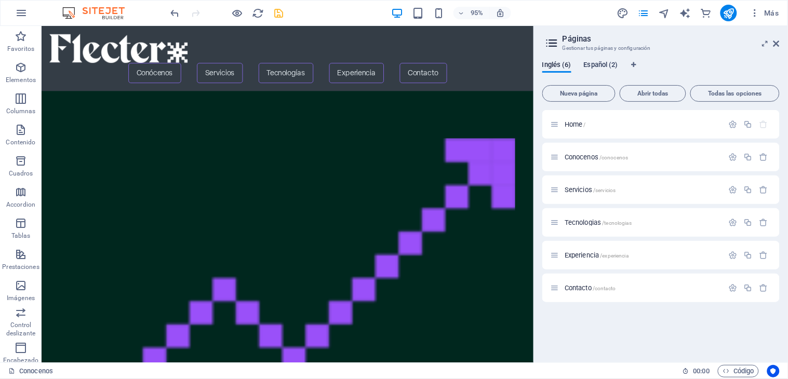
click at [605, 63] on span "Español (2)" at bounding box center [601, 66] width 34 height 15
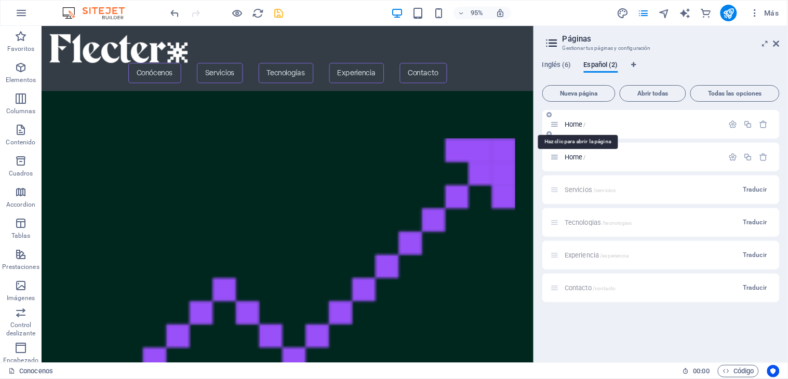
click at [577, 121] on span "Home /" at bounding box center [575, 125] width 21 height 8
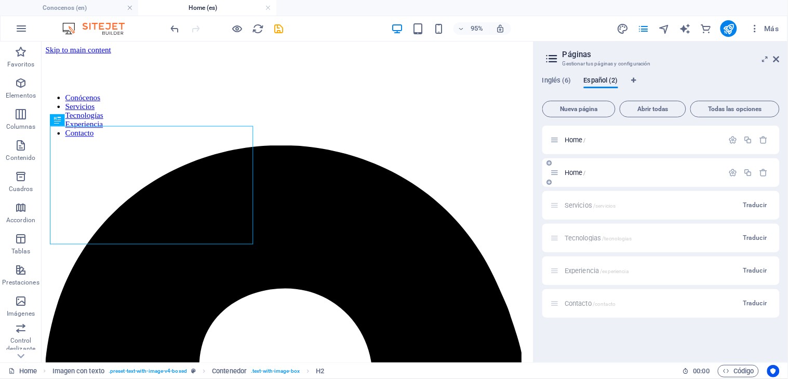
click at [573, 170] on span "Home /" at bounding box center [575, 173] width 21 height 8
click at [573, 169] on span "Home /" at bounding box center [575, 173] width 21 height 8
click at [570, 170] on span "Home /" at bounding box center [575, 173] width 21 height 8
click at [571, 137] on span "Home /" at bounding box center [575, 140] width 21 height 8
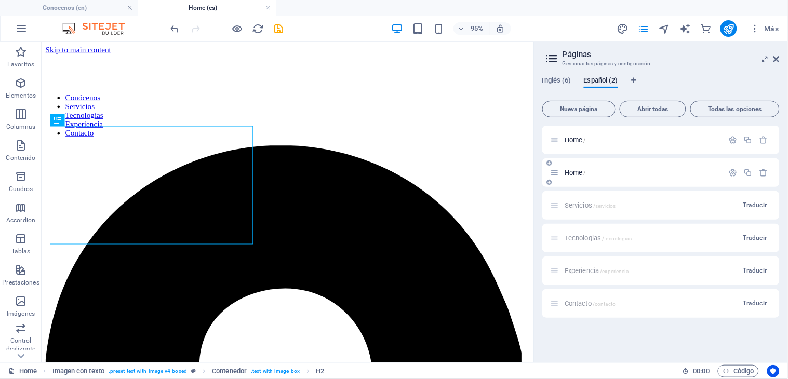
click at [570, 168] on div "Home /" at bounding box center [637, 173] width 173 height 12
click at [576, 137] on span "Home /" at bounding box center [575, 140] width 21 height 8
click at [153, 60] on div at bounding box center [300, 71] width 510 height 33
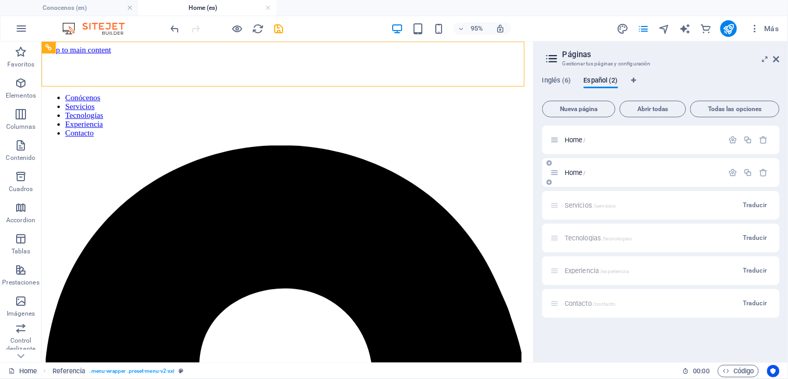
click at [575, 169] on span "Home /" at bounding box center [575, 173] width 21 height 8
click at [573, 138] on span "Home /" at bounding box center [575, 140] width 21 height 8
click at [572, 173] on span "Home /" at bounding box center [575, 173] width 21 height 8
click at [177, 29] on icon "undo" at bounding box center [175, 29] width 12 height 12
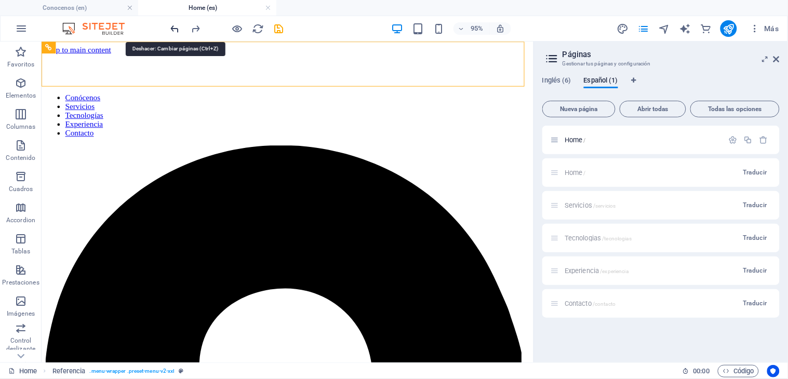
click at [177, 29] on icon "undo" at bounding box center [175, 29] width 12 height 12
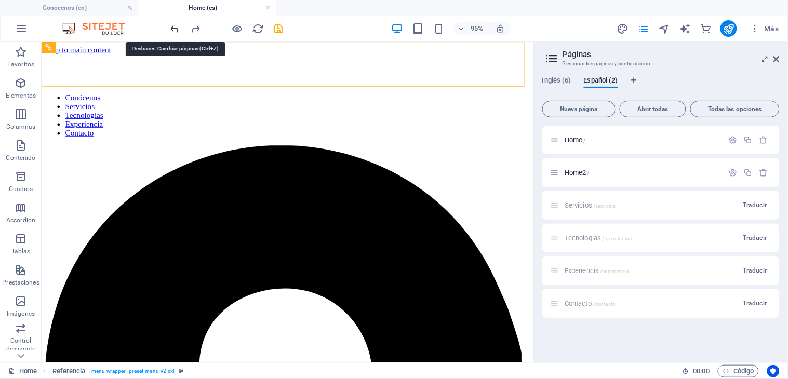
click at [177, 29] on icon "undo" at bounding box center [175, 29] width 12 height 12
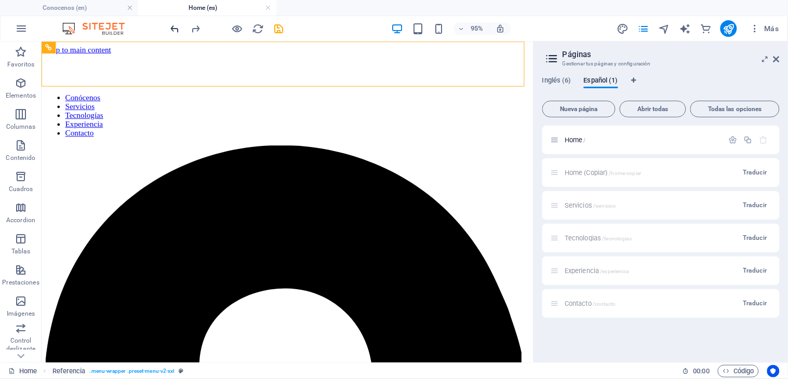
click at [173, 26] on icon "undo" at bounding box center [175, 29] width 12 height 12
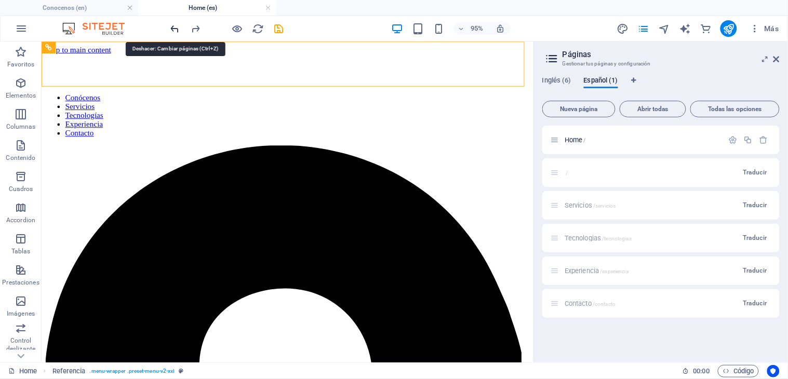
click at [173, 26] on icon "undo" at bounding box center [175, 29] width 12 height 12
click at [180, 31] on icon "undo" at bounding box center [175, 29] width 12 height 12
click at [175, 30] on icon "undo" at bounding box center [175, 29] width 12 height 12
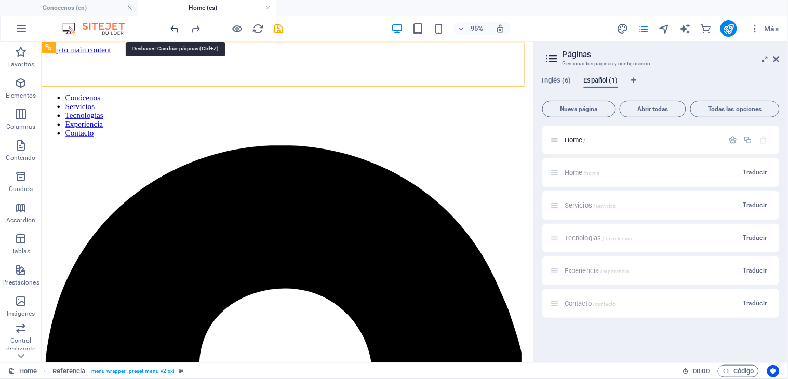
click at [175, 30] on icon "undo" at bounding box center [175, 29] width 12 height 12
click at [175, 30] on div at bounding box center [227, 28] width 116 height 17
click at [581, 175] on div "Home /home Traducir" at bounding box center [662, 173] width 238 height 29
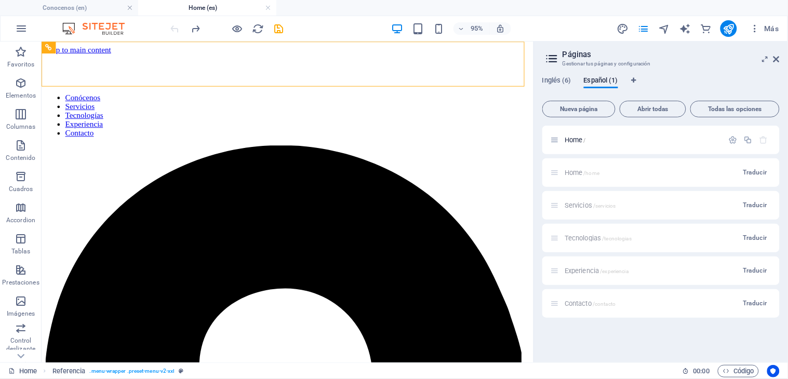
click at [581, 175] on div "Home /home Traducir" at bounding box center [662, 173] width 238 height 29
click at [560, 82] on span "Inglés (6)" at bounding box center [557, 81] width 29 height 15
click at [588, 81] on span "Español (1)" at bounding box center [601, 81] width 34 height 15
click at [579, 165] on div "Home /home Traducir" at bounding box center [662, 173] width 238 height 29
click at [577, 147] on div "Home /" at bounding box center [662, 140] width 238 height 29
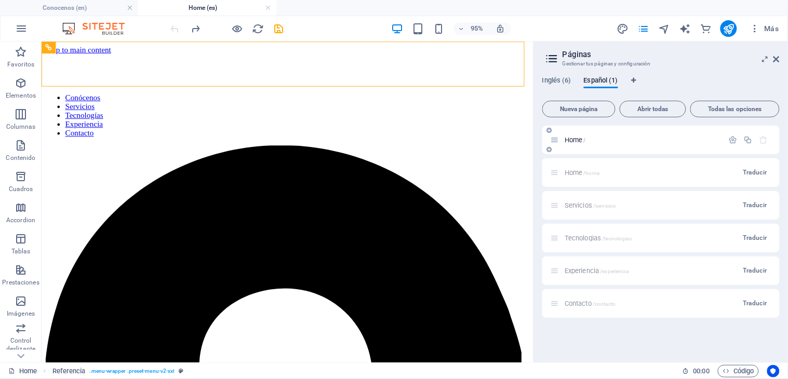
click at [577, 137] on span "Home /" at bounding box center [575, 140] width 21 height 8
click at [164, 64] on div at bounding box center [300, 71] width 510 height 33
click at [204, 96] on nav "Conócenos Servicios Tecnologías Experiencia Contacto" at bounding box center [300, 119] width 510 height 47
drag, startPoint x: 204, startPoint y: 65, endPoint x: 585, endPoint y: 129, distance: 385.8
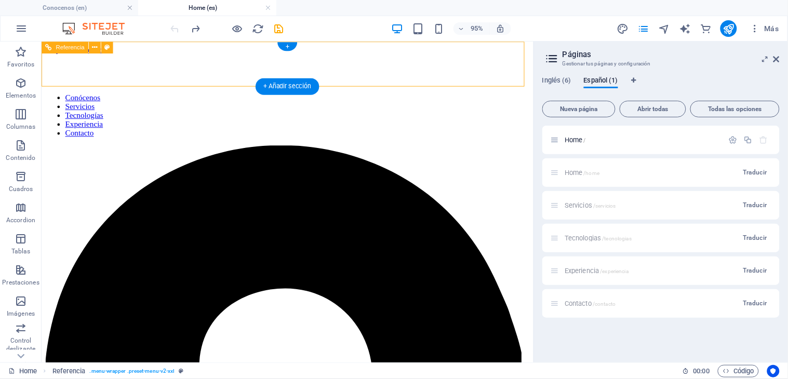
click at [204, 96] on nav "Conócenos Servicios Tecnologías Experiencia Contacto" at bounding box center [300, 119] width 510 height 47
click at [577, 139] on span "Home /" at bounding box center [575, 140] width 21 height 8
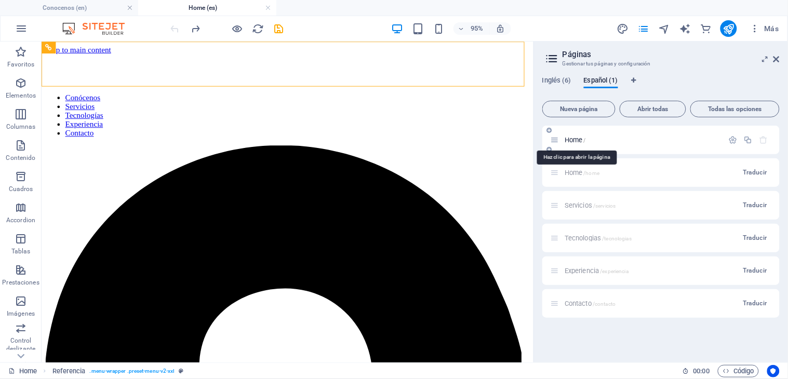
click at [577, 139] on span "Home /" at bounding box center [575, 140] width 21 height 8
drag, startPoint x: 268, startPoint y: 7, endPoint x: 214, endPoint y: 35, distance: 60.4
click at [268, 7] on link at bounding box center [268, 8] width 6 height 10
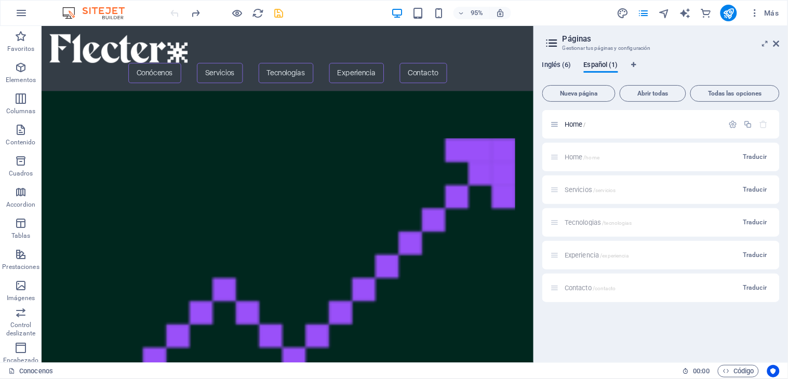
click at [562, 64] on span "Inglés (6)" at bounding box center [557, 66] width 29 height 15
click at [569, 153] on span "Home /home" at bounding box center [582, 157] width 35 height 8
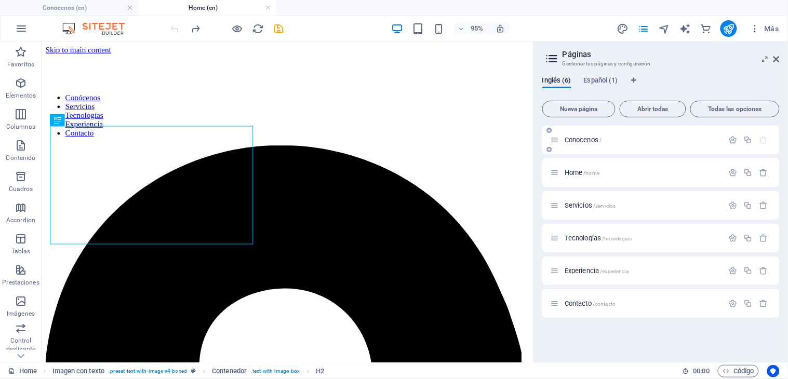
click at [583, 138] on span "Conocenos /" at bounding box center [583, 140] width 37 height 8
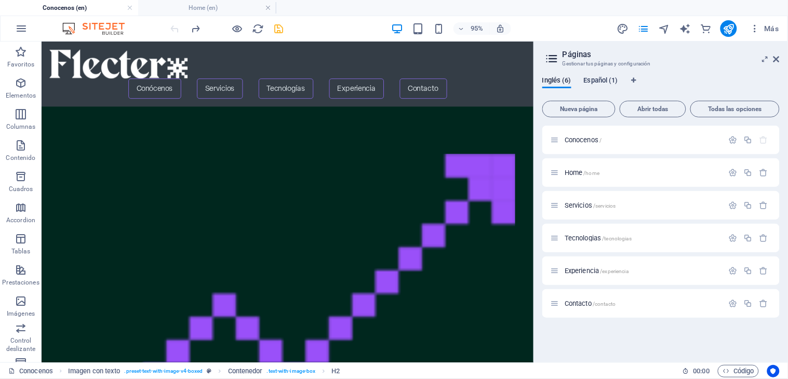
click at [605, 82] on span "Español (1)" at bounding box center [601, 81] width 34 height 15
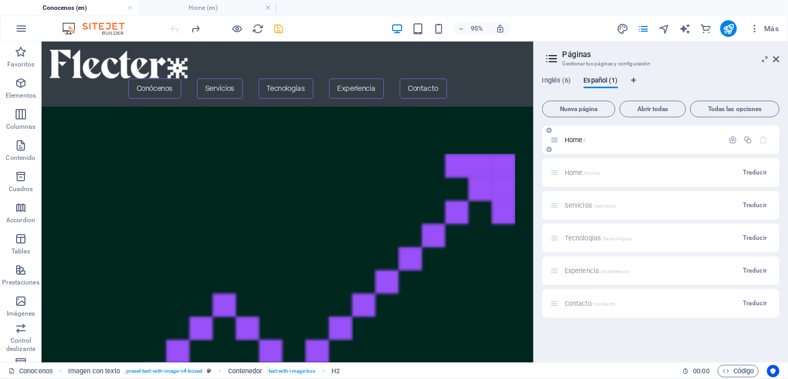
click at [582, 137] on span "Home /" at bounding box center [575, 140] width 21 height 8
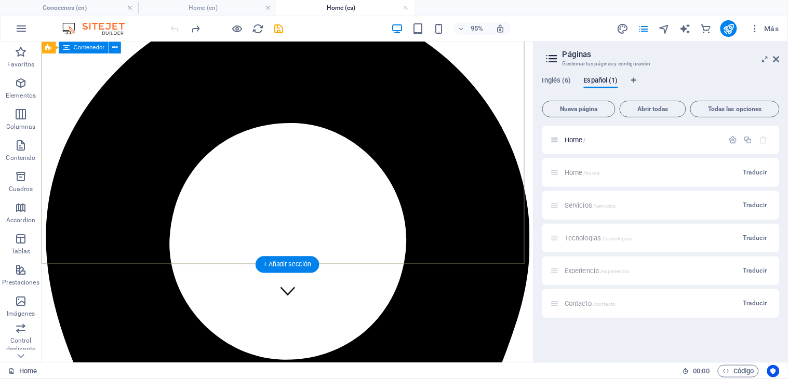
scroll to position [115, 0]
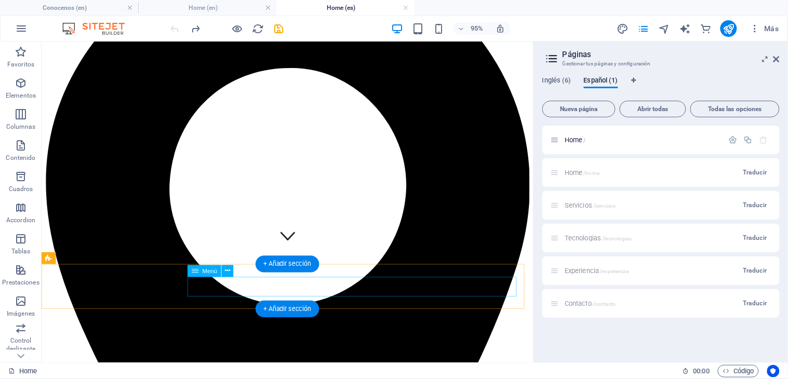
select select "1"
select select
select select "primary"
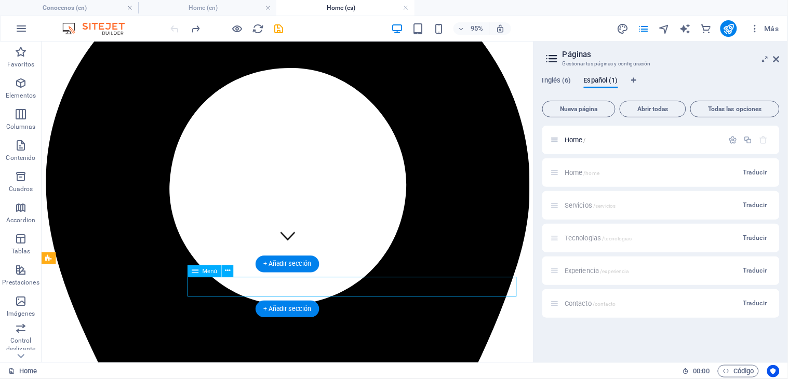
select select "2"
select select
select select "primary"
select select "3"
select select
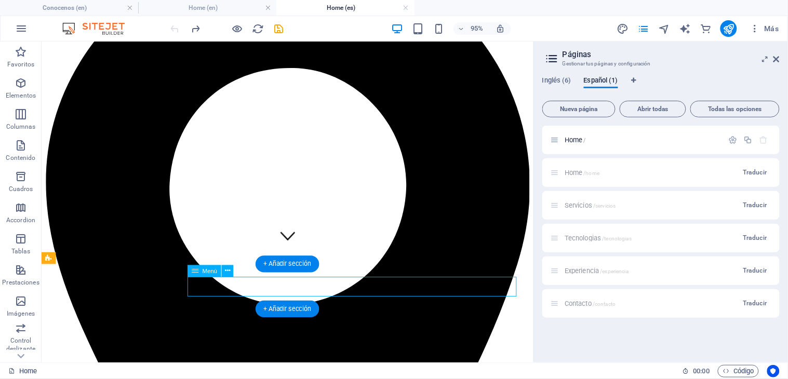
select select "primary"
select select "4"
select select
select select "primary"
select select "5"
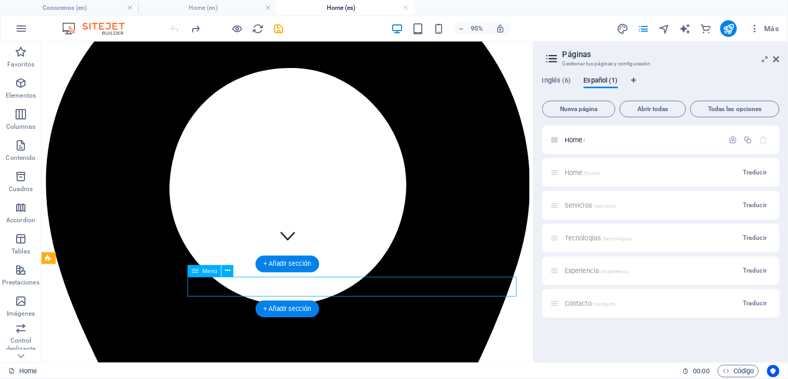
select select
select select "primary"
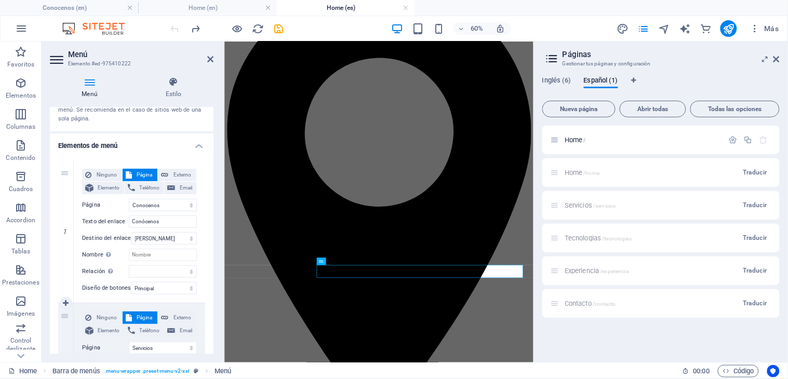
scroll to position [0, 0]
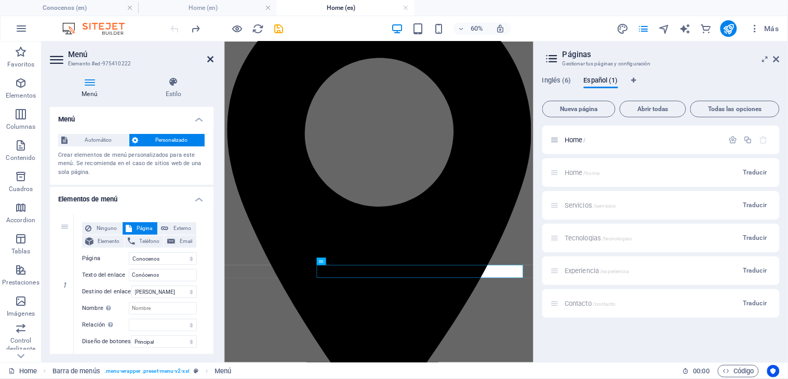
click at [208, 58] on icon at bounding box center [210, 59] width 6 height 8
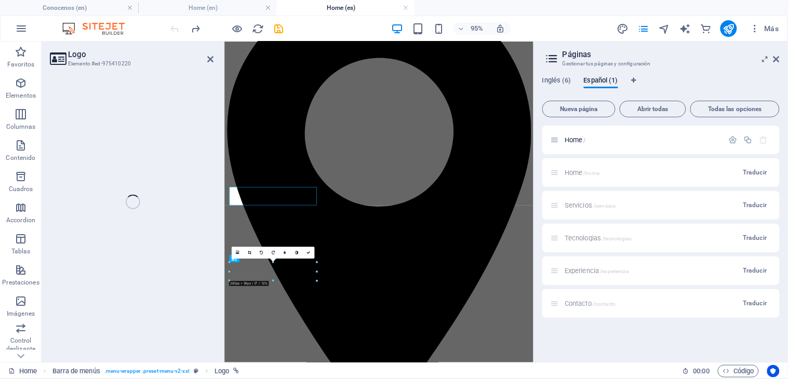
select select "px"
select select
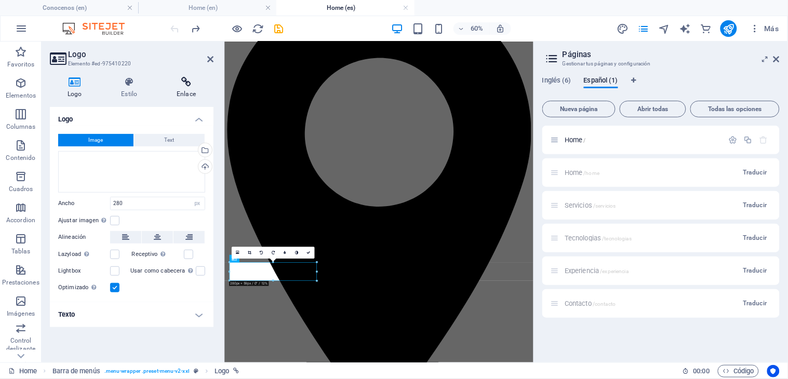
click at [189, 87] on icon at bounding box center [186, 82] width 55 height 10
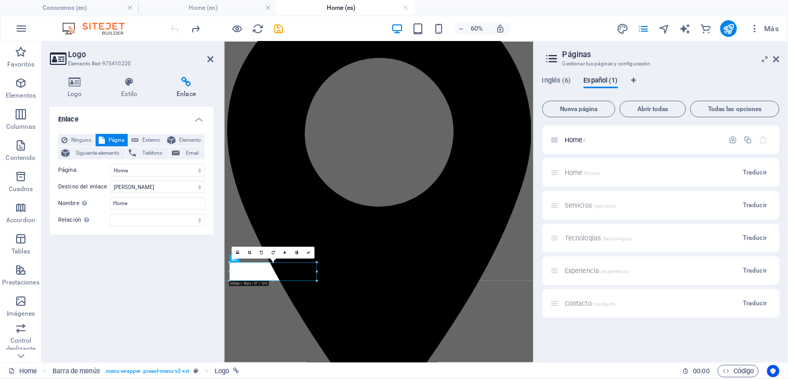
click at [205, 56] on h2 "Logo" at bounding box center [141, 54] width 146 height 9
drag, startPoint x: 208, startPoint y: 56, endPoint x: 34, endPoint y: 140, distance: 193.6
click at [208, 56] on icon at bounding box center [210, 59] width 6 height 8
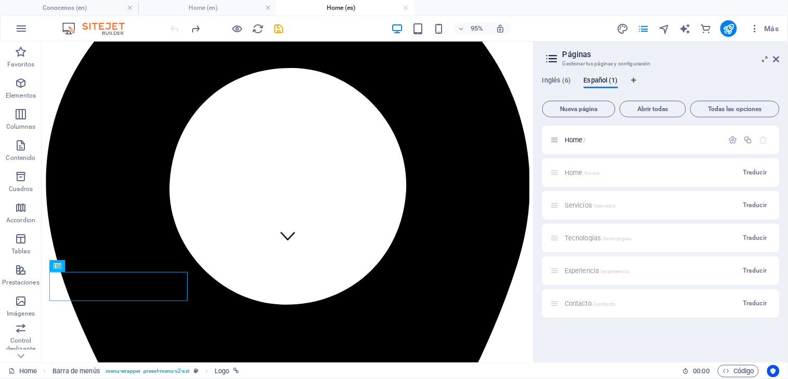
drag, startPoint x: 357, startPoint y: 3, endPoint x: 381, endPoint y: 1, distance: 24.5
click at [406, 4] on link at bounding box center [406, 8] width 6 height 10
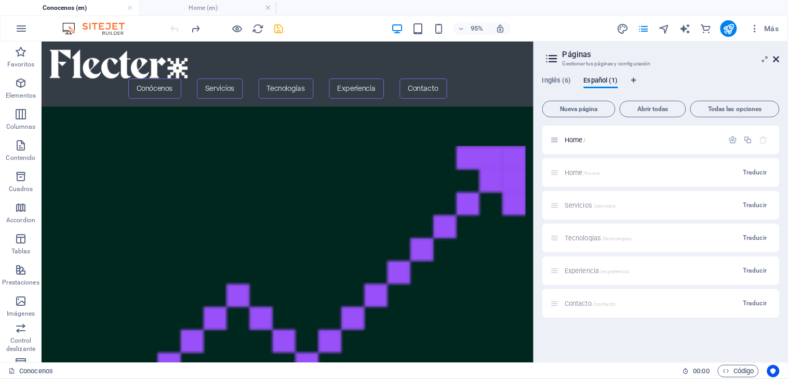
drag, startPoint x: 777, startPoint y: 58, endPoint x: 735, endPoint y: 17, distance: 59.2
click at [709, 58] on icon at bounding box center [777, 59] width 6 height 8
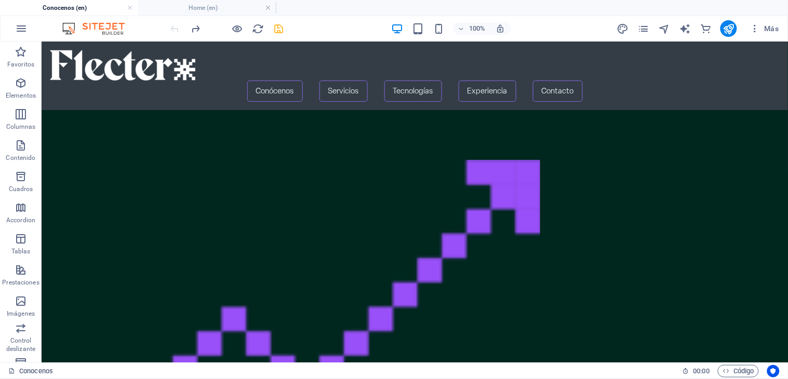
click at [105, 4] on h4 "Conocenos (en)" at bounding box center [69, 7] width 138 height 11
click at [200, 5] on h4 "Home (en)" at bounding box center [207, 7] width 138 height 11
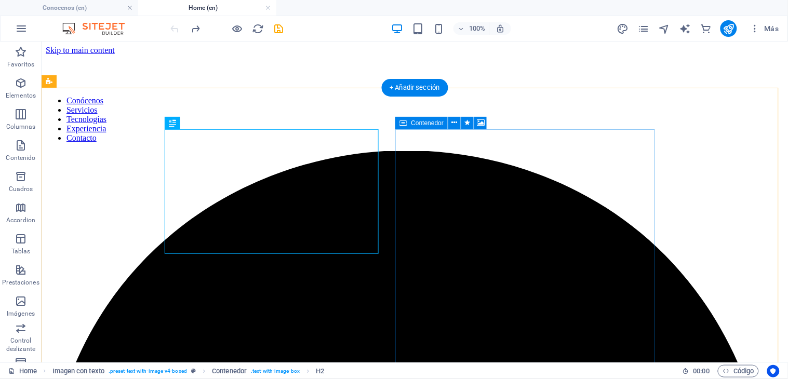
scroll to position [167, 0]
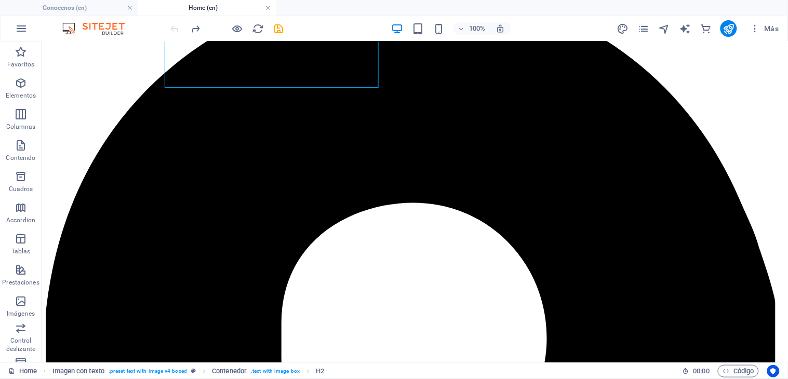
click at [269, 8] on link at bounding box center [268, 8] width 6 height 10
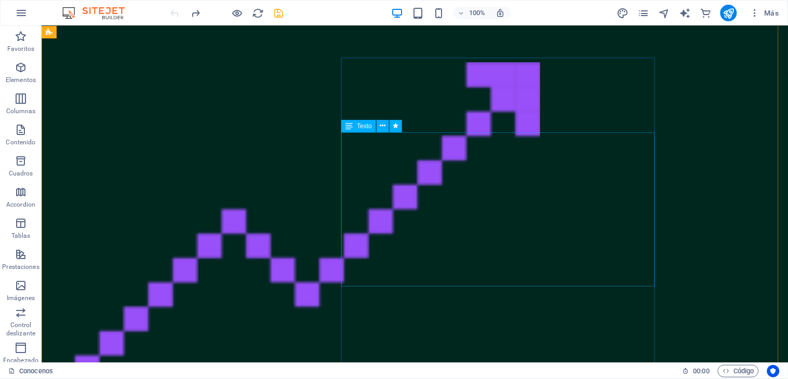
scroll to position [0, 0]
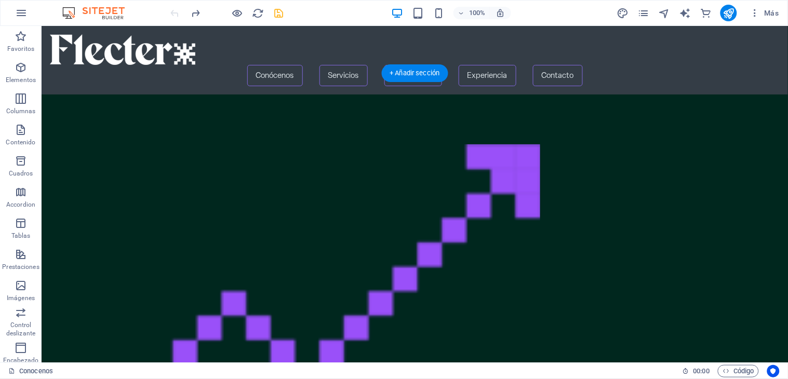
click at [256, 231] on figure at bounding box center [294, 328] width 491 height 385
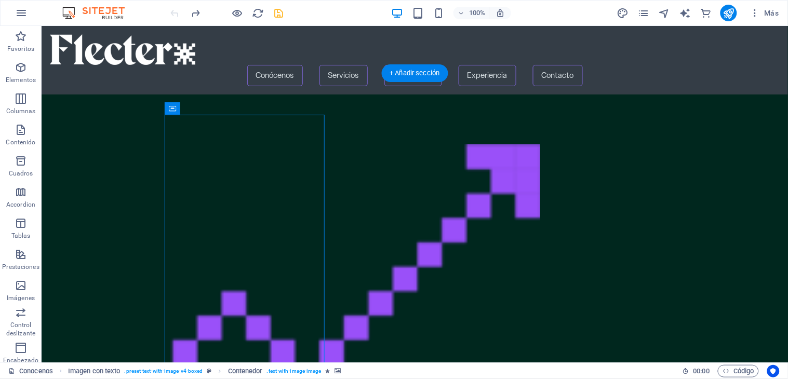
click at [255, 231] on figure at bounding box center [294, 328] width 491 height 385
select select "%"
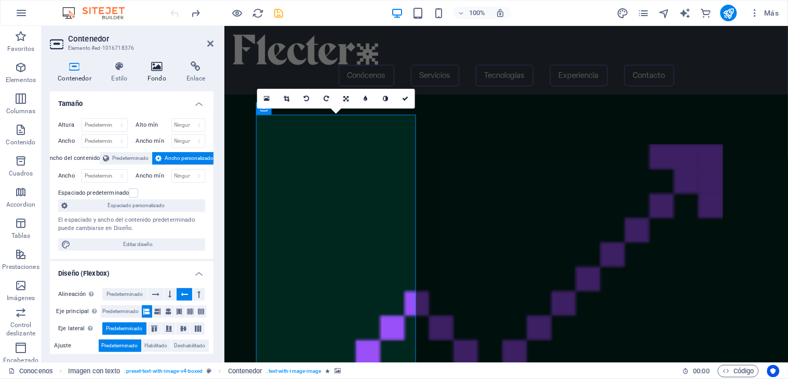
click at [151, 69] on icon at bounding box center [157, 66] width 35 height 10
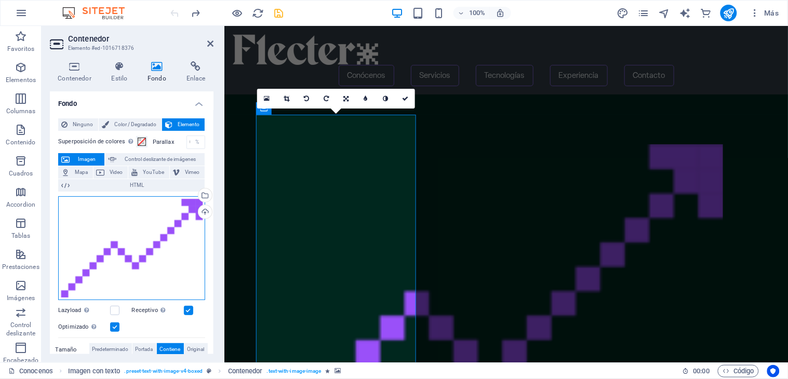
click at [132, 224] on div "Arrastra archivos aquí, haz clic para escoger archivos o selecciona archivos de…" at bounding box center [131, 248] width 147 height 104
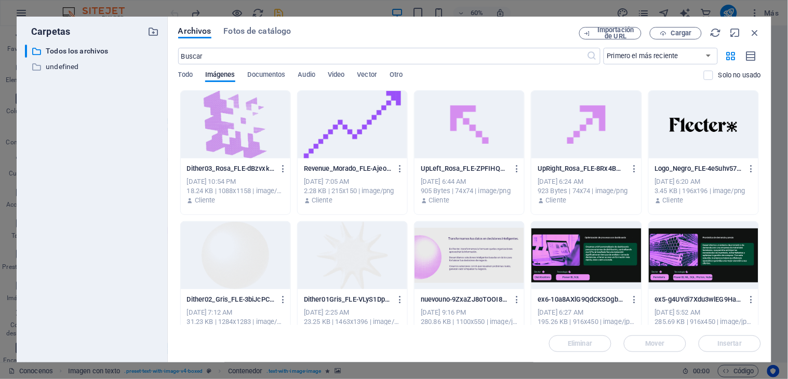
click at [335, 118] on div at bounding box center [353, 125] width 110 height 68
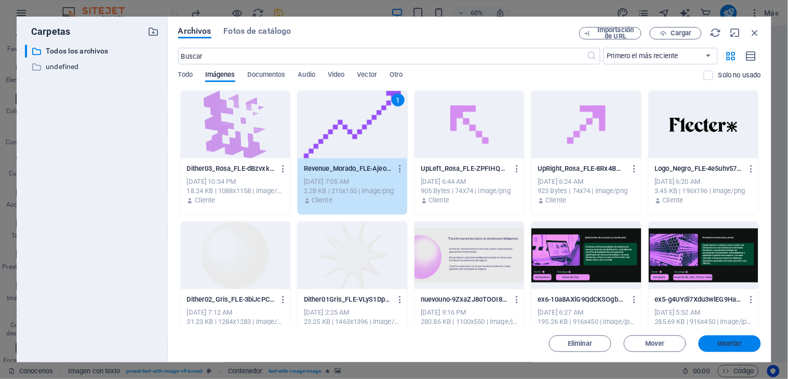
click at [709, 341] on span "Insertar" at bounding box center [730, 344] width 24 height 6
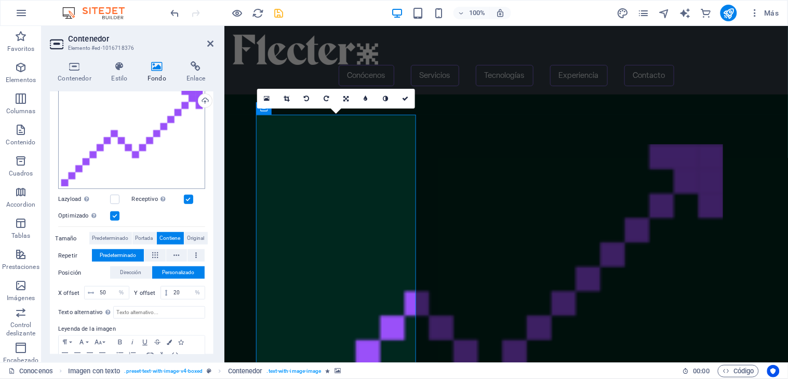
scroll to position [115, 0]
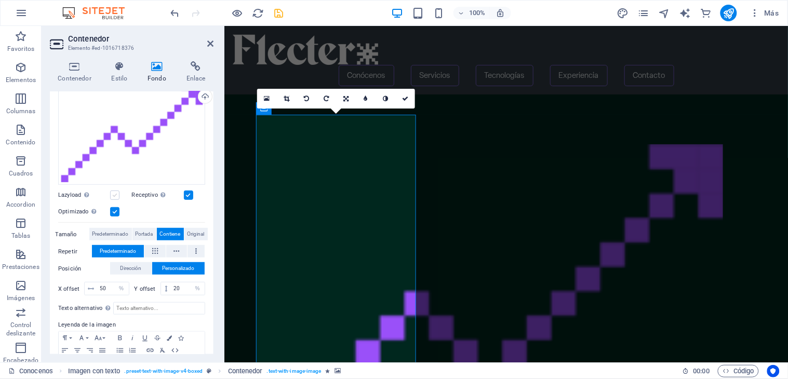
click at [116, 195] on label at bounding box center [114, 195] width 9 height 9
click at [0, 0] on input "Lazyload La carga de imágenes tras la carga de la página mejora la velocidad de…" at bounding box center [0, 0] width 0 height 0
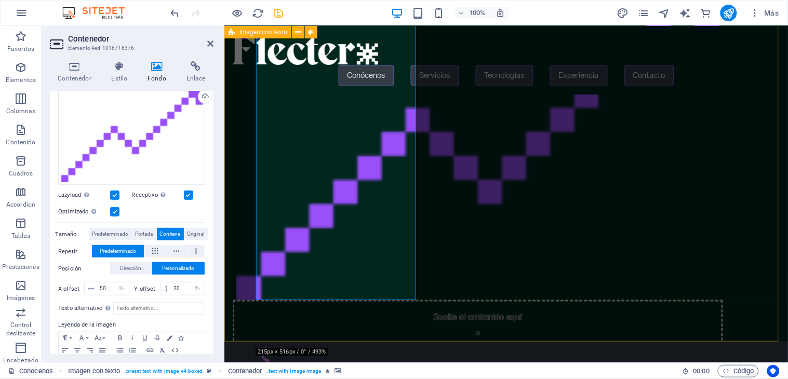
scroll to position [0, 0]
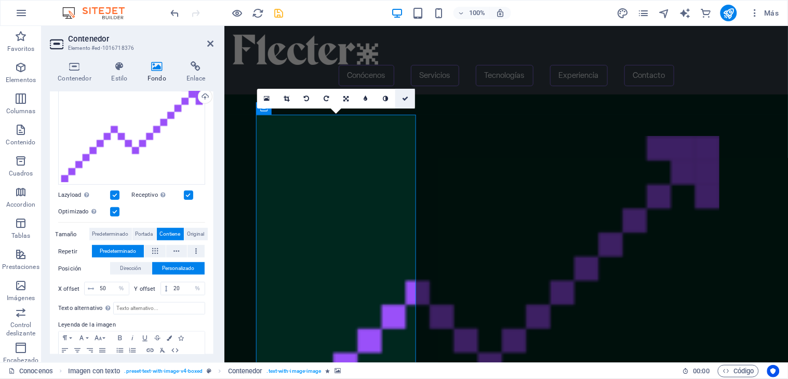
click at [405, 97] on icon at bounding box center [405, 99] width 6 height 6
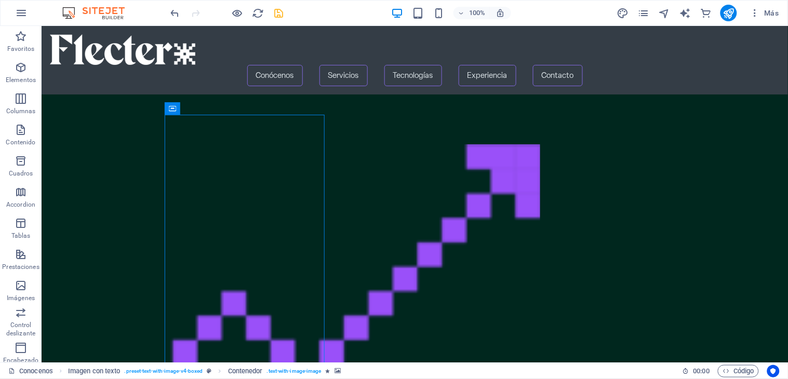
click at [278, 13] on icon "save" at bounding box center [279, 13] width 12 height 12
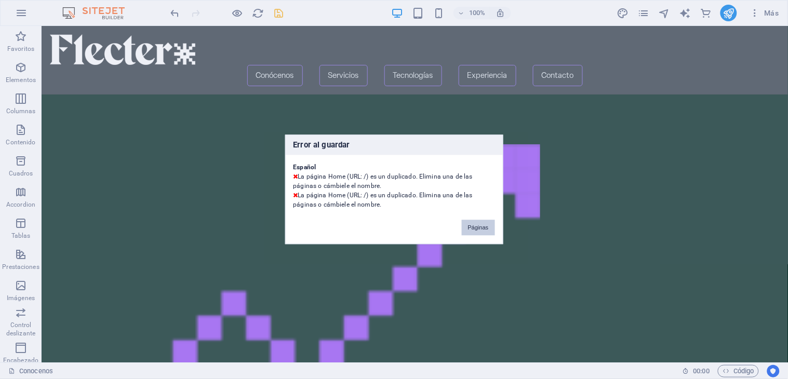
click at [483, 223] on button "Páginas" at bounding box center [478, 228] width 33 height 16
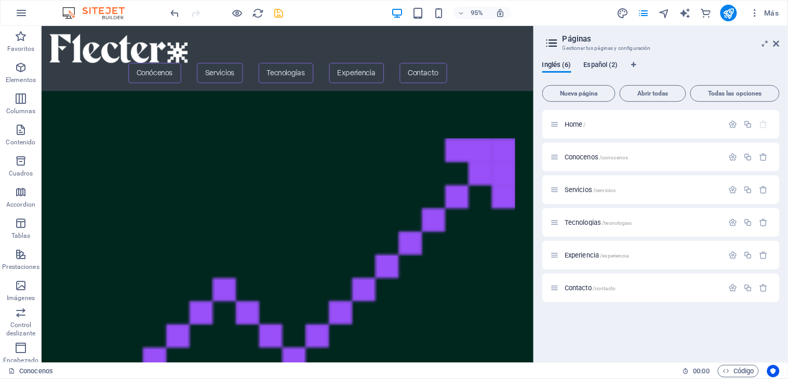
click at [615, 69] on span "Español (2)" at bounding box center [601, 66] width 34 height 15
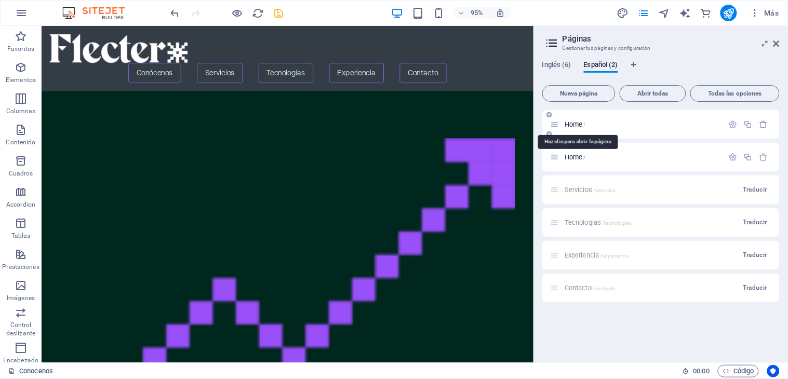
click at [575, 121] on span "Home /" at bounding box center [575, 125] width 21 height 8
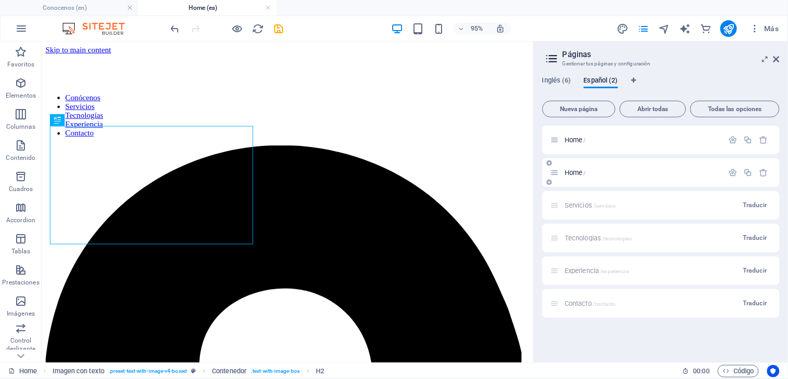
click at [575, 172] on span "Home /" at bounding box center [575, 173] width 21 height 8
click at [574, 136] on span "Home /" at bounding box center [575, 140] width 21 height 8
click at [267, 6] on link at bounding box center [268, 8] width 6 height 10
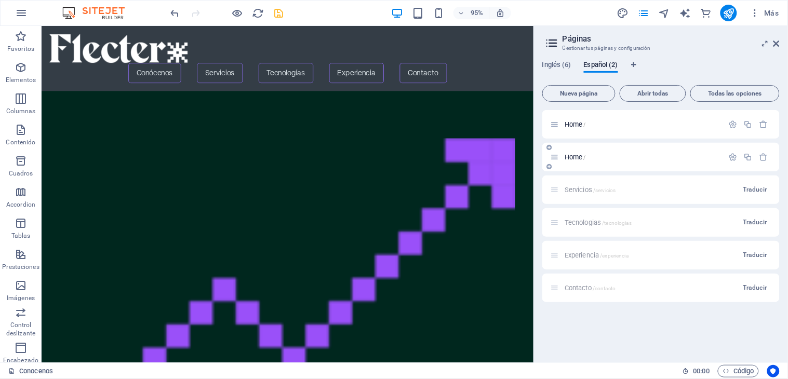
click at [583, 156] on span "Home /" at bounding box center [575, 157] width 21 height 8
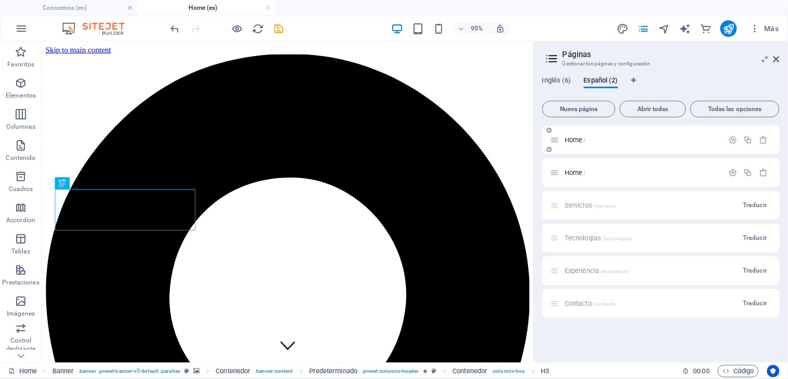
click at [573, 137] on span "Home /" at bounding box center [575, 140] width 21 height 8
click at [578, 173] on span "Home /" at bounding box center [575, 173] width 21 height 8
click at [266, 7] on link at bounding box center [268, 8] width 6 height 10
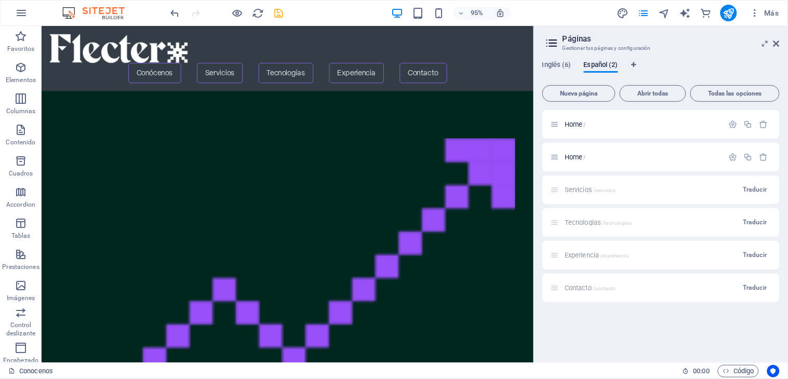
click at [269, 9] on div at bounding box center [227, 13] width 116 height 17
click at [579, 157] on span "Home /" at bounding box center [575, 157] width 21 height 8
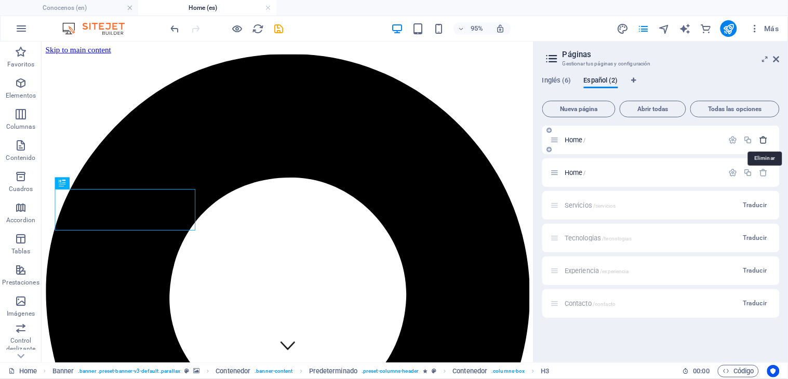
click at [709, 137] on icon "button" at bounding box center [764, 140] width 9 height 9
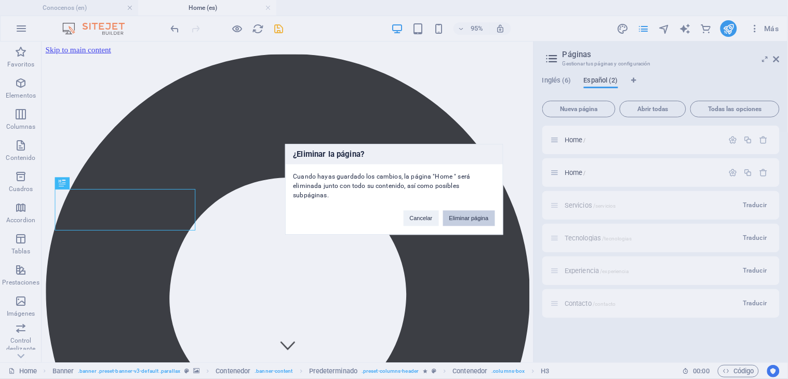
click at [479, 214] on button "Eliminar página" at bounding box center [469, 219] width 52 height 16
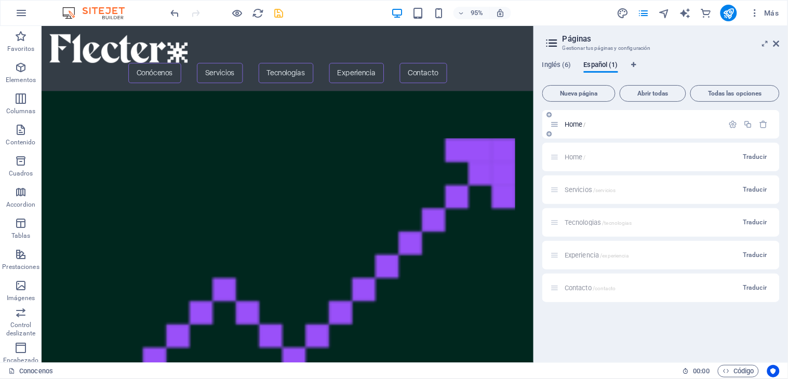
click at [577, 126] on span "Home /" at bounding box center [575, 125] width 21 height 8
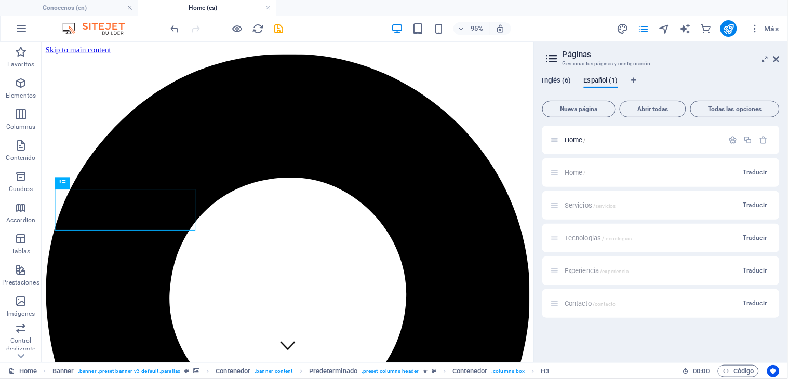
click at [557, 81] on span "Inglés (6)" at bounding box center [557, 81] width 29 height 15
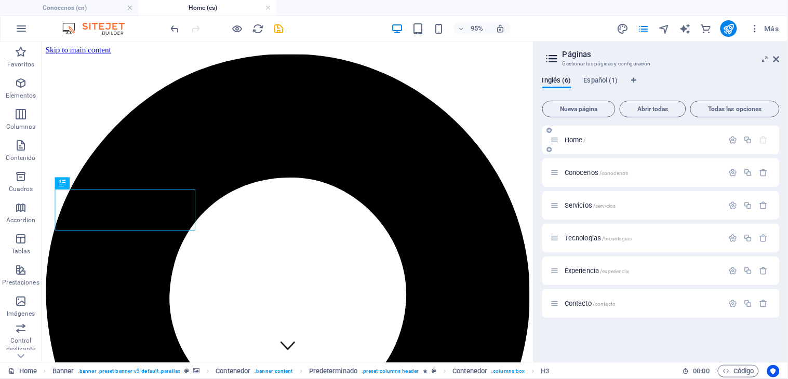
click at [574, 141] on span "Home /" at bounding box center [575, 140] width 21 height 8
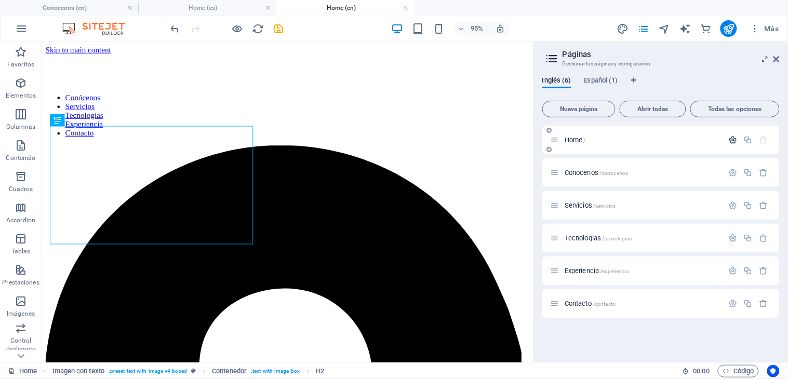
click at [709, 138] on icon "button" at bounding box center [733, 140] width 9 height 9
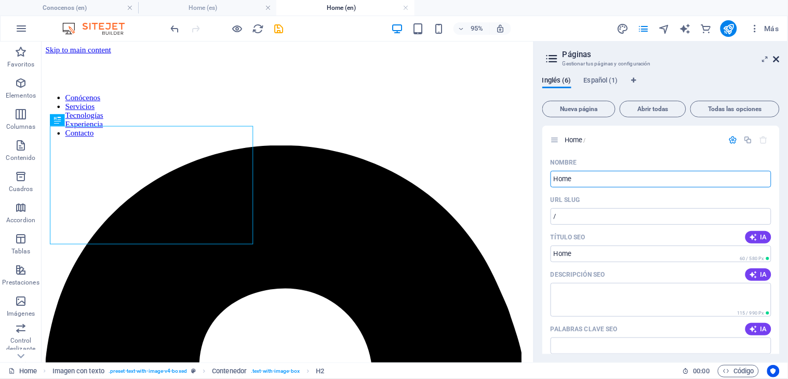
drag, startPoint x: 493, startPoint y: 43, endPoint x: 776, endPoint y: 58, distance: 284.1
click at [709, 58] on icon at bounding box center [777, 59] width 6 height 8
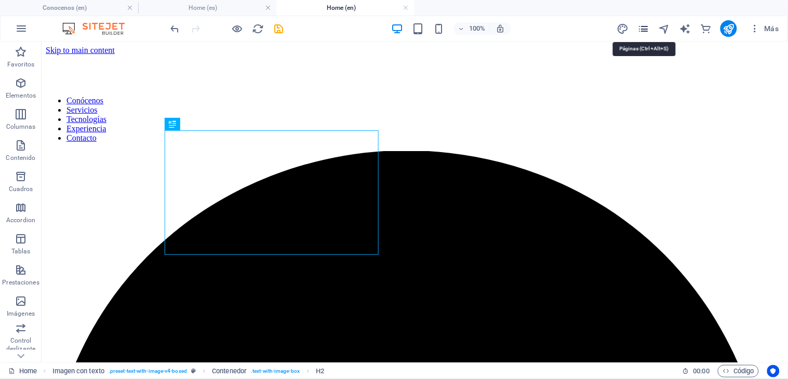
click at [646, 27] on icon "pages" at bounding box center [644, 29] width 12 height 12
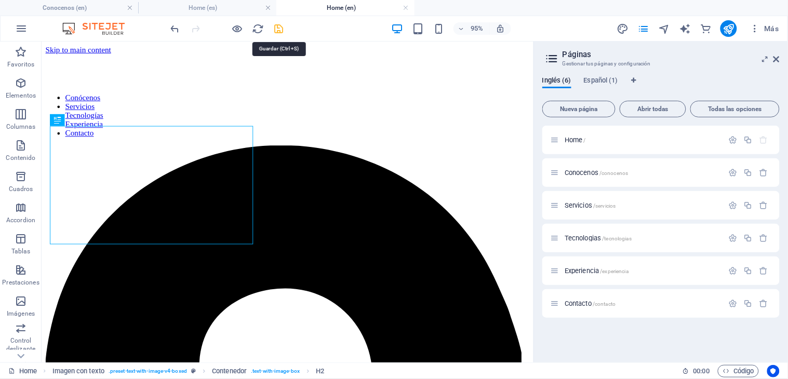
click at [282, 23] on icon "save" at bounding box center [279, 29] width 12 height 12
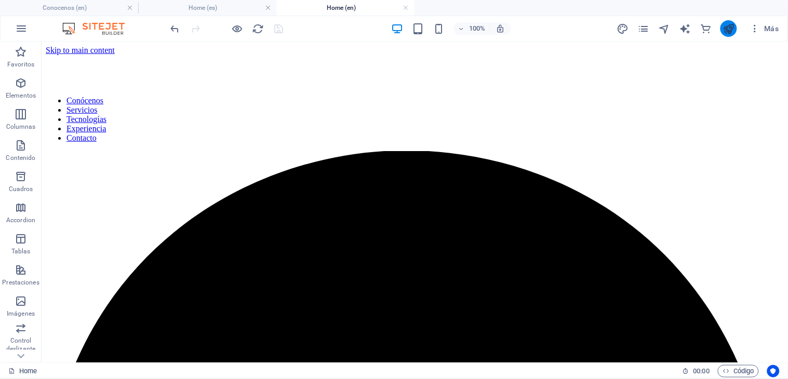
click at [709, 34] on button "publish" at bounding box center [729, 28] width 17 height 17
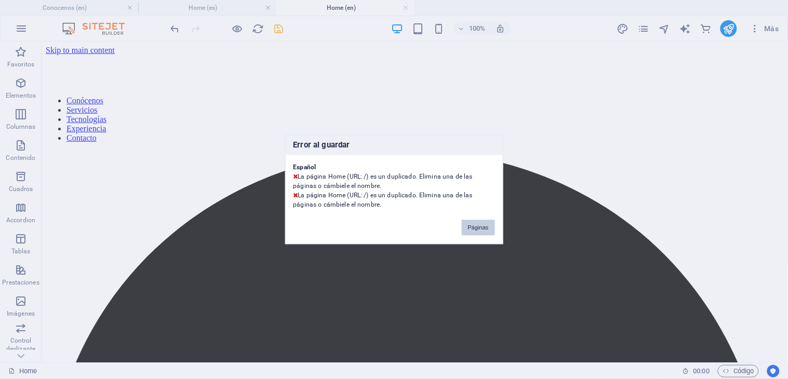
click at [480, 231] on button "Páginas" at bounding box center [478, 228] width 33 height 16
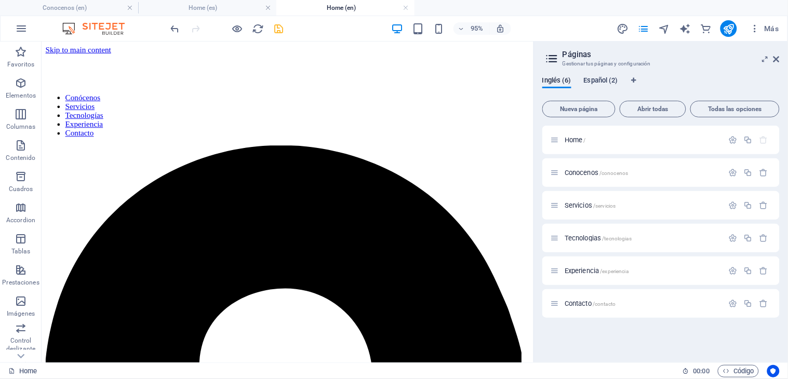
click at [614, 84] on span "Español (2)" at bounding box center [601, 81] width 34 height 15
click at [404, 9] on link at bounding box center [406, 8] width 6 height 10
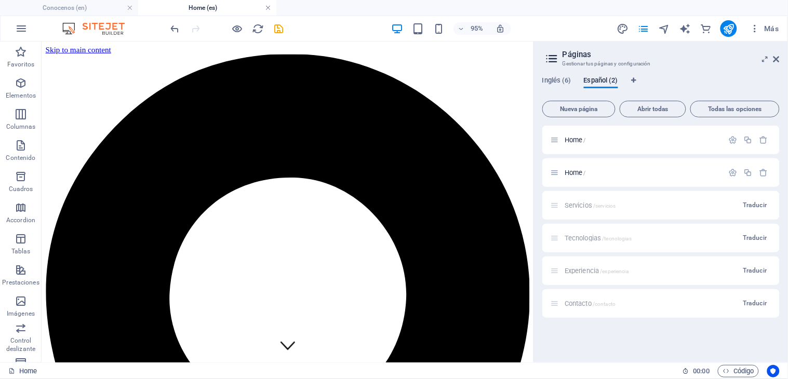
click at [267, 8] on link at bounding box center [268, 8] width 6 height 10
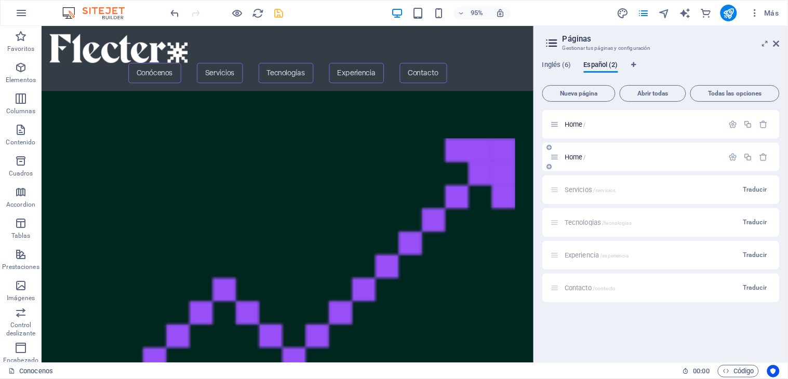
click at [575, 154] on span "Home /" at bounding box center [575, 157] width 21 height 8
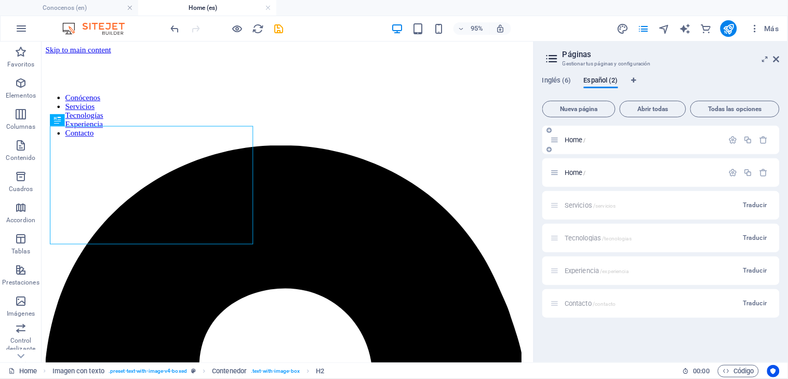
click at [578, 137] on span "Home /" at bounding box center [575, 140] width 21 height 8
click at [268, 9] on link at bounding box center [268, 8] width 6 height 10
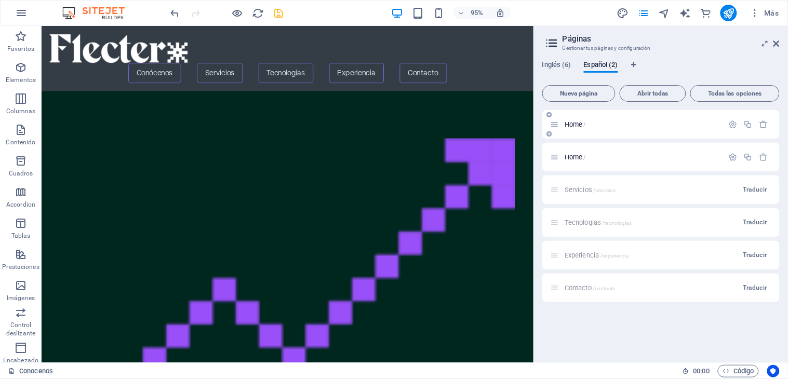
click at [573, 122] on span "Home /" at bounding box center [575, 125] width 21 height 8
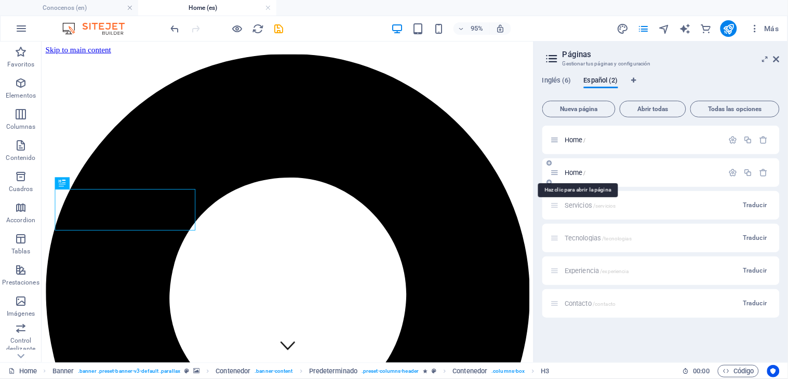
click at [573, 172] on span "Home /" at bounding box center [575, 173] width 21 height 8
click at [709, 175] on icon "button" at bounding box center [764, 172] width 9 height 9
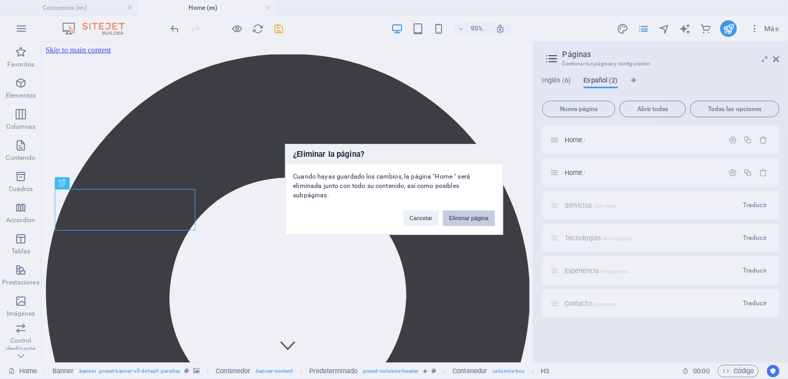
click at [473, 213] on button "Eliminar página" at bounding box center [469, 219] width 52 height 16
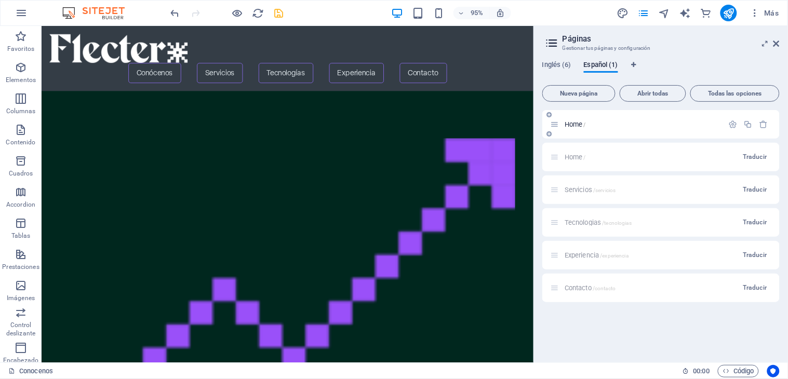
click at [575, 126] on span "Home /" at bounding box center [575, 125] width 21 height 8
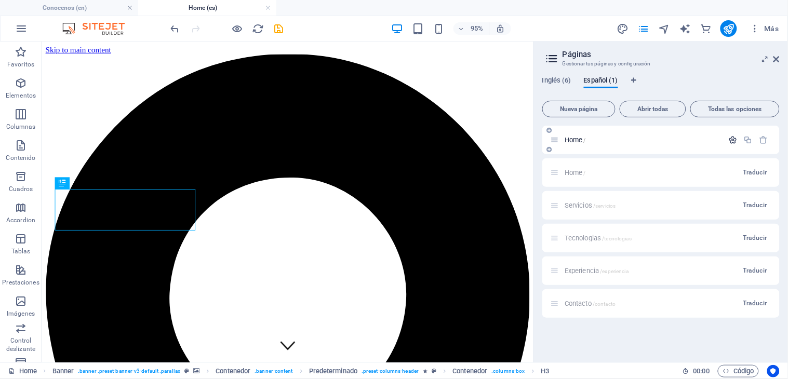
click at [709, 143] on icon "button" at bounding box center [733, 140] width 9 height 9
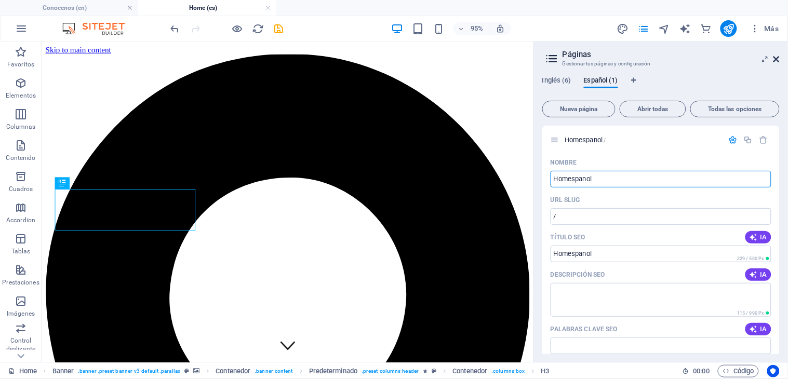
type input "Homespanol"
click at [709, 61] on icon at bounding box center [777, 59] width 6 height 8
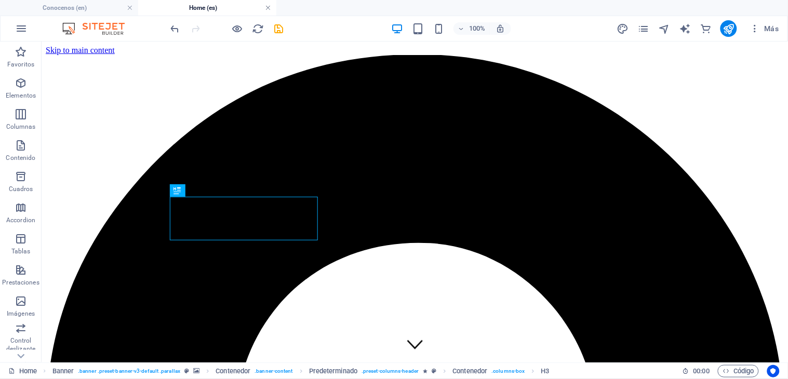
click at [270, 6] on link at bounding box center [268, 8] width 6 height 10
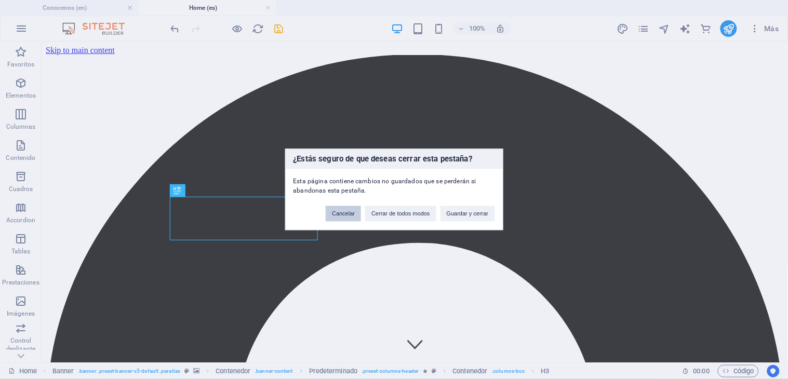
click at [342, 209] on button "Cancelar" at bounding box center [343, 214] width 35 height 16
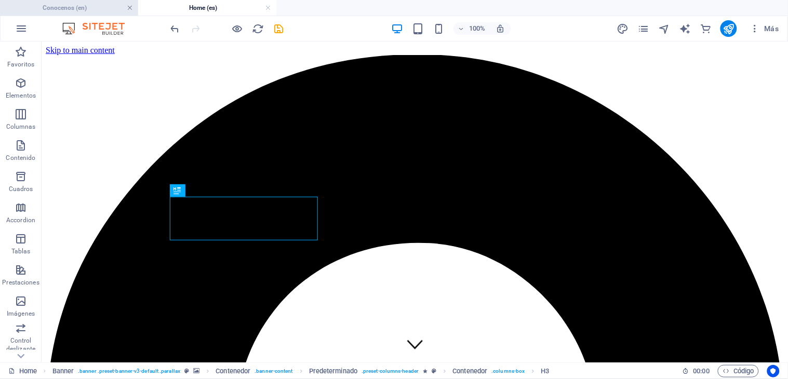
click at [129, 8] on link at bounding box center [130, 8] width 6 height 10
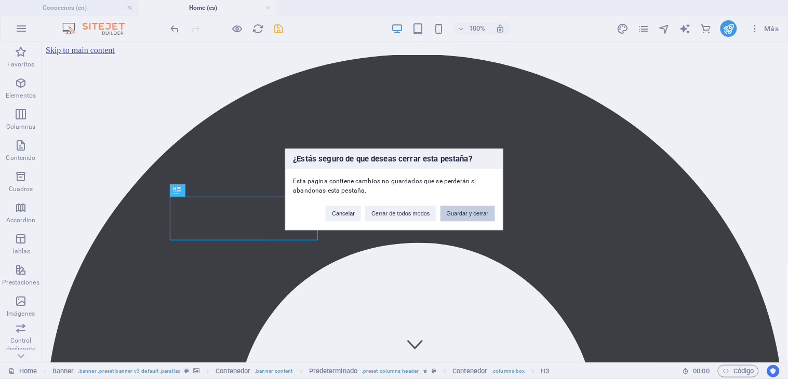
click at [469, 216] on button "Guardar y cerrar" at bounding box center [468, 214] width 55 height 16
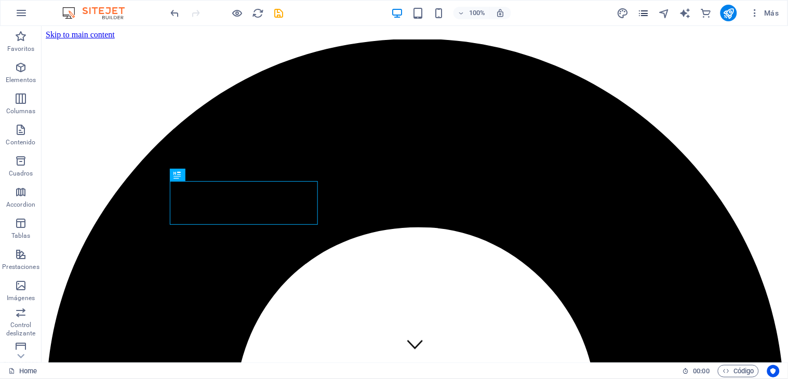
click at [643, 12] on icon "pages" at bounding box center [644, 13] width 12 height 12
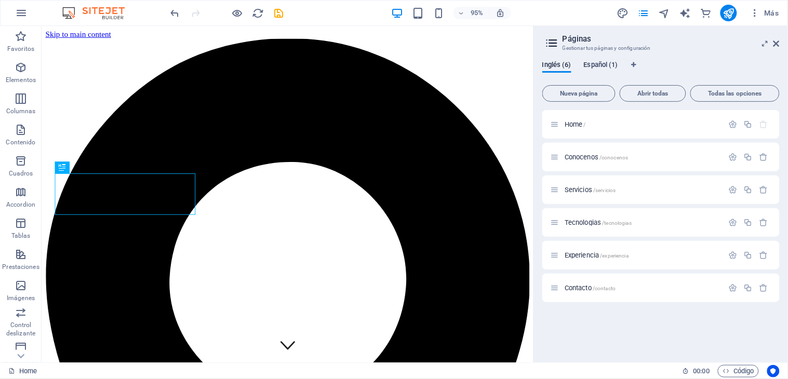
click at [609, 68] on span "Español (1)" at bounding box center [601, 66] width 34 height 15
click at [554, 64] on span "Inglés (6)" at bounding box center [557, 66] width 29 height 15
click at [573, 121] on span "Home /" at bounding box center [575, 125] width 21 height 8
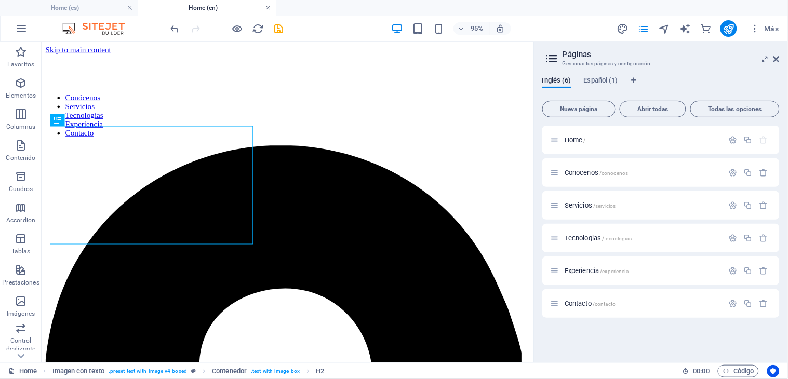
click at [267, 7] on link at bounding box center [268, 8] width 6 height 10
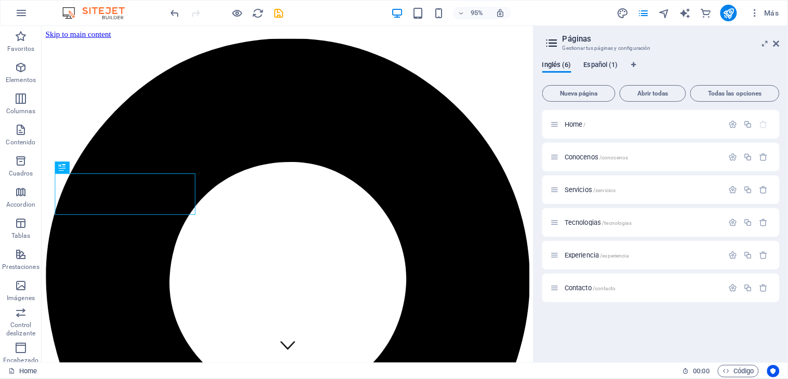
click at [610, 65] on span "Español (1)" at bounding box center [601, 66] width 34 height 15
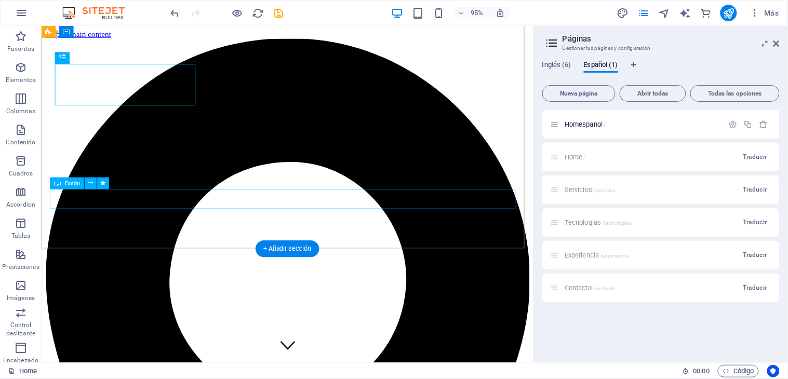
scroll to position [115, 0]
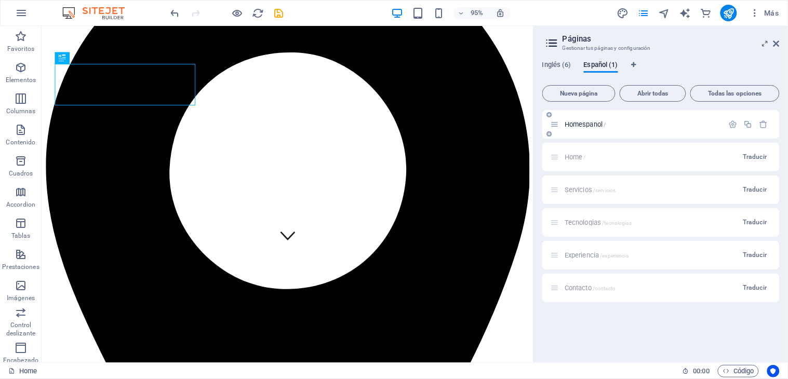
click at [594, 118] on div "Homespanol /" at bounding box center [637, 124] width 173 height 12
click at [591, 125] on span "Homespanol /" at bounding box center [586, 125] width 42 height 8
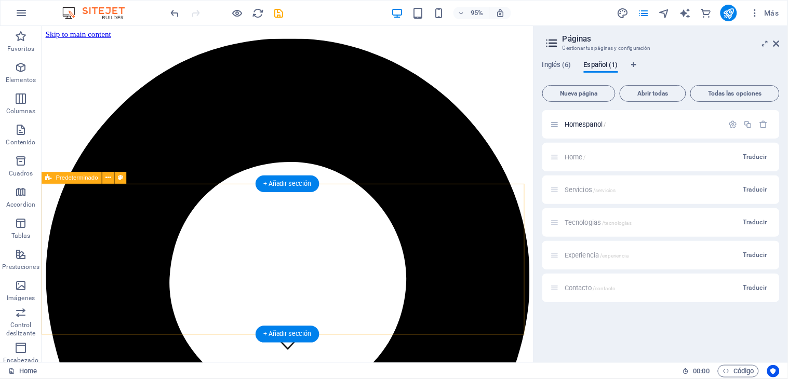
scroll to position [231, 0]
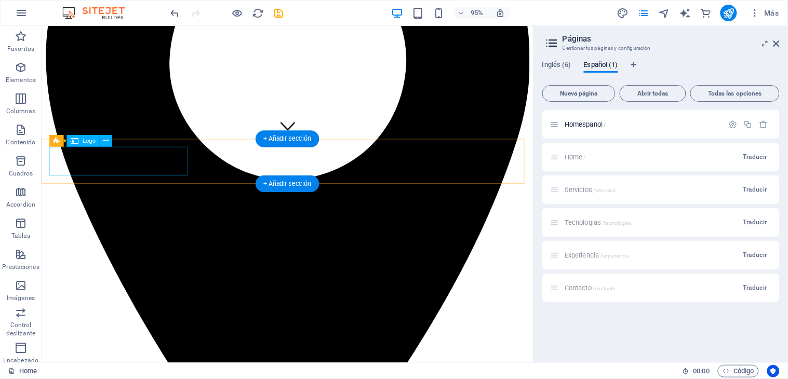
select select
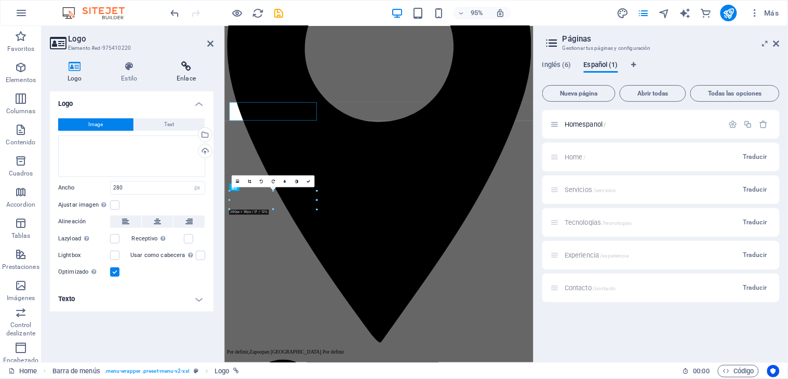
click at [189, 70] on icon at bounding box center [186, 66] width 55 height 10
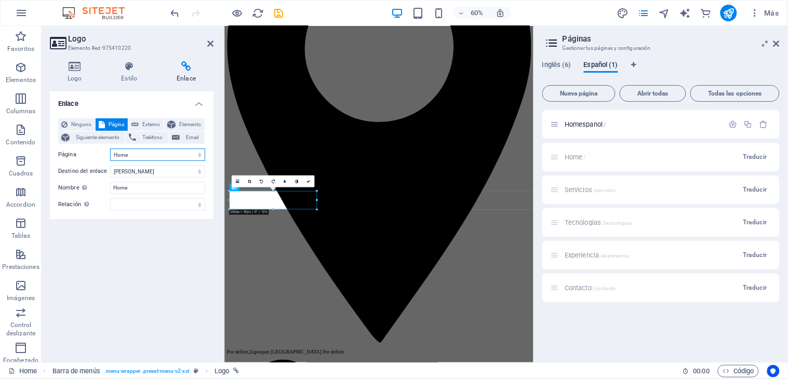
click at [195, 155] on select "Home Conocenos Servicios Tecnologias Experiencia Contacto Homespanol" at bounding box center [157, 155] width 95 height 12
click at [212, 39] on icon at bounding box center [210, 43] width 6 height 8
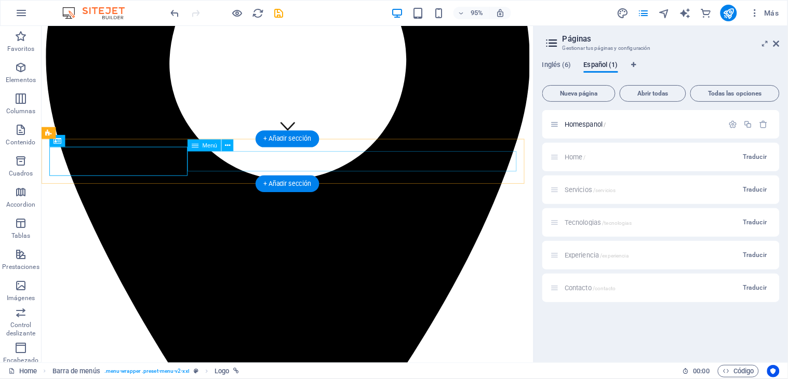
select select "1"
select select
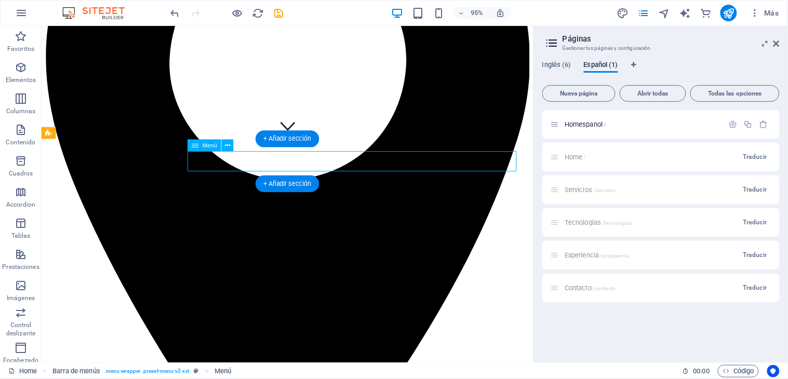
select select "primary"
select select "2"
select select
select select "primary"
select select "3"
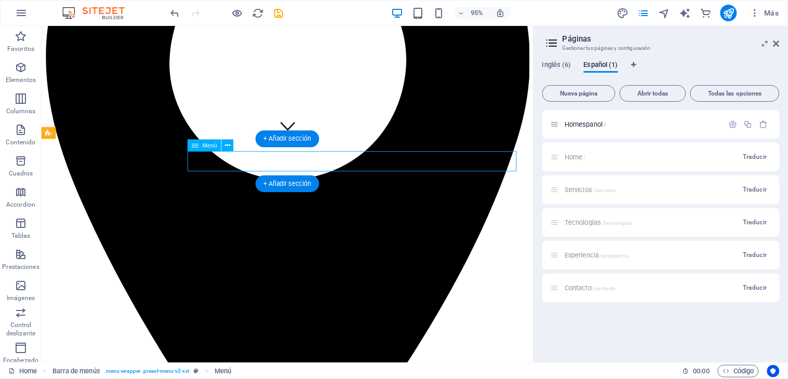
select select
select select "primary"
select select "4"
select select
select select "primary"
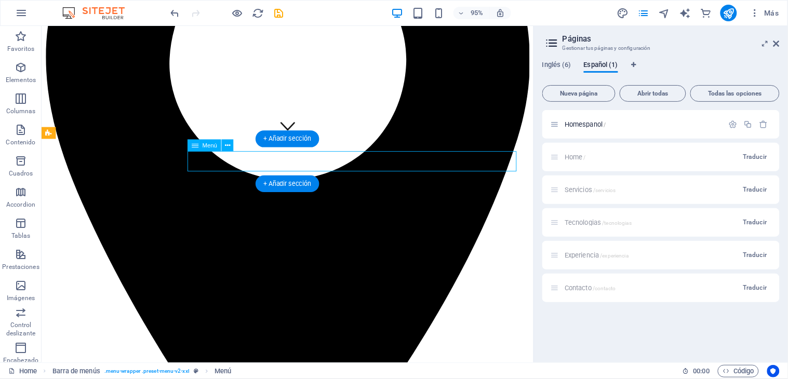
select select "5"
select select
select select "primary"
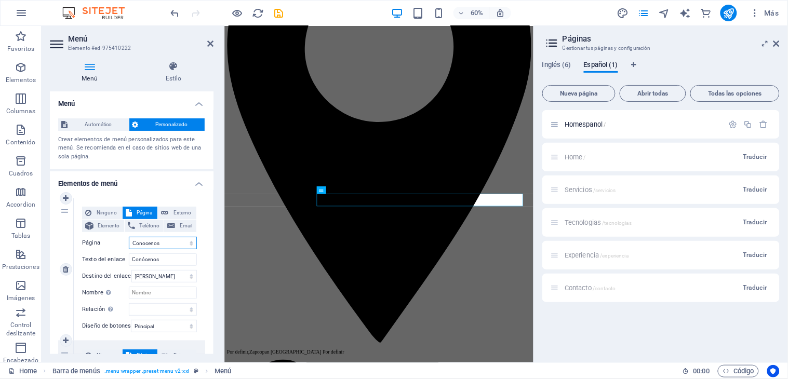
click at [188, 242] on select "Home Conocenos Servicios Tecnologias Experiencia Contacto Homespanol" at bounding box center [163, 243] width 68 height 12
click at [209, 46] on icon at bounding box center [210, 43] width 6 height 8
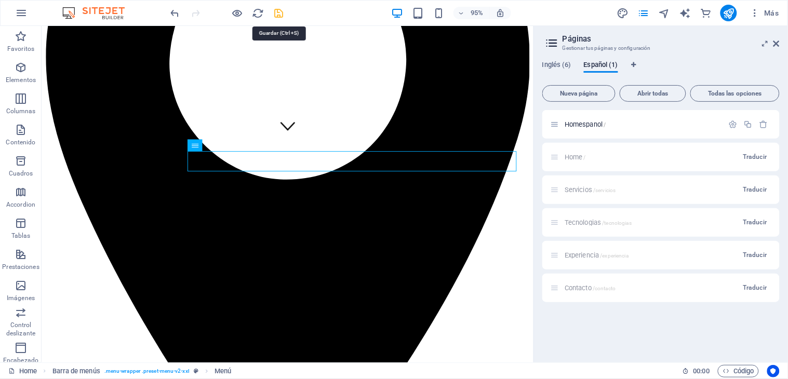
drag, startPoint x: 282, startPoint y: 11, endPoint x: 332, endPoint y: 131, distance: 130.5
click at [282, 11] on icon "save" at bounding box center [279, 13] width 12 height 12
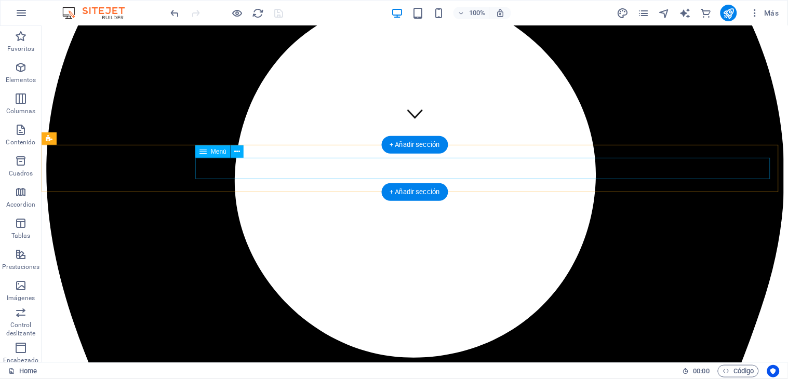
scroll to position [0, 0]
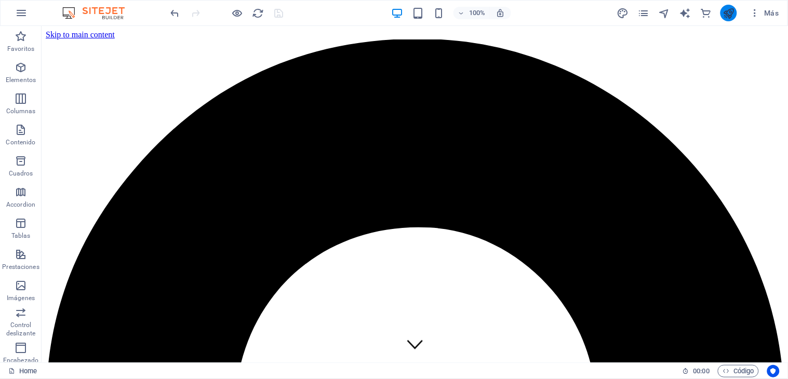
click at [709, 5] on button "publish" at bounding box center [729, 13] width 17 height 17
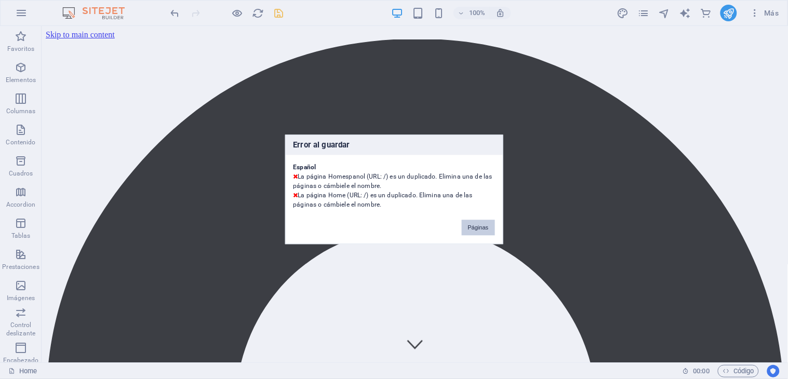
click at [485, 230] on button "Páginas" at bounding box center [478, 228] width 33 height 16
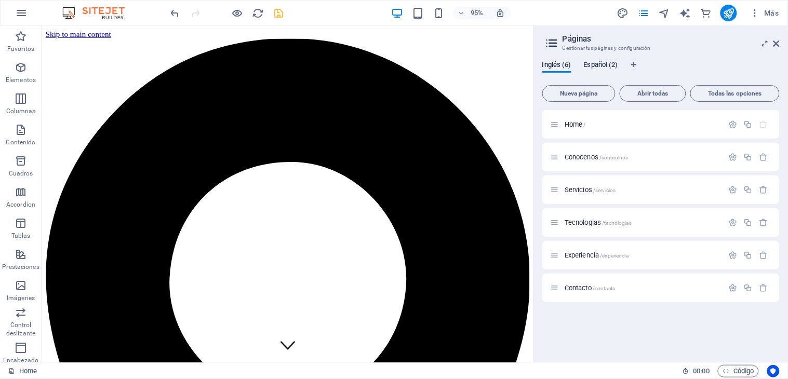
click at [599, 62] on span "Español (2)" at bounding box center [601, 66] width 34 height 15
click at [709, 118] on div at bounding box center [749, 123] width 46 height 11
click at [709, 124] on icon "button" at bounding box center [733, 124] width 9 height 9
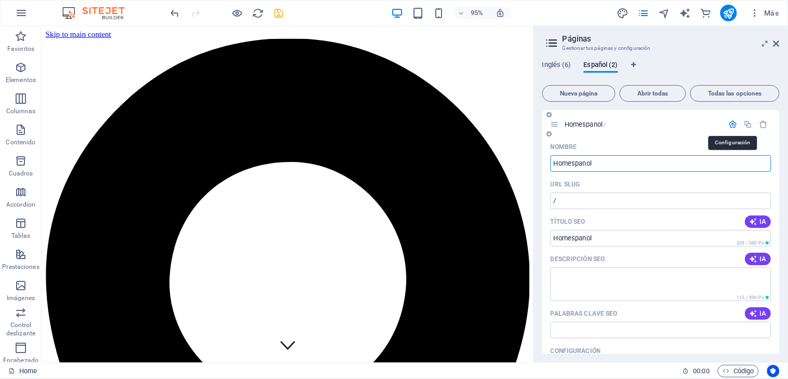
click at [709, 124] on icon "button" at bounding box center [733, 124] width 9 height 9
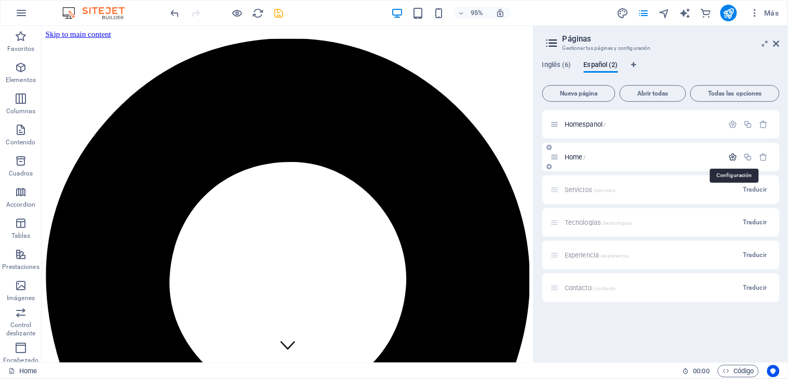
click at [709, 159] on icon "button" at bounding box center [733, 157] width 9 height 9
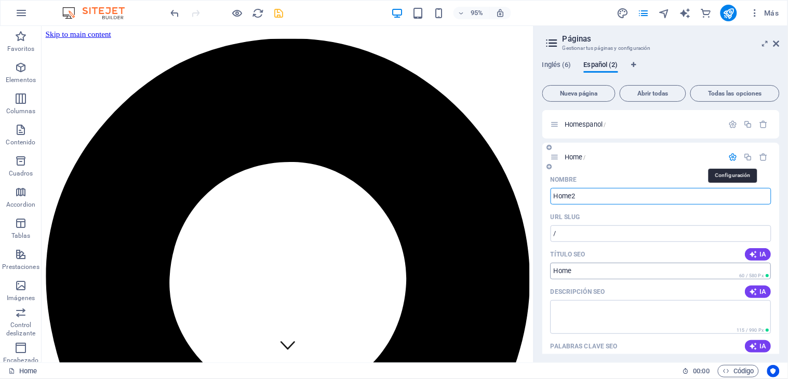
type input "Home2"
click at [596, 272] on input "Home" at bounding box center [661, 271] width 221 height 17
type input "Home2"
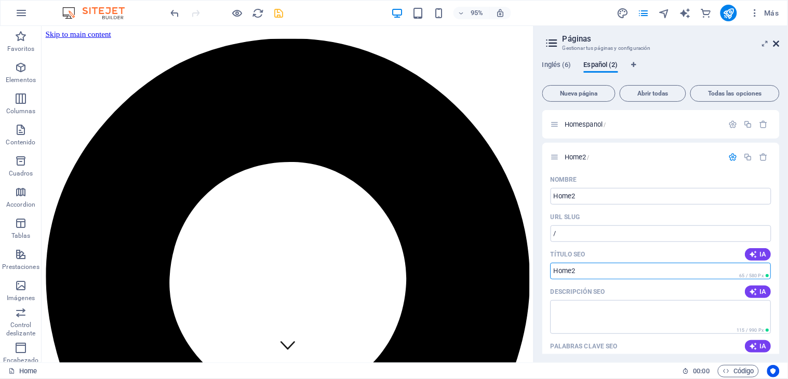
click at [709, 41] on icon at bounding box center [777, 43] width 6 height 8
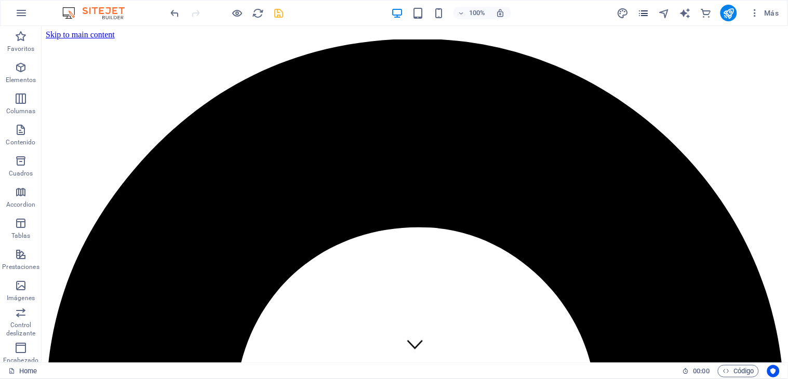
click at [647, 14] on icon "pages" at bounding box center [644, 13] width 12 height 12
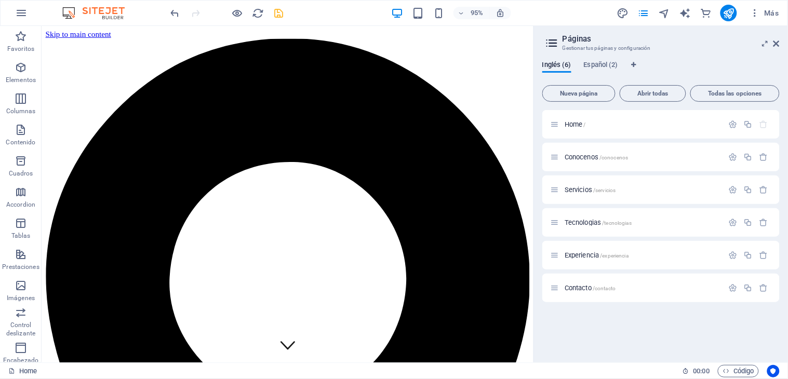
click at [609, 54] on div "Inglés (6) Español (2) Nueva página Abrir todas Todas las opciones Home / Conoc…" at bounding box center [661, 208] width 254 height 310
click at [609, 64] on span "Español (2)" at bounding box center [601, 66] width 34 height 15
click at [709, 44] on icon at bounding box center [777, 43] width 6 height 8
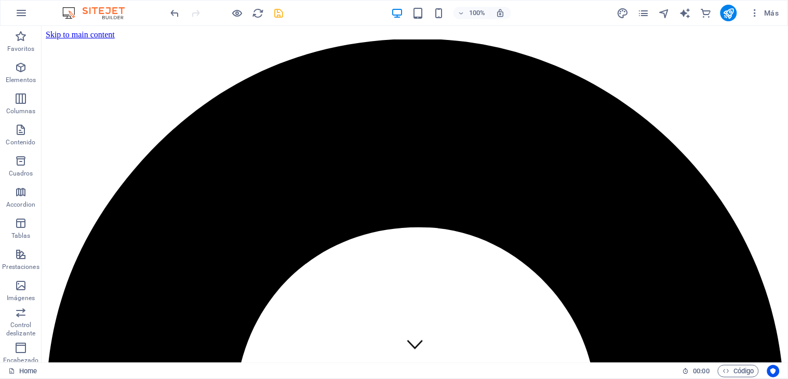
click at [281, 12] on icon "save" at bounding box center [279, 13] width 12 height 12
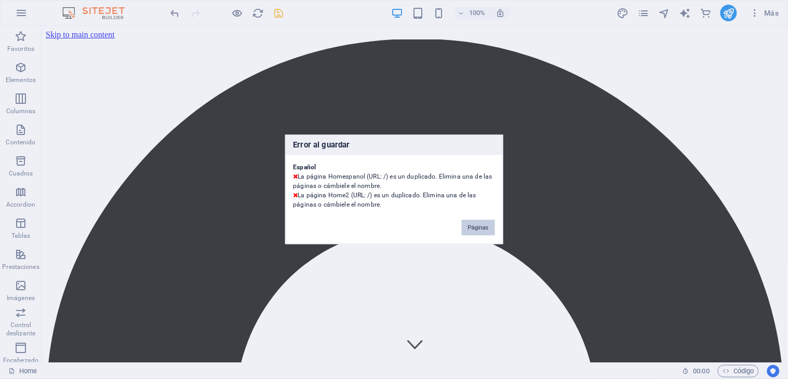
click at [466, 227] on button "Páginas" at bounding box center [478, 228] width 33 height 16
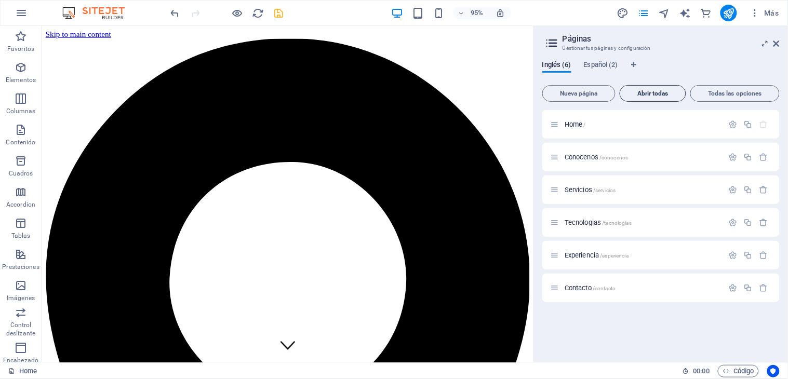
click at [653, 94] on span "Abrir todas" at bounding box center [653, 93] width 57 height 6
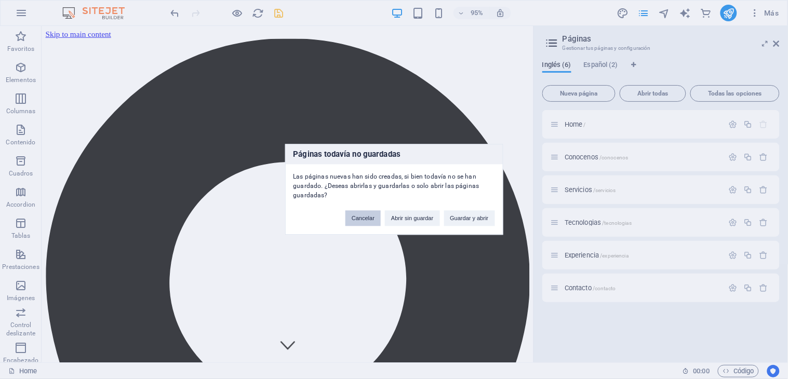
drag, startPoint x: 366, startPoint y: 219, endPoint x: 429, endPoint y: 158, distance: 88.2
click at [366, 219] on button "Cancelar" at bounding box center [363, 219] width 35 height 16
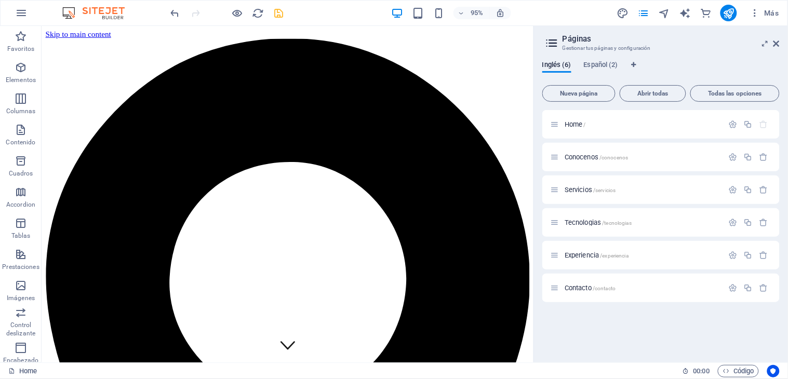
click at [604, 60] on div "Inglés (6) Español (2) Nueva página Abrir todas Todas las opciones Home / Conoc…" at bounding box center [661, 208] width 254 height 310
click at [604, 68] on span "Español (2)" at bounding box center [601, 66] width 34 height 15
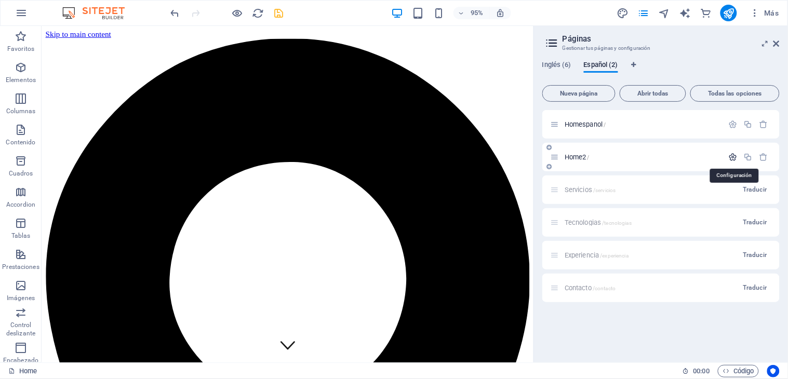
click at [709, 158] on icon "button" at bounding box center [733, 157] width 9 height 9
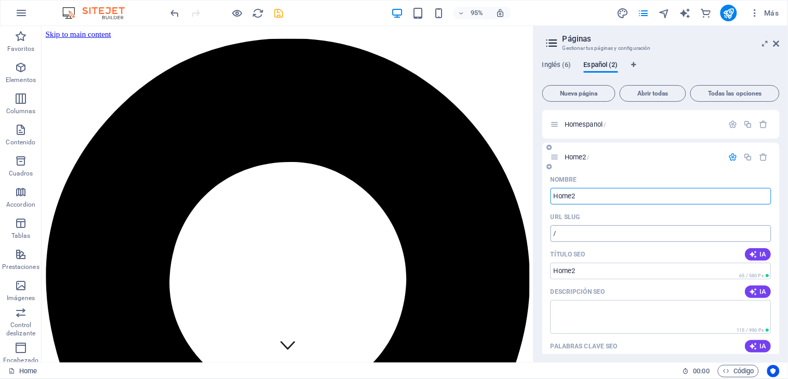
click at [601, 237] on input "/" at bounding box center [661, 234] width 221 height 17
type input "/home2"
click at [536, 314] on div at bounding box center [535, 194] width 2 height 337
click at [579, 123] on span "Homespanol /" at bounding box center [586, 125] width 42 height 8
click at [594, 118] on div "Homespanol /" at bounding box center [637, 124] width 173 height 12
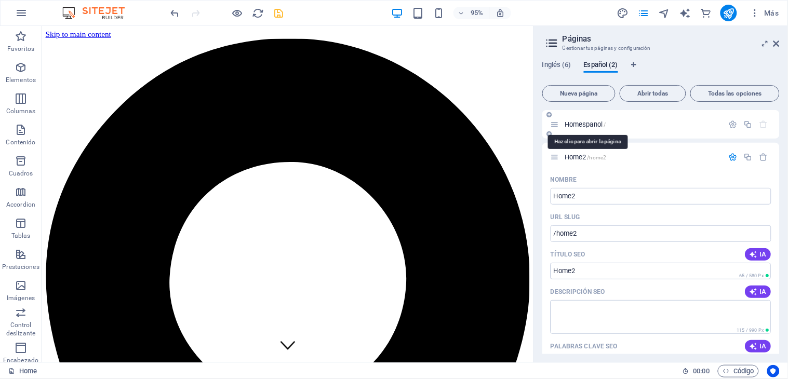
click at [588, 122] on span "Homespanol /" at bounding box center [586, 125] width 42 height 8
click at [709, 125] on button "button" at bounding box center [733, 124] width 15 height 9
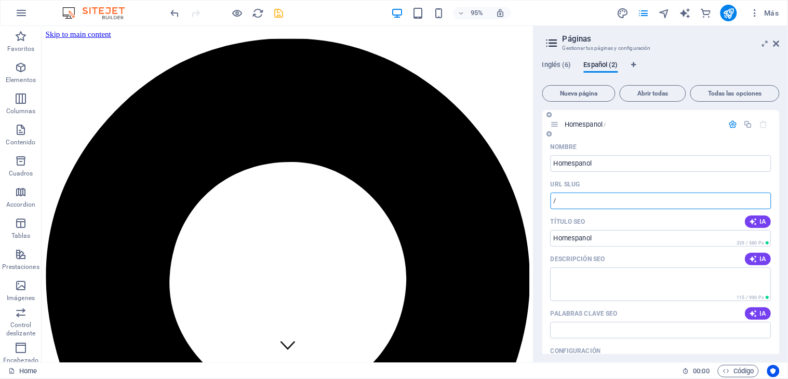
click at [618, 204] on input "/" at bounding box center [661, 201] width 221 height 17
type input "/homespanol"
click at [709, 42] on icon at bounding box center [777, 43] width 6 height 8
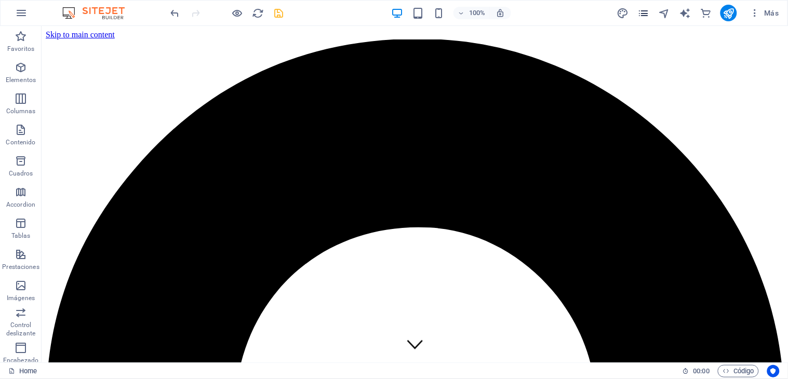
click at [649, 8] on icon "pages" at bounding box center [644, 13] width 12 height 12
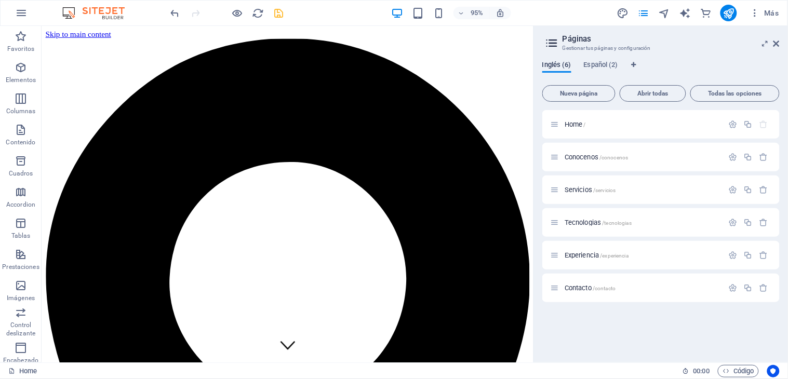
click at [558, 64] on span "Inglés (6)" at bounding box center [557, 66] width 29 height 15
click at [709, 123] on icon "button" at bounding box center [733, 124] width 9 height 9
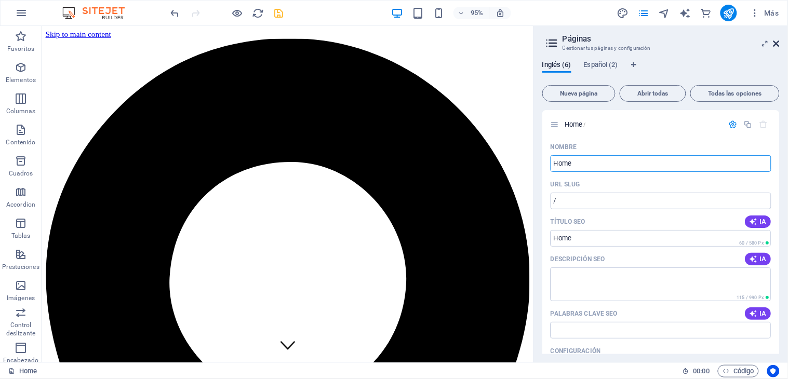
click at [709, 45] on icon at bounding box center [777, 43] width 6 height 8
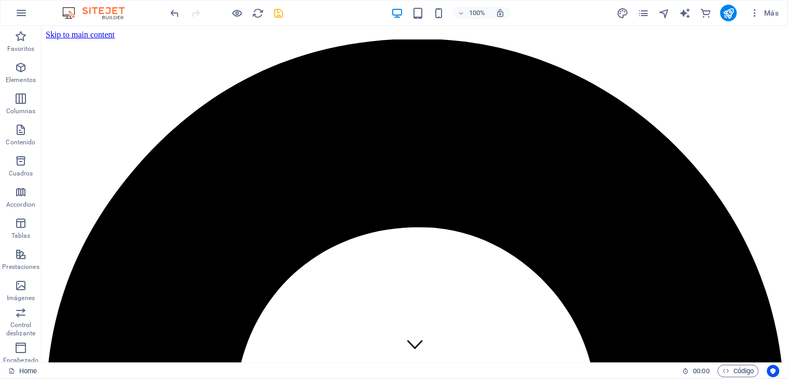
click at [278, 9] on icon "save" at bounding box center [279, 13] width 12 height 12
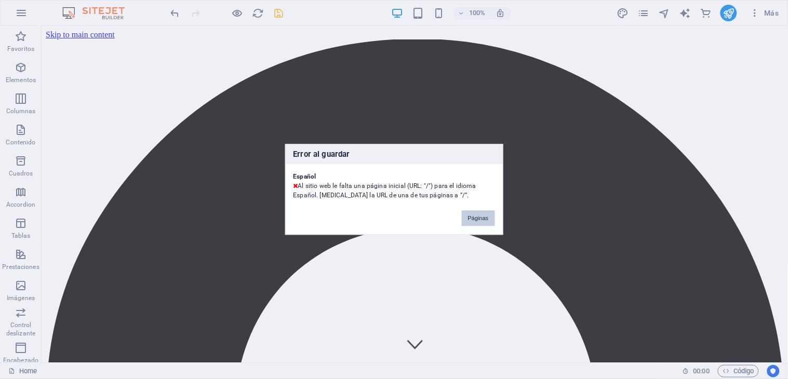
click at [470, 222] on button "Páginas" at bounding box center [478, 219] width 33 height 16
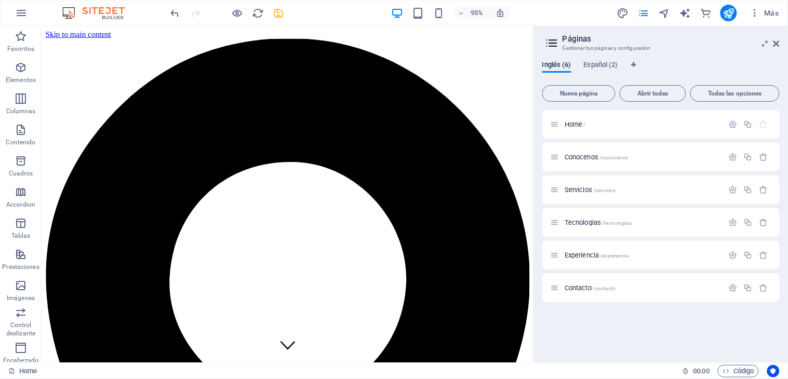
click at [606, 59] on div "Inglés (6) Español (2) Nueva página Abrir todas Todas las opciones Home / Conoc…" at bounding box center [661, 208] width 254 height 310
click at [611, 65] on span "Español (2)" at bounding box center [601, 66] width 34 height 15
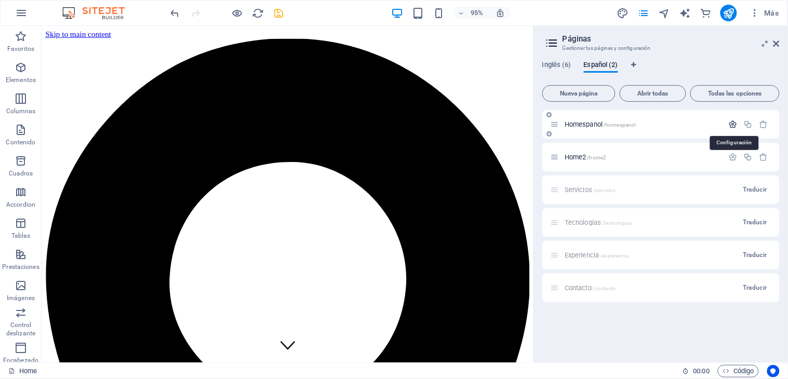
click at [709, 122] on icon "button" at bounding box center [733, 124] width 9 height 9
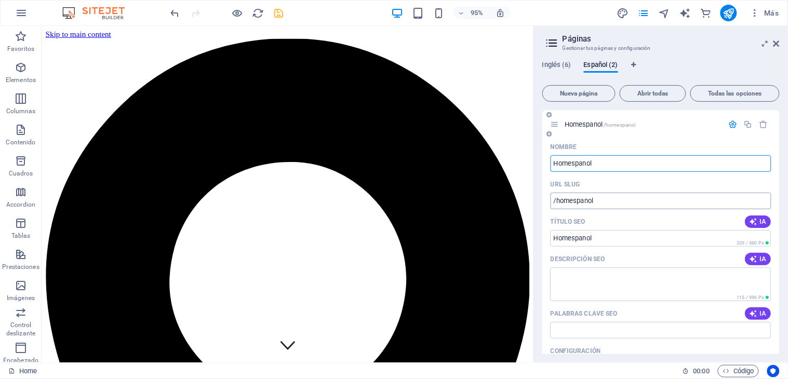
click at [632, 205] on input "/homespanol" at bounding box center [661, 201] width 221 height 17
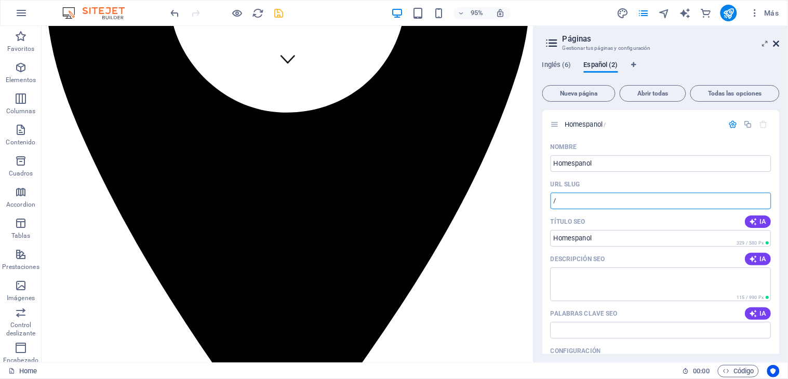
type input "/"
click at [709, 41] on icon at bounding box center [777, 43] width 6 height 8
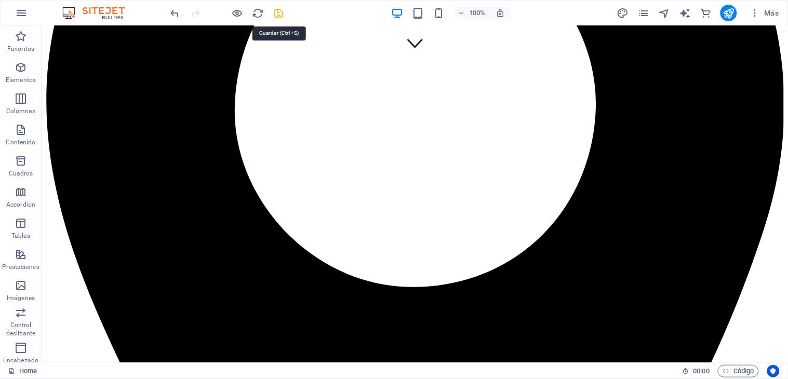
drag, startPoint x: 276, startPoint y: 14, endPoint x: 335, endPoint y: 12, distance: 59.3
click at [276, 14] on icon "save" at bounding box center [279, 13] width 12 height 12
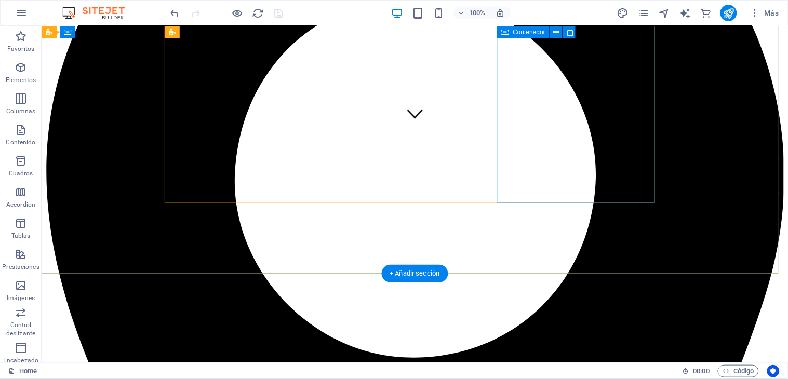
scroll to position [0, 0]
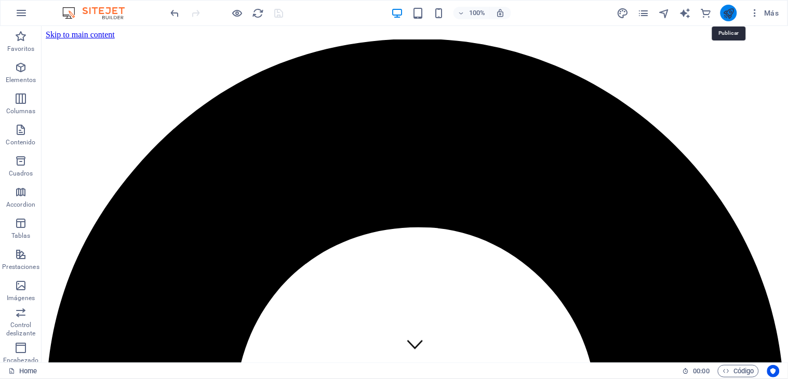
click at [709, 14] on icon "publish" at bounding box center [729, 13] width 12 height 12
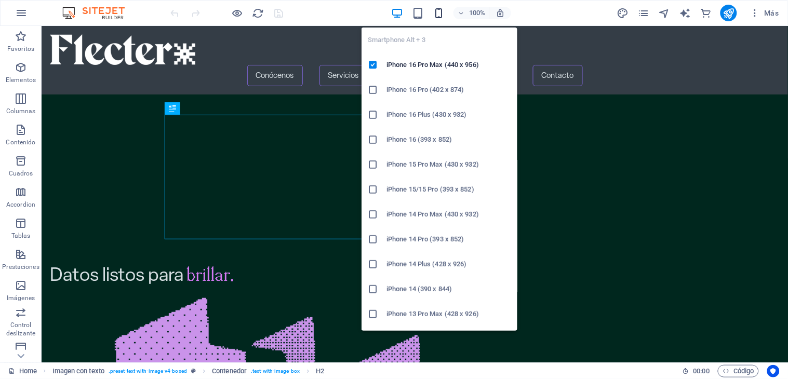
click at [443, 15] on icon "button" at bounding box center [439, 13] width 12 height 12
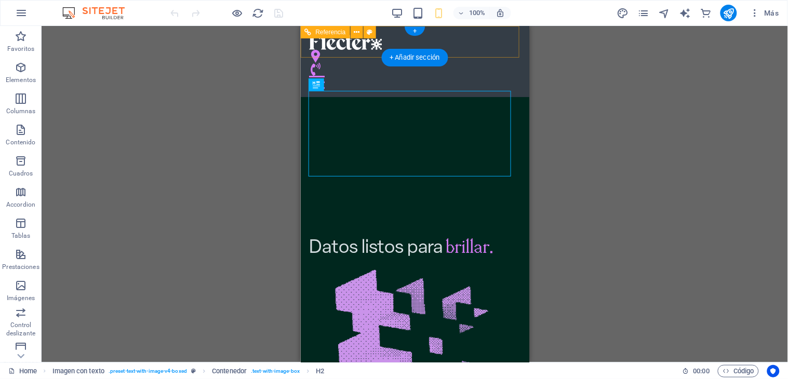
click at [414, 75] on div at bounding box center [415, 81] width 212 height 13
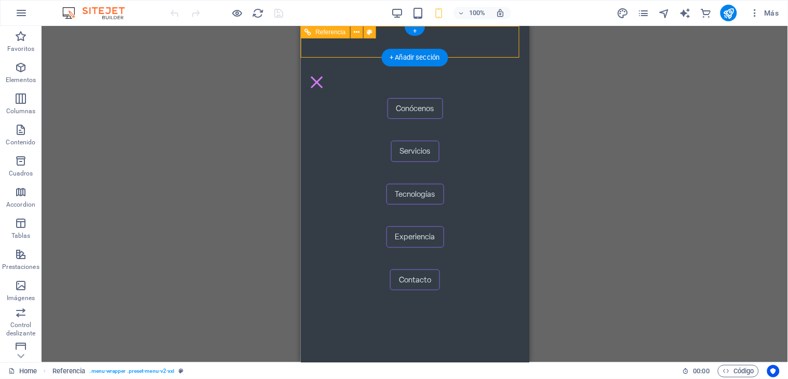
click at [412, 104] on nav "Conócenos Servicios Tecnologías Experiencia Contacto" at bounding box center [414, 193] width 229 height 337
click at [411, 108] on nav "Conócenos Servicios Tecnologías Experiencia Contacto" at bounding box center [414, 193] width 229 height 337
click at [324, 75] on div at bounding box center [317, 81] width 16 height 13
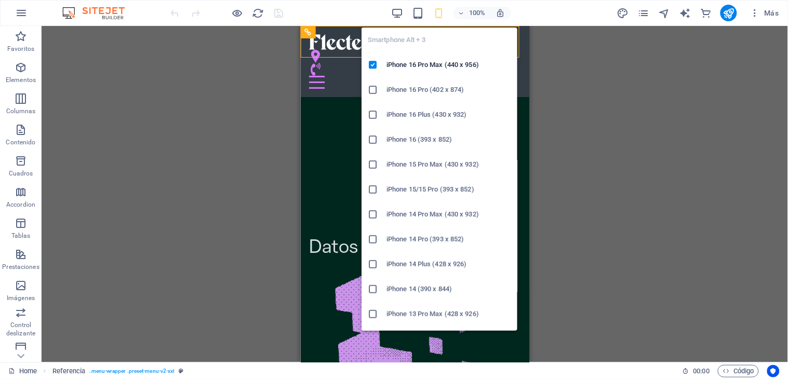
click at [439, 7] on icon "button" at bounding box center [439, 13] width 12 height 12
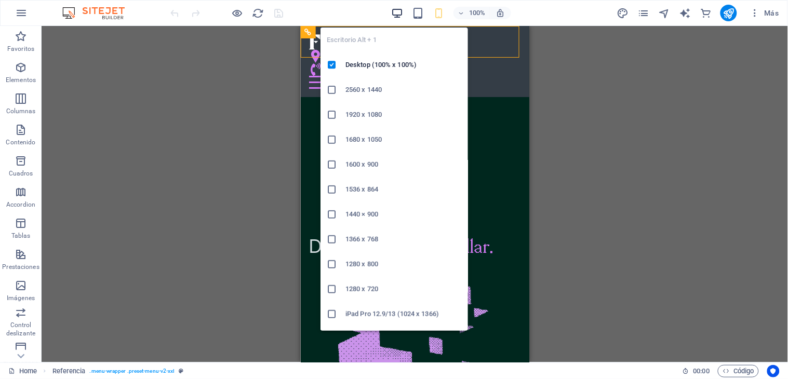
click at [393, 8] on icon "button" at bounding box center [397, 13] width 12 height 12
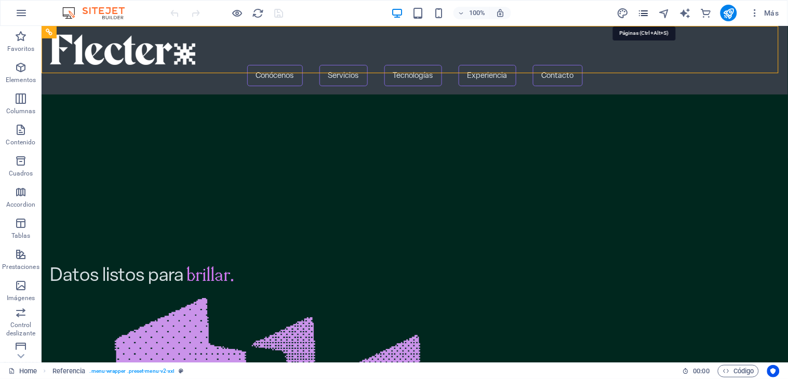
click at [645, 17] on icon "pages" at bounding box center [644, 13] width 12 height 12
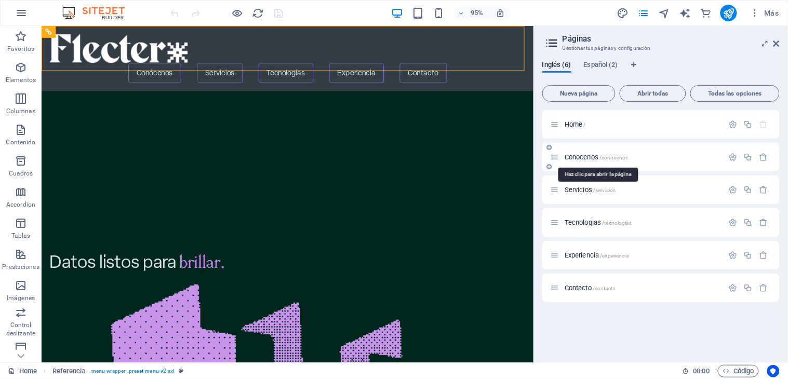
click at [584, 155] on span "Conocenos /conocenos" at bounding box center [597, 157] width 64 height 8
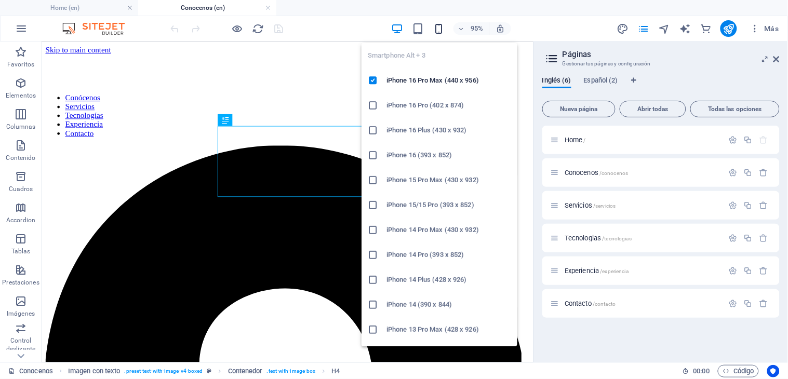
click at [436, 32] on icon "button" at bounding box center [439, 29] width 12 height 12
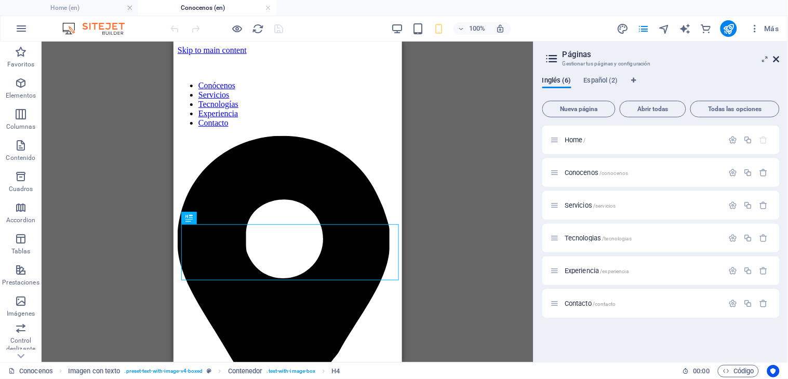
click at [775, 56] on icon at bounding box center [777, 59] width 6 height 8
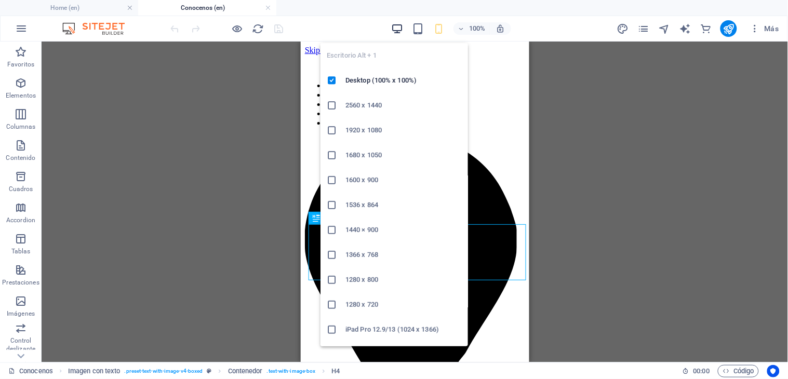
click at [397, 29] on icon "button" at bounding box center [397, 29] width 12 height 12
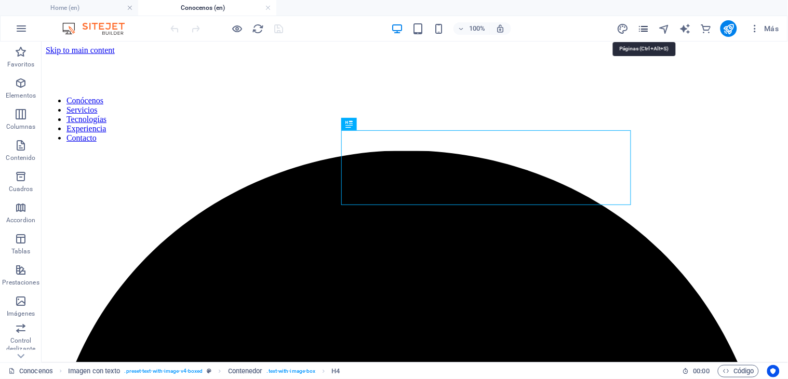
click at [642, 23] on icon "pages" at bounding box center [644, 29] width 12 height 12
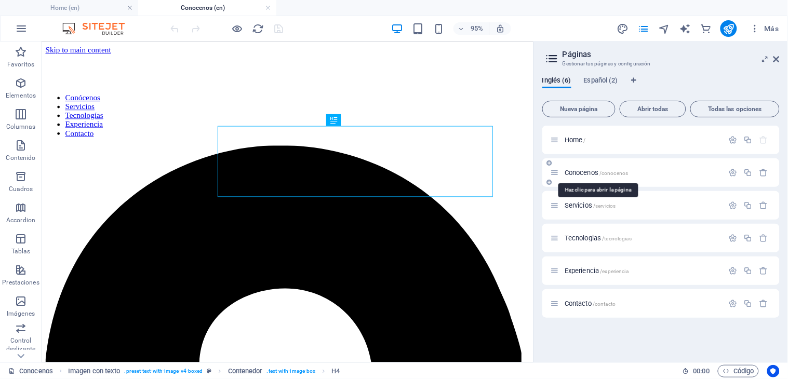
click at [588, 175] on span "Conocenos /conocenos" at bounding box center [597, 173] width 64 height 8
click at [587, 168] on div "Conocenos /conocenos" at bounding box center [637, 173] width 173 height 12
click at [588, 172] on span "Conocenos /conocenos" at bounding box center [597, 173] width 64 height 8
click at [772, 59] on header "Páginas Gestionar tus páginas y configuración" at bounding box center [662, 55] width 235 height 27
click at [779, 59] on icon at bounding box center [777, 59] width 6 height 8
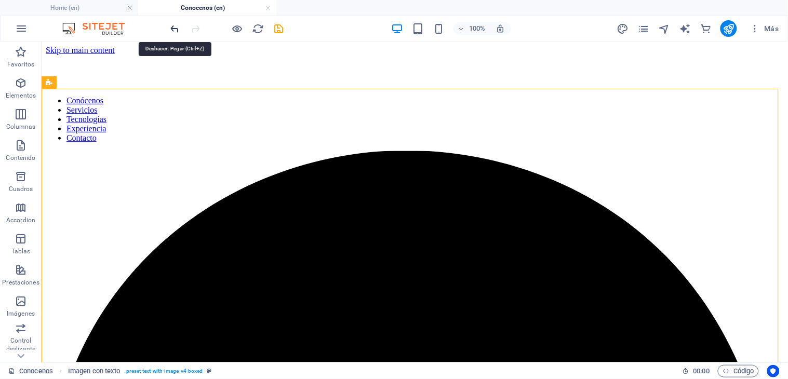
click at [172, 29] on icon "undo" at bounding box center [175, 29] width 12 height 12
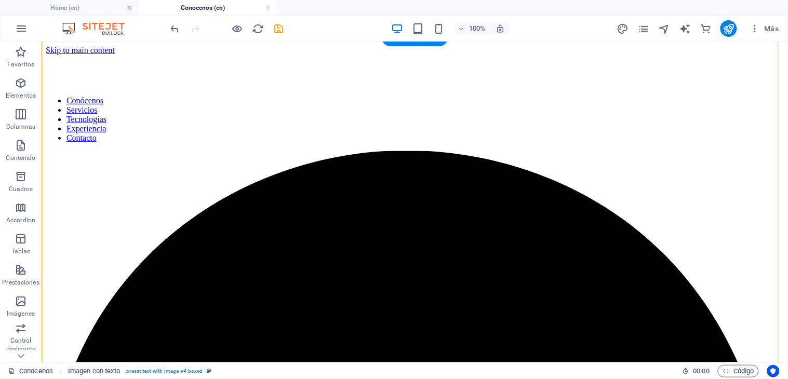
scroll to position [167, 0]
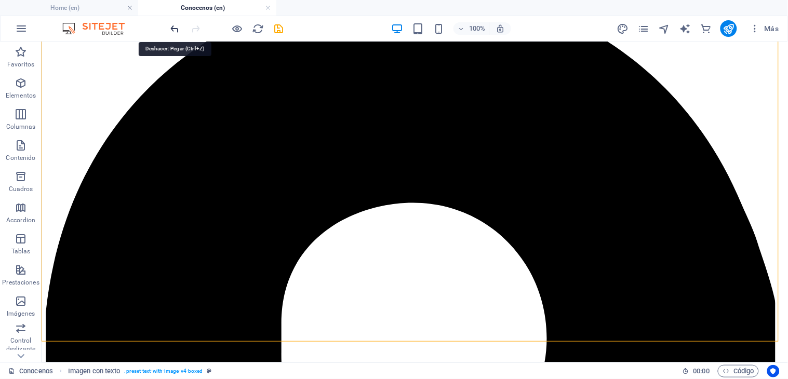
click at [177, 27] on icon "undo" at bounding box center [175, 29] width 12 height 12
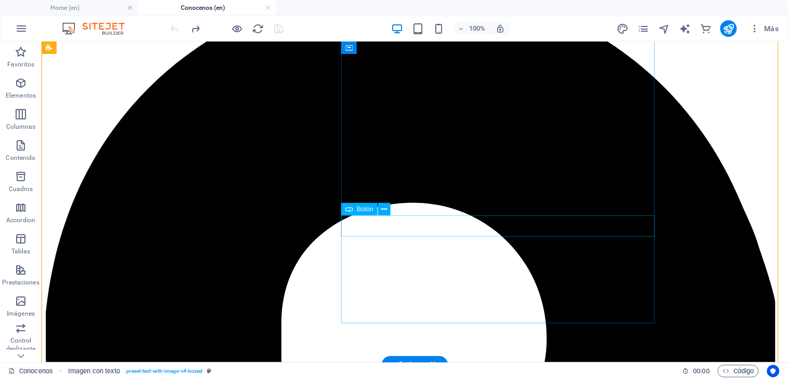
scroll to position [0, 0]
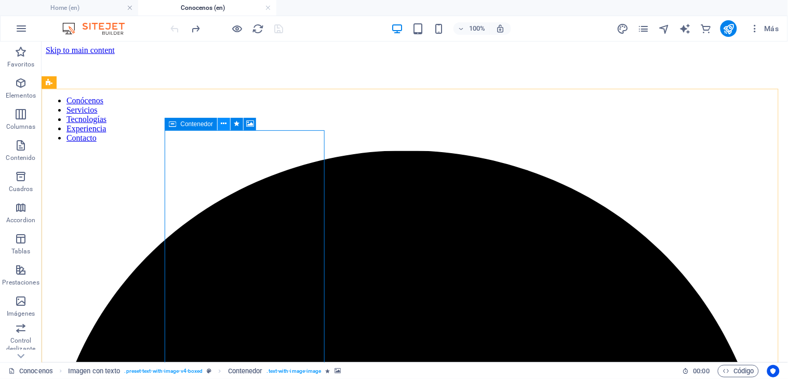
click at [225, 123] on icon at bounding box center [224, 123] width 6 height 11
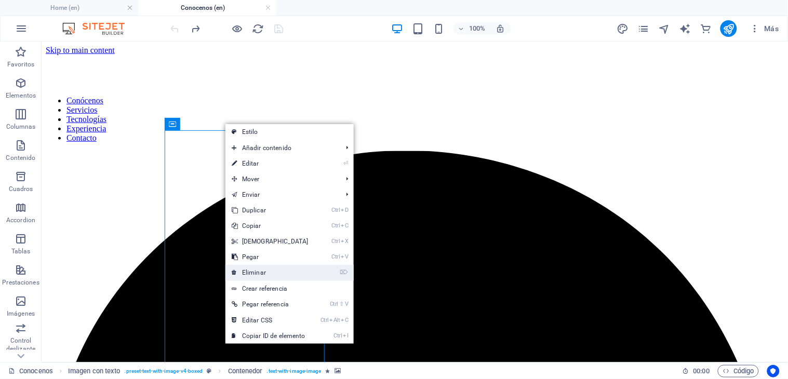
click at [239, 271] on link "⌦ Eliminar" at bounding box center [270, 273] width 89 height 16
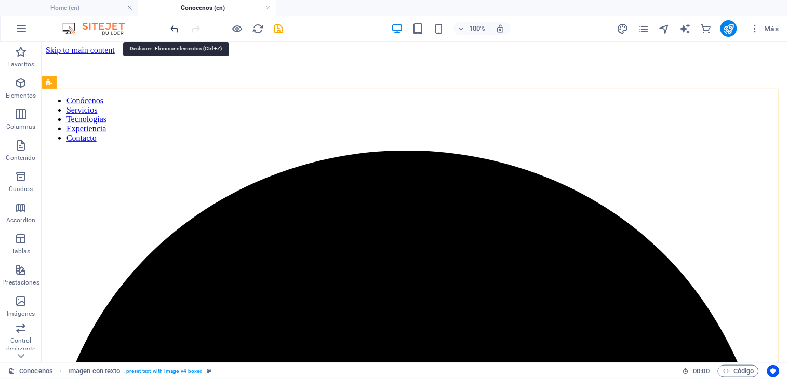
click at [176, 28] on icon "undo" at bounding box center [175, 29] width 12 height 12
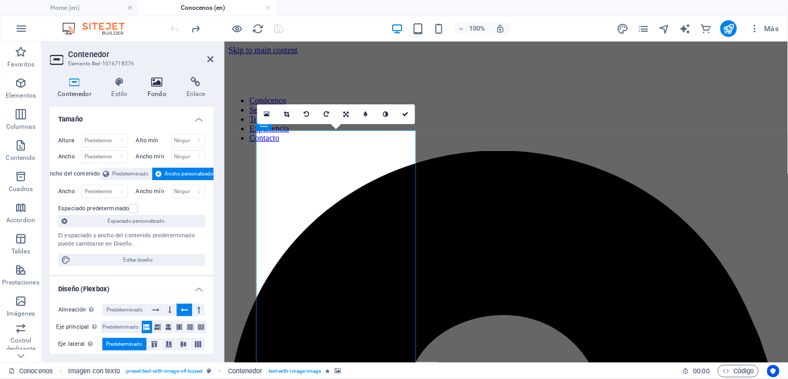
click at [152, 87] on icon at bounding box center [157, 82] width 35 height 10
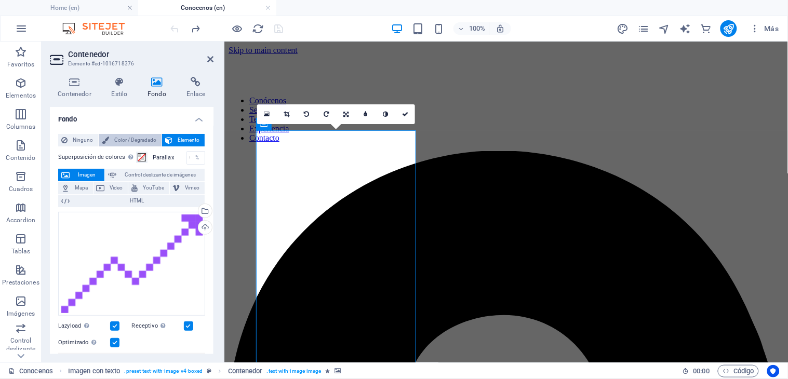
click at [112, 141] on span "Color / Degradado" at bounding box center [135, 140] width 46 height 12
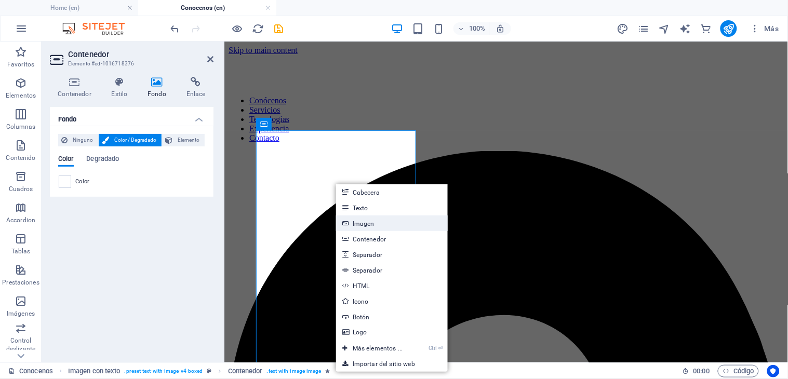
click at [355, 225] on link "Imagen" at bounding box center [392, 224] width 112 height 16
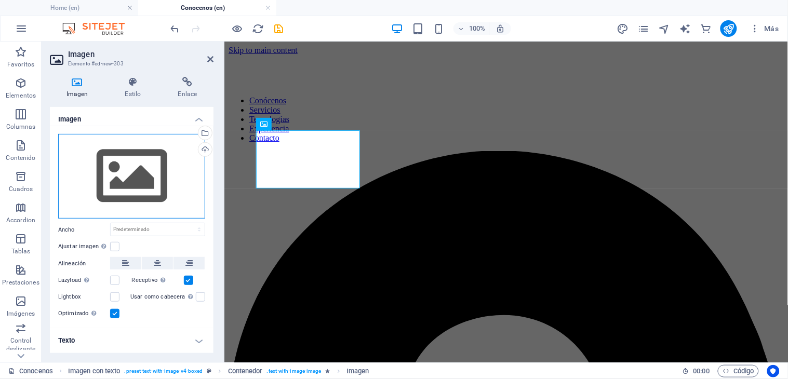
click at [130, 178] on div "Arrastra archivos aquí, haz clic para escoger archivos o selecciona archivos de…" at bounding box center [131, 176] width 147 height 85
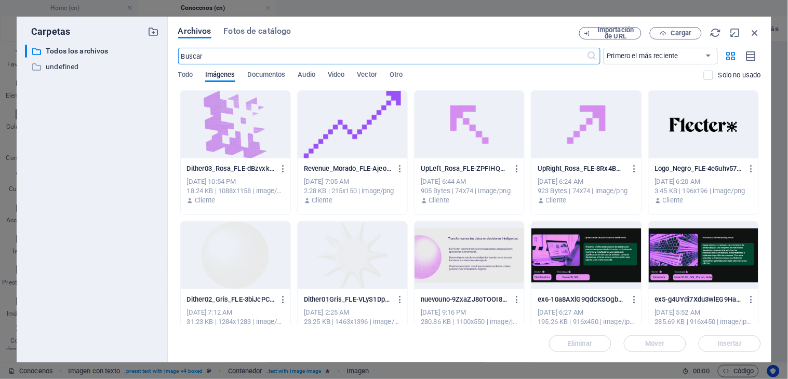
click at [359, 142] on div at bounding box center [353, 125] width 110 height 68
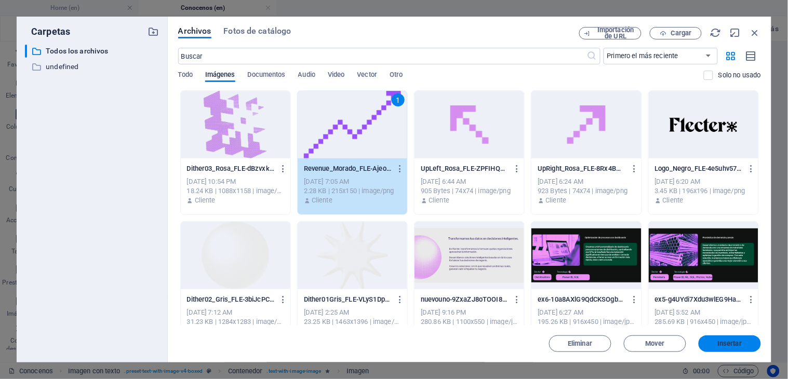
click at [726, 346] on span "Insertar" at bounding box center [730, 344] width 24 height 6
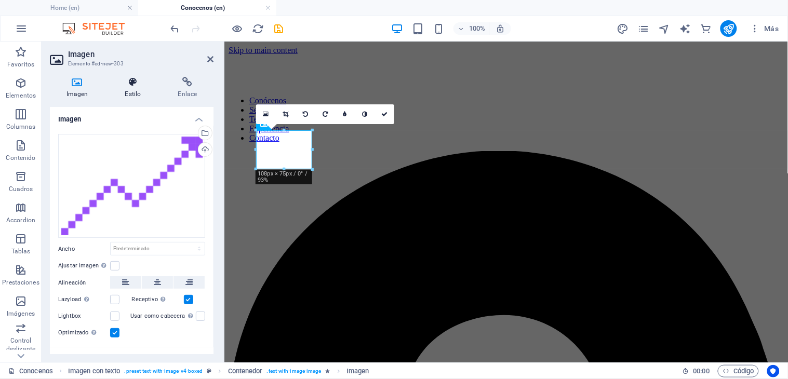
click at [130, 91] on h4 "Estilo" at bounding box center [135, 88] width 53 height 22
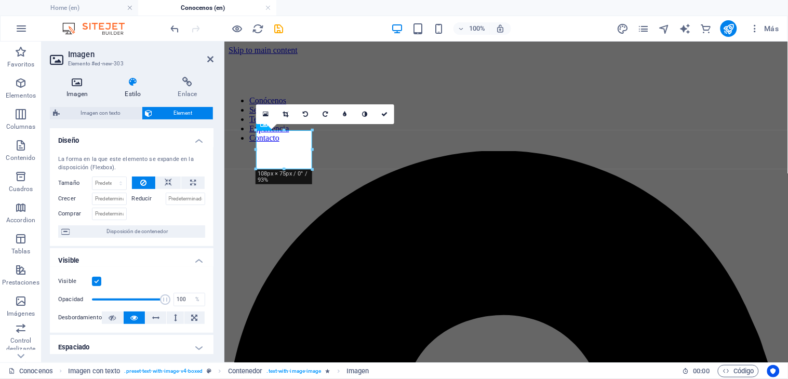
click at [82, 91] on h4 "Imagen" at bounding box center [79, 88] width 59 height 22
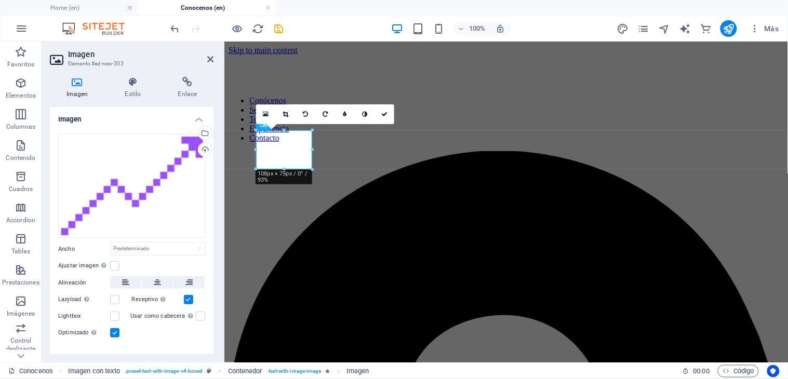
scroll to position [17, 0]
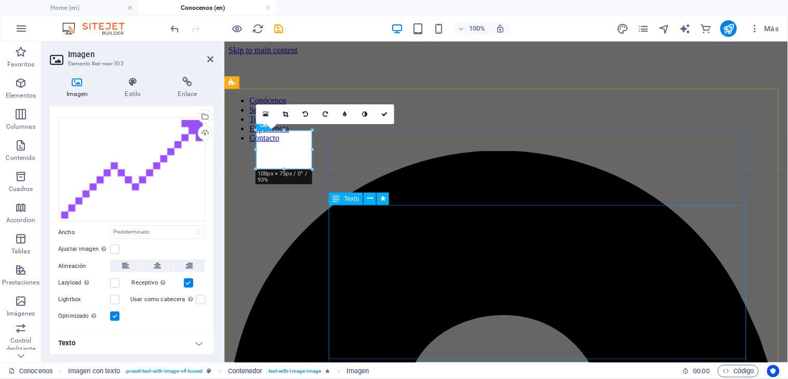
drag, startPoint x: 536, startPoint y: 211, endPoint x: 344, endPoint y: 235, distance: 193.3
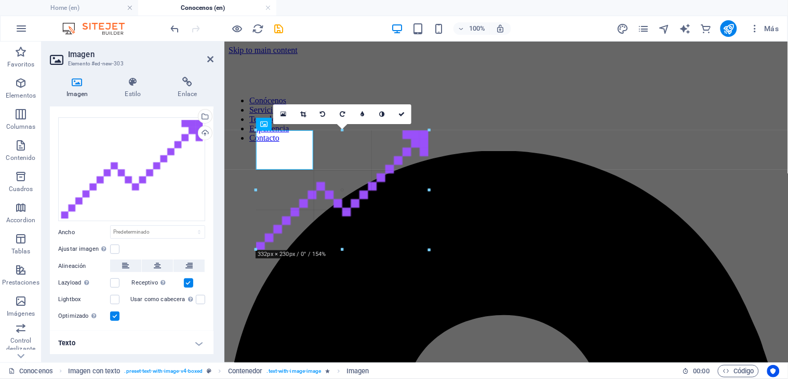
drag, startPoint x: 312, startPoint y: 169, endPoint x: 360, endPoint y: 255, distance: 97.7
type input "344"
select select "px"
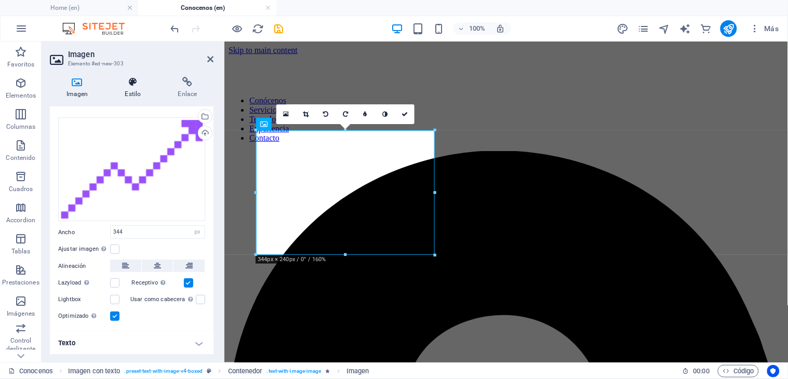
click at [135, 91] on h4 "Estilo" at bounding box center [135, 88] width 53 height 22
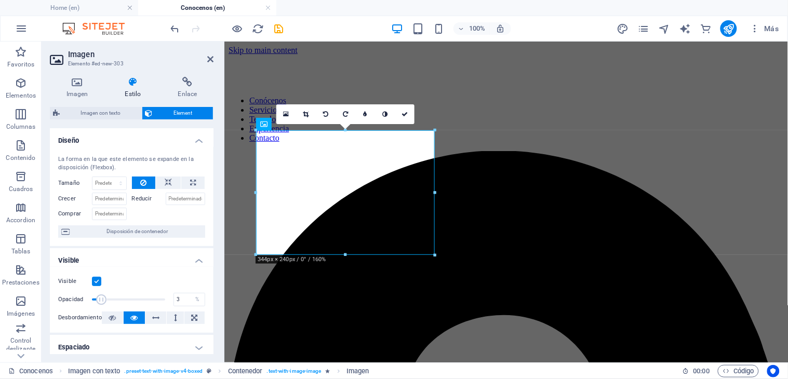
drag, startPoint x: 159, startPoint y: 300, endPoint x: 94, endPoint y: 302, distance: 65.5
click at [97, 302] on span at bounding box center [102, 300] width 10 height 10
type input "100"
drag, startPoint x: 104, startPoint y: 298, endPoint x: 165, endPoint y: 299, distance: 60.3
click at [165, 299] on span at bounding box center [165, 300] width 10 height 10
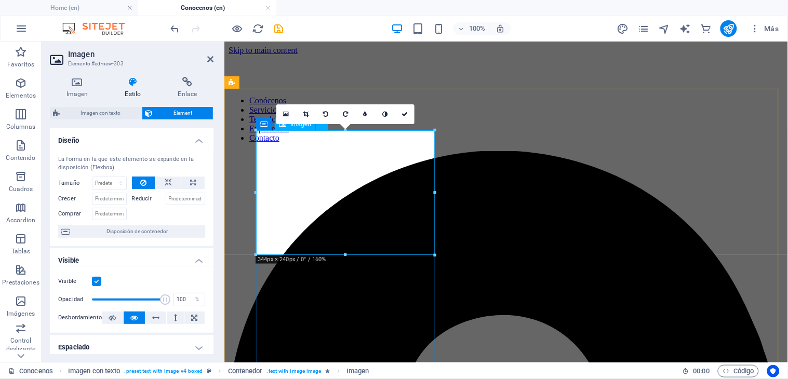
click at [71, 89] on h4 "Imagen" at bounding box center [79, 88] width 59 height 22
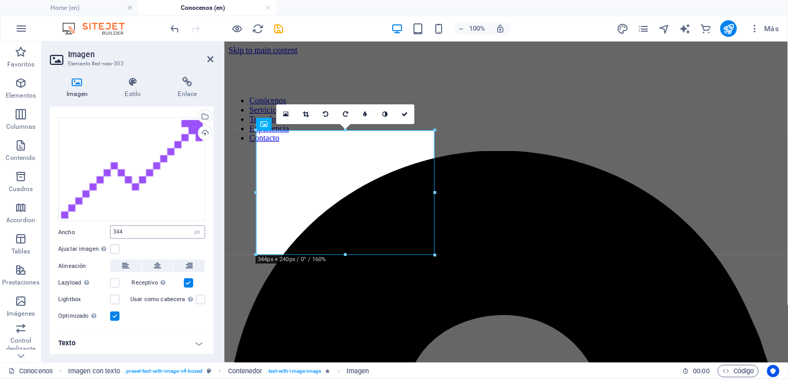
scroll to position [0, 0]
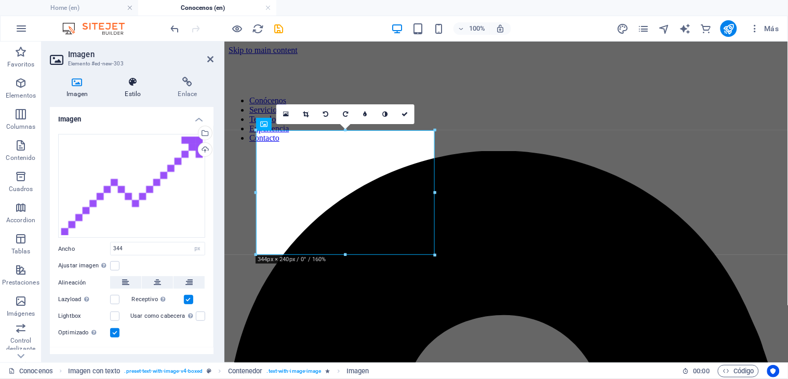
click at [136, 90] on h4 "Estilo" at bounding box center [135, 88] width 53 height 22
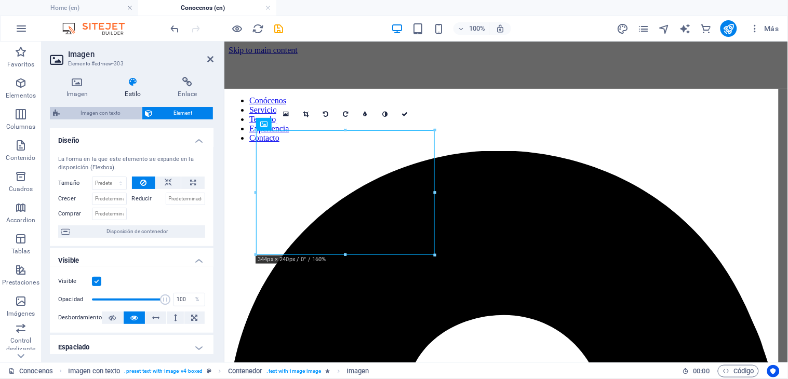
click at [104, 109] on span "Imagen con texto" at bounding box center [101, 113] width 76 height 12
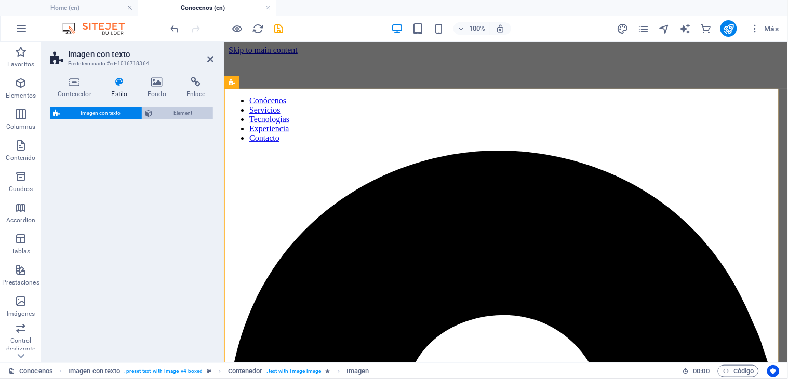
select select "rem"
select select "px"
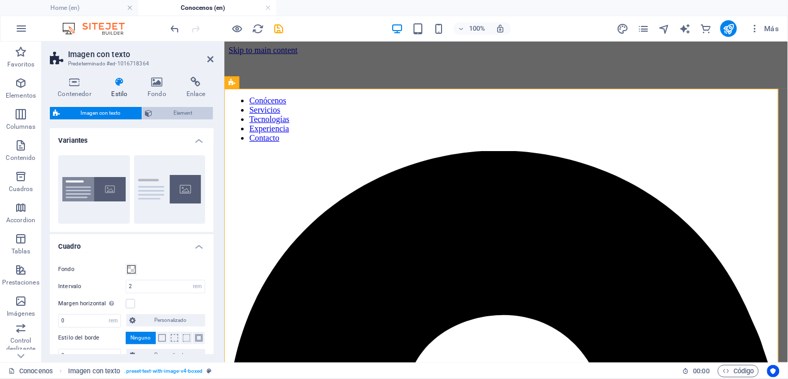
click at [173, 107] on span "Element" at bounding box center [183, 113] width 55 height 12
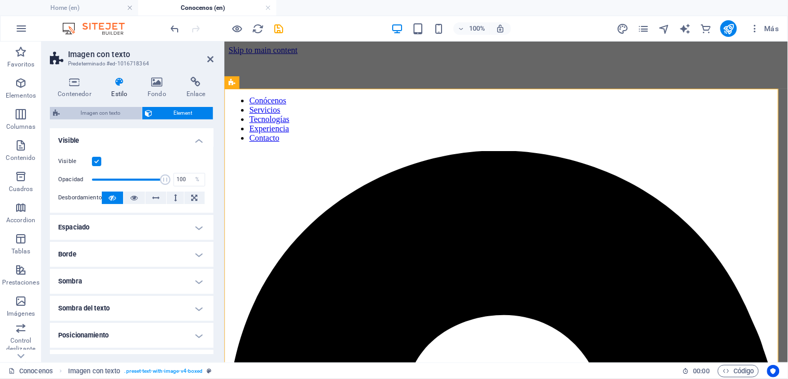
click at [99, 108] on span "Imagen con texto" at bounding box center [101, 113] width 76 height 12
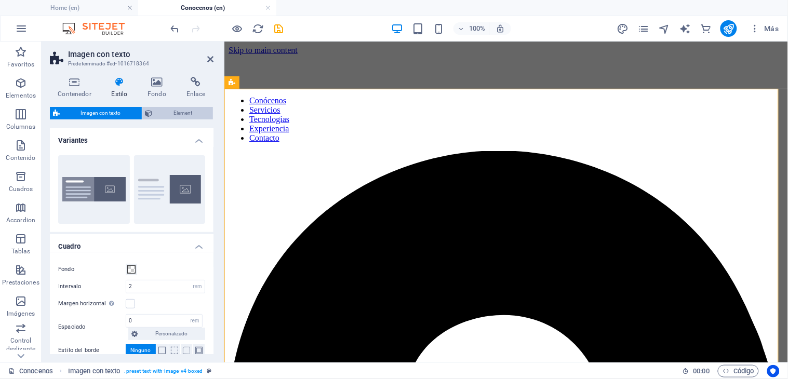
click at [176, 112] on span "Element" at bounding box center [183, 113] width 55 height 12
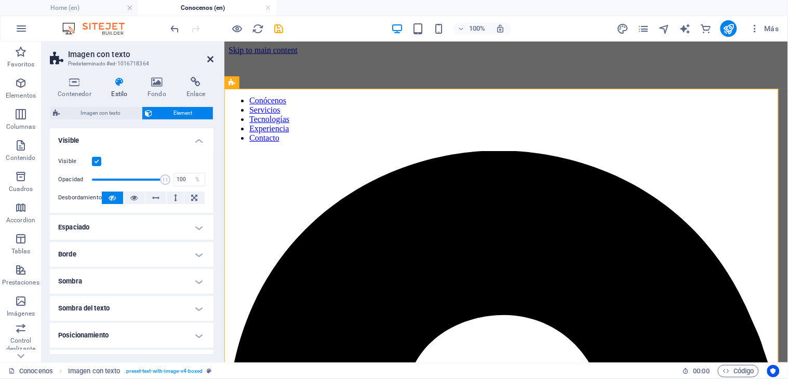
click at [210, 55] on icon at bounding box center [210, 59] width 6 height 8
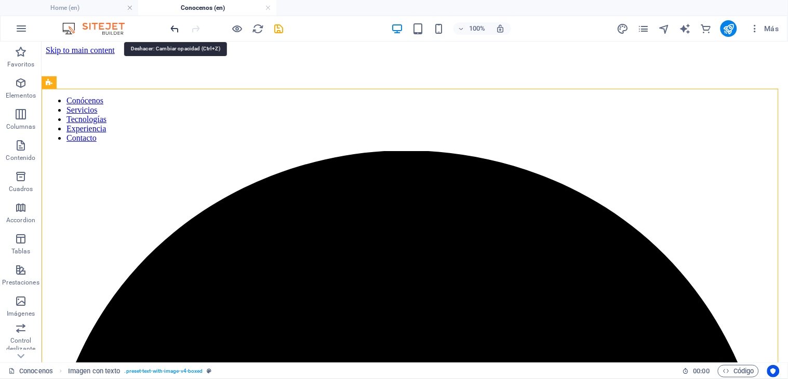
click at [174, 30] on icon "undo" at bounding box center [175, 29] width 12 height 12
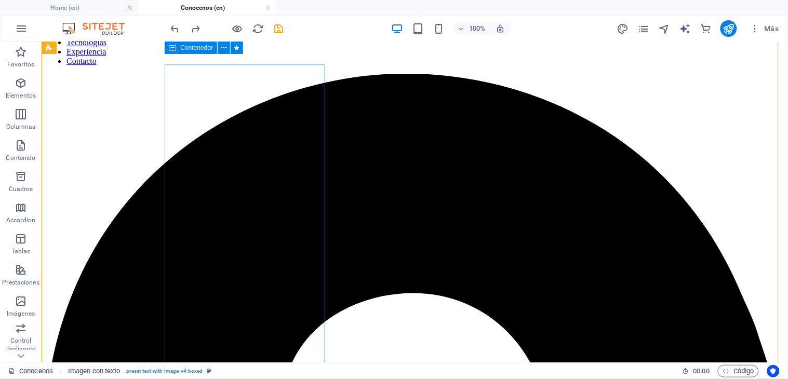
scroll to position [52, 0]
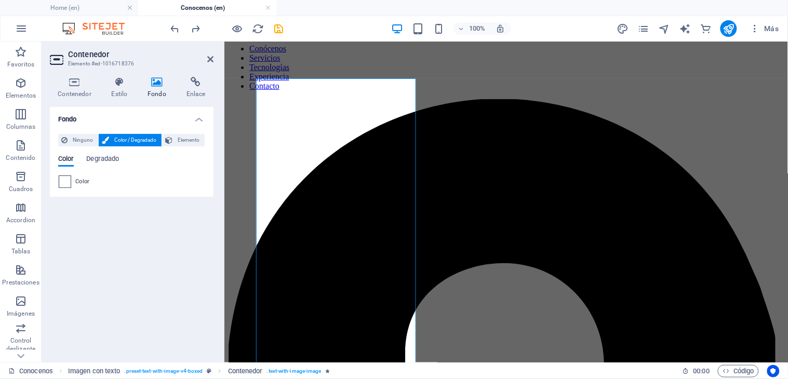
click at [66, 181] on span at bounding box center [64, 181] width 11 height 11
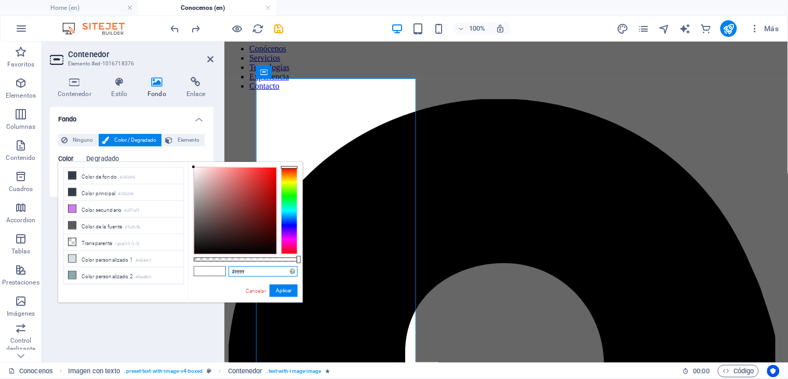
drag, startPoint x: 258, startPoint y: 271, endPoint x: 221, endPoint y: 274, distance: 36.5
click at [221, 274] on div "#ffffff Formatos soportados #0852ed rgb(8, 82, 237) rgba(8, 82, 237, 90%) hsv(2…" at bounding box center [245, 308] width 115 height 292
paste input "00271e"
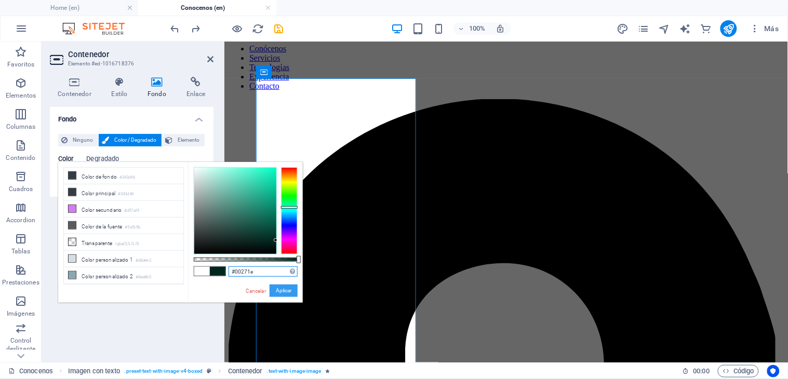
type input "#00271e"
click at [277, 291] on button "Aplicar" at bounding box center [284, 291] width 28 height 12
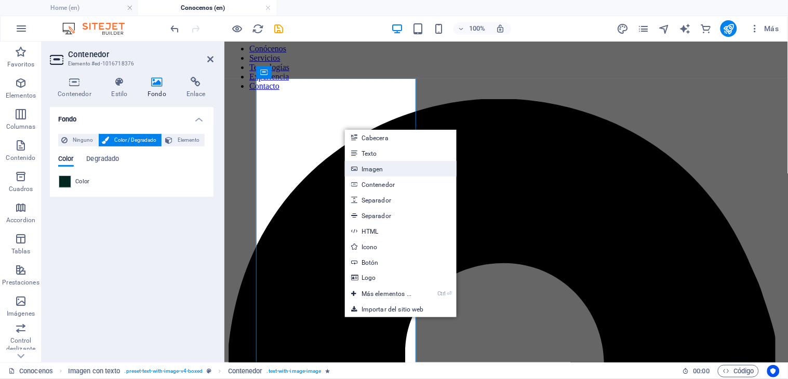
click at [378, 170] on link "Imagen" at bounding box center [401, 169] width 112 height 16
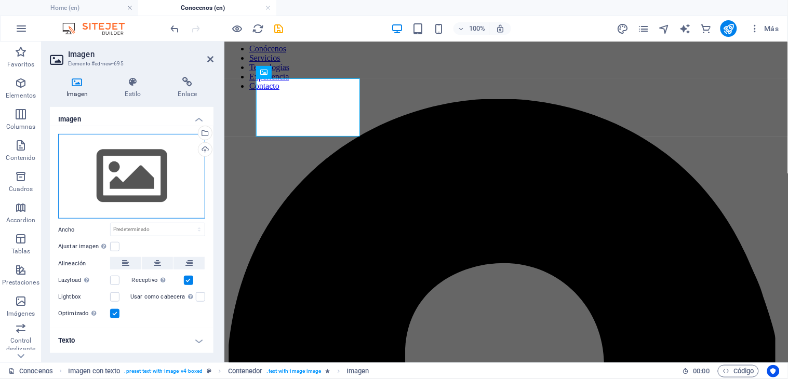
click at [147, 184] on div "Arrastra archivos aquí, haz clic para escoger archivos o selecciona archivos de…" at bounding box center [131, 176] width 147 height 85
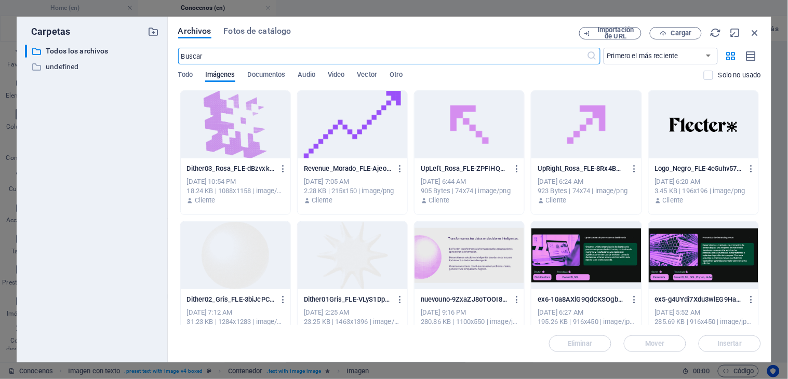
scroll to position [0, 0]
click at [360, 141] on div at bounding box center [353, 125] width 110 height 68
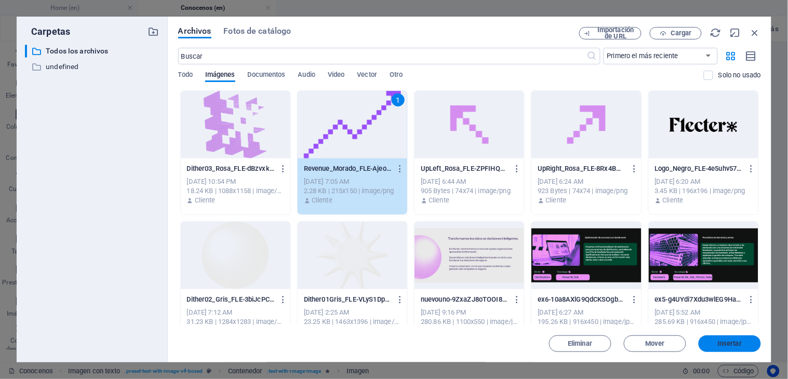
click at [736, 341] on span "Insertar" at bounding box center [730, 344] width 24 height 6
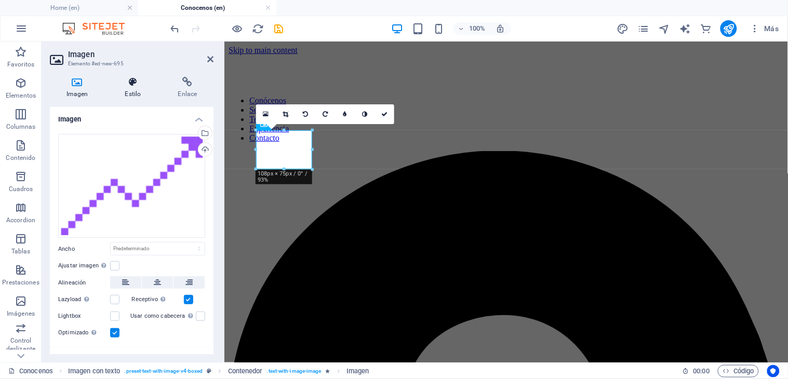
click at [140, 82] on icon at bounding box center [133, 82] width 49 height 10
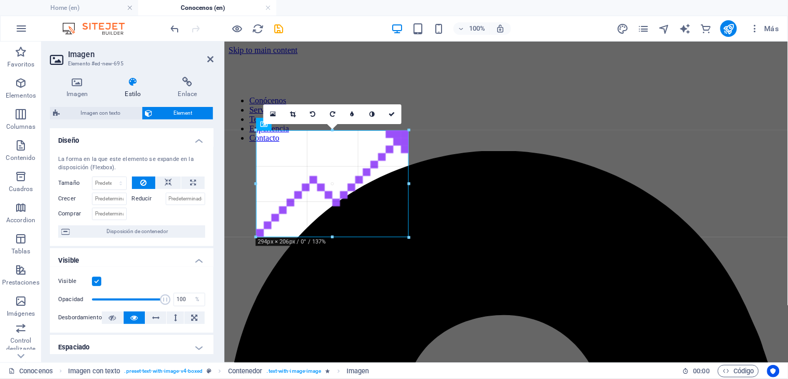
drag, startPoint x: 312, startPoint y: 172, endPoint x: 347, endPoint y: 240, distance: 76.5
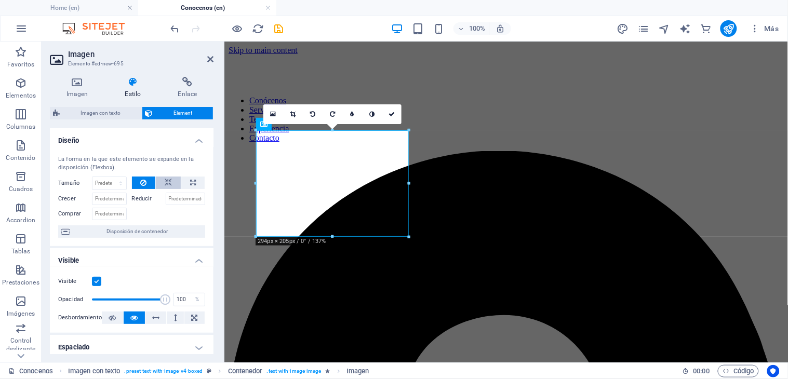
click at [168, 184] on icon at bounding box center [168, 183] width 7 height 12
click at [81, 88] on h4 "Imagen" at bounding box center [79, 88] width 59 height 22
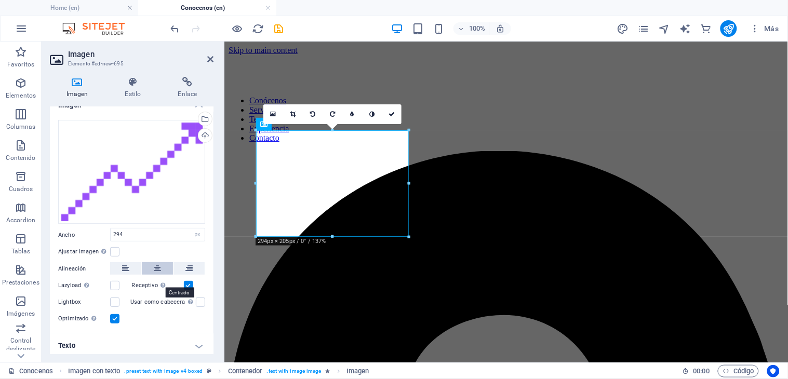
scroll to position [17, 0]
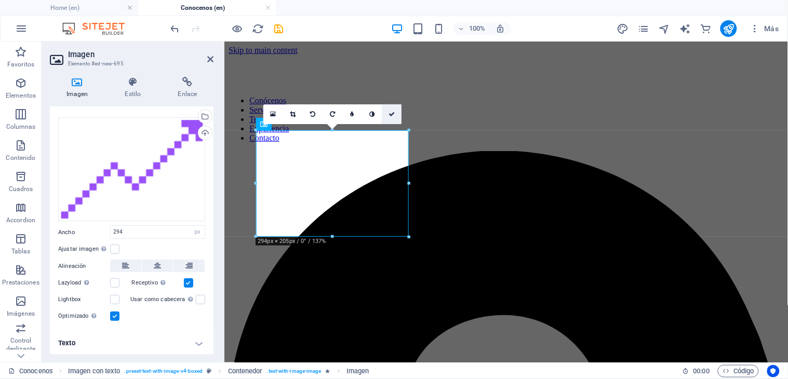
click at [393, 115] on icon at bounding box center [392, 114] width 6 height 6
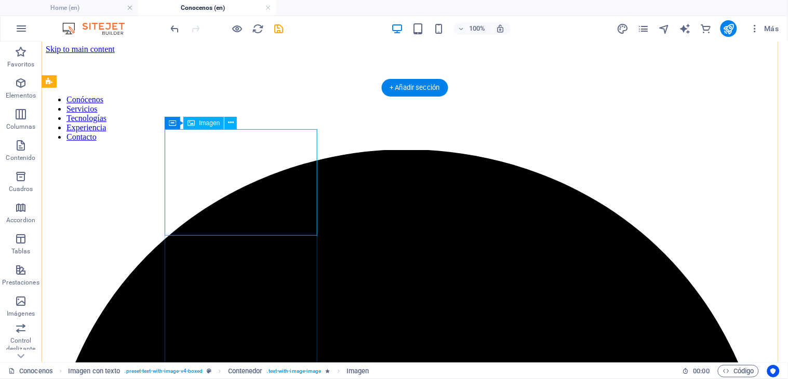
scroll to position [0, 0]
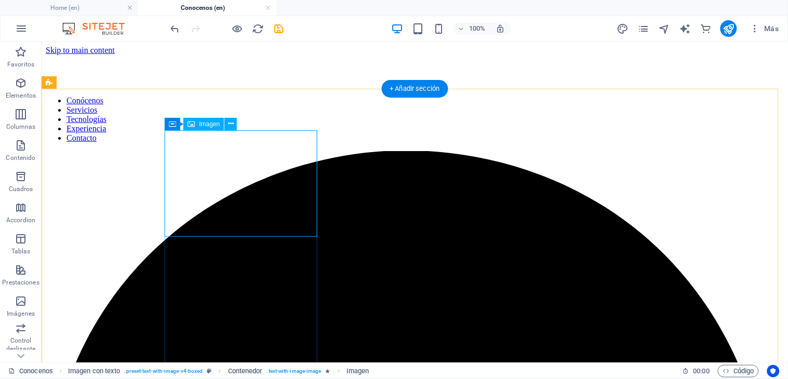
select select "px"
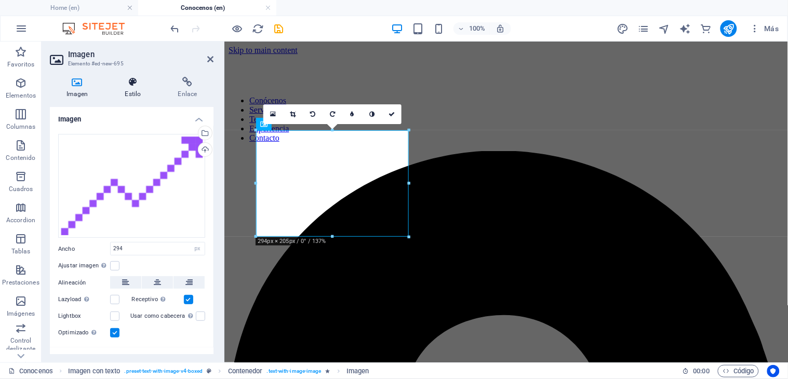
click at [130, 84] on icon at bounding box center [133, 82] width 49 height 10
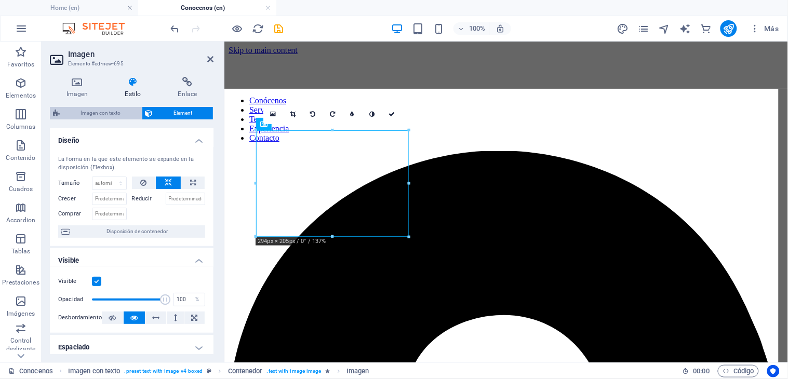
click at [101, 115] on span "Imagen con texto" at bounding box center [101, 113] width 76 height 12
select select "rem"
select select "px"
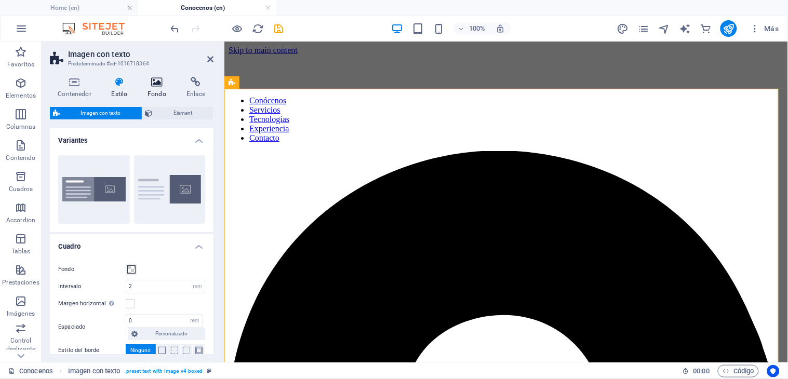
click at [157, 93] on h4 "Fondo" at bounding box center [159, 88] width 39 height 22
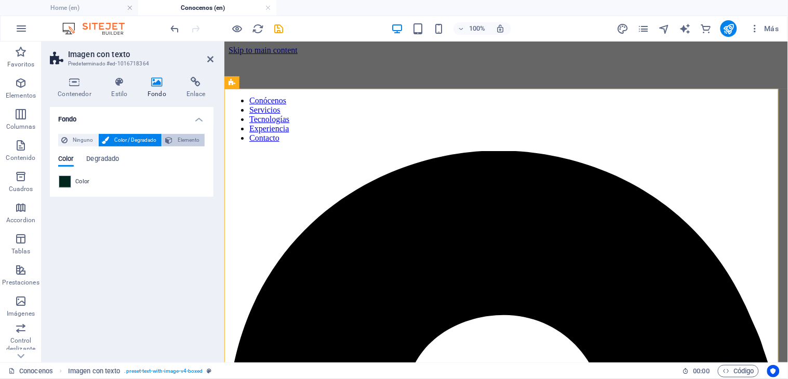
click at [173, 142] on button "Elemento" at bounding box center [183, 140] width 43 height 12
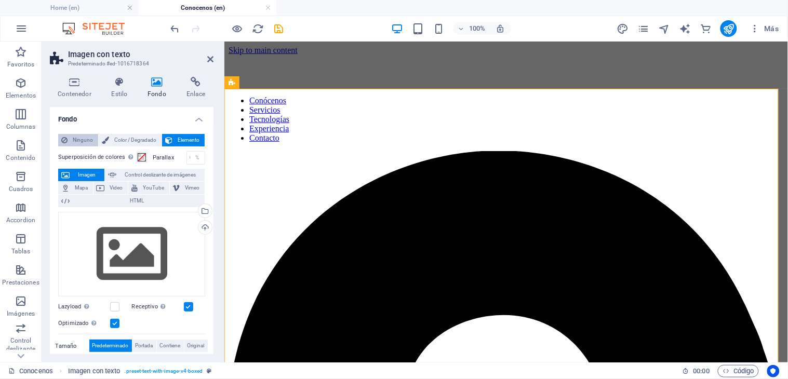
click at [86, 138] on span "Ninguno" at bounding box center [83, 140] width 24 height 12
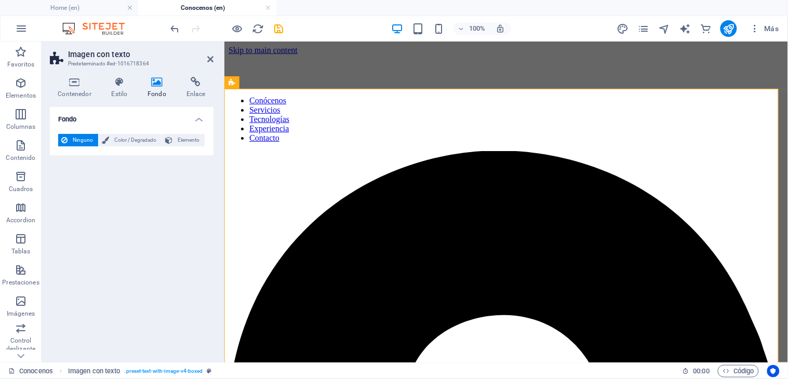
click at [178, 36] on div at bounding box center [227, 28] width 116 height 17
click at [178, 29] on icon "undo" at bounding box center [175, 29] width 12 height 12
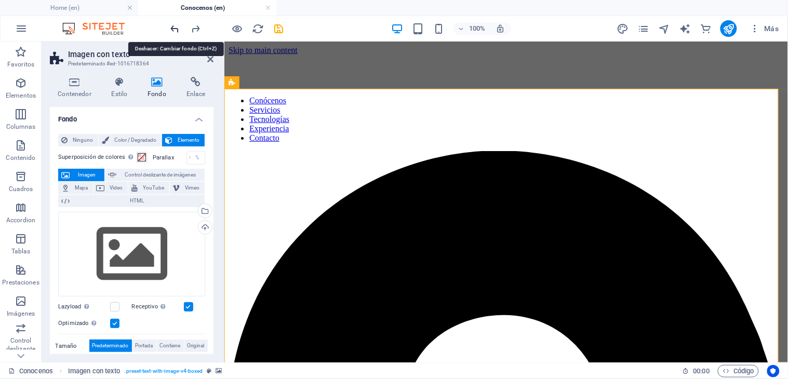
click at [177, 29] on icon "undo" at bounding box center [175, 29] width 12 height 12
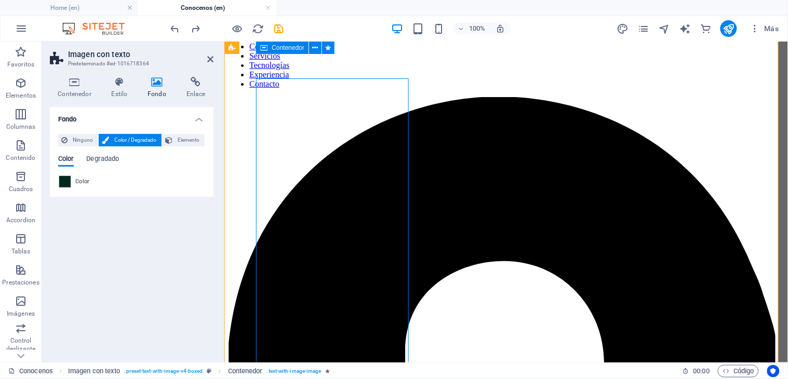
scroll to position [52, 0]
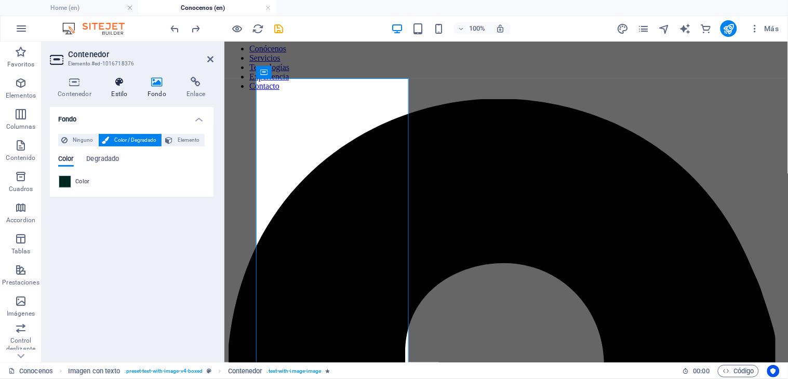
click at [122, 85] on icon at bounding box center [119, 82] width 32 height 10
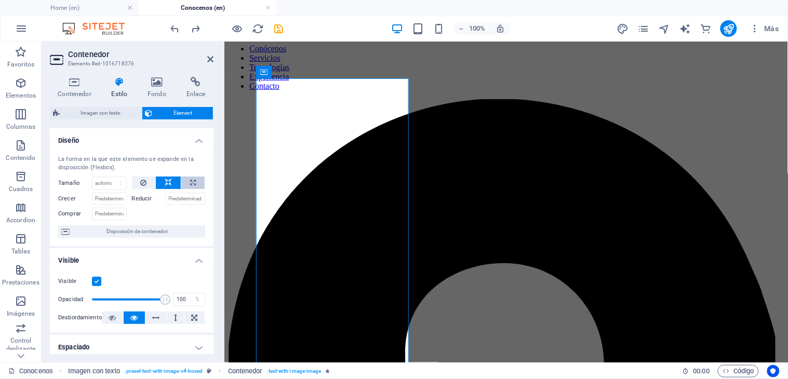
click at [192, 181] on icon at bounding box center [193, 183] width 6 height 12
type input "100"
select select "%"
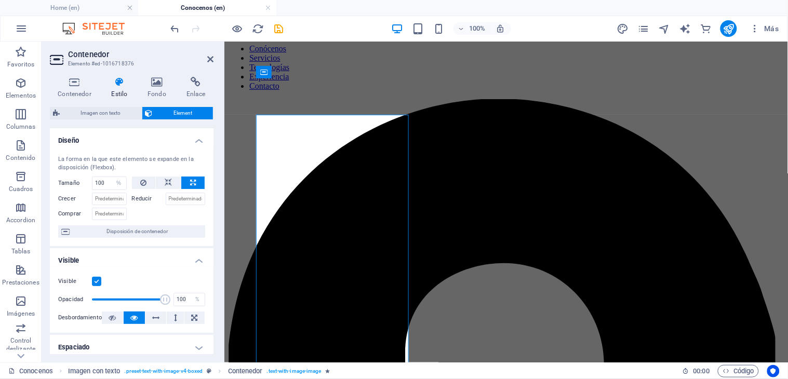
scroll to position [16, 0]
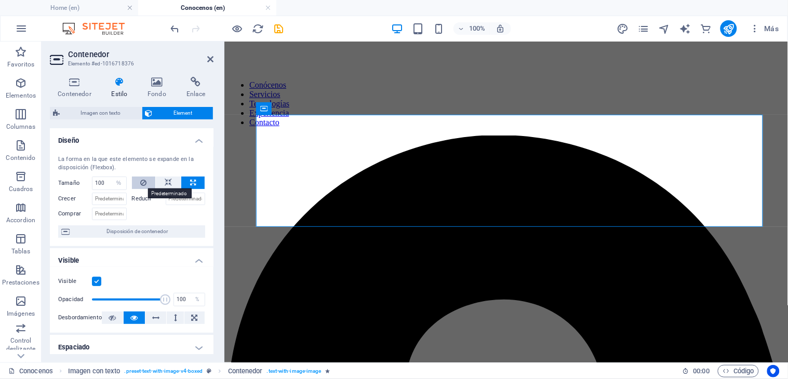
click at [142, 185] on icon at bounding box center [143, 183] width 6 height 12
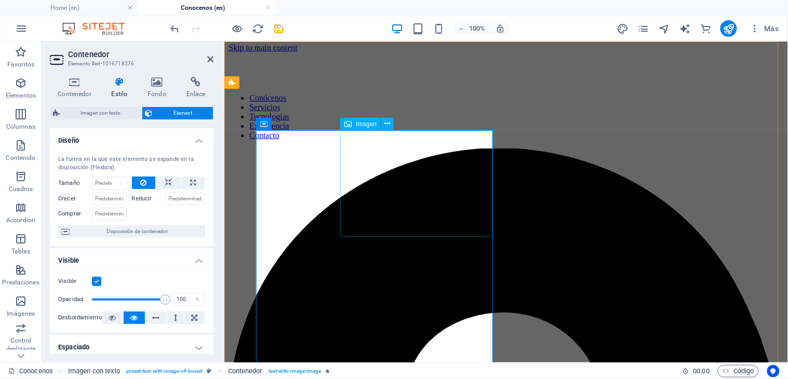
scroll to position [0, 0]
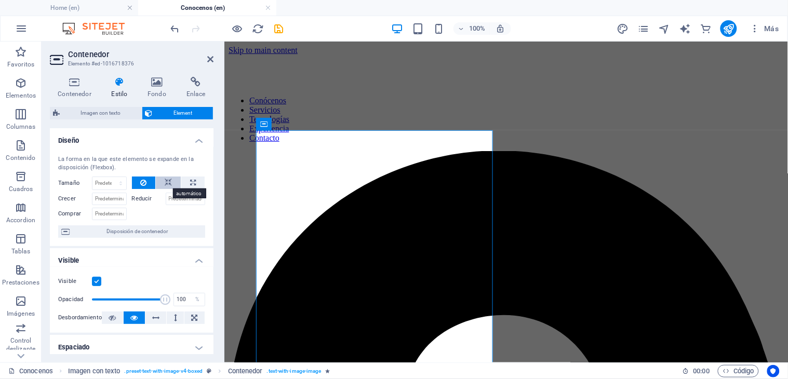
click at [166, 186] on icon at bounding box center [168, 183] width 7 height 12
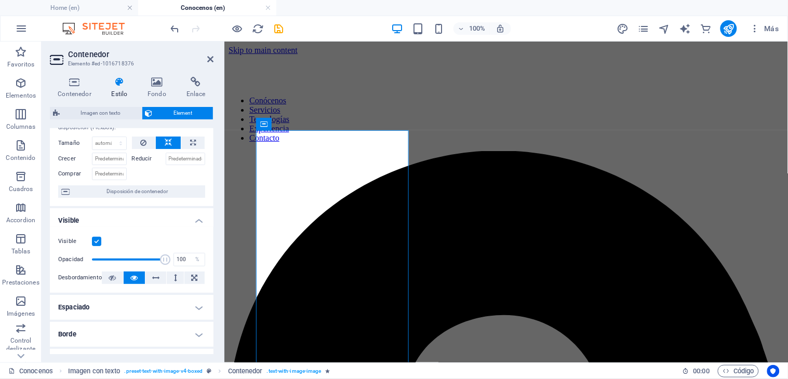
scroll to position [58, 0]
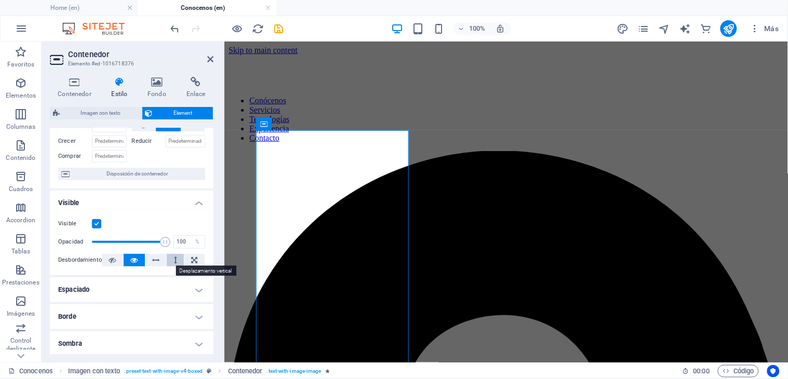
click at [170, 261] on button at bounding box center [175, 260] width 17 height 12
click at [159, 262] on button at bounding box center [156, 260] width 21 height 12
click at [192, 257] on icon at bounding box center [195, 260] width 6 height 12
click at [177, 262] on button at bounding box center [175, 260] width 17 height 12
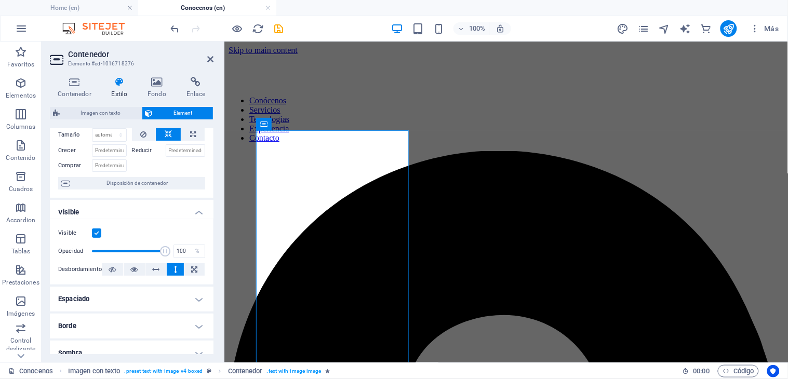
scroll to position [0, 0]
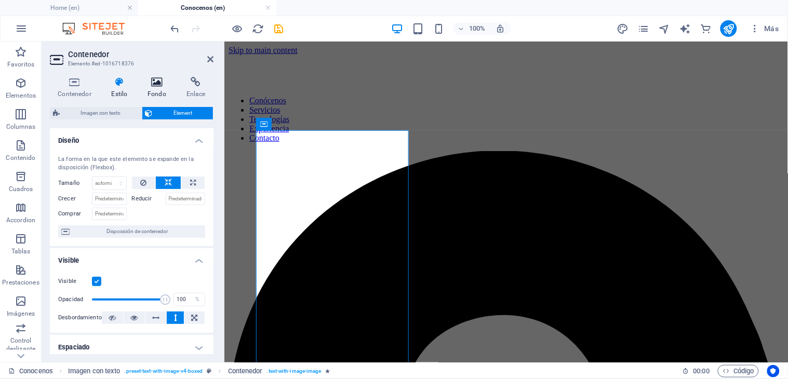
click at [160, 91] on h4 "Fondo" at bounding box center [159, 88] width 39 height 22
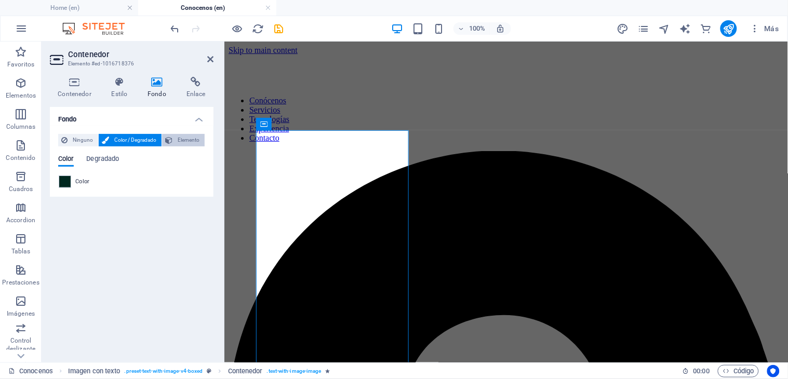
click at [173, 141] on button "Elemento" at bounding box center [183, 140] width 43 height 12
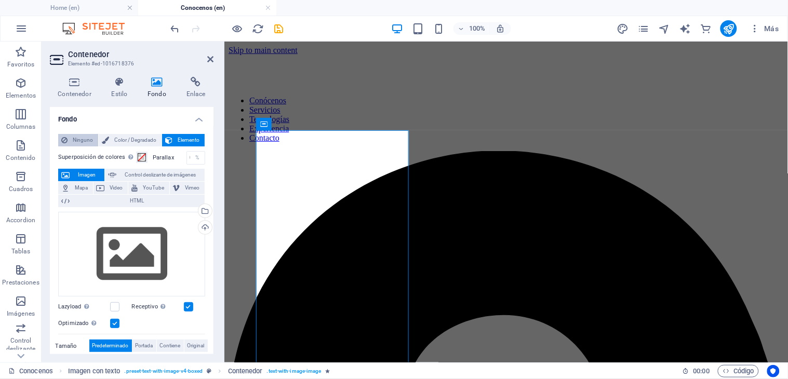
click at [78, 141] on span "Ninguno" at bounding box center [83, 140] width 24 height 12
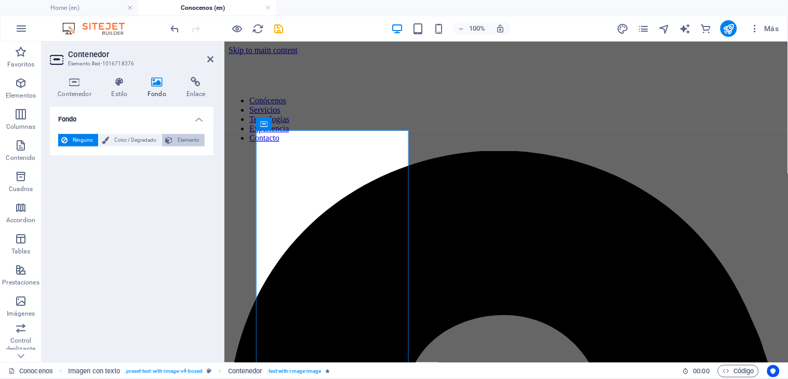
click at [182, 142] on span "Elemento" at bounding box center [189, 140] width 26 height 12
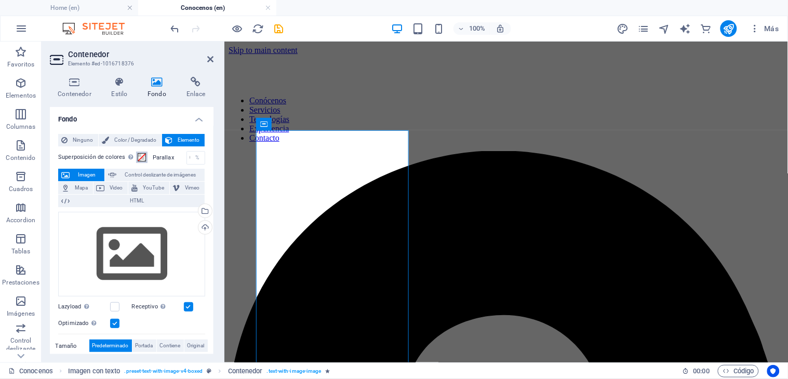
click at [142, 158] on span at bounding box center [142, 157] width 8 height 8
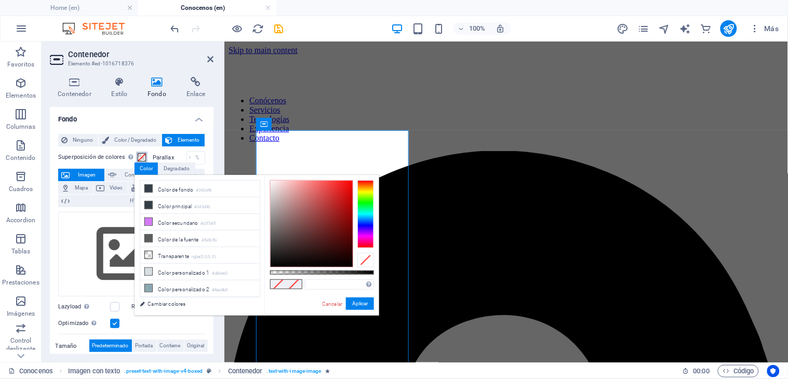
click at [142, 158] on span at bounding box center [142, 157] width 8 height 8
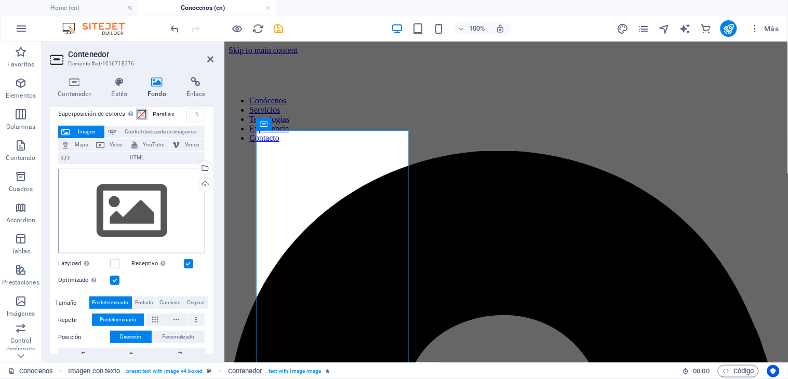
scroll to position [115, 0]
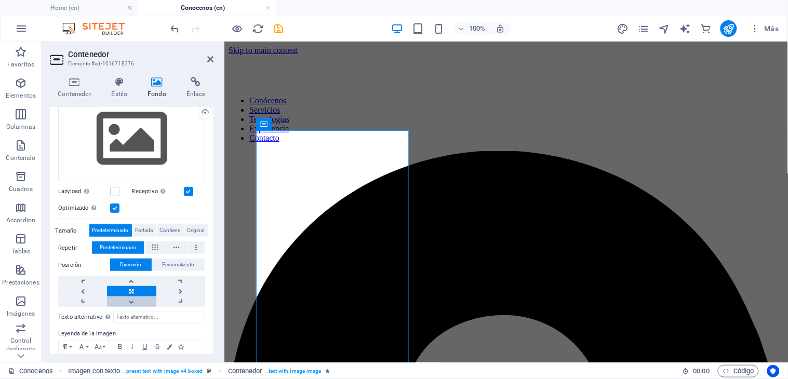
click at [129, 297] on link at bounding box center [131, 302] width 49 height 10
click at [130, 281] on link at bounding box center [131, 281] width 49 height 10
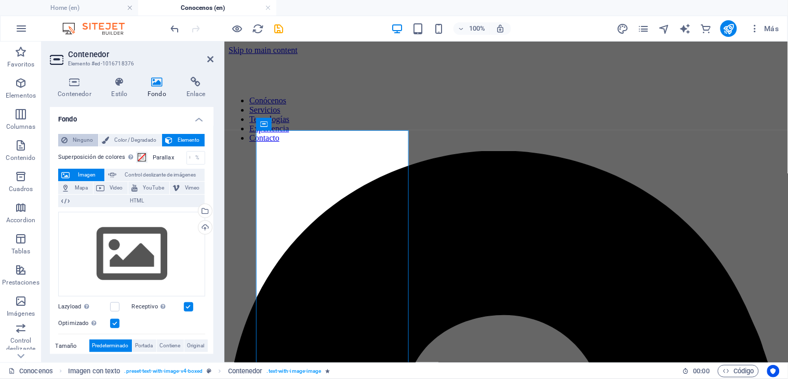
click at [79, 141] on span "Ninguno" at bounding box center [83, 140] width 24 height 12
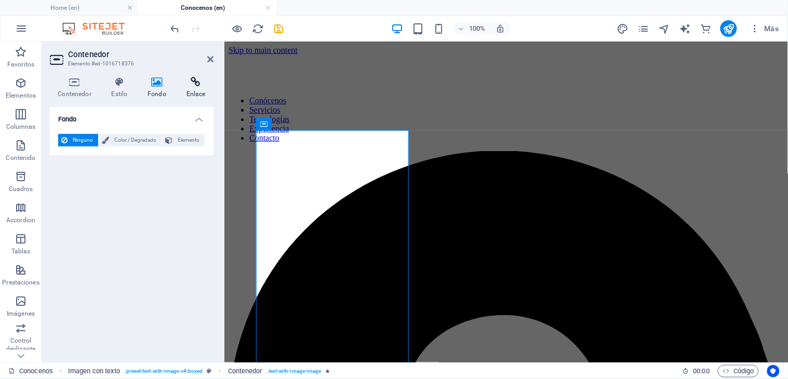
click at [198, 87] on icon at bounding box center [195, 82] width 35 height 10
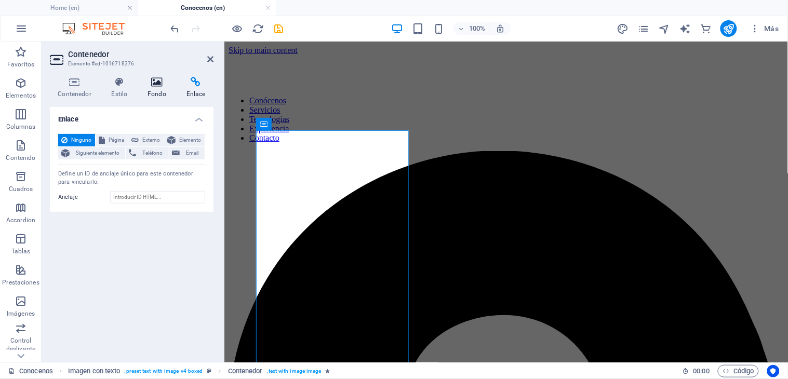
click at [163, 87] on icon at bounding box center [157, 82] width 35 height 10
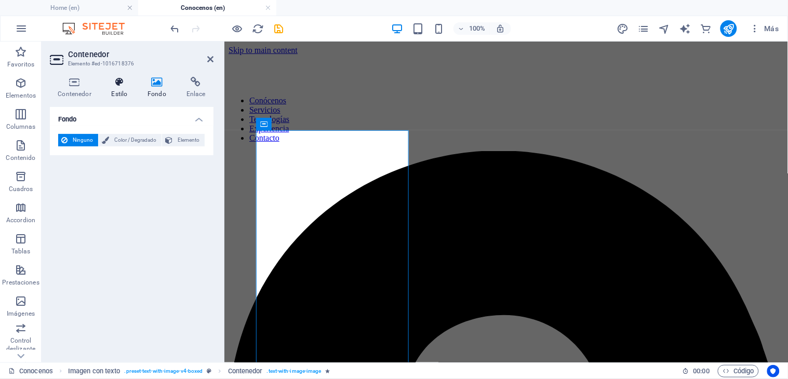
click at [122, 85] on icon at bounding box center [119, 82] width 32 height 10
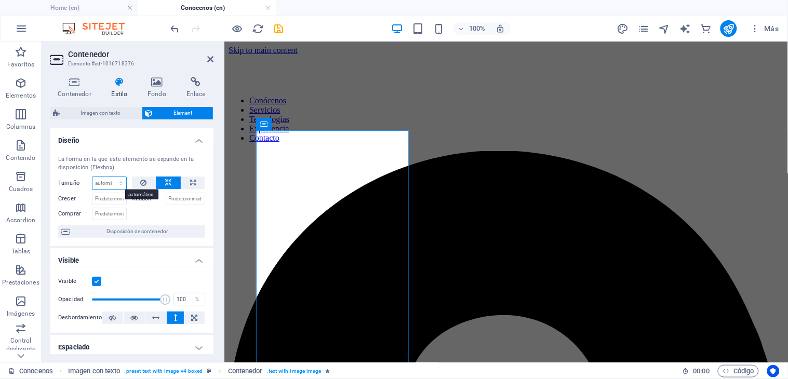
click at [100, 182] on select "Predeterminado automático px % 1/1 1/2 1/3 1/4 1/5 1/6 1/7 1/8 1/9 1/10" at bounding box center [110, 183] width 34 height 12
select select "%"
click at [110, 177] on select "Predeterminado automático px % 1/1 1/2 1/3 1/4 1/5 1/6 1/7 1/8 1/9 1/10" at bounding box center [110, 183] width 34 height 12
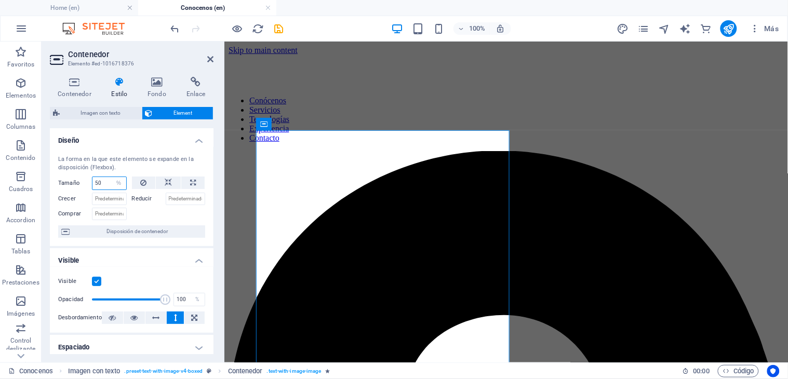
type input "5"
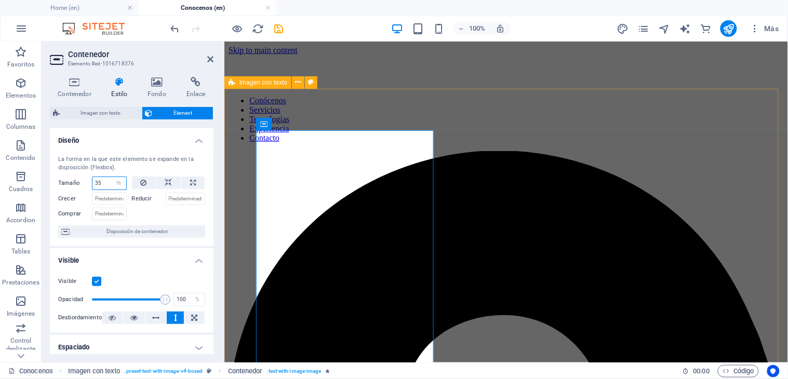
type input "35"
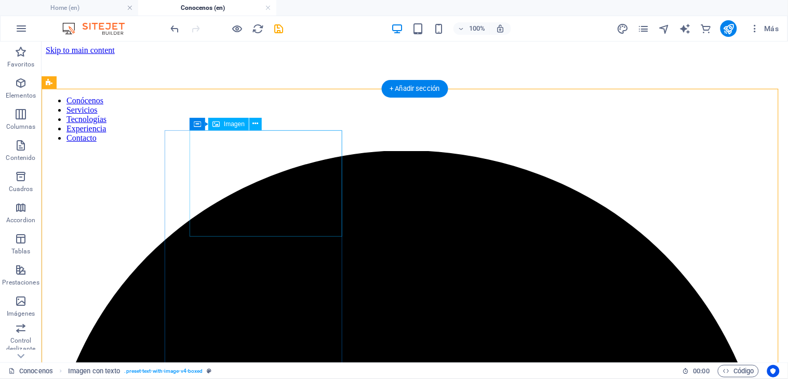
click at [261, 123] on button at bounding box center [255, 124] width 12 height 12
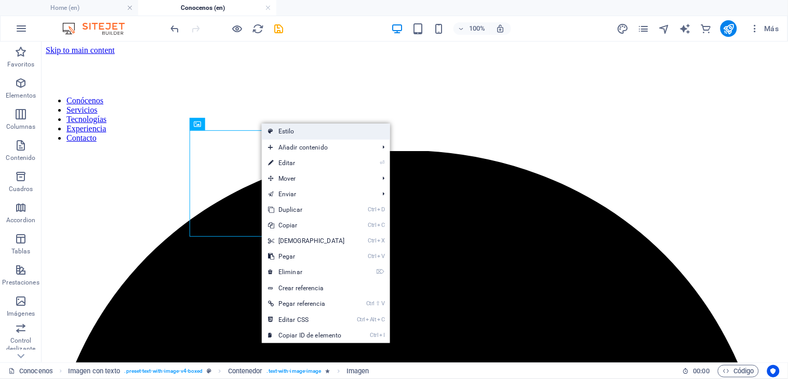
click at [285, 132] on link "Estilo" at bounding box center [326, 132] width 128 height 16
select select "rem"
select select "px"
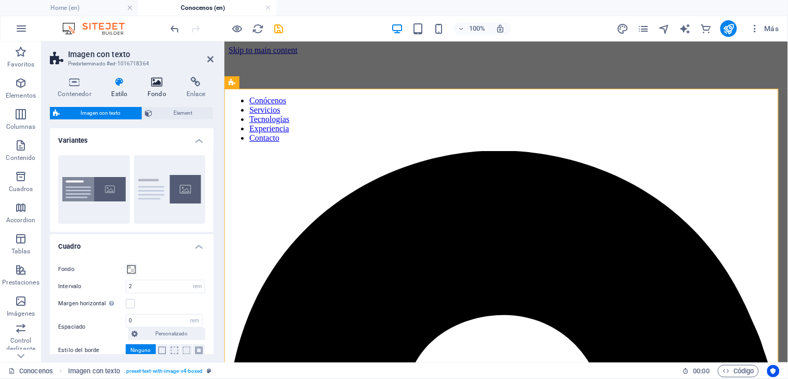
click at [148, 86] on icon at bounding box center [157, 82] width 35 height 10
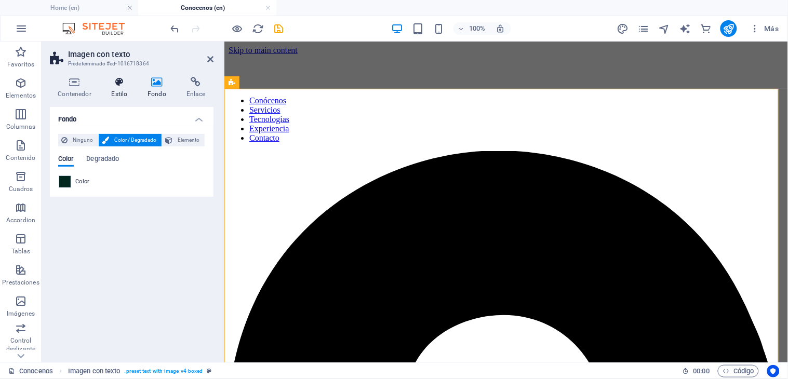
click at [124, 86] on icon at bounding box center [119, 82] width 32 height 10
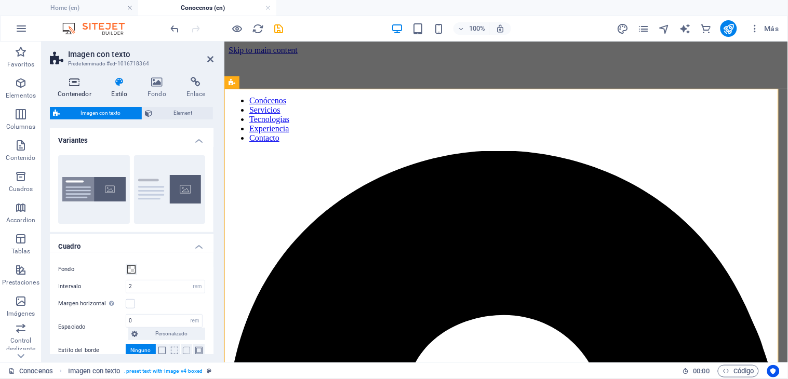
click at [76, 91] on h4 "Contenedor" at bounding box center [77, 88] width 54 height 22
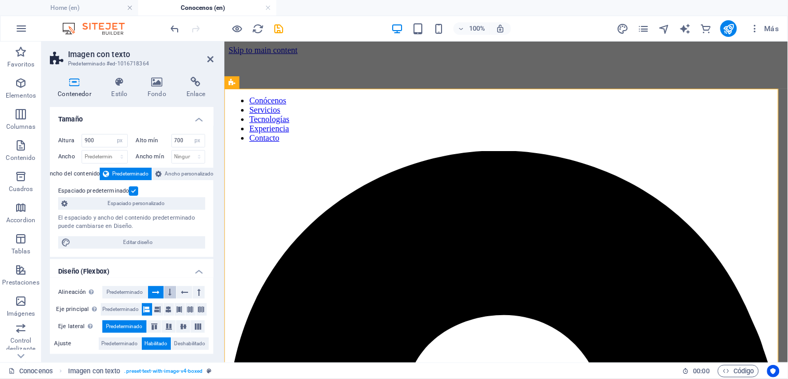
click at [173, 292] on button at bounding box center [170, 292] width 12 height 12
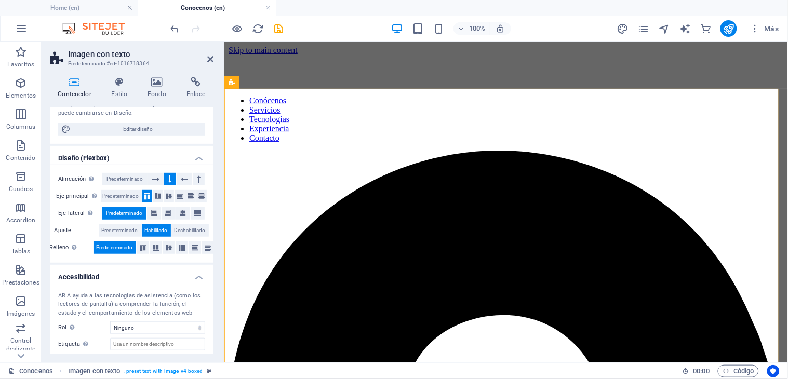
scroll to position [115, 0]
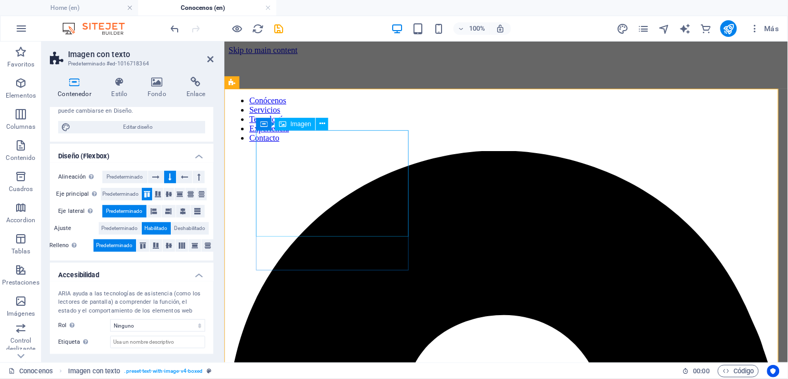
select select "%"
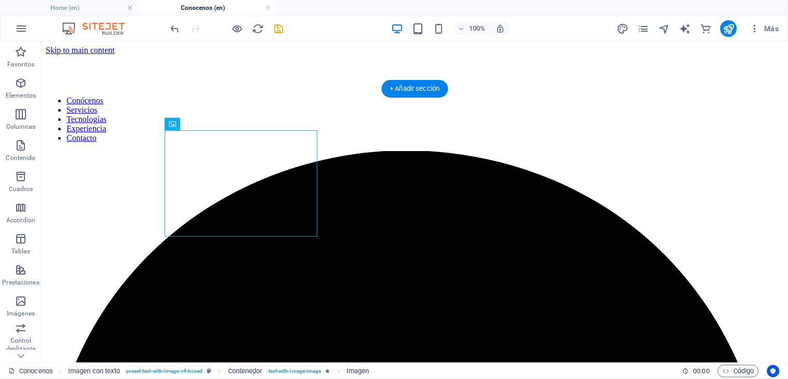
drag, startPoint x: 97, startPoint y: 174, endPoint x: 276, endPoint y: 266, distance: 200.8
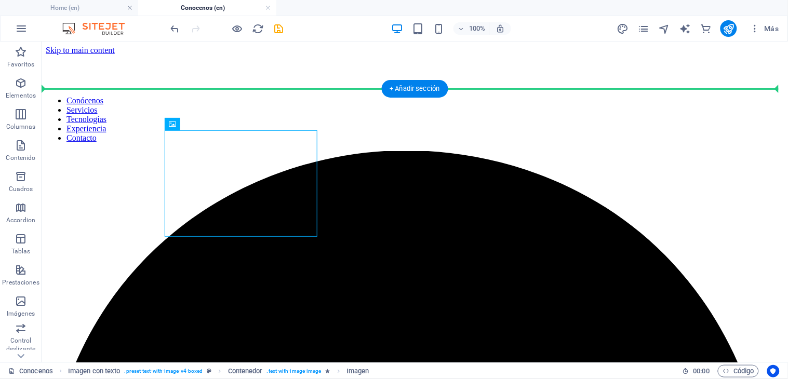
drag, startPoint x: 266, startPoint y: 225, endPoint x: 260, endPoint y: 293, distance: 68.3
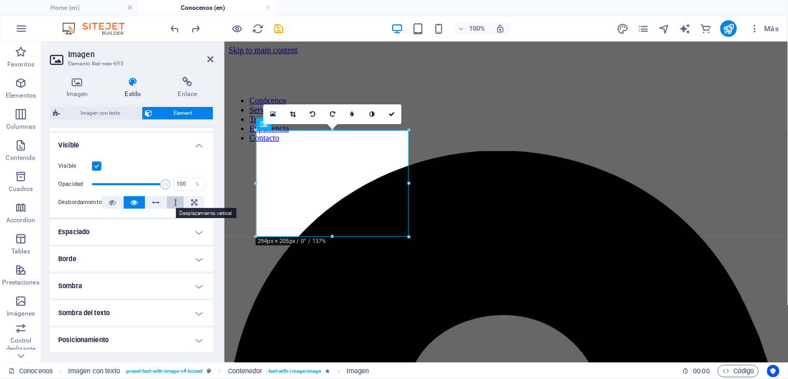
click at [174, 203] on icon at bounding box center [175, 202] width 3 height 12
click at [109, 204] on icon at bounding box center [112, 202] width 7 height 12
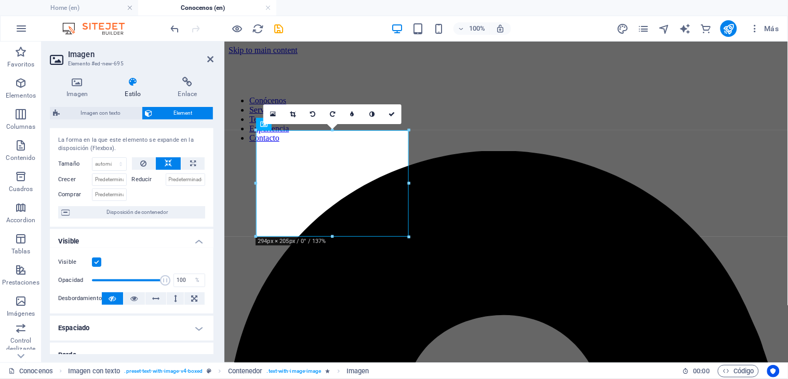
scroll to position [0, 0]
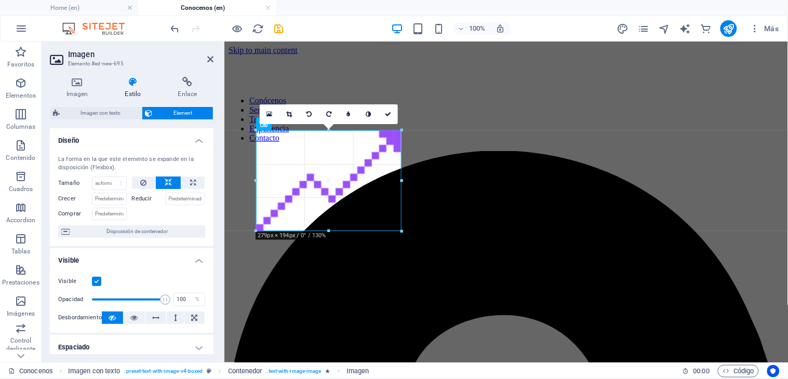
drag, startPoint x: 406, startPoint y: 237, endPoint x: 339, endPoint y: 231, distance: 66.8
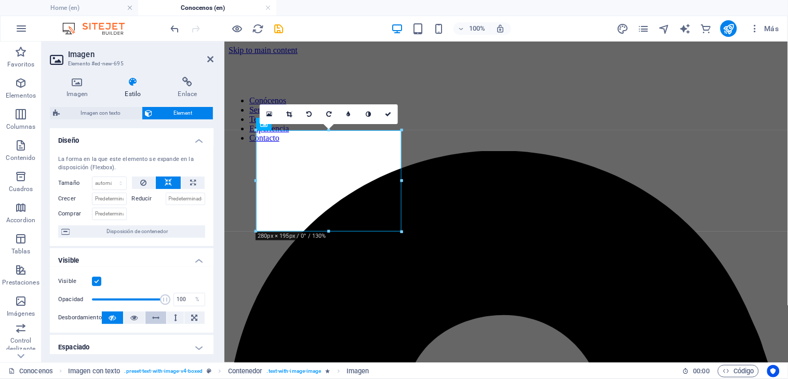
click at [153, 320] on icon at bounding box center [155, 318] width 7 height 12
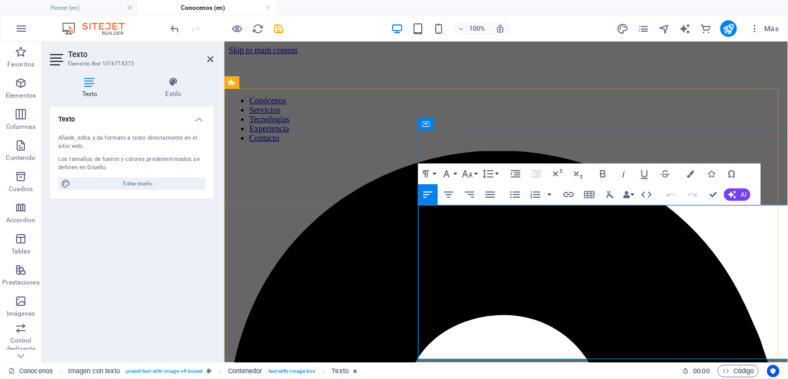
click at [182, 91] on h4 "Estilo" at bounding box center [174, 88] width 80 height 22
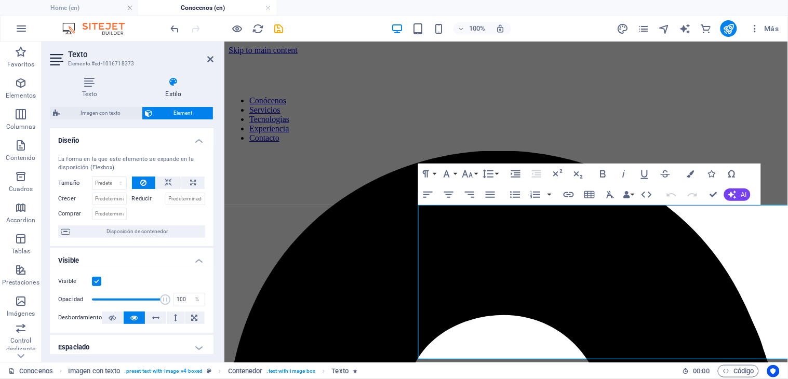
scroll to position [58, 0]
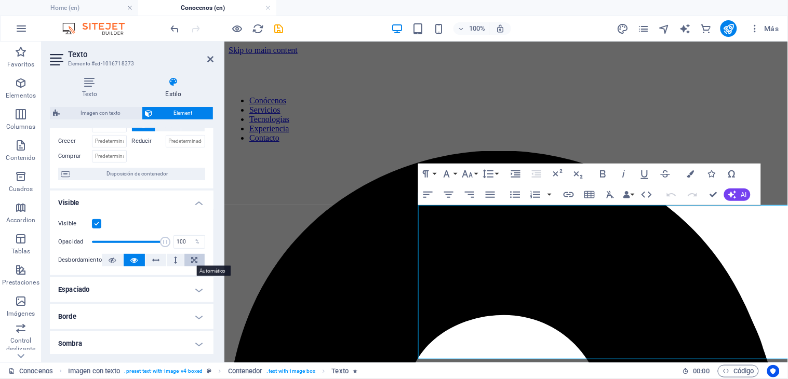
click at [192, 256] on icon at bounding box center [195, 260] width 6 height 12
click at [174, 261] on icon at bounding box center [175, 260] width 3 height 12
click at [156, 262] on icon at bounding box center [155, 260] width 7 height 12
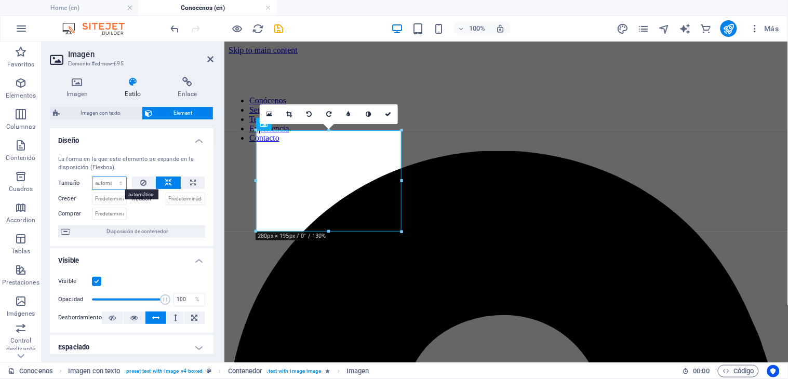
click at [116, 184] on select "Predeterminado automático px % 1/1 1/2 1/3 1/4 1/5 1/6 1/7 1/8 1/9 1/10" at bounding box center [110, 183] width 34 height 12
select select "%"
click at [110, 177] on select "Predeterminado automático px % 1/1 1/2 1/3 1/4 1/5 1/6 1/7 1/8 1/9 1/10" at bounding box center [110, 183] width 34 height 12
type input "100"
click at [102, 188] on input "100" at bounding box center [110, 183] width 34 height 12
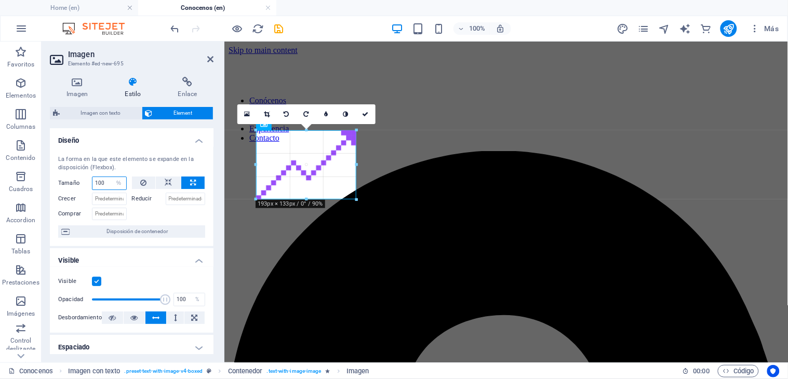
drag, startPoint x: 402, startPoint y: 226, endPoint x: 355, endPoint y: 227, distance: 46.8
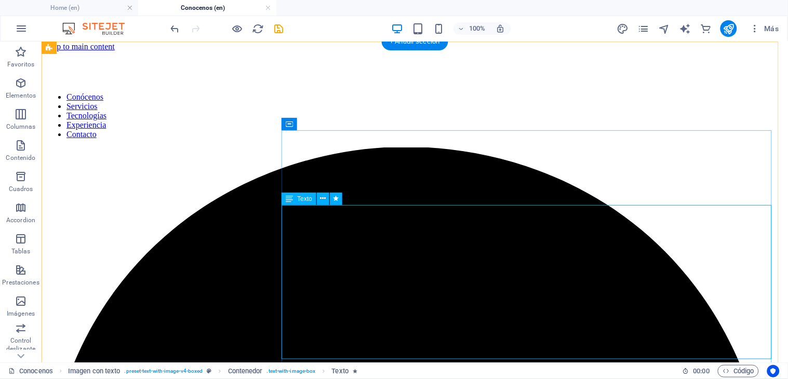
scroll to position [0, 0]
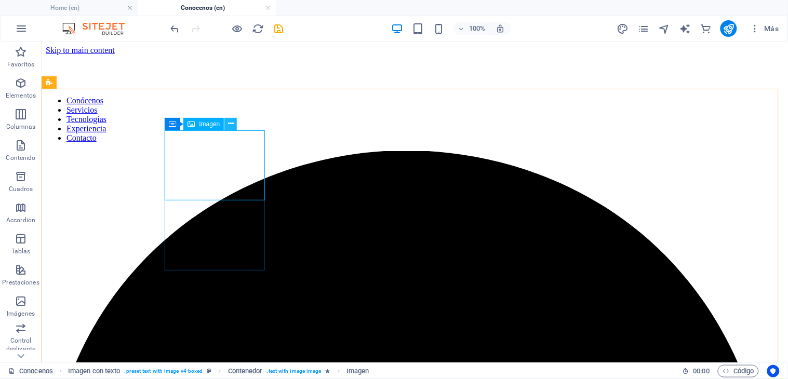
click at [231, 123] on icon at bounding box center [231, 123] width 6 height 11
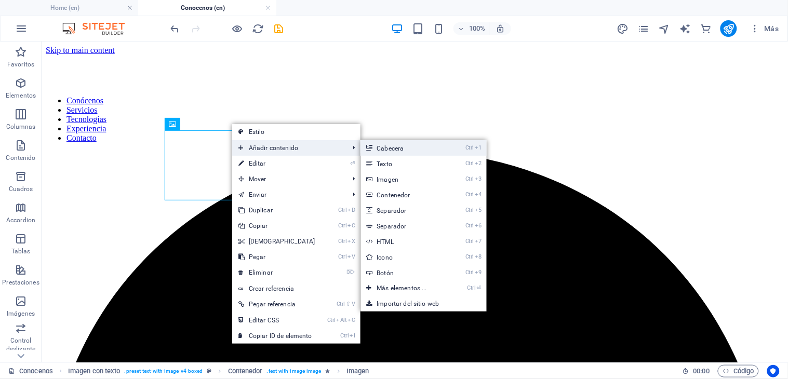
drag, startPoint x: 412, startPoint y: 151, endPoint x: 187, endPoint y: 109, distance: 228.8
click at [412, 151] on link "Ctrl 1 Cabecera" at bounding box center [404, 148] width 87 height 16
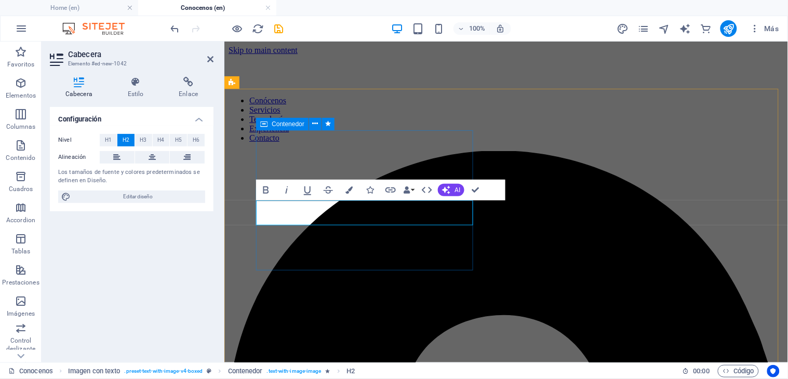
drag, startPoint x: 432, startPoint y: 247, endPoint x: 613, endPoint y: 248, distance: 180.9
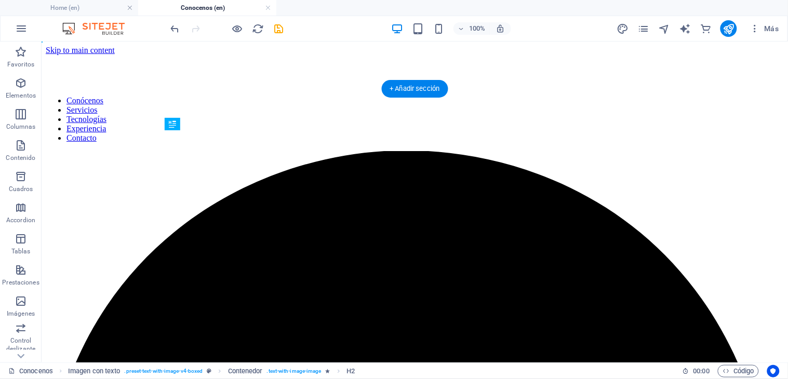
drag, startPoint x: 310, startPoint y: 208, endPoint x: 308, endPoint y: 158, distance: 50.5
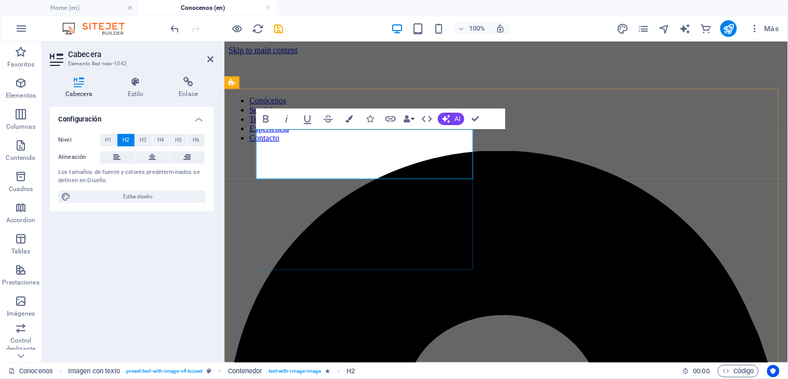
drag, startPoint x: 431, startPoint y: 139, endPoint x: 322, endPoint y: 141, distance: 109.7
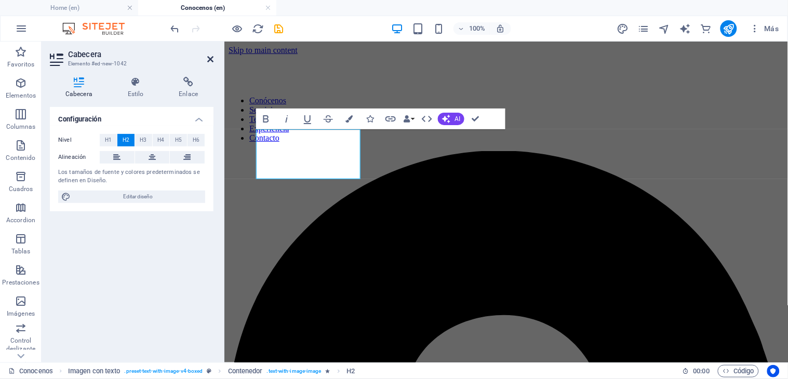
click at [209, 58] on icon at bounding box center [210, 59] width 6 height 8
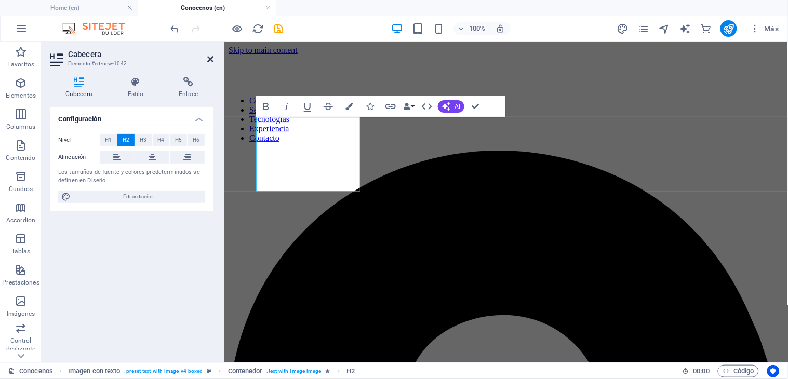
click at [207, 57] on icon at bounding box center [210, 59] width 6 height 8
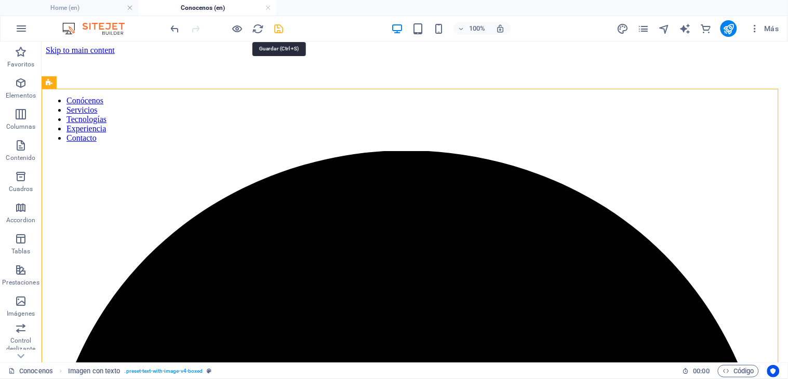
click at [280, 28] on icon "save" at bounding box center [279, 29] width 12 height 12
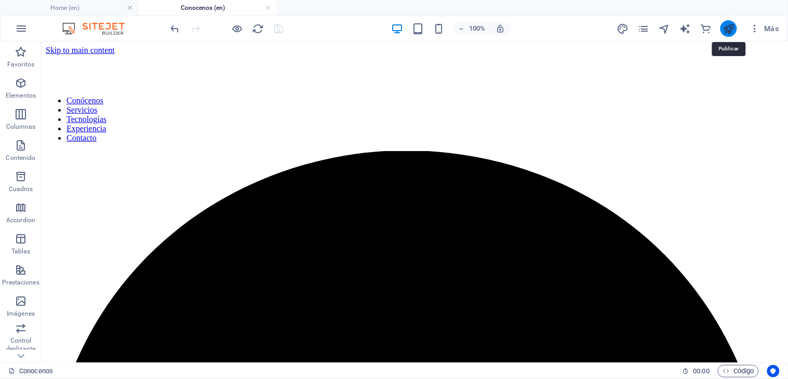
click at [729, 29] on icon "publish" at bounding box center [729, 29] width 12 height 12
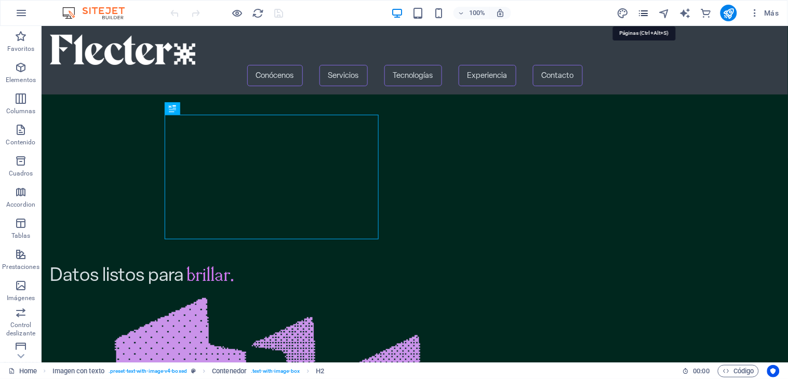
click at [641, 16] on icon "pages" at bounding box center [644, 13] width 12 height 12
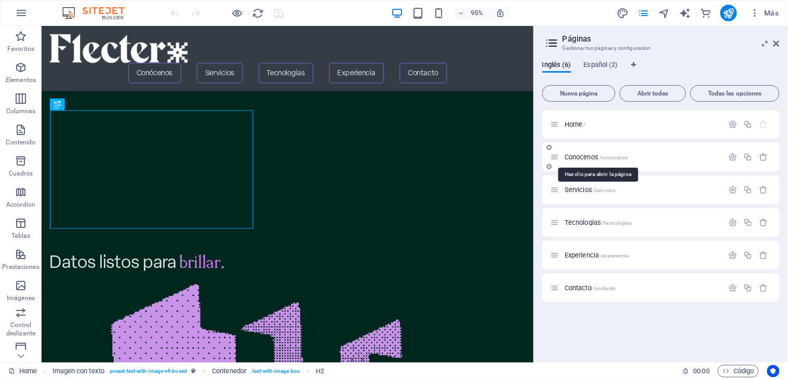
click at [584, 156] on span "Conocenos /conocenos" at bounding box center [597, 157] width 64 height 8
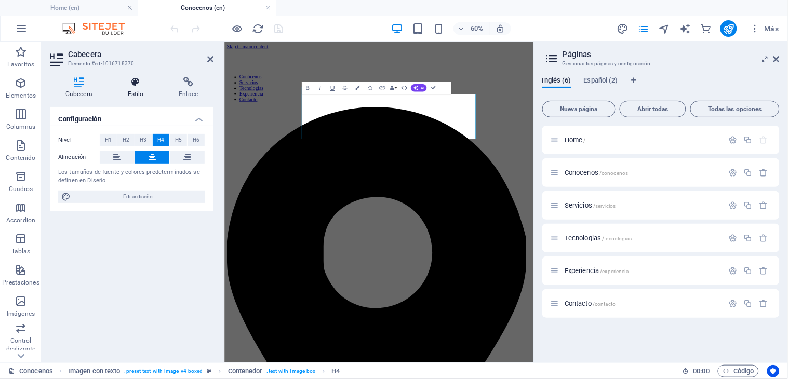
click at [133, 90] on h4 "Estilo" at bounding box center [137, 88] width 51 height 22
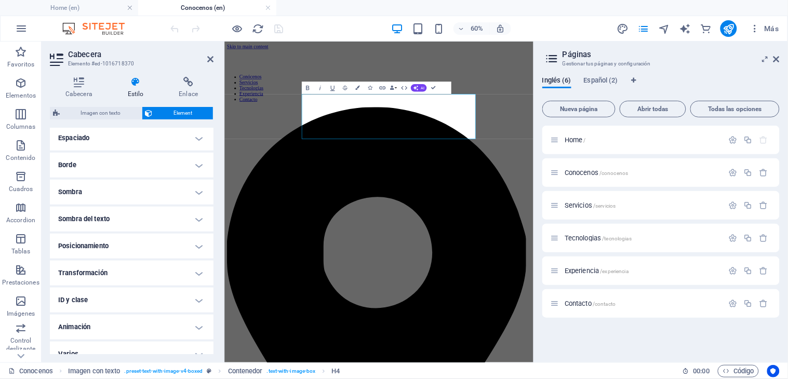
scroll to position [221, 0]
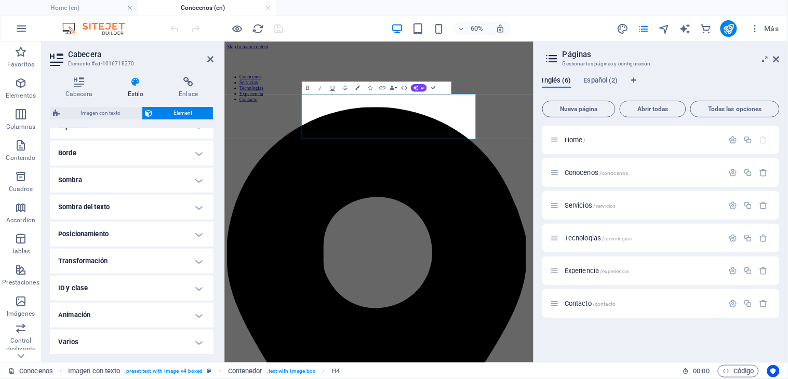
click at [102, 314] on h4 "Animación" at bounding box center [132, 315] width 164 height 25
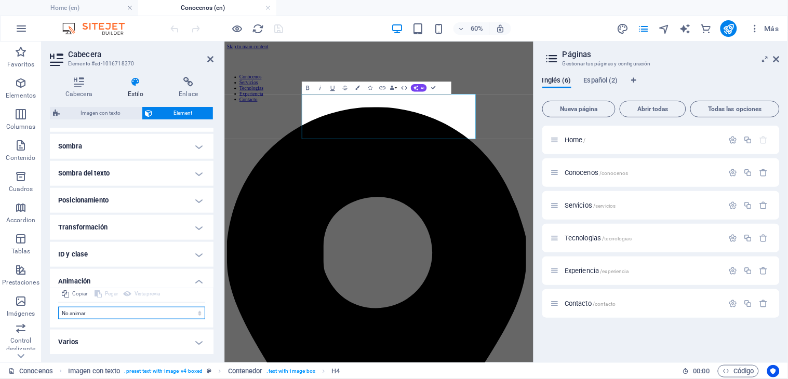
click at [102, 314] on select "No animar Mostrar / Ocultar Subir/bajar Acercar/alejar Deslizar de izquierda a …" at bounding box center [131, 313] width 147 height 12
select select "fade"
click at [58, 307] on select "No animar Mostrar / Ocultar Subir/bajar Acercar/alejar Deslizar de izquierda a …" at bounding box center [131, 313] width 147 height 12
select select "scroll"
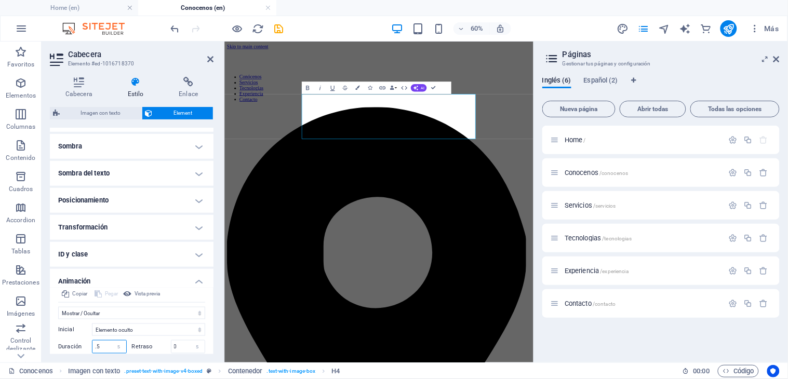
click at [107, 344] on input ".5" at bounding box center [110, 347] width 34 height 12
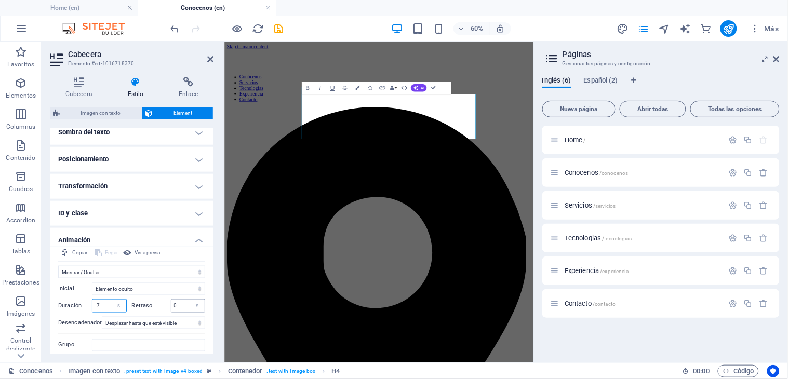
scroll to position [313, 0]
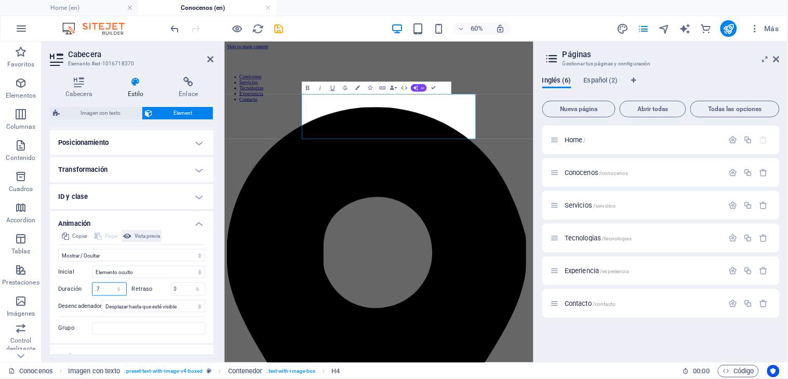
type input ".7"
click at [148, 236] on span "Vista previa" at bounding box center [147, 236] width 25 height 12
click at [776, 61] on icon at bounding box center [777, 59] width 6 height 8
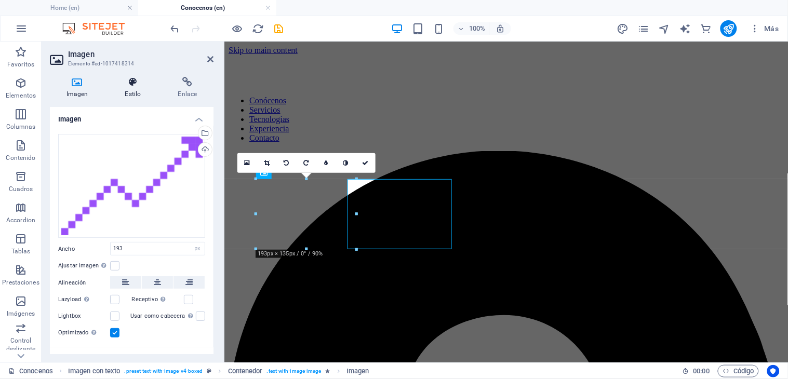
select select "%"
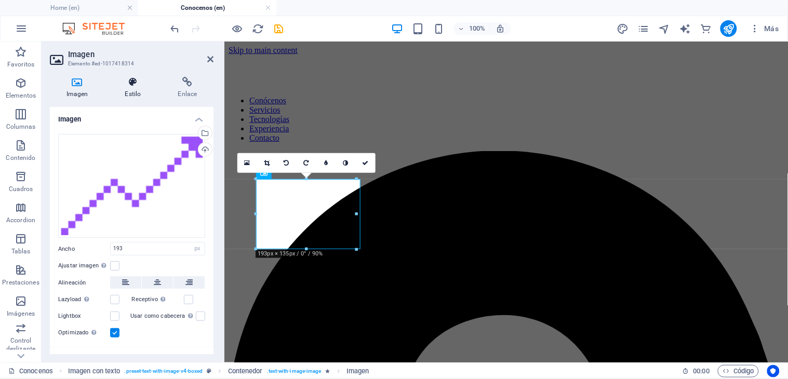
click at [130, 79] on icon at bounding box center [133, 82] width 49 height 10
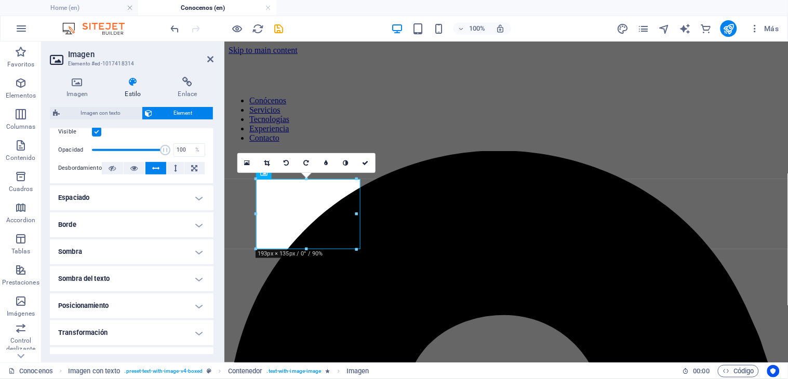
scroll to position [221, 0]
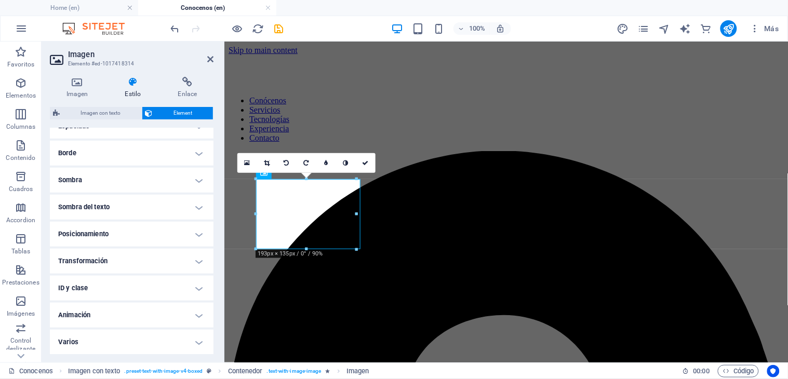
click at [112, 312] on h4 "Animación" at bounding box center [132, 315] width 164 height 25
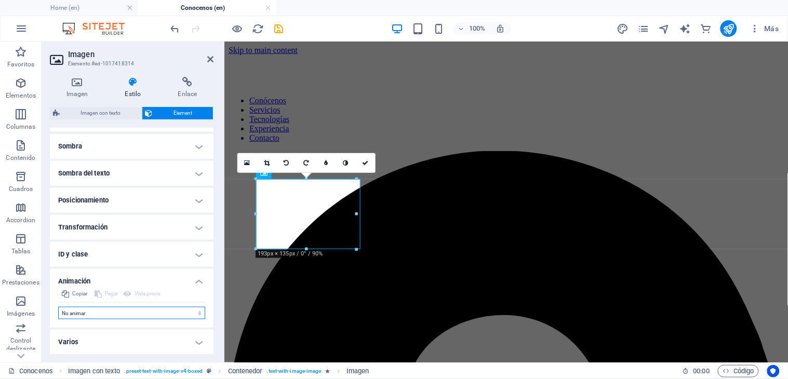
click at [117, 309] on select "No animar Mostrar / Ocultar Subir/bajar Acercar/alejar Deslizar de izquierda a …" at bounding box center [131, 313] width 147 height 12
select select "move-left-to-right"
click at [58, 307] on select "No animar Mostrar / Ocultar Subir/bajar Acercar/alejar Deslizar de izquierda a …" at bounding box center [131, 313] width 147 height 12
select select "scroll"
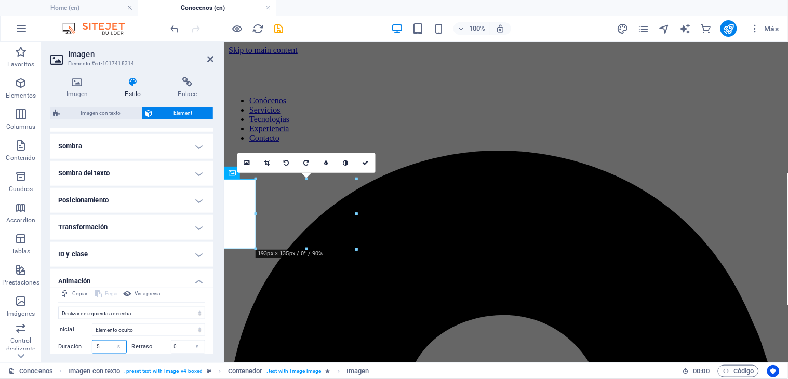
click at [100, 349] on input ".5" at bounding box center [110, 347] width 34 height 12
type input ".7"
click at [144, 289] on span "Vista previa" at bounding box center [147, 294] width 25 height 12
click at [211, 58] on icon at bounding box center [210, 59] width 6 height 8
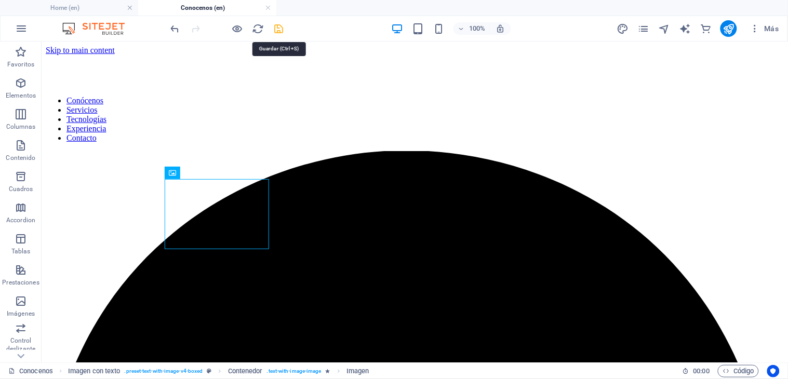
click at [280, 30] on icon "save" at bounding box center [279, 29] width 12 height 12
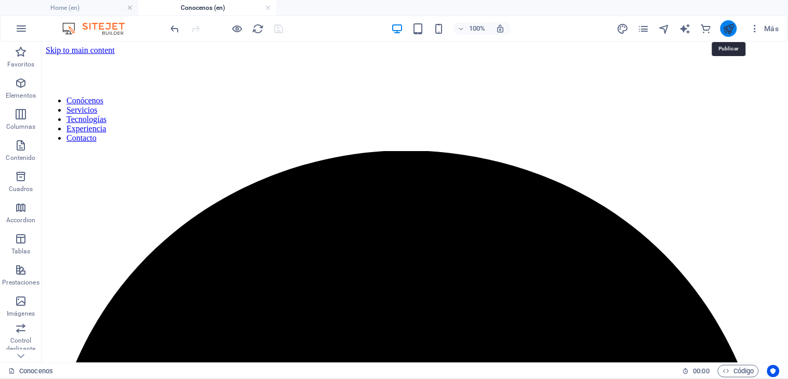
click at [729, 24] on icon "publish" at bounding box center [729, 29] width 12 height 12
